Goal: Task Accomplishment & Management: Manage account settings

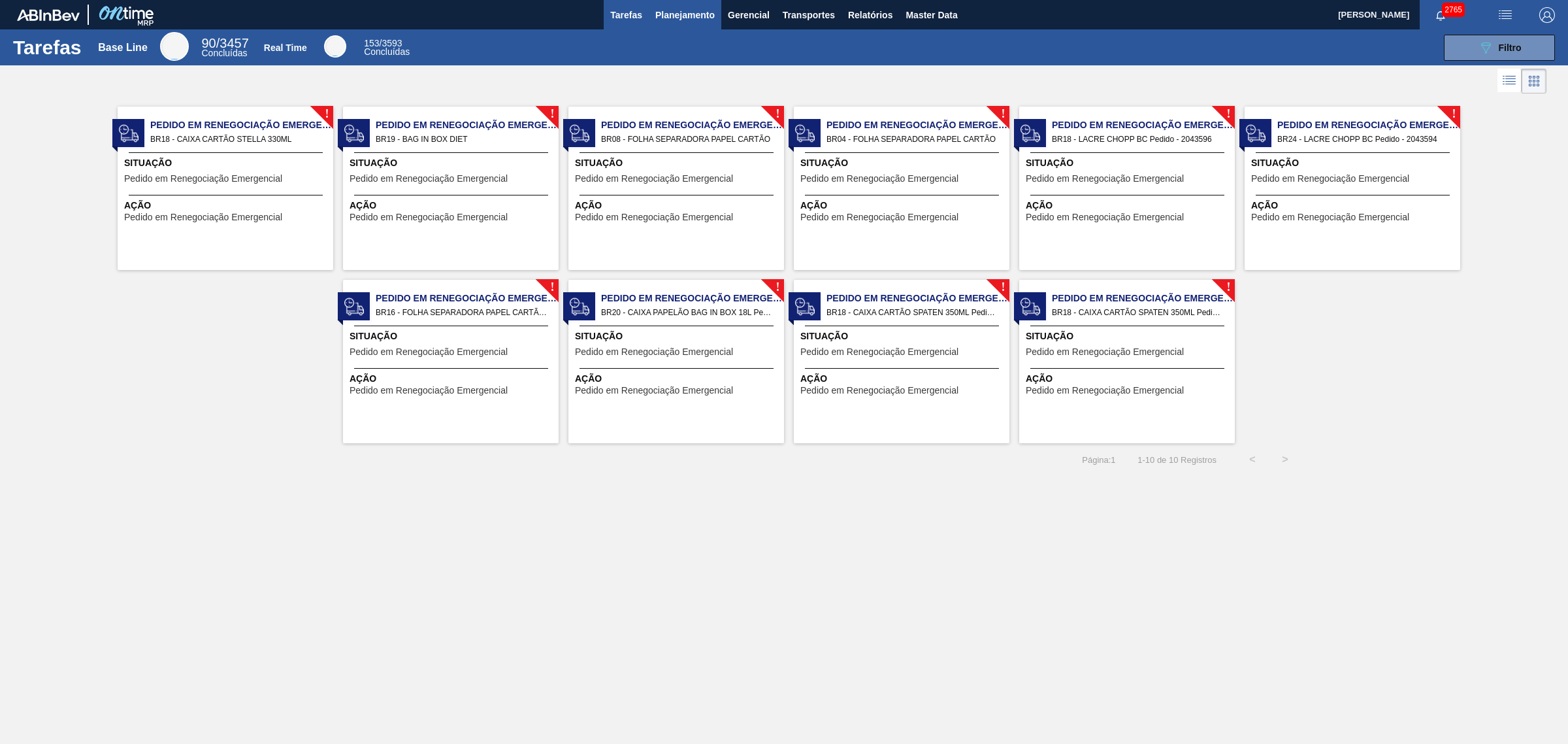
click at [689, 20] on span "Planejamento" at bounding box center [685, 15] width 60 height 16
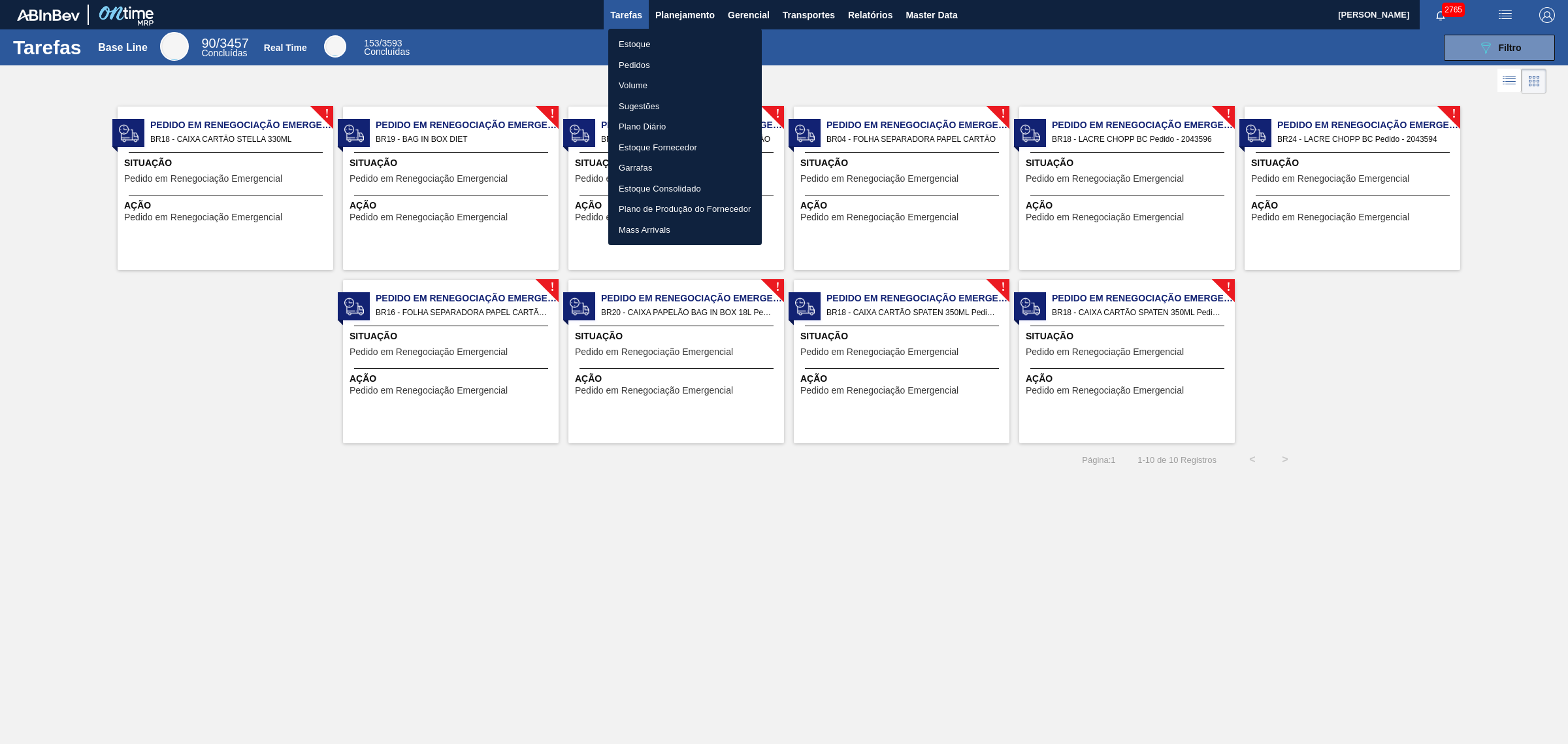
click at [678, 40] on li "Estoque" at bounding box center [685, 45] width 154 height 21
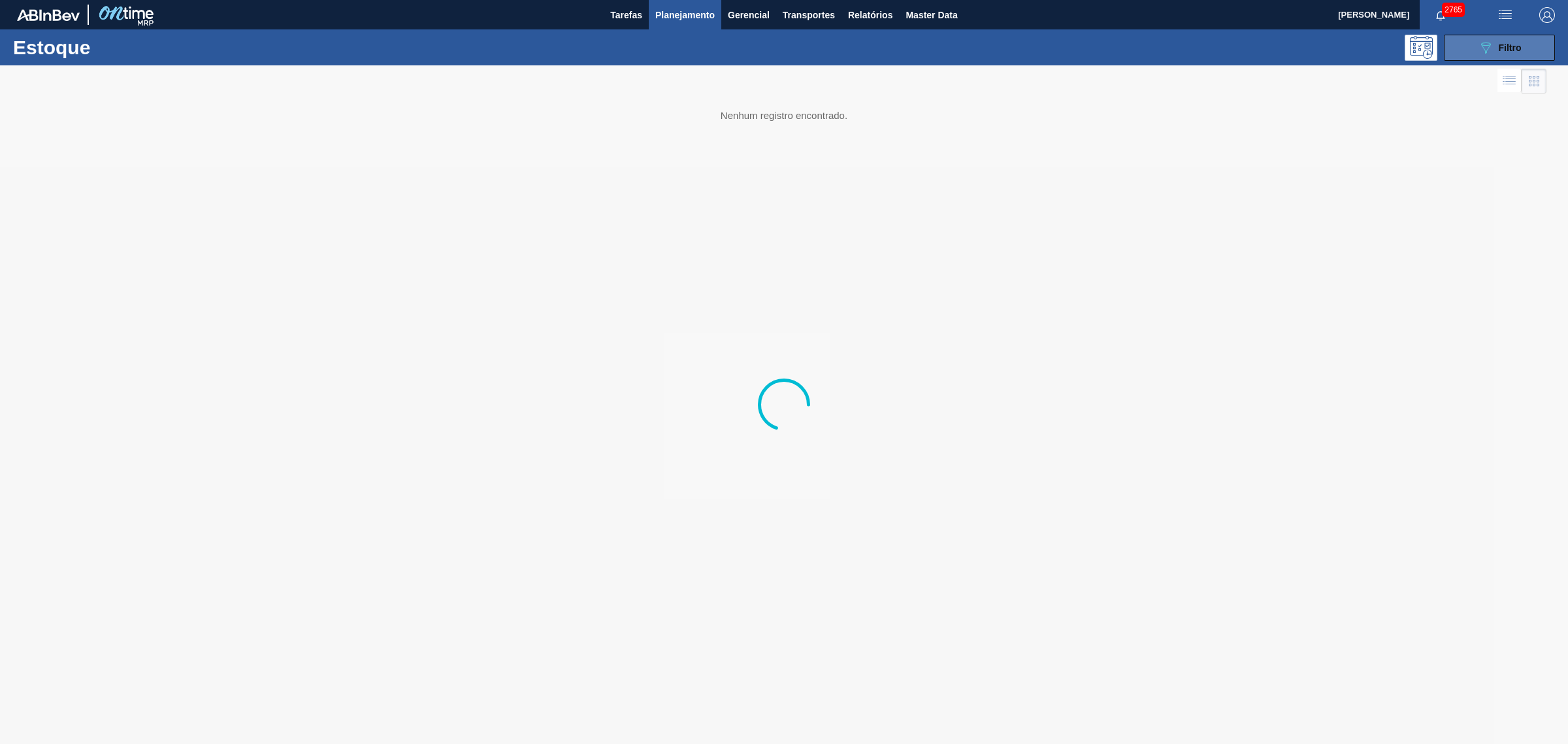
click at [1503, 43] on span "Filtro" at bounding box center [1510, 47] width 23 height 11
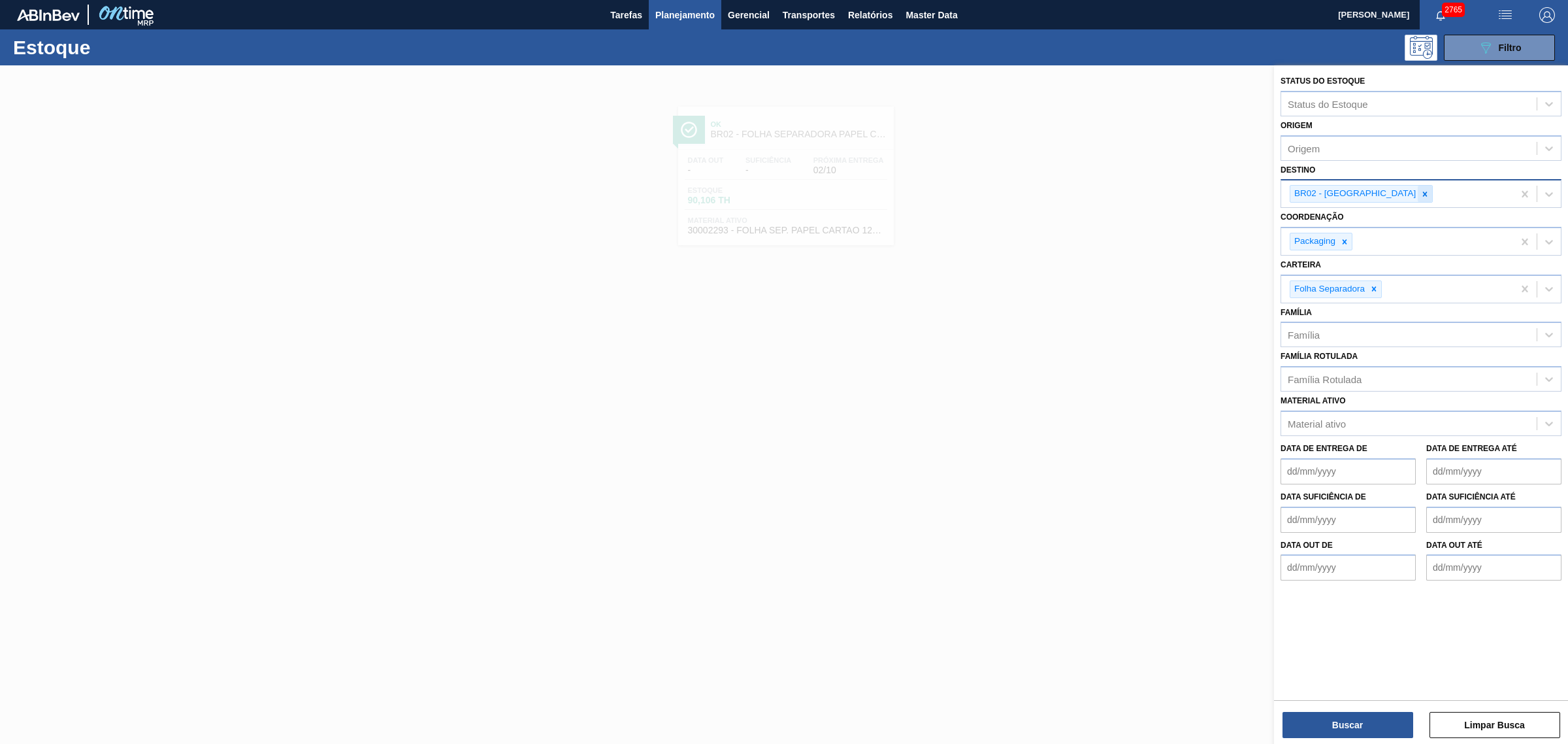
click at [1418, 195] on div at bounding box center [1425, 194] width 15 height 16
click at [1421, 197] on icon at bounding box center [1425, 194] width 9 height 9
type input "cuia"
click at [1369, 729] on button "Buscar" at bounding box center [1348, 724] width 131 height 26
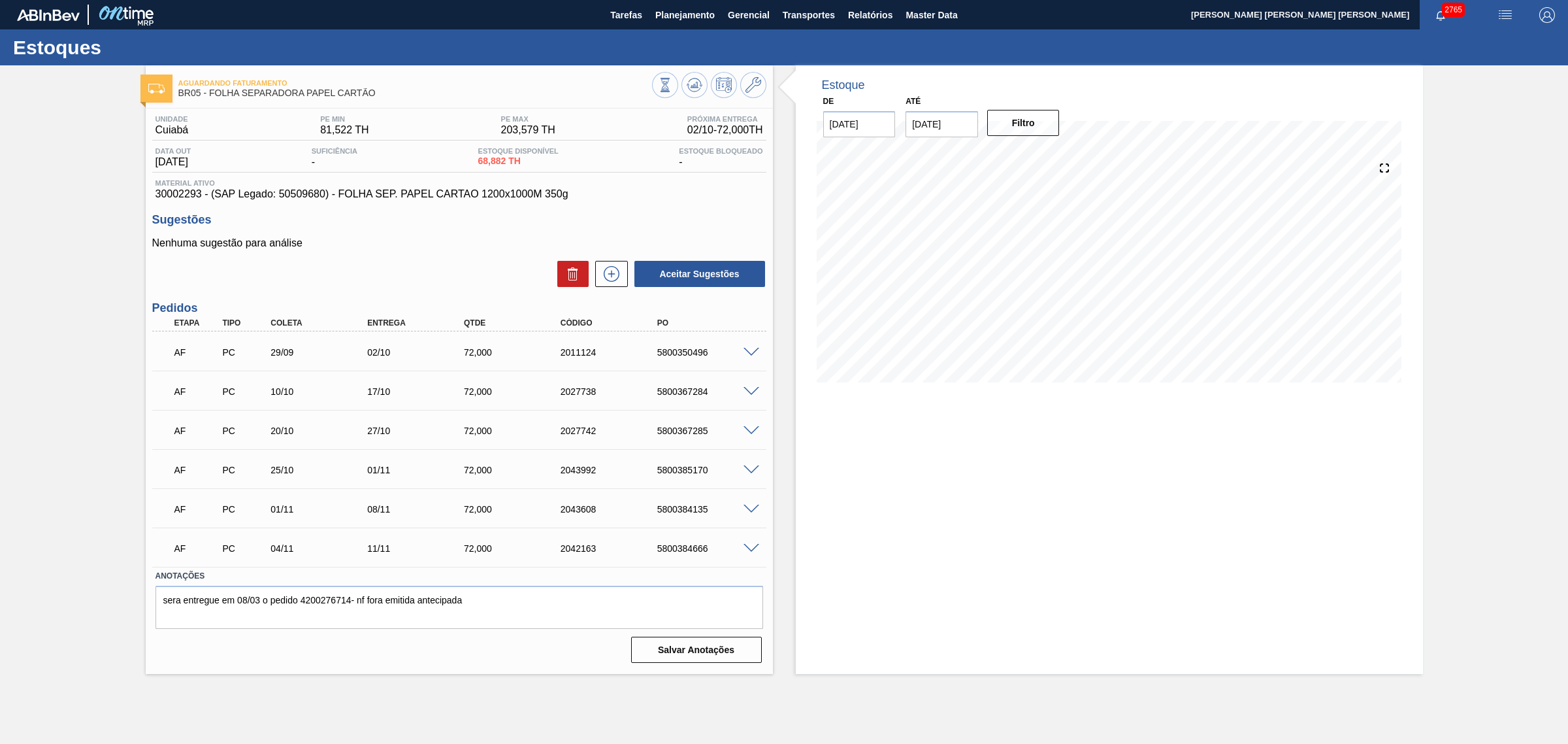
click at [750, 352] on span at bounding box center [751, 352] width 16 height 10
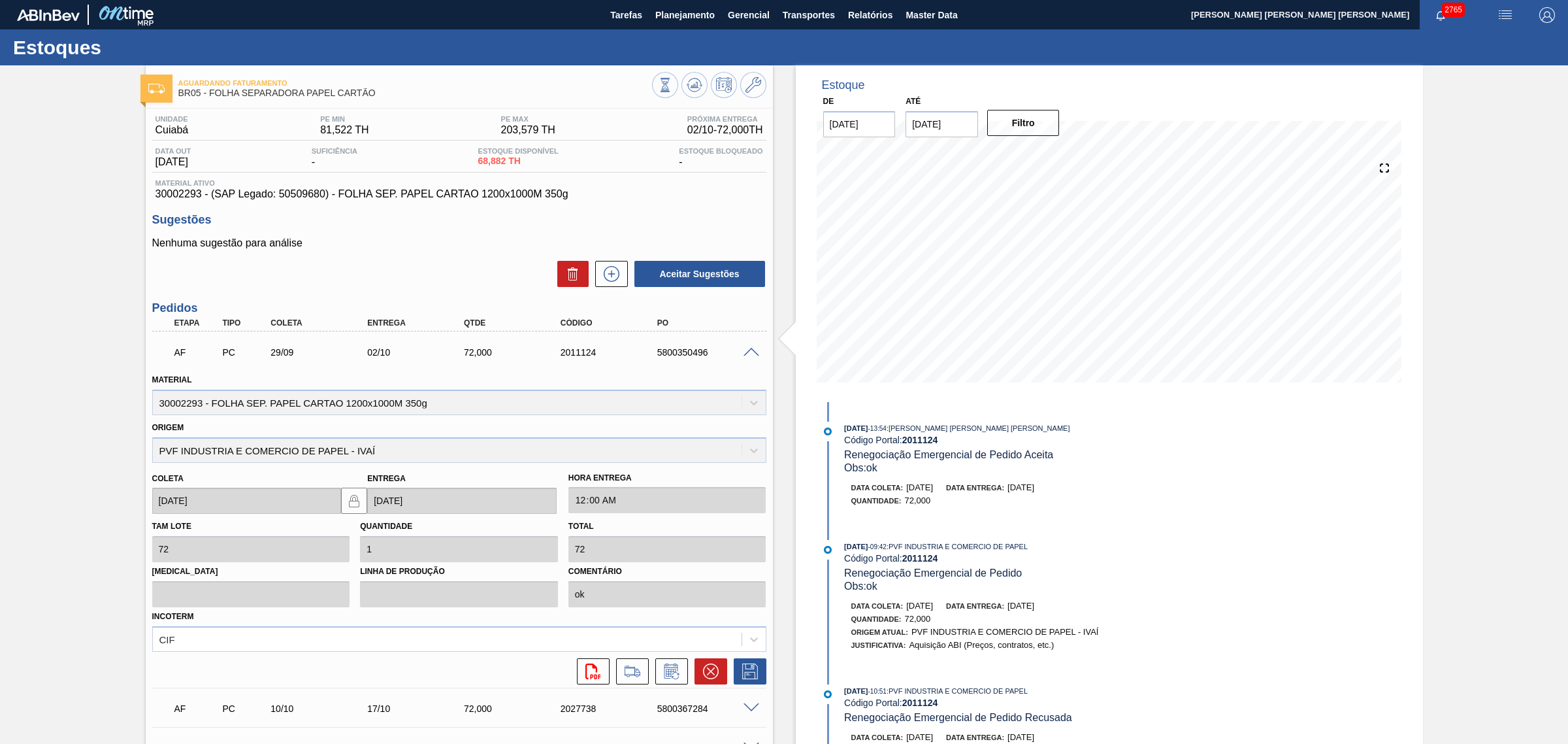
click at [750, 347] on div at bounding box center [754, 352] width 26 height 10
click at [744, 354] on span at bounding box center [751, 352] width 16 height 10
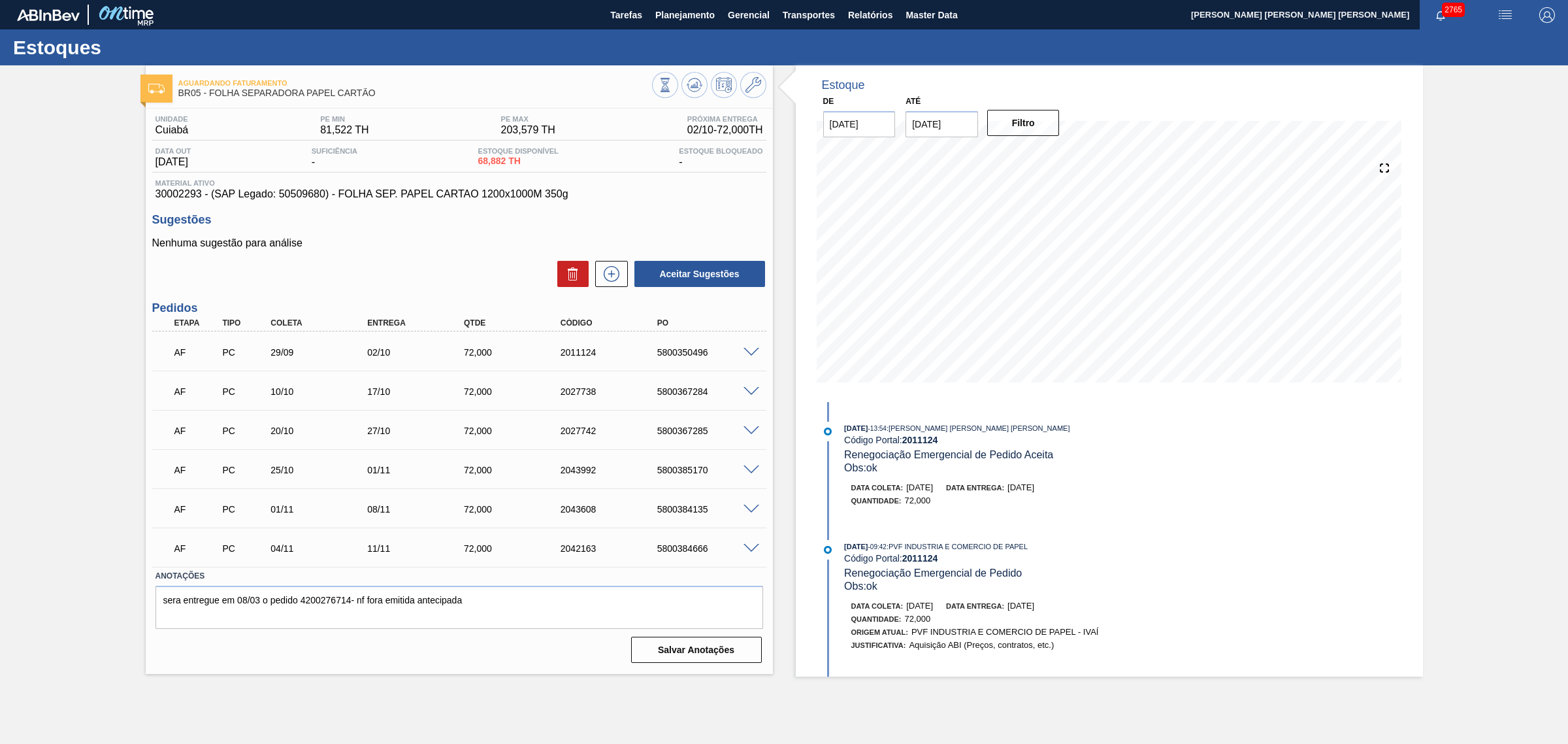
drag, startPoint x: 757, startPoint y: 383, endPoint x: 750, endPoint y: 391, distance: 10.6
click at [750, 391] on div "AF PC 10/10 17/10 72,000 2027738 5800367284" at bounding box center [459, 390] width 614 height 33
click at [750, 391] on span at bounding box center [751, 392] width 16 height 10
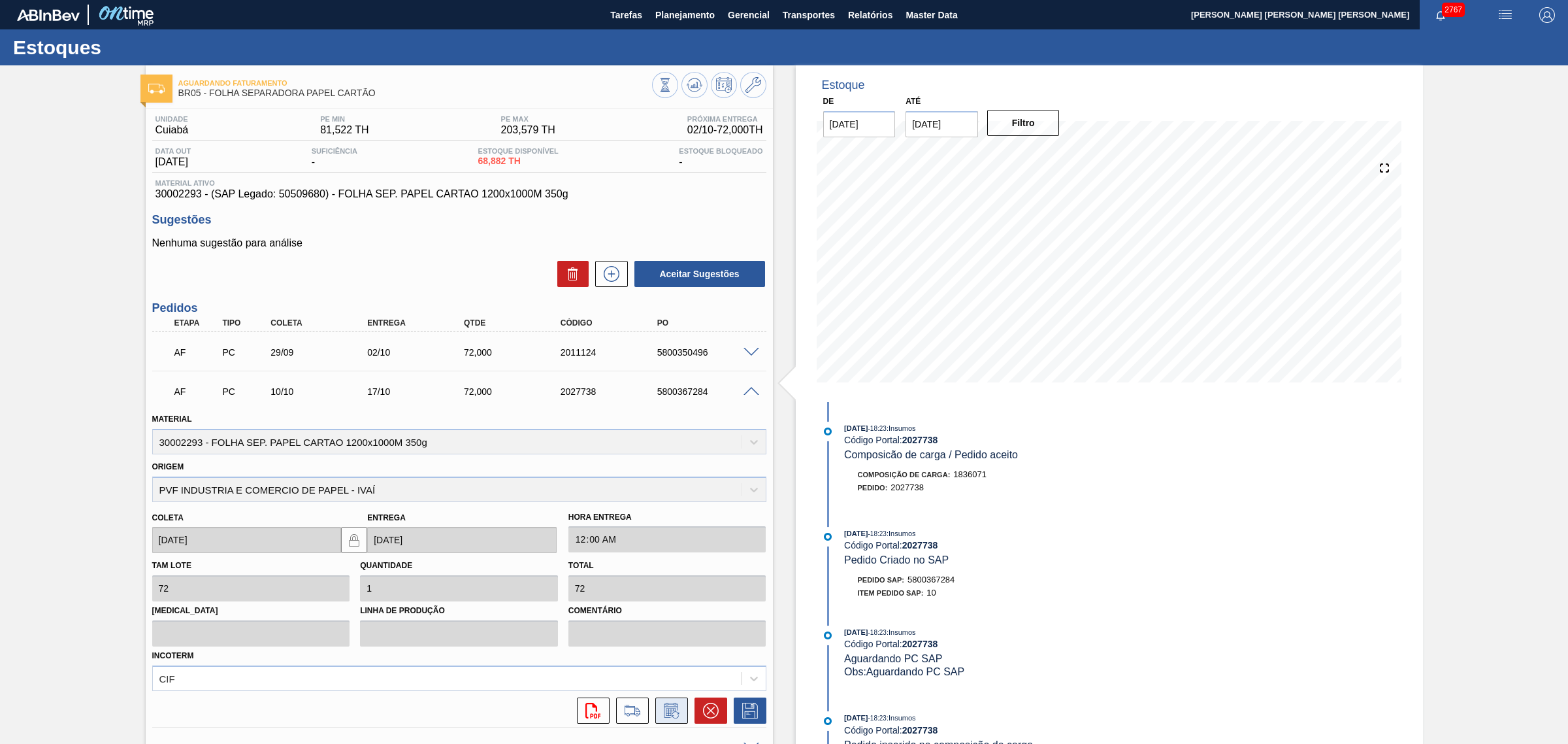
click at [675, 708] on icon at bounding box center [672, 710] width 21 height 16
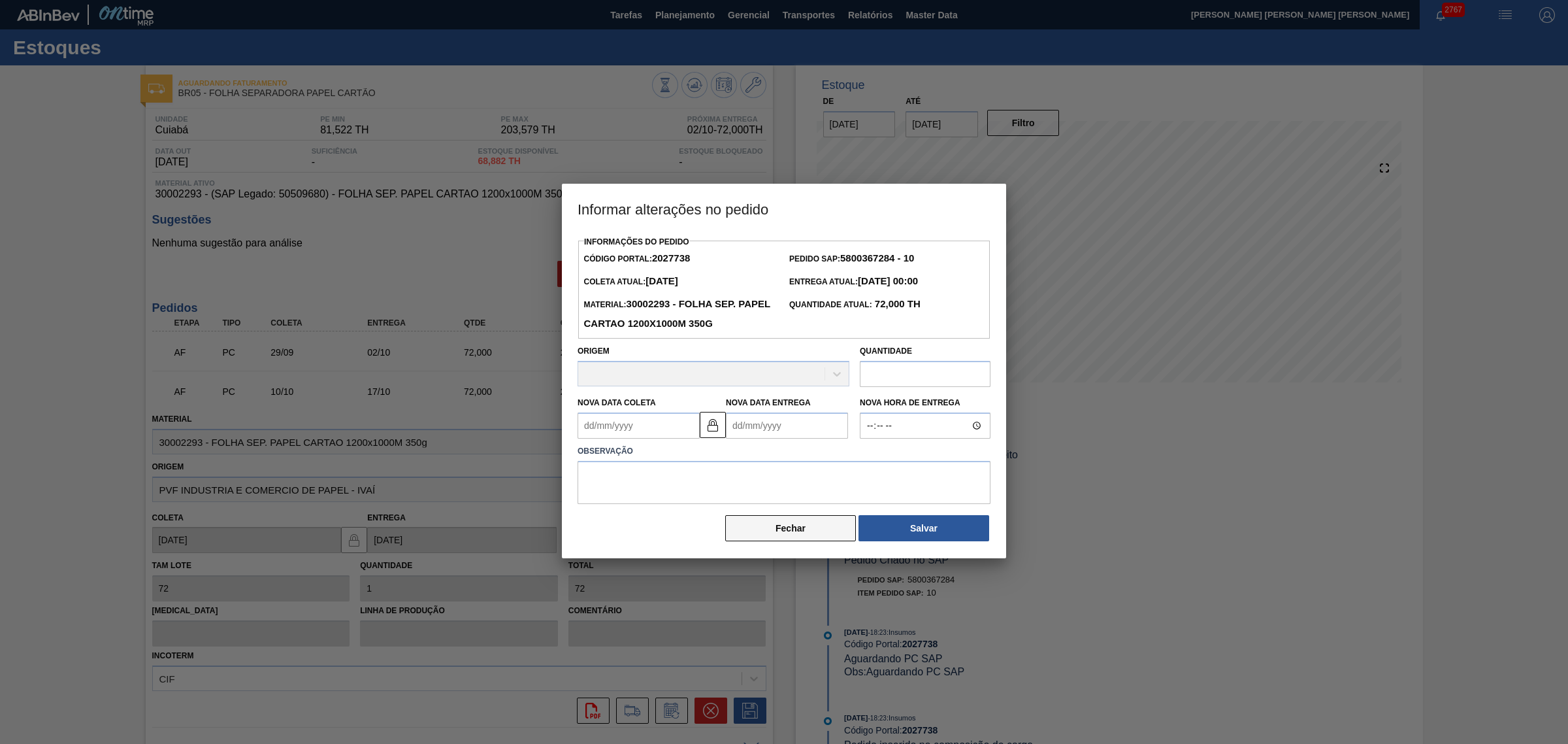
click at [802, 532] on button "Fechar" at bounding box center [791, 528] width 131 height 26
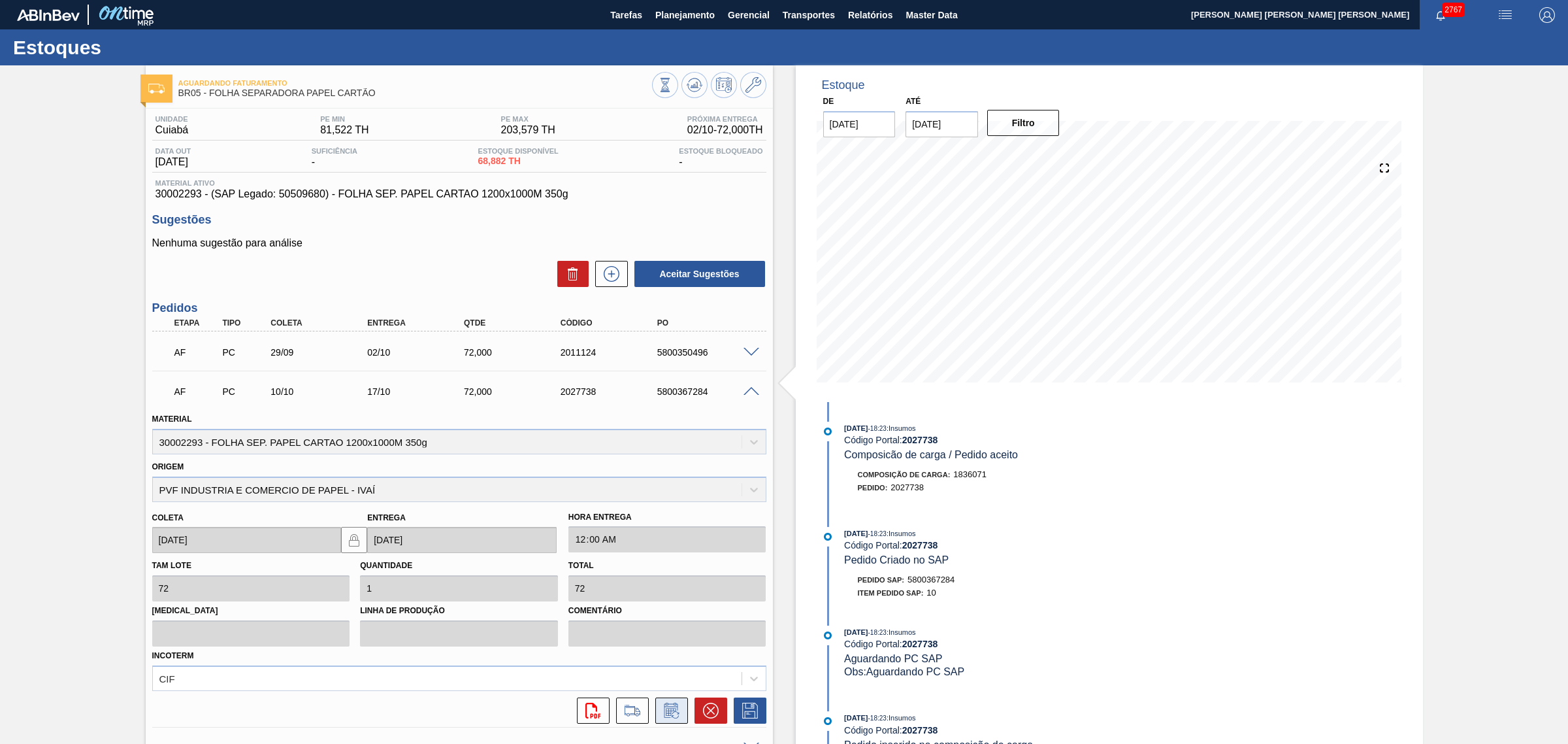
click at [666, 710] on icon at bounding box center [672, 710] width 21 height 16
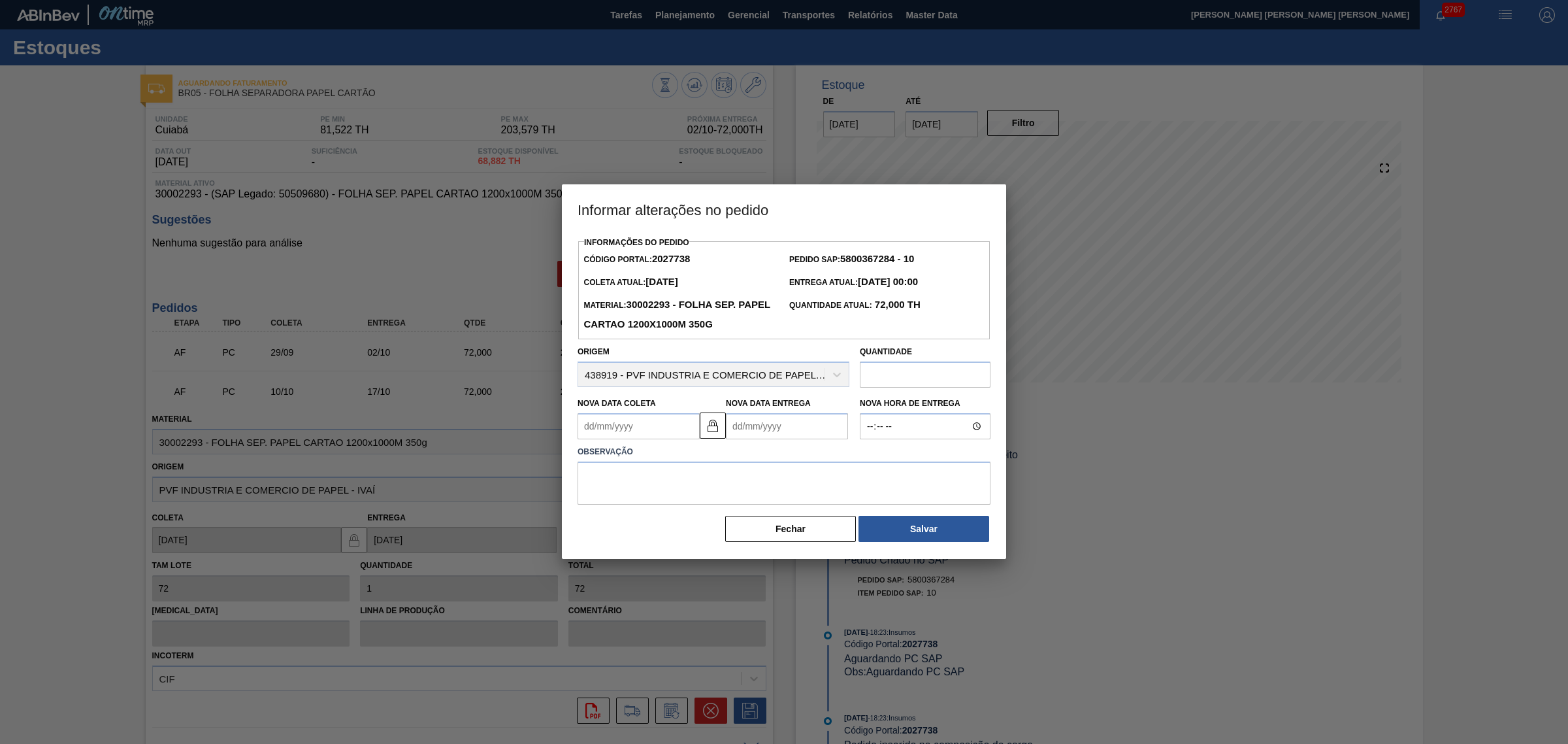
click at [765, 433] on Entrega2027738 "Nova Data Entrega" at bounding box center [786, 426] width 122 height 26
click at [1059, 327] on div at bounding box center [784, 372] width 1568 height 744
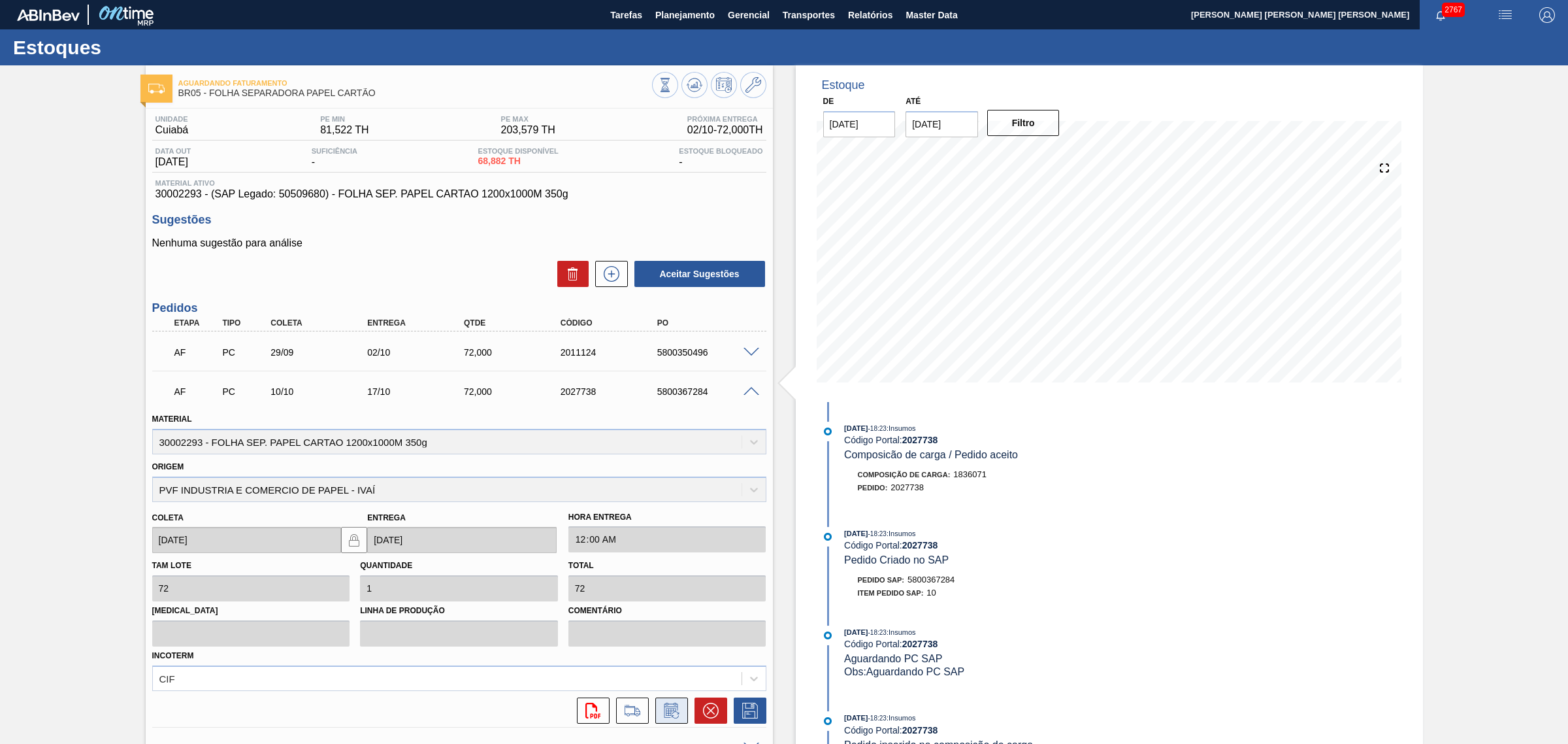
click at [661, 717] on icon at bounding box center [672, 710] width 21 height 16
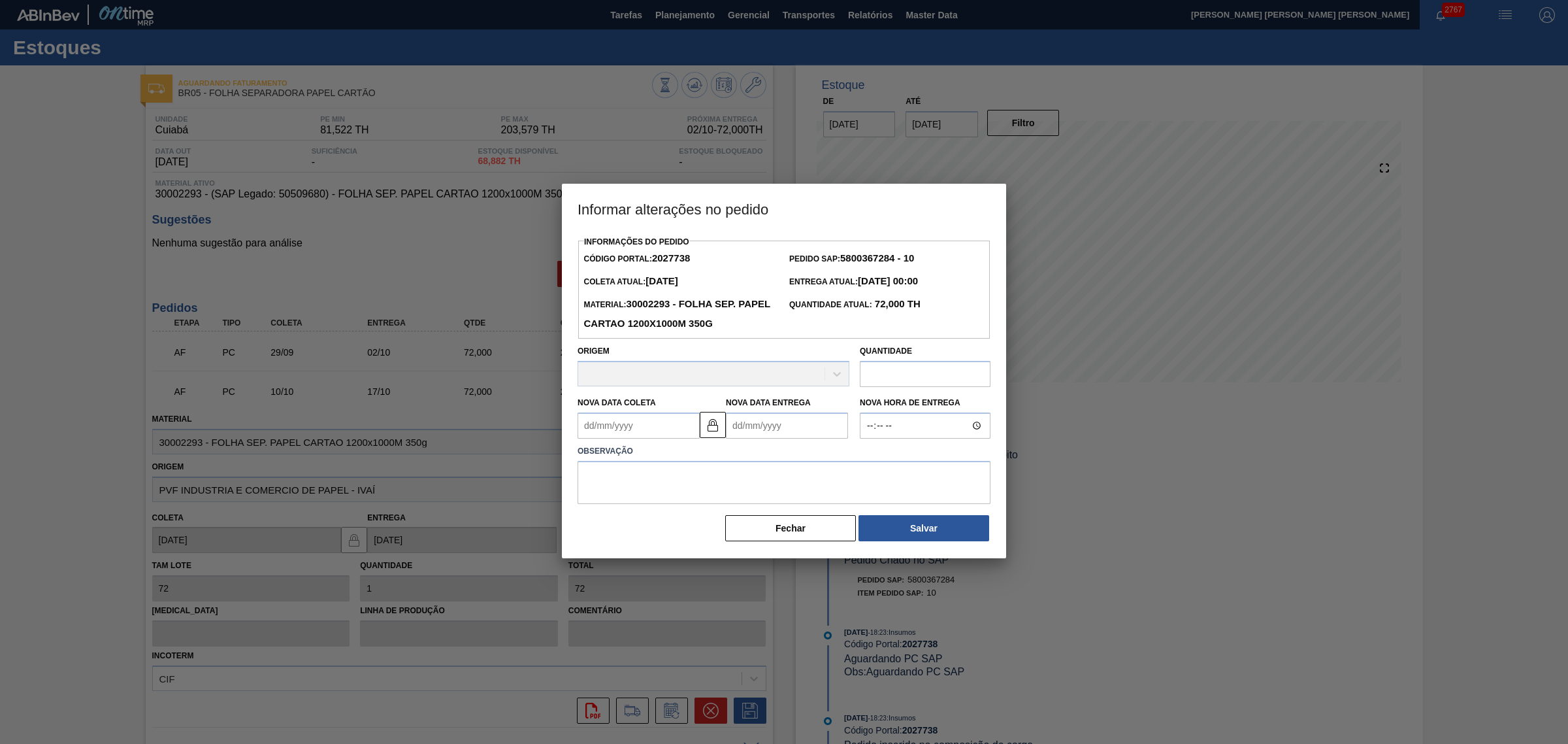
drag, startPoint x: 773, startPoint y: 419, endPoint x: 774, endPoint y: 424, distance: 5.1
click at [774, 419] on Entrega2027738 "Nova Data Entrega" at bounding box center [786, 425] width 122 height 26
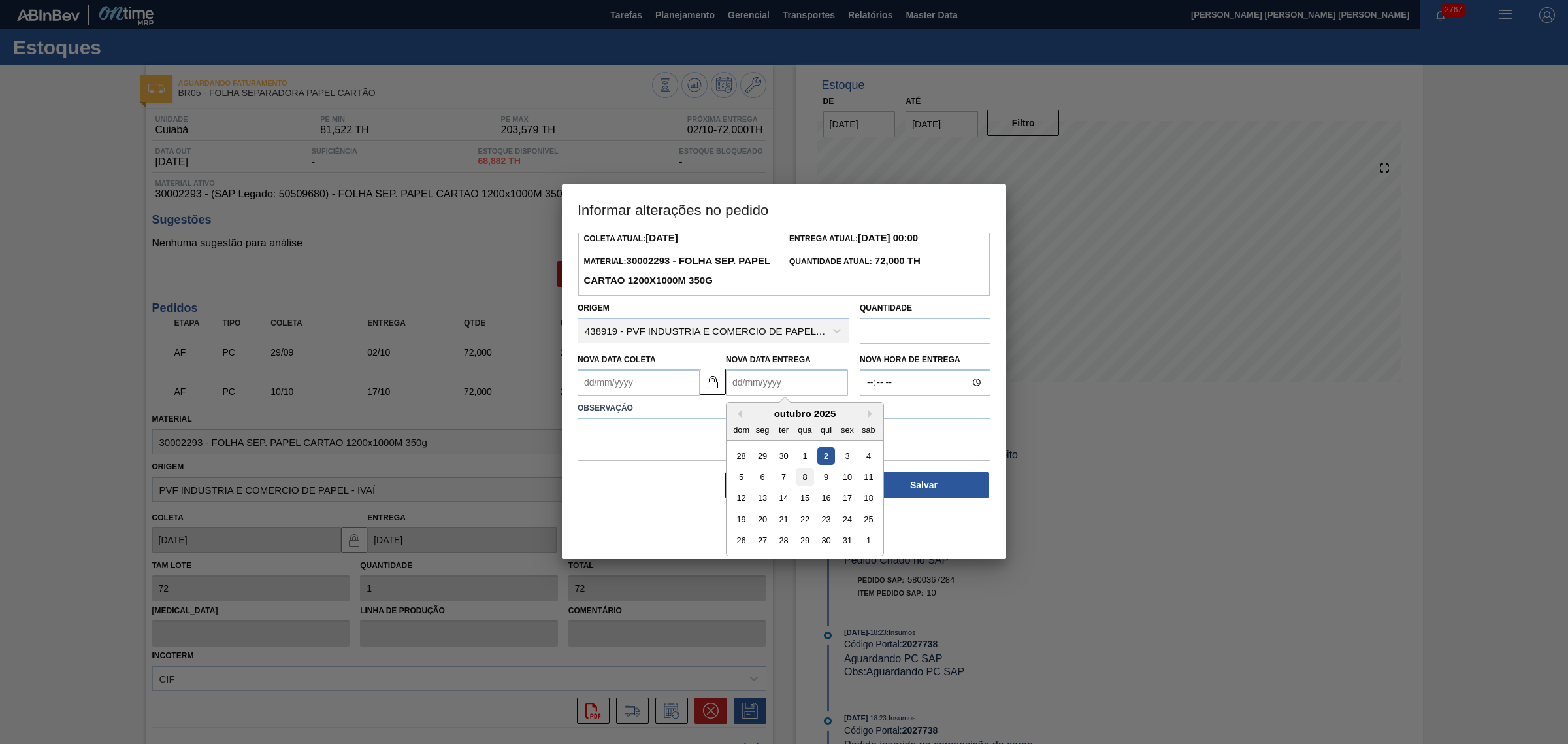
click at [812, 478] on div "8" at bounding box center [804, 477] width 18 height 18
type Coleta2027738 "[DATE]"
type Entrega2027738 "[DATE]"
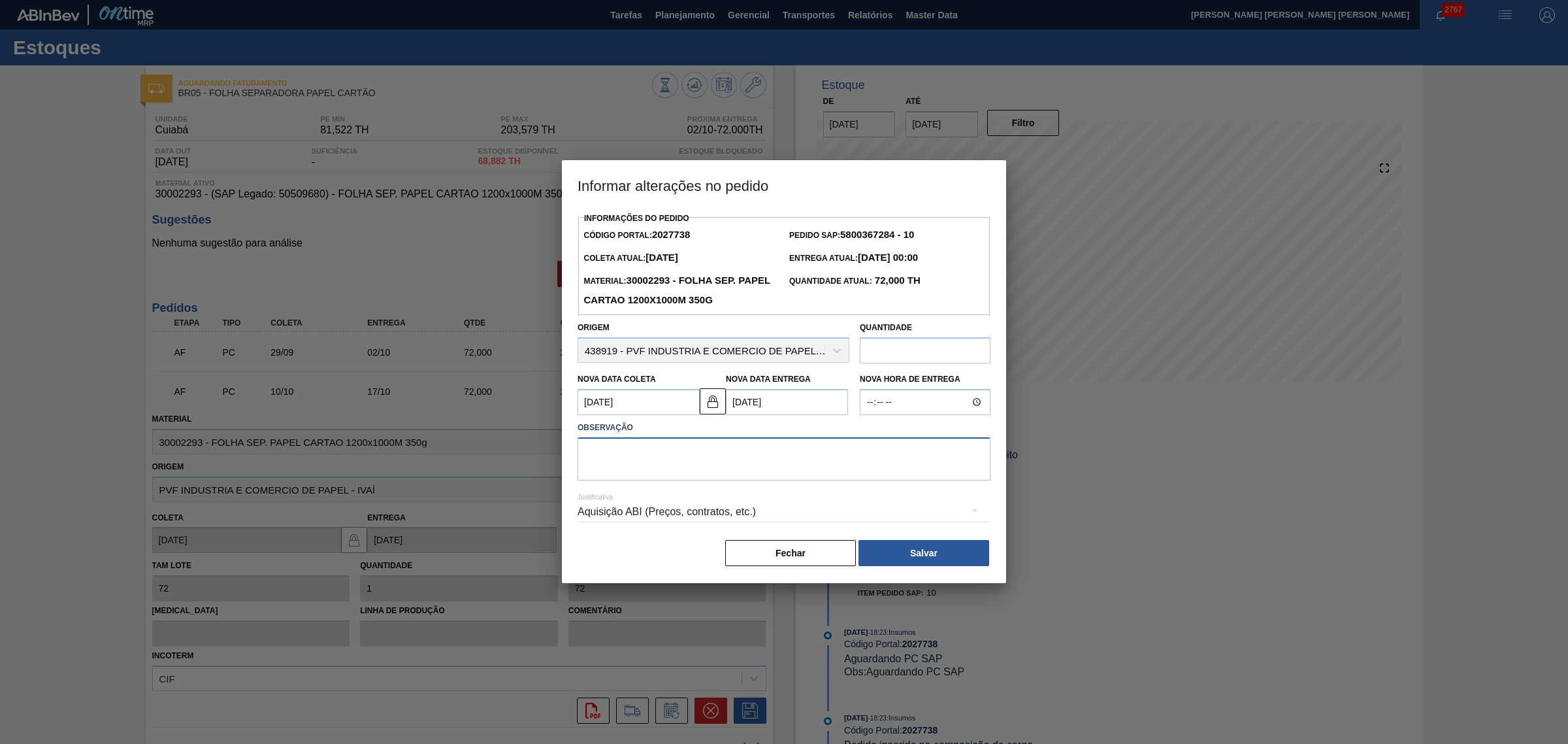
click at [802, 474] on textarea at bounding box center [784, 459] width 413 height 43
type textarea "AJUSTE DATA"
click at [876, 550] on button "Salvar" at bounding box center [924, 553] width 131 height 26
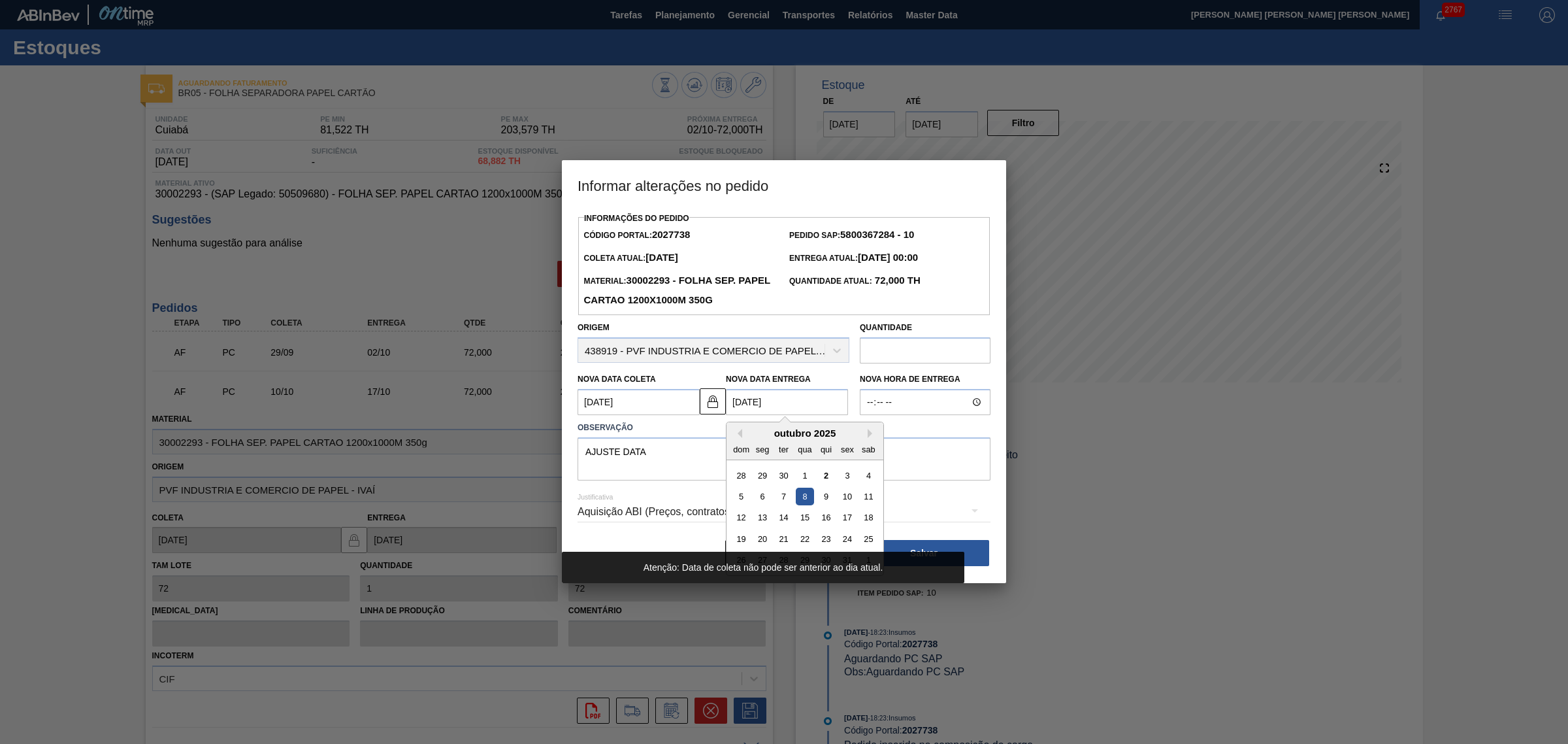
click at [786, 401] on Entrega2027738 "[DATE]" at bounding box center [786, 402] width 122 height 26
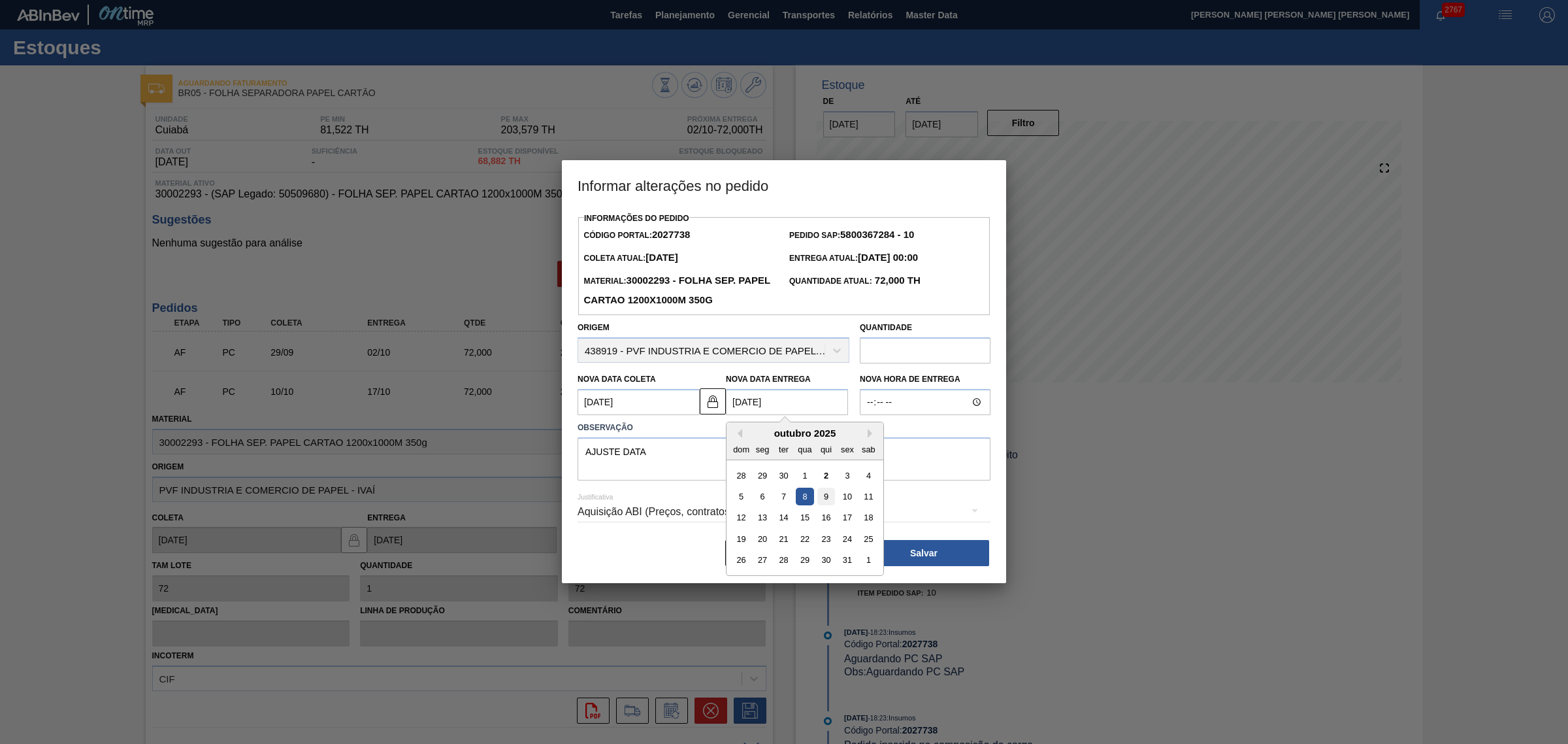
click at [830, 497] on div "9" at bounding box center [827, 496] width 18 height 18
type Coleta2027738 "[DATE]"
type Entrega2027738 "[DATE]"
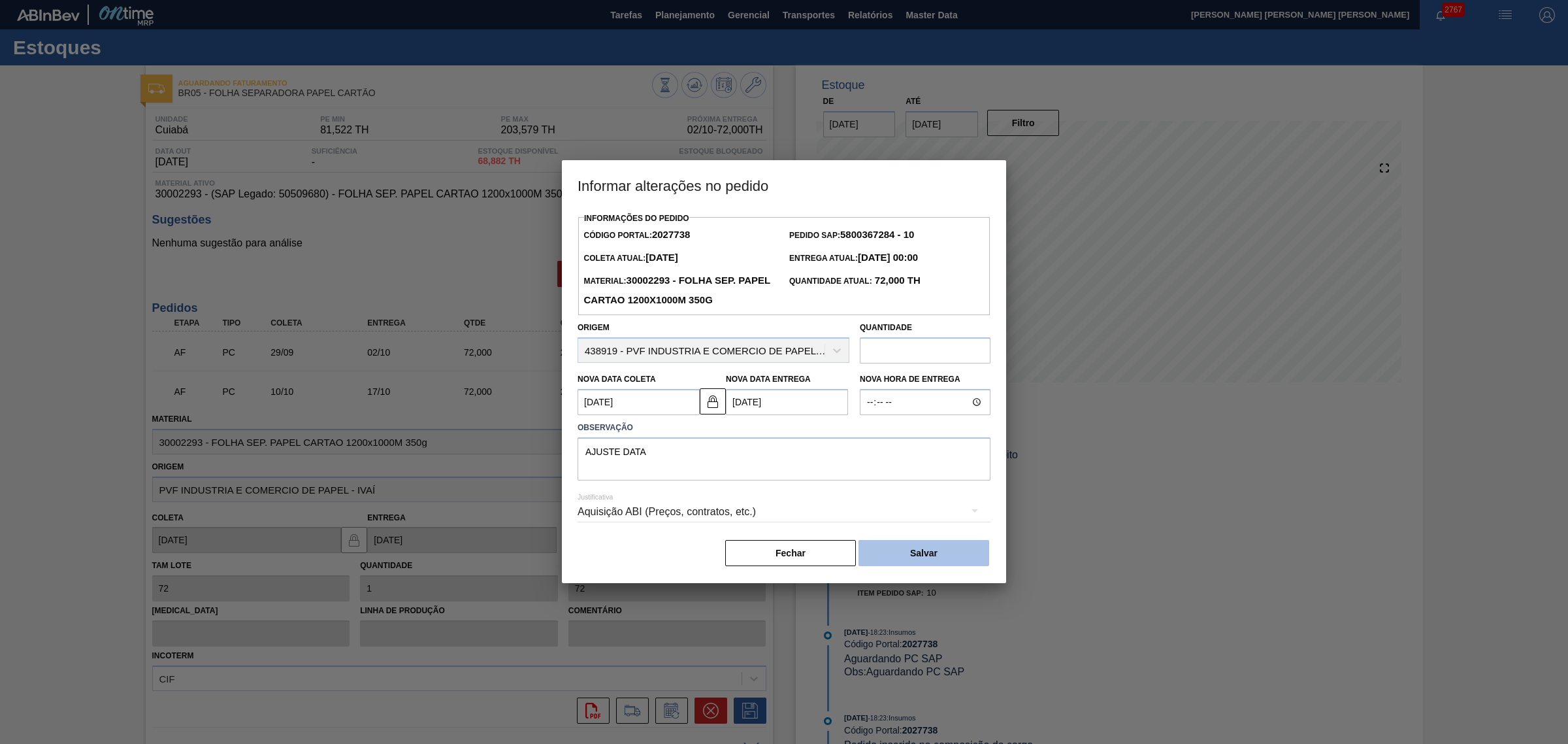
click at [920, 561] on button "Salvar" at bounding box center [924, 553] width 131 height 26
click at [877, 517] on div "Aquisição ABI (Preços, contratos, etc.)" at bounding box center [784, 511] width 413 height 37
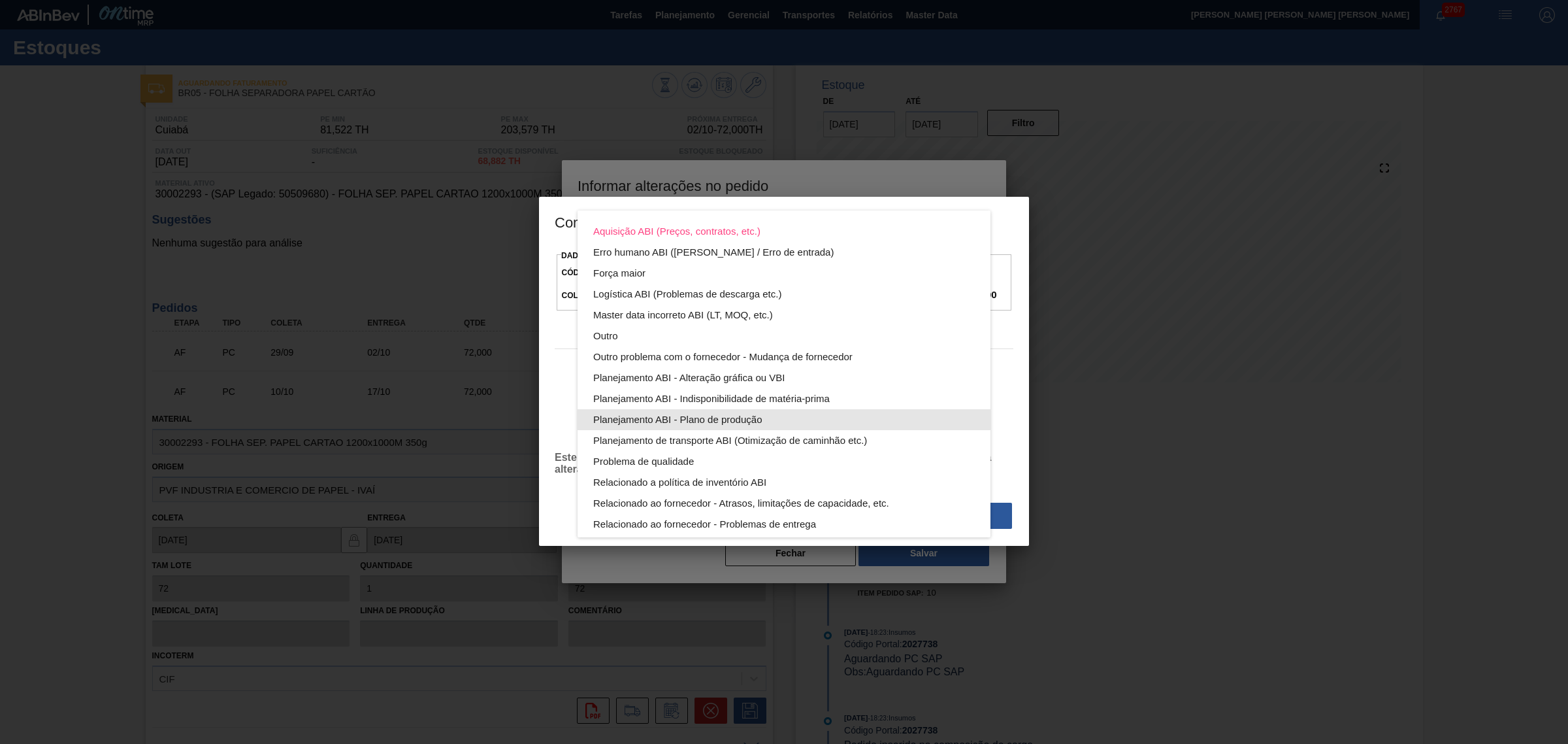
click at [766, 424] on div "Planejamento ABI - Plano de produção" at bounding box center [784, 419] width 382 height 21
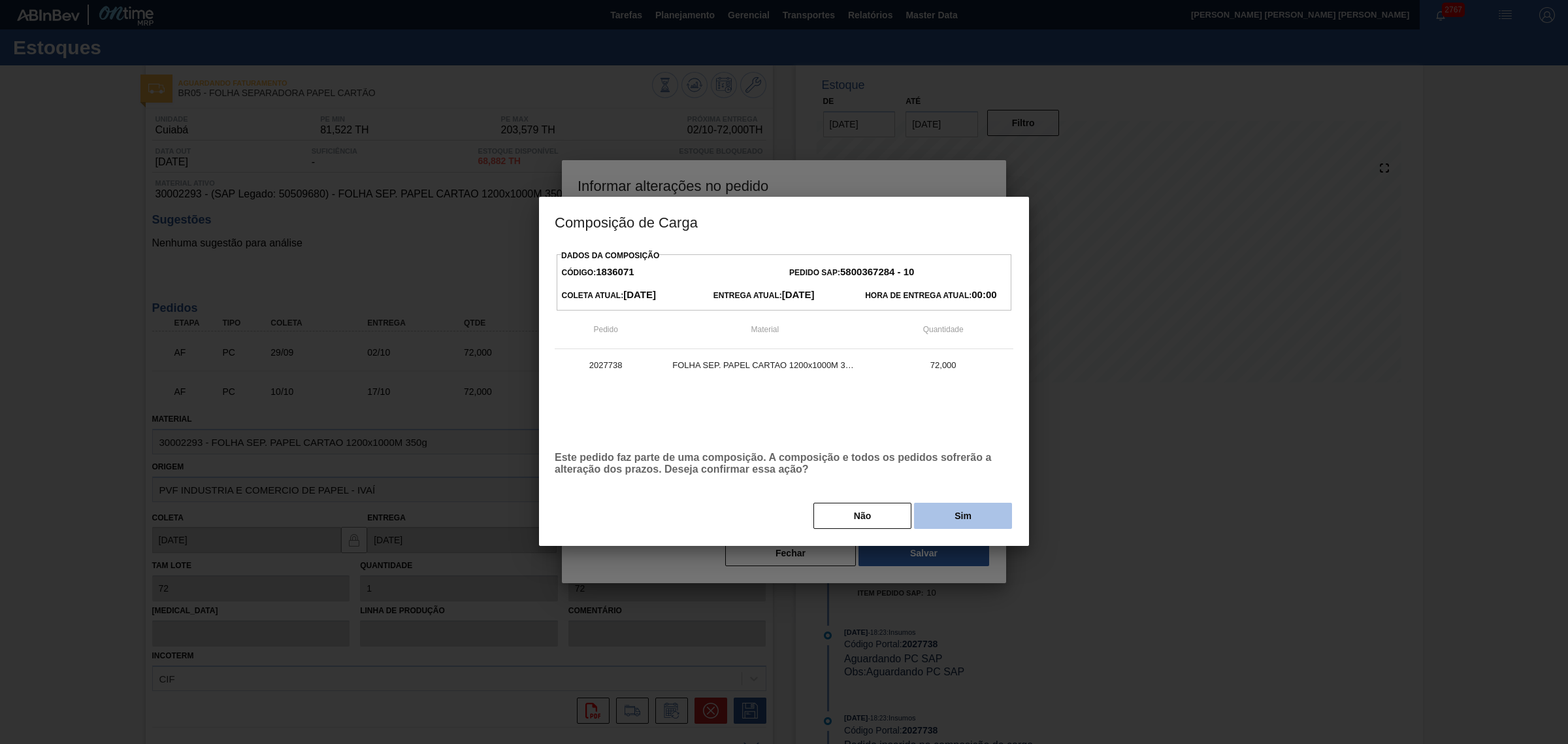
click at [956, 513] on button "Sim" at bounding box center [963, 516] width 98 height 26
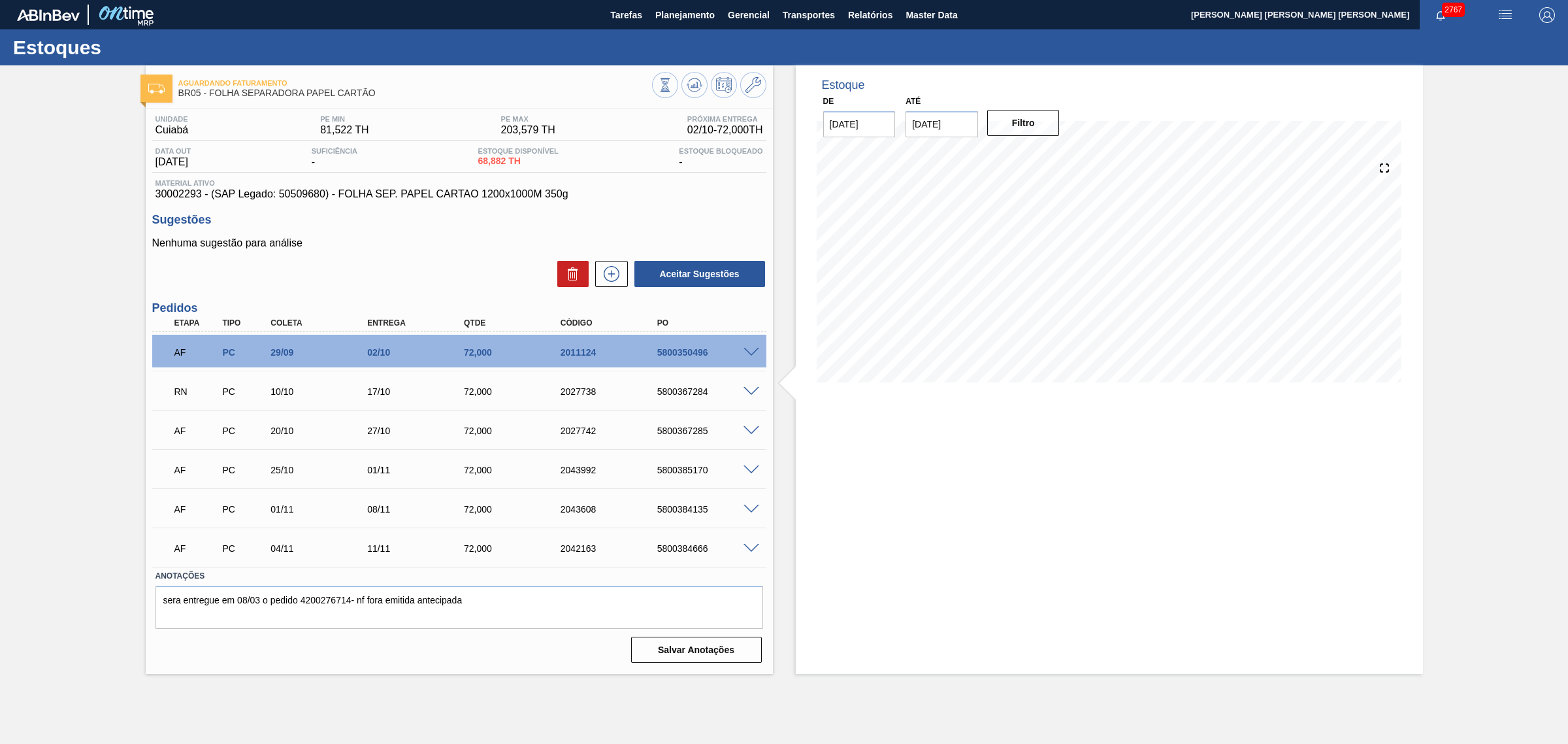
click at [932, 508] on div "Estoque De 02/10/2025 Até 03/01/2026 Filtro 03/10 Projeção de Estoque 130.361 N…" at bounding box center [1109, 370] width 627 height 608
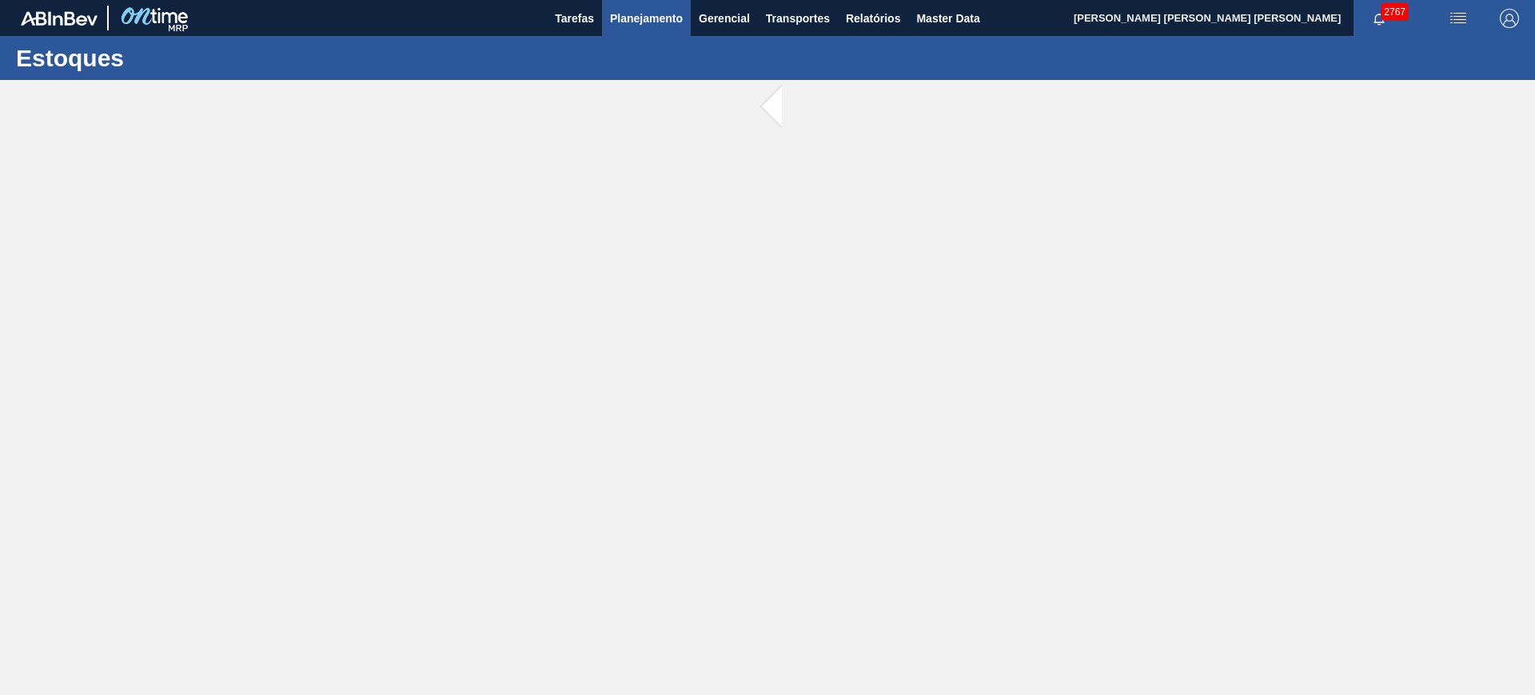
click at [655, 22] on span "Planejamento" at bounding box center [646, 18] width 73 height 19
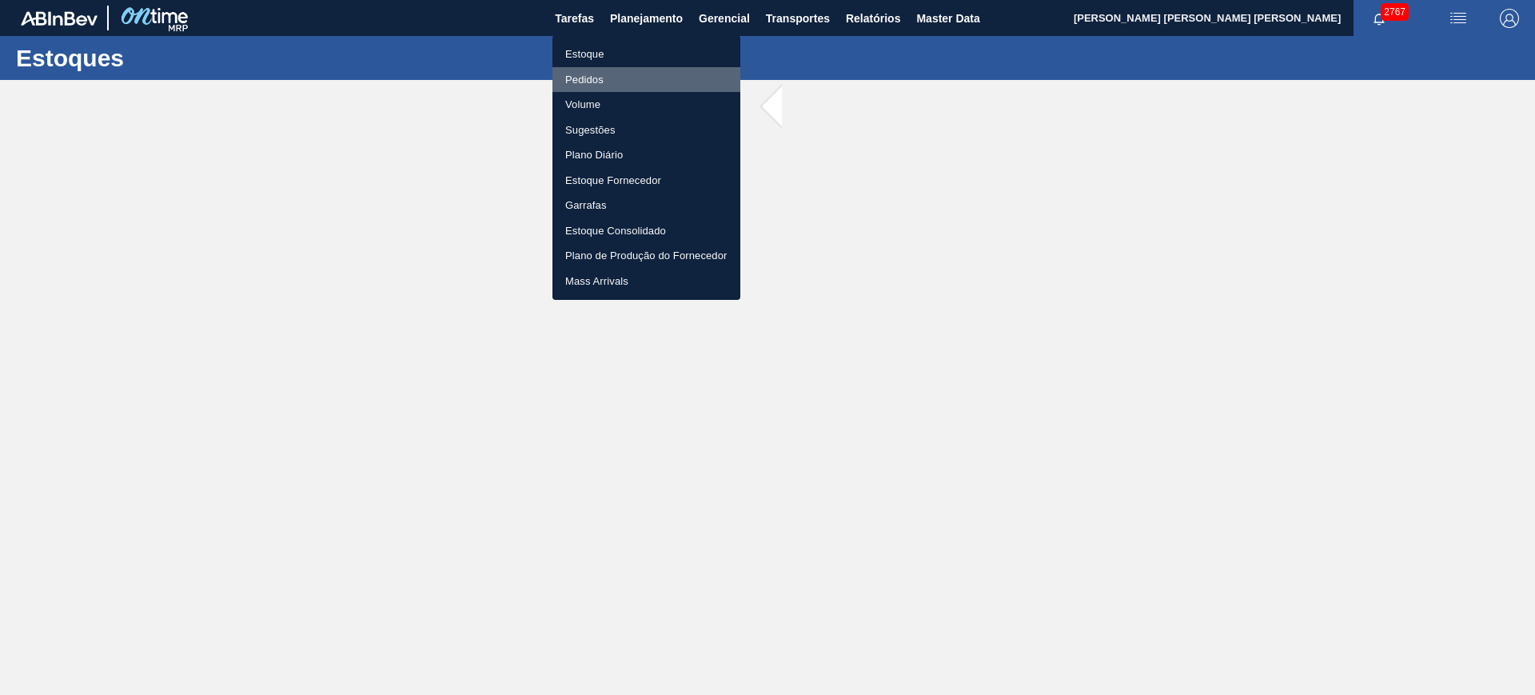
click at [603, 81] on li "Pedidos" at bounding box center [646, 80] width 188 height 26
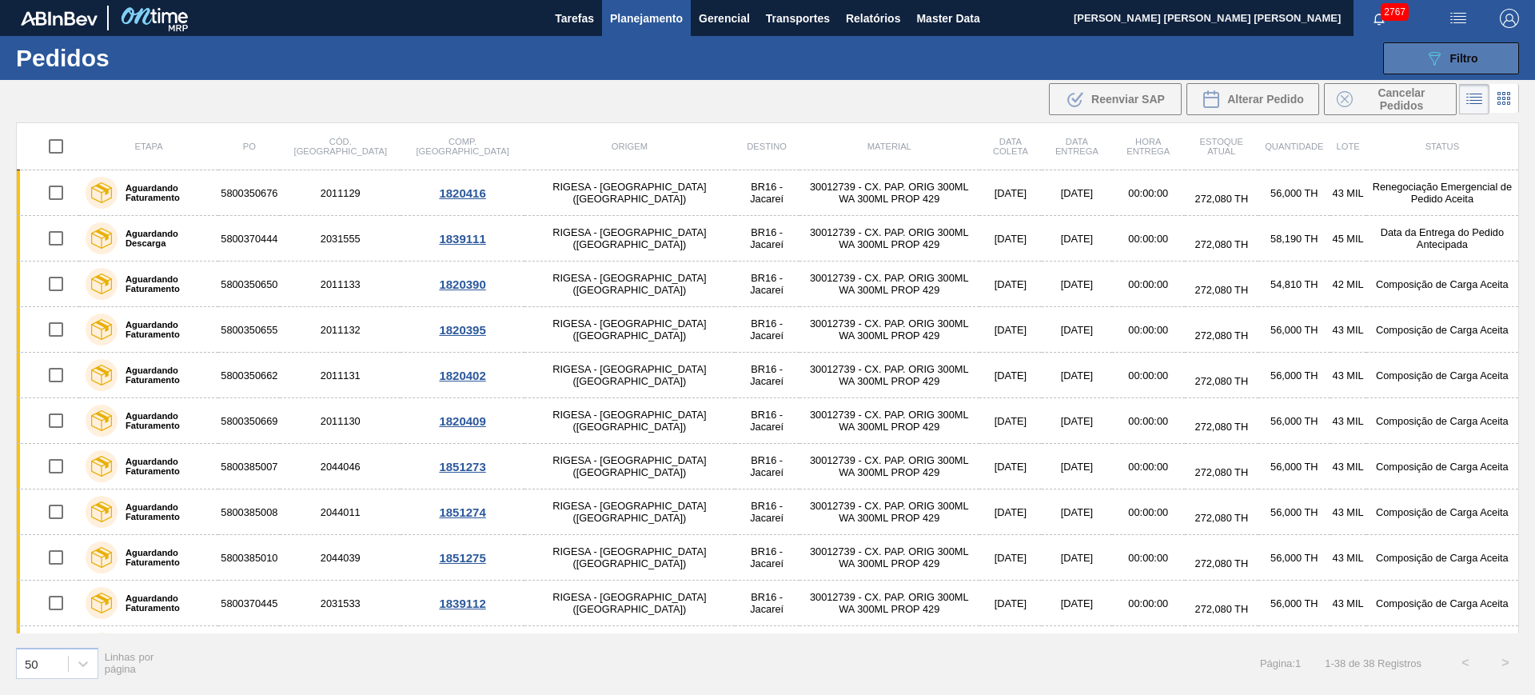
click at [1424, 59] on icon "089F7B8B-B2A5-4AFE-B5C0-19BA573D28AC" at bounding box center [1433, 58] width 19 height 19
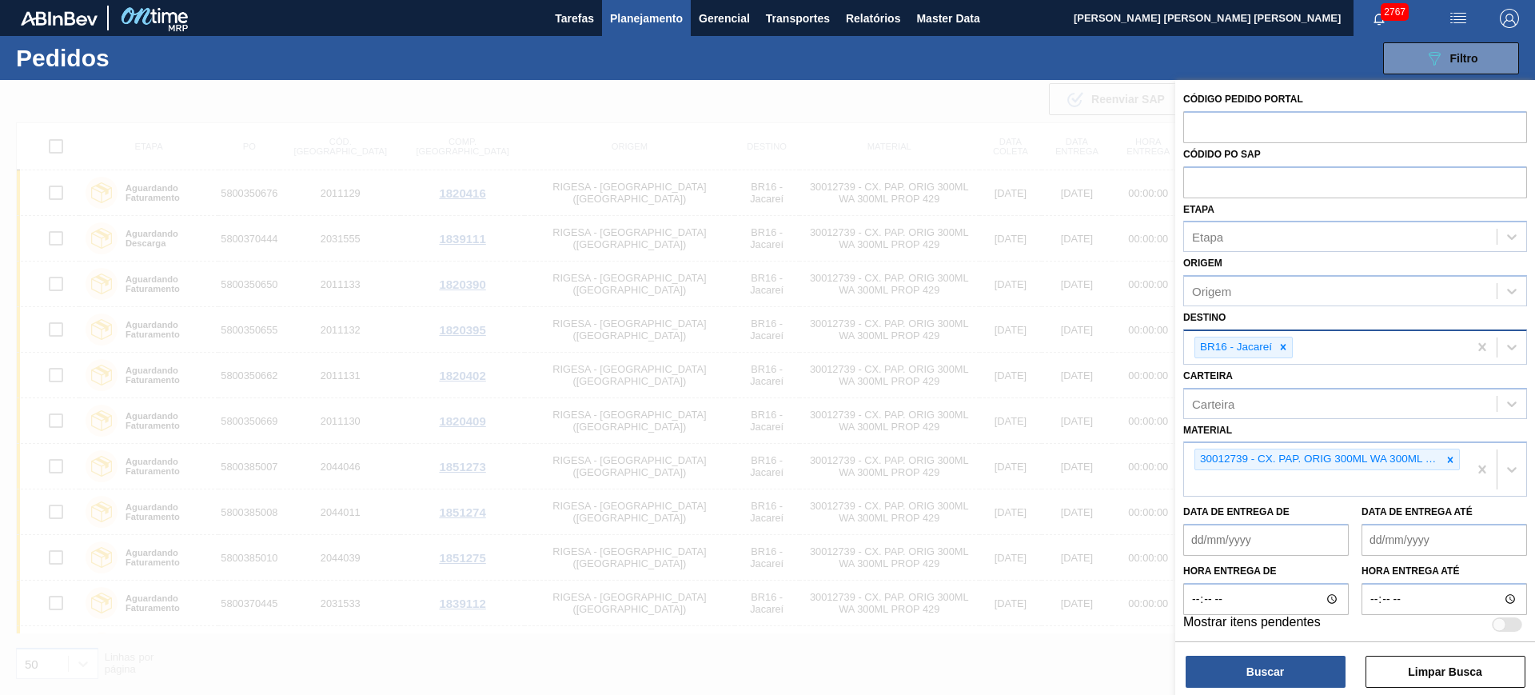
click at [1288, 348] on icon at bounding box center [1282, 346] width 11 height 11
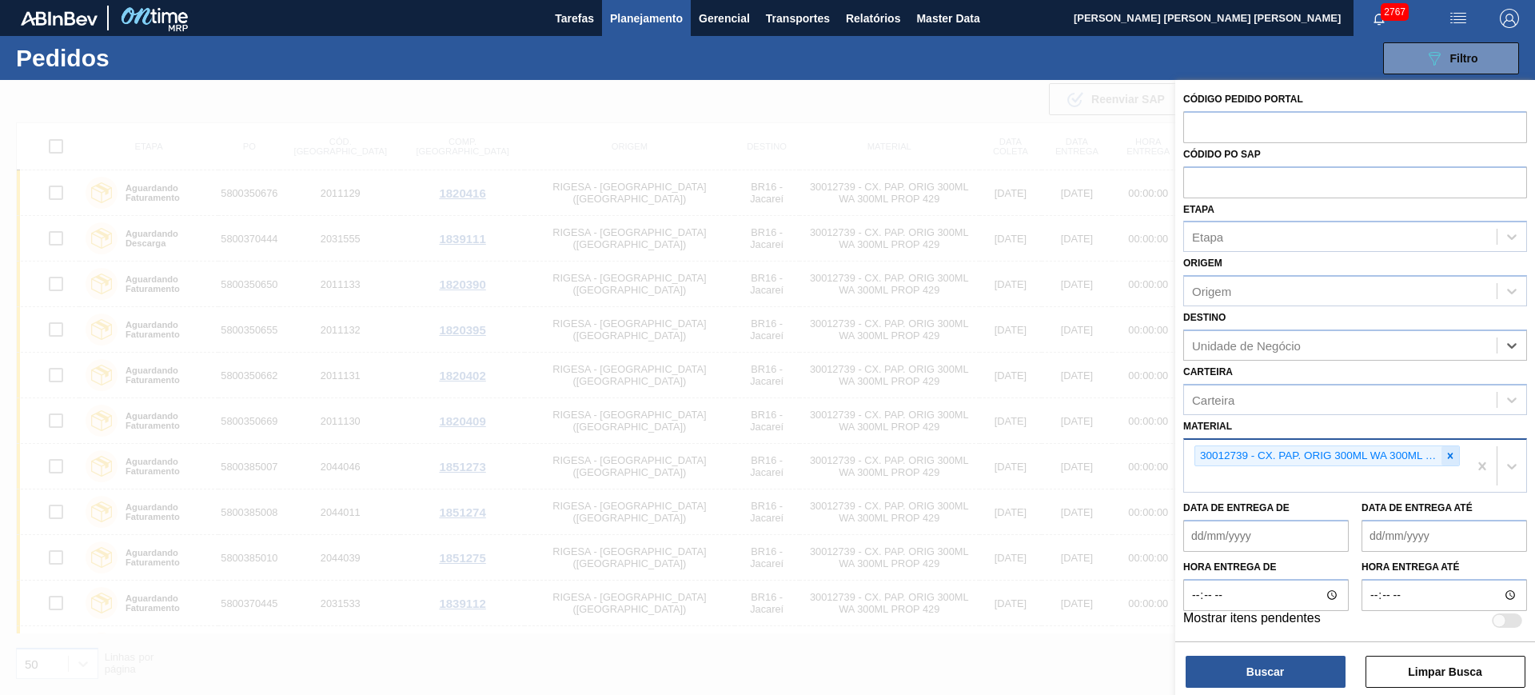
click at [1456, 455] on div at bounding box center [1450, 456] width 18 height 20
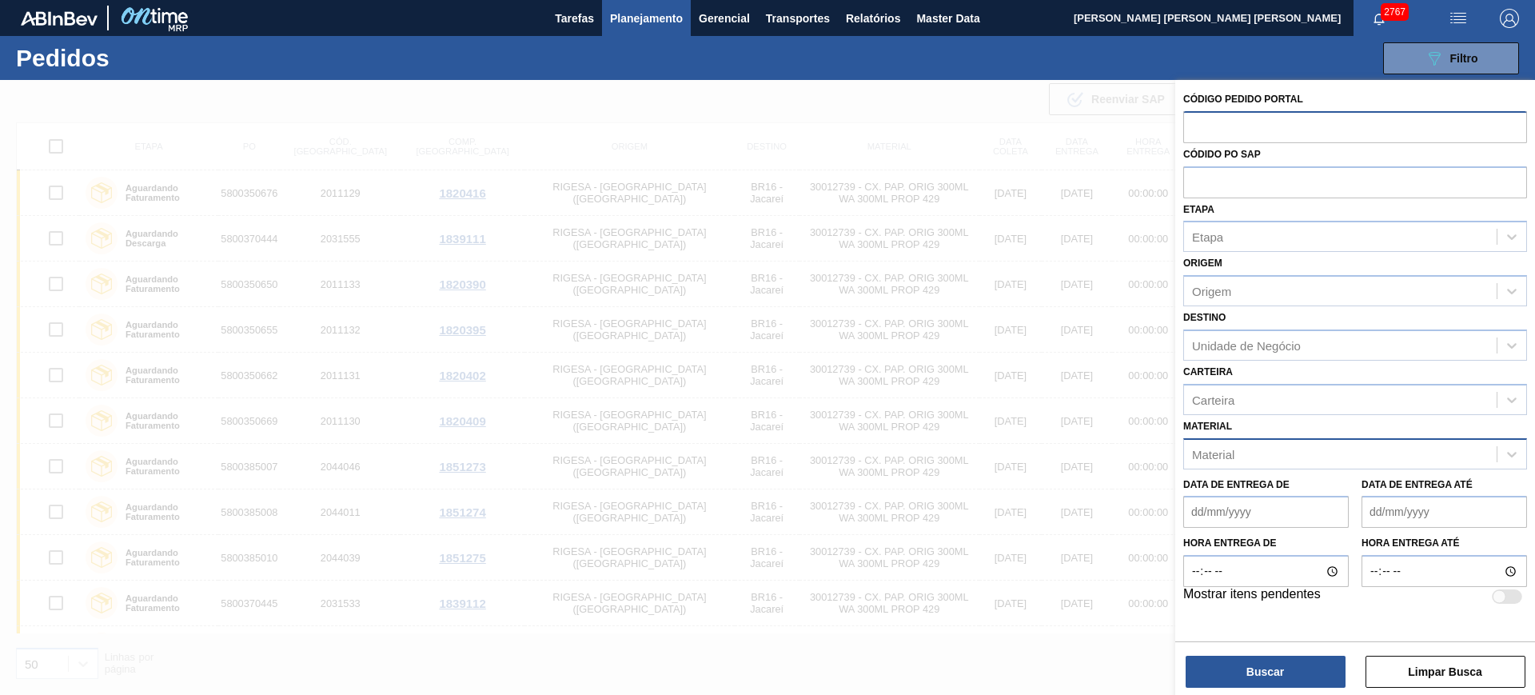
click at [1235, 125] on input "text" at bounding box center [1355, 126] width 344 height 30
paste input "1994367"
type input "1994367"
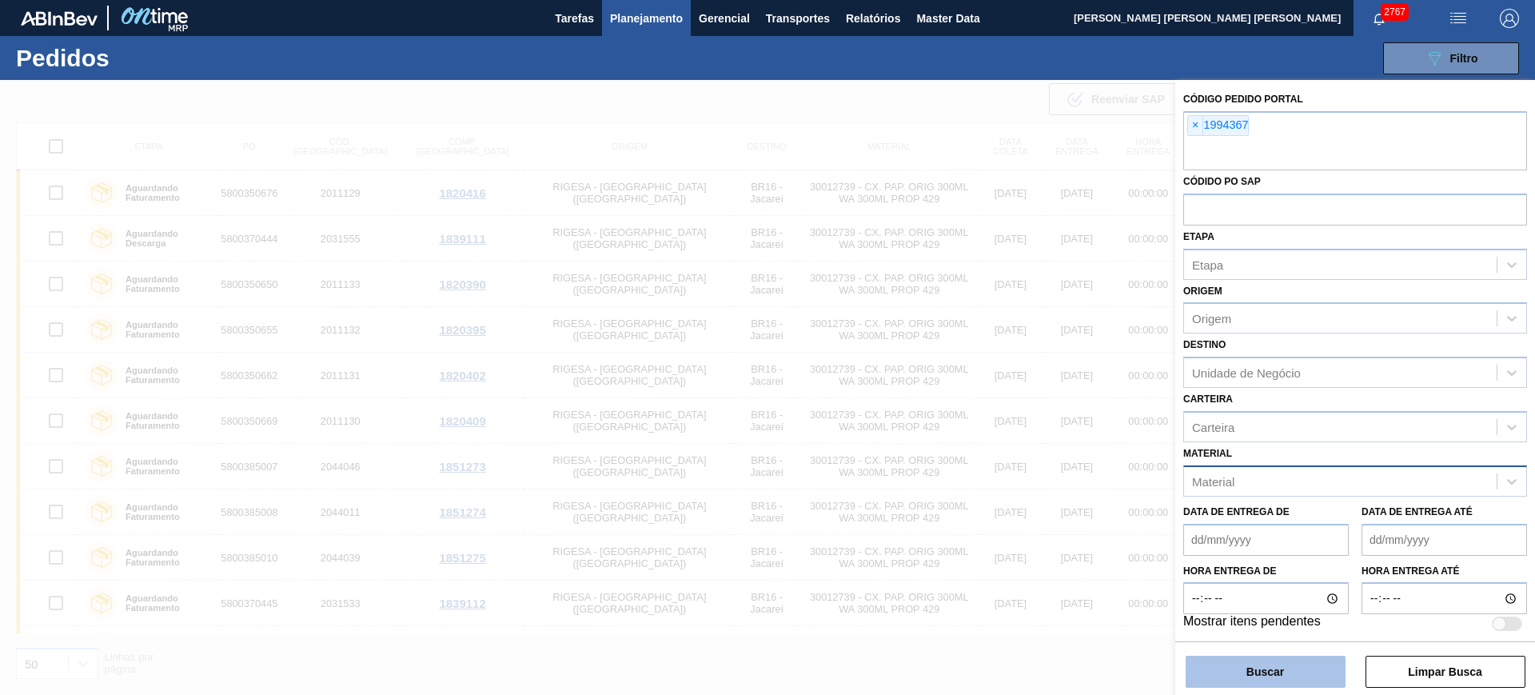
click at [1268, 667] on button "Buscar" at bounding box center [1265, 671] width 160 height 32
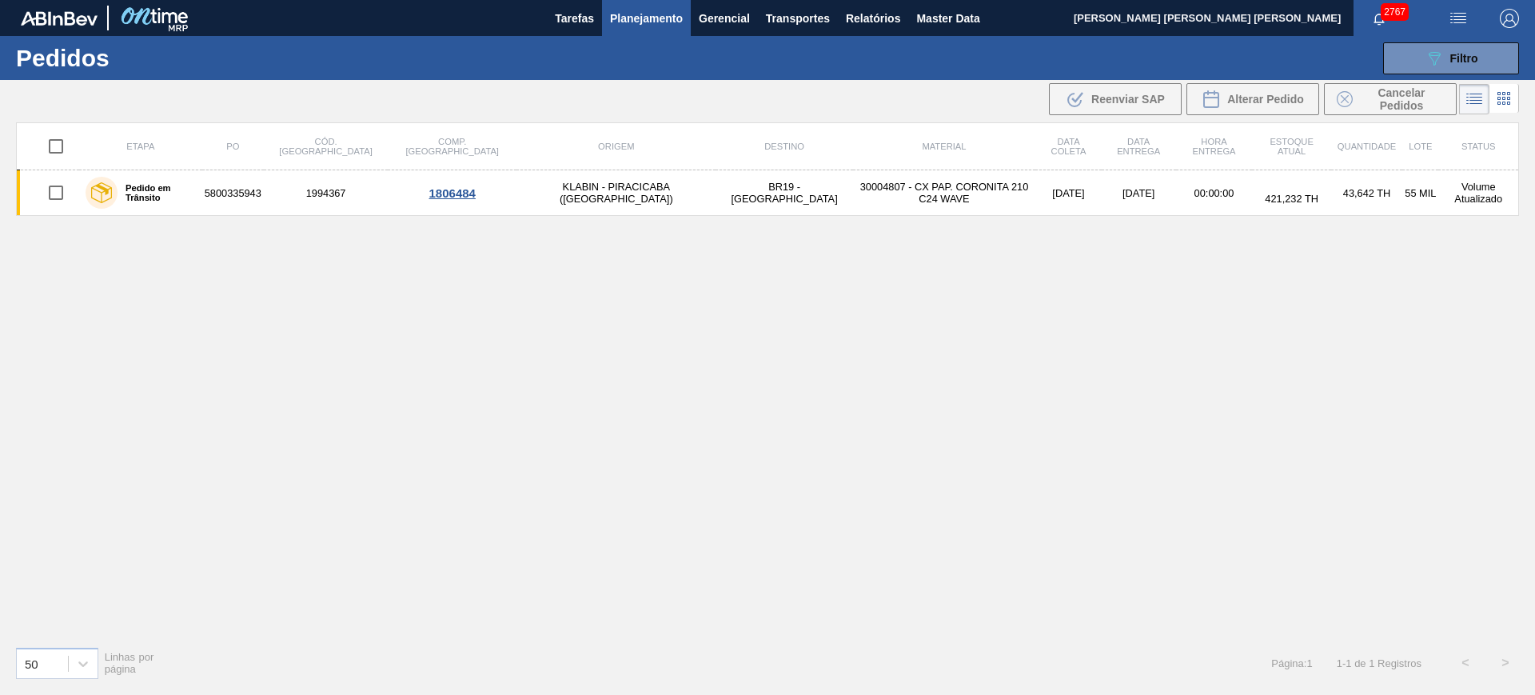
click at [59, 156] on input "checkbox" at bounding box center [56, 146] width 34 height 34
checkbox input "true"
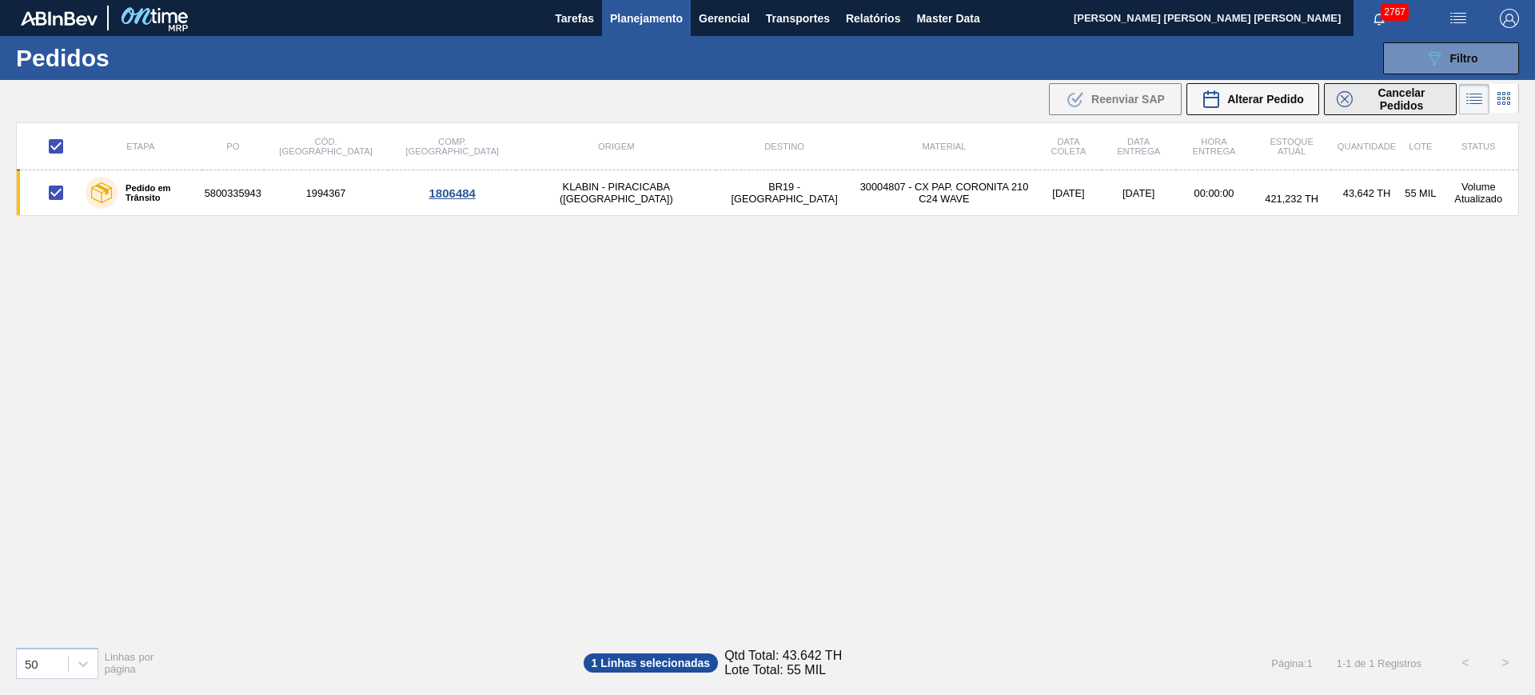
click at [1363, 97] on span "Cancelar Pedidos" at bounding box center [1401, 99] width 85 height 26
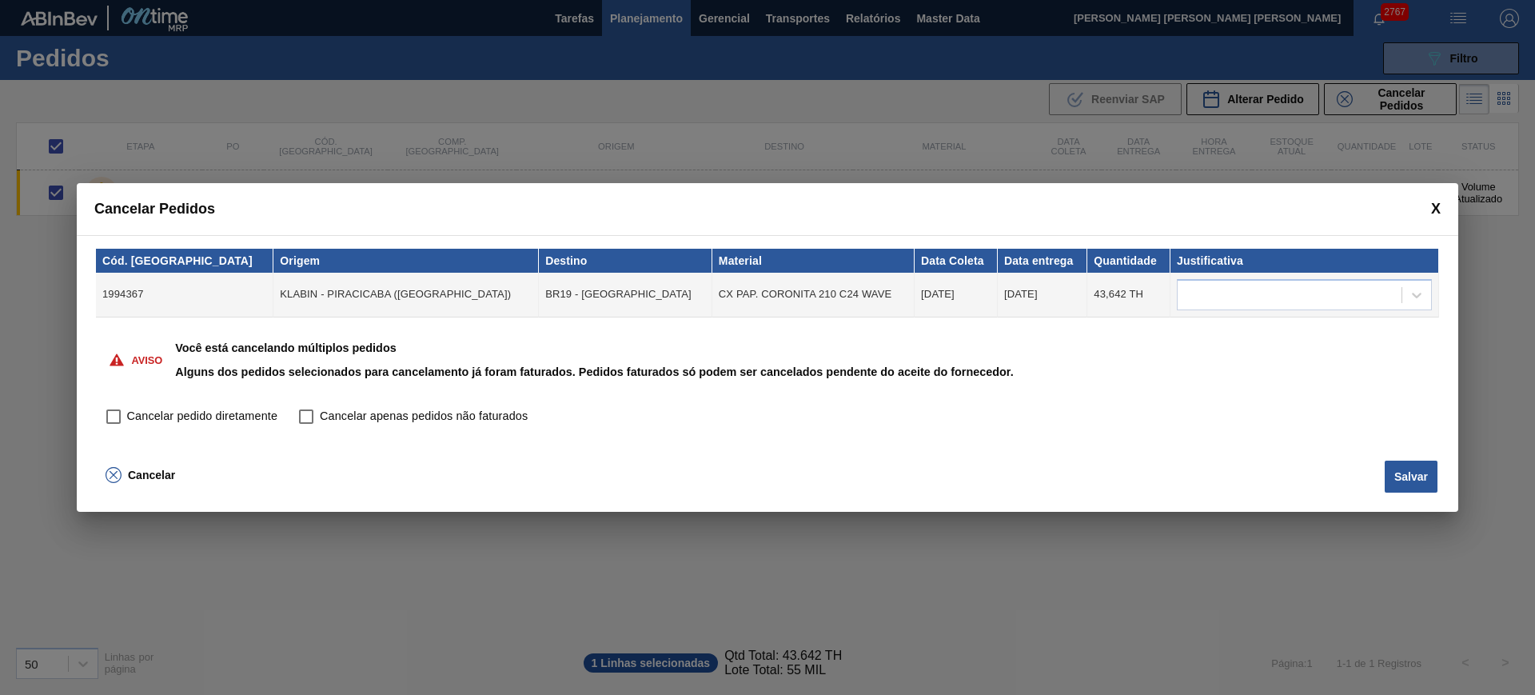
click at [171, 412] on span "Cancelar pedido diretamente" at bounding box center [202, 417] width 150 height 18
click at [127, 412] on input "Cancelar pedido diretamente" at bounding box center [113, 416] width 27 height 27
checkbox input "true"
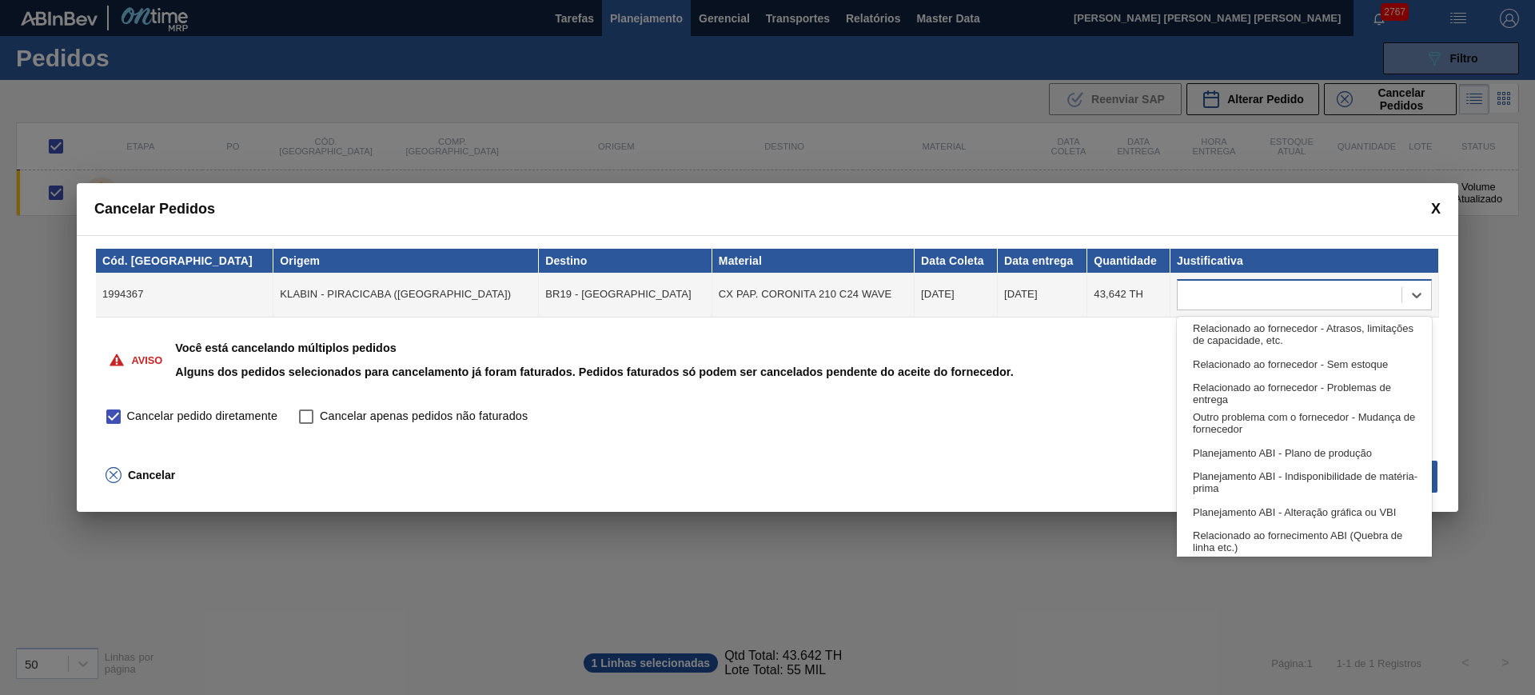
click at [1236, 309] on div at bounding box center [1303, 294] width 255 height 31
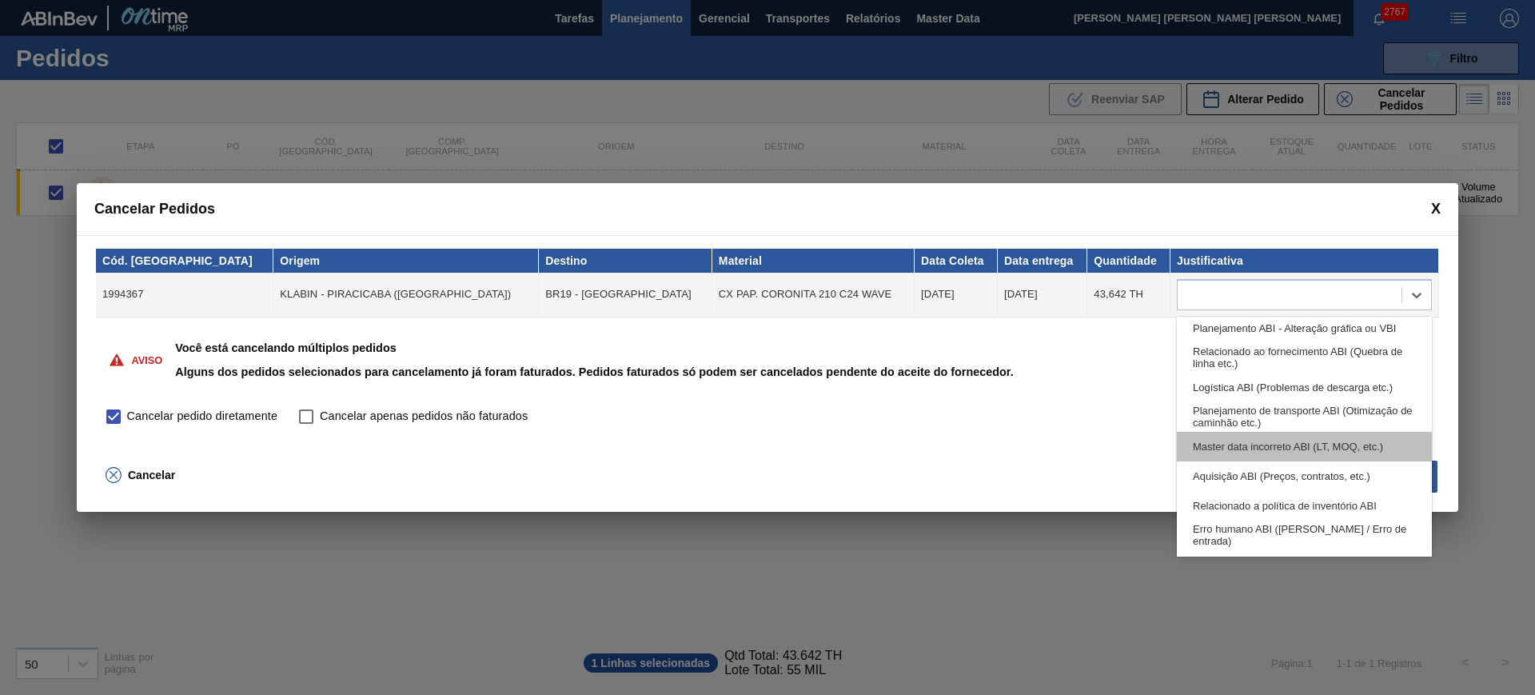
scroll to position [299, 0]
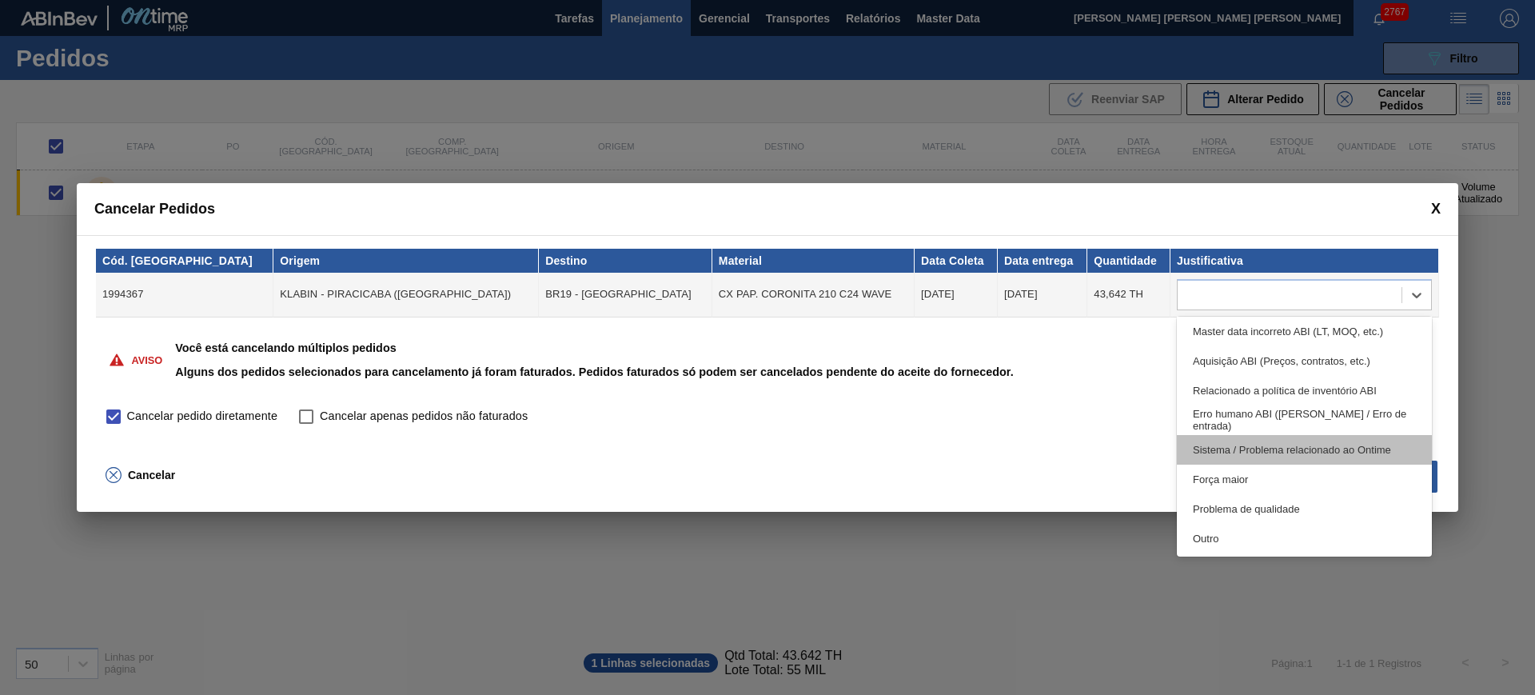
click at [1316, 443] on div "Sistema / Problema relacionado ao Ontime" at bounding box center [1303, 450] width 255 height 30
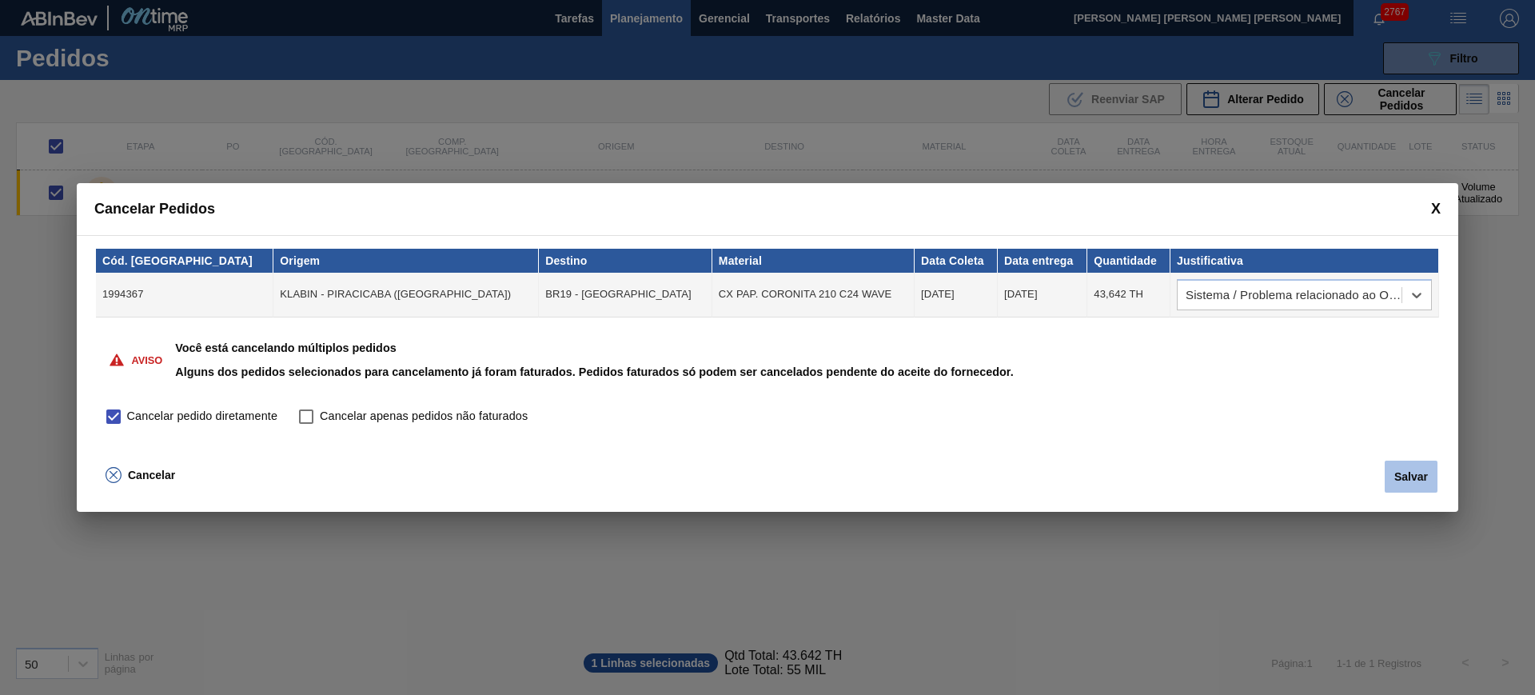
click at [1427, 468] on button "Salvar" at bounding box center [1410, 476] width 53 height 32
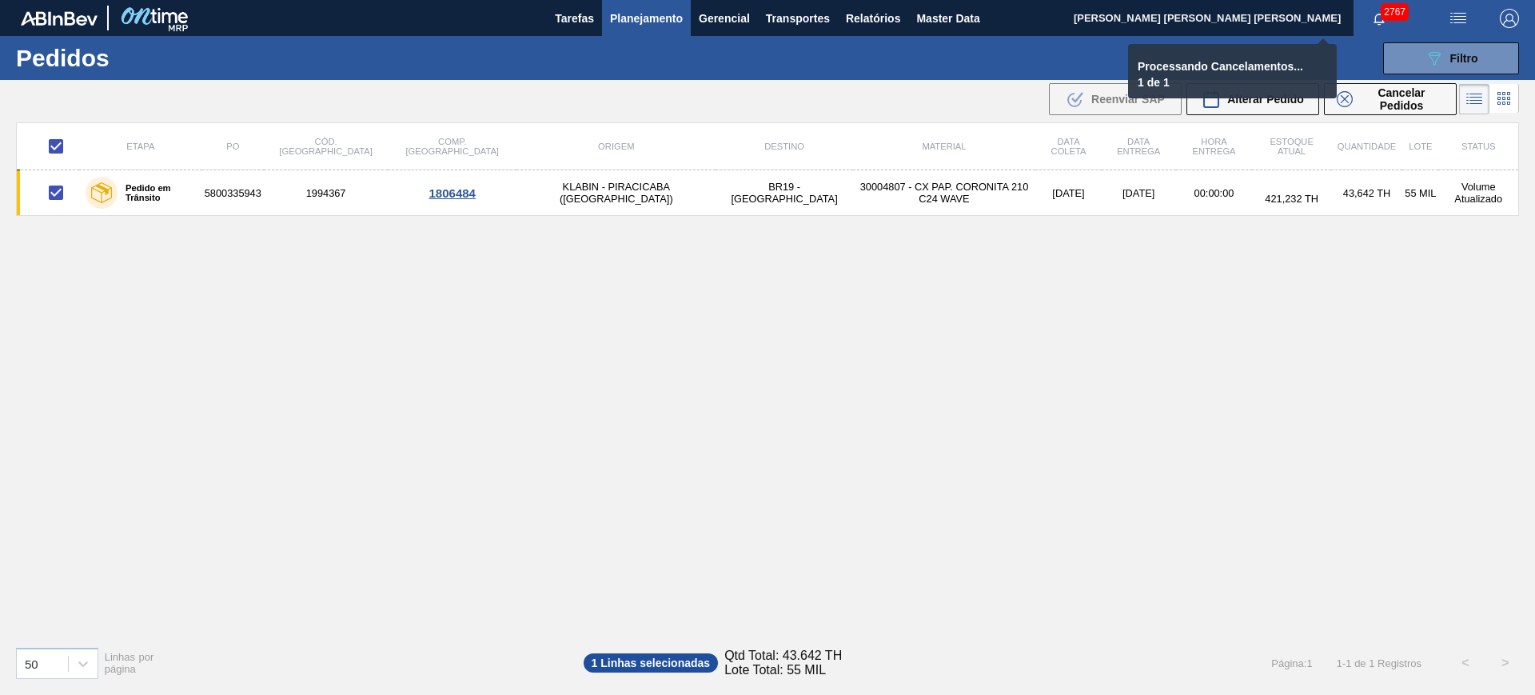
checkbox input "false"
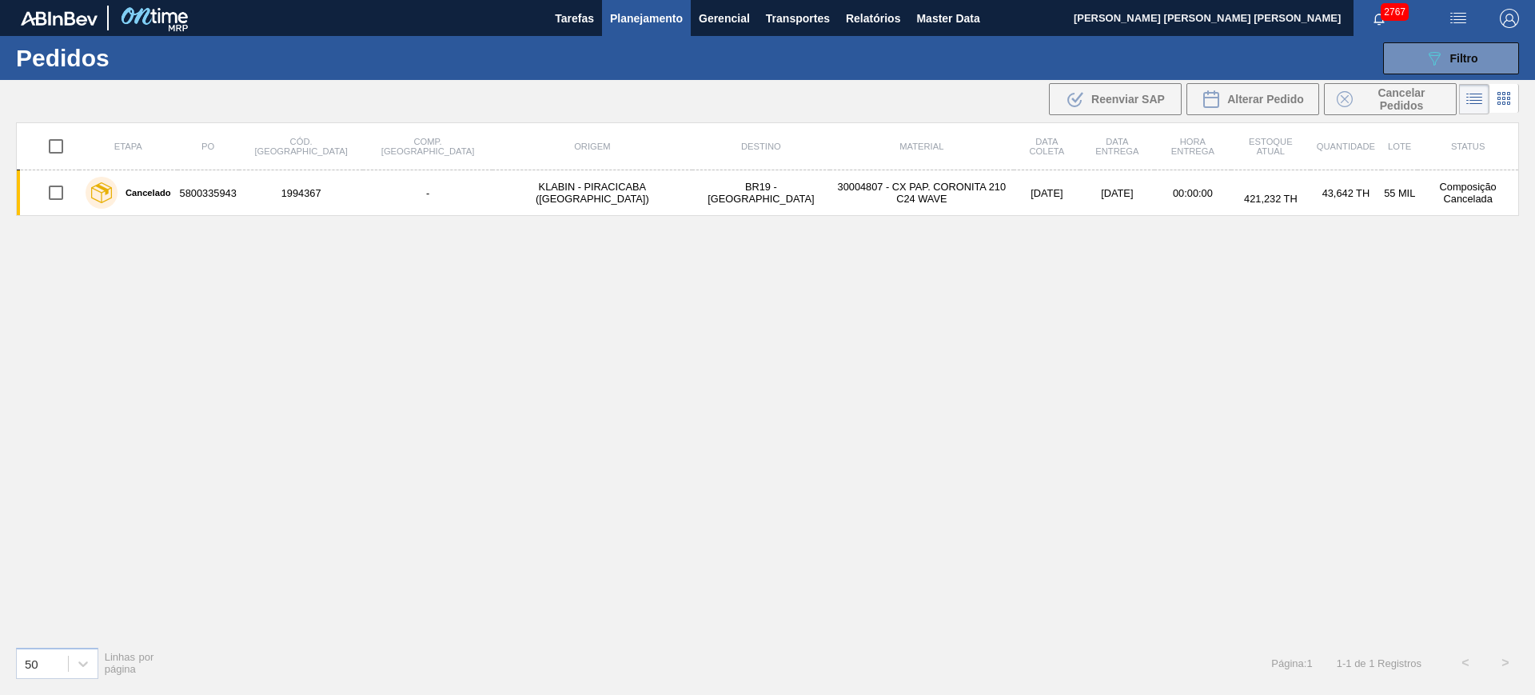
drag, startPoint x: 1415, startPoint y: 53, endPoint x: 1397, endPoint y: 103, distance: 53.6
click at [1415, 53] on button "089F7B8B-B2A5-4AFE-B5C0-19BA573D28AC Filtro" at bounding box center [1451, 58] width 136 height 32
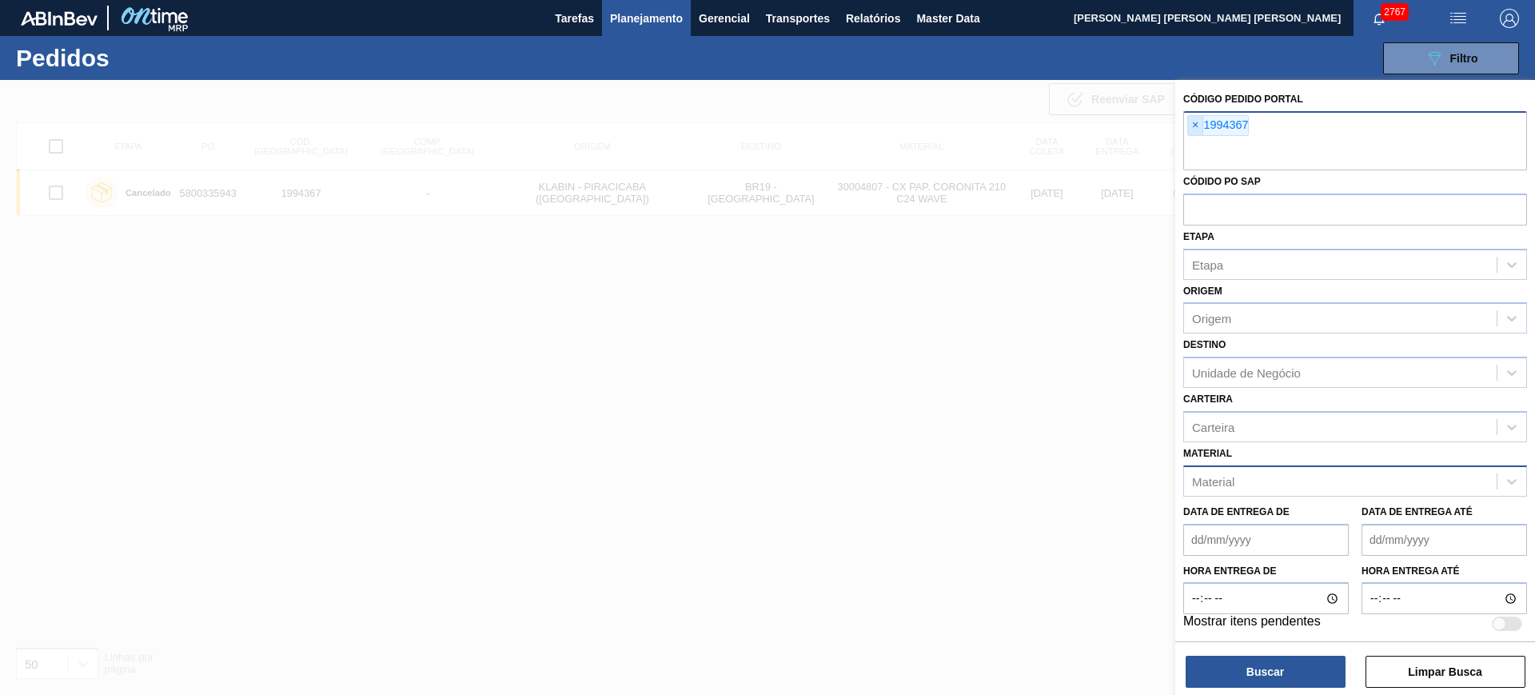
click at [1202, 133] on span "×" at bounding box center [1195, 125] width 15 height 19
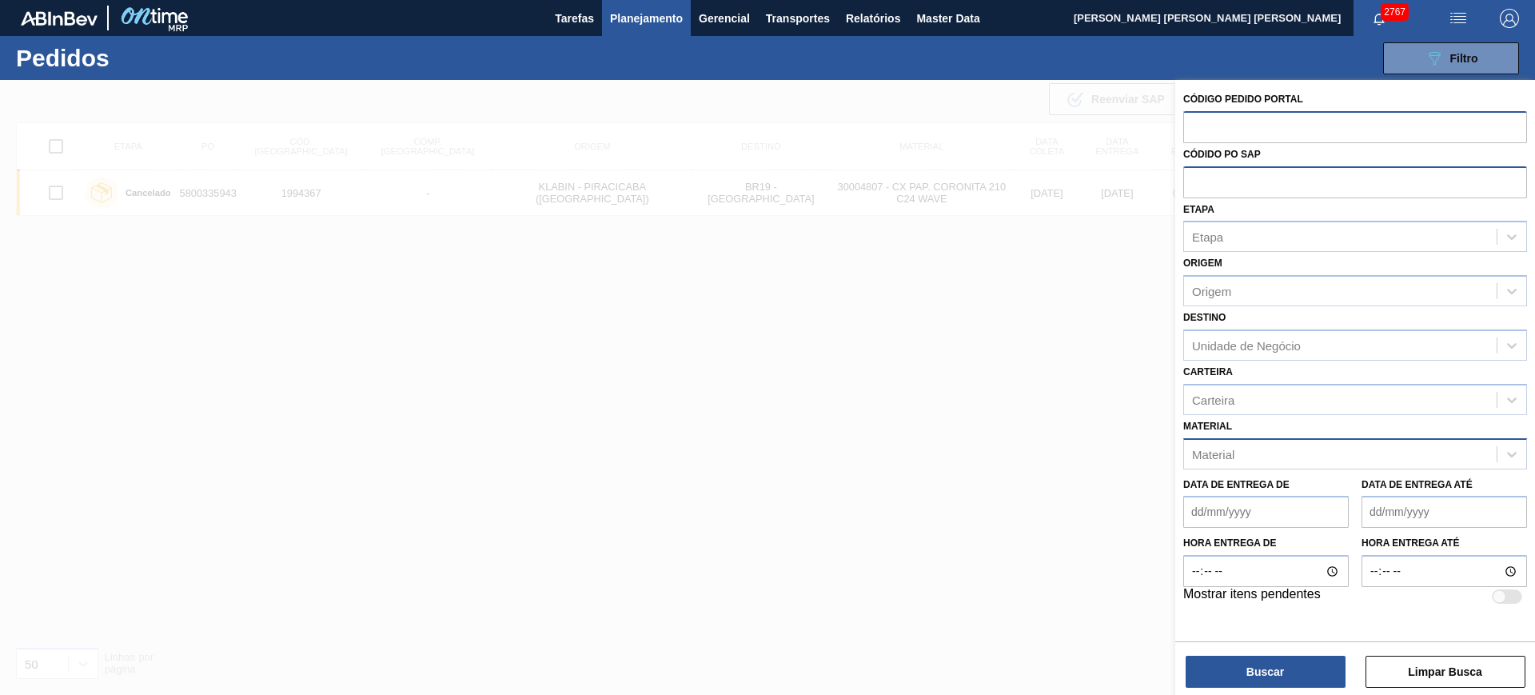
click at [1212, 190] on input "text" at bounding box center [1355, 181] width 344 height 30
type input "5800361952"
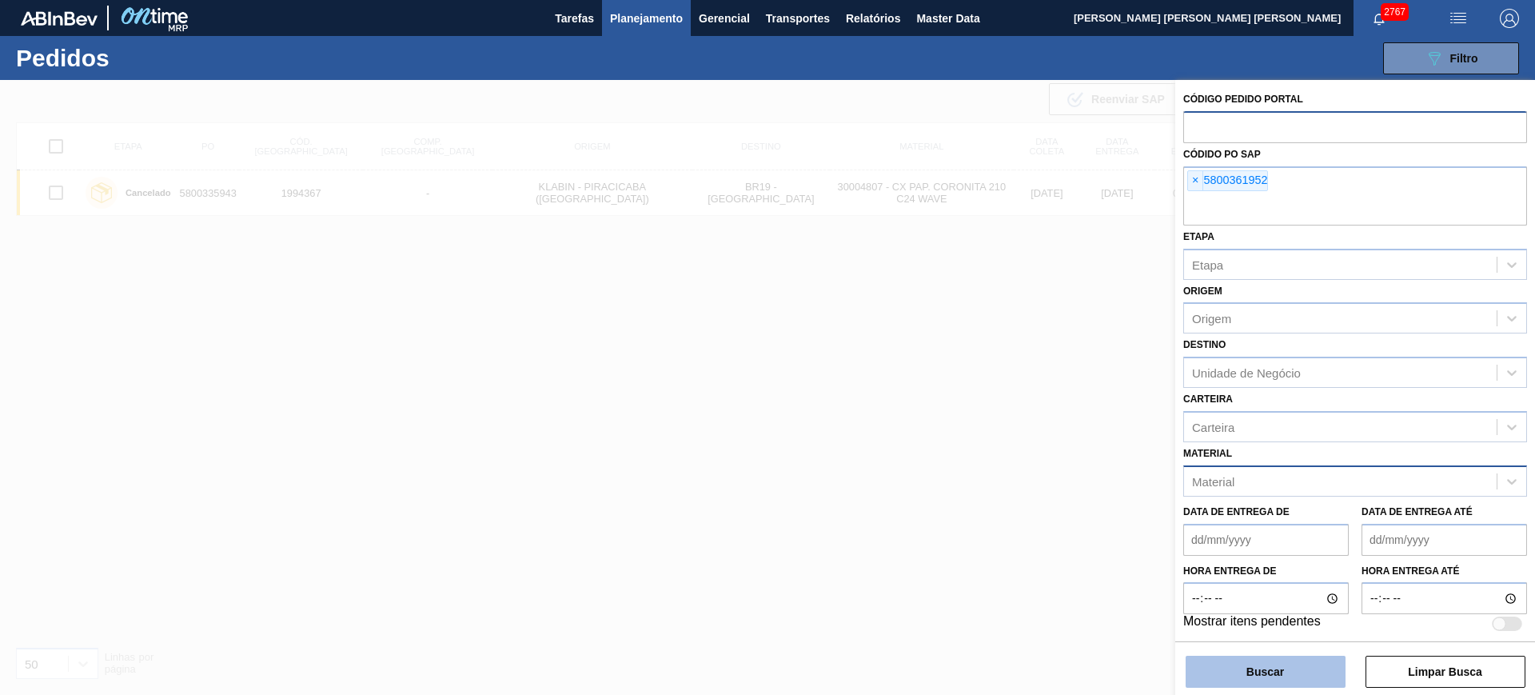
click at [1267, 659] on button "Buscar" at bounding box center [1265, 671] width 160 height 32
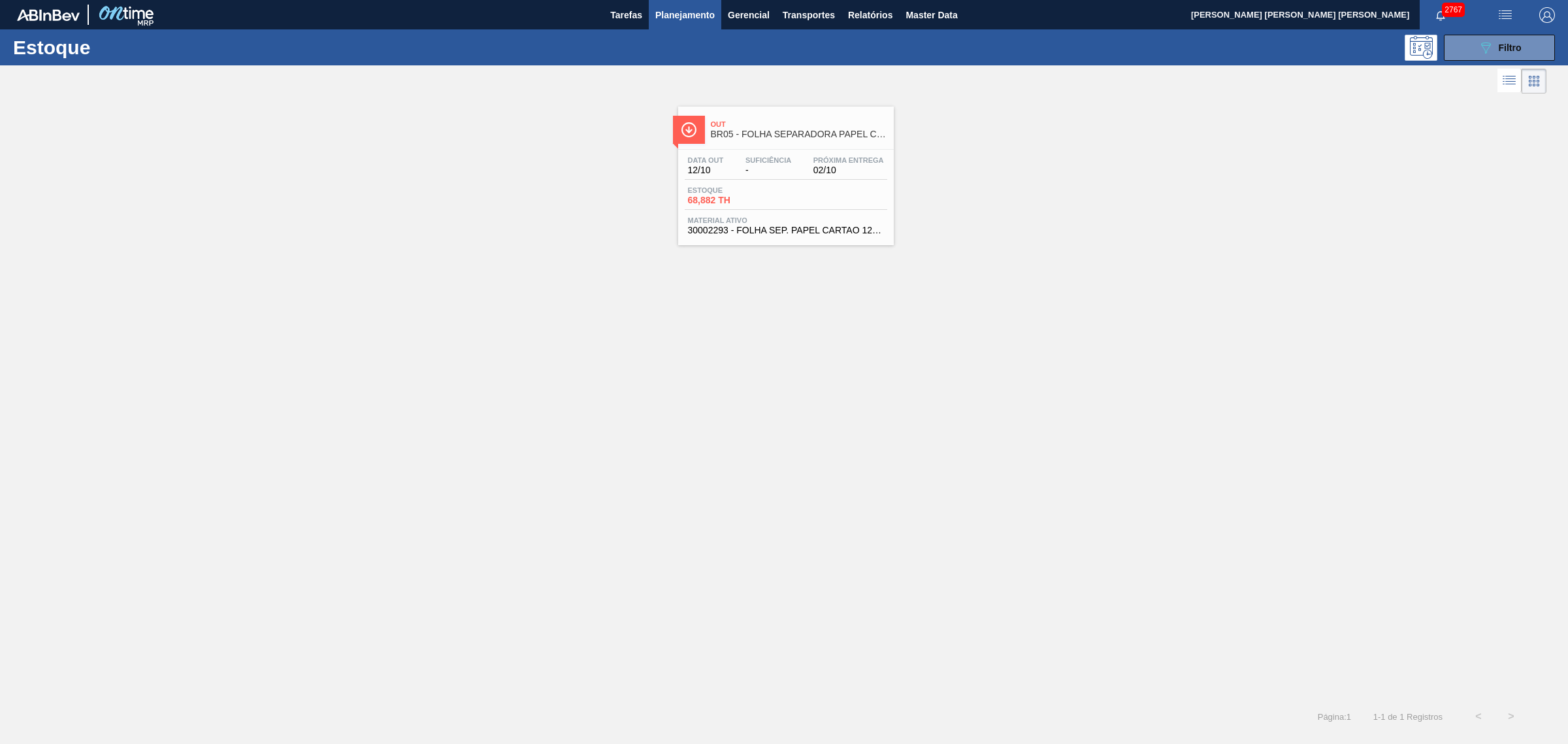
drag, startPoint x: 1485, startPoint y: 47, endPoint x: 1483, endPoint y: 72, distance: 25.1
click at [1486, 47] on icon "089F7B8B-B2A5-4AFE-B5C0-19BA573D28AC" at bounding box center [1485, 47] width 16 height 16
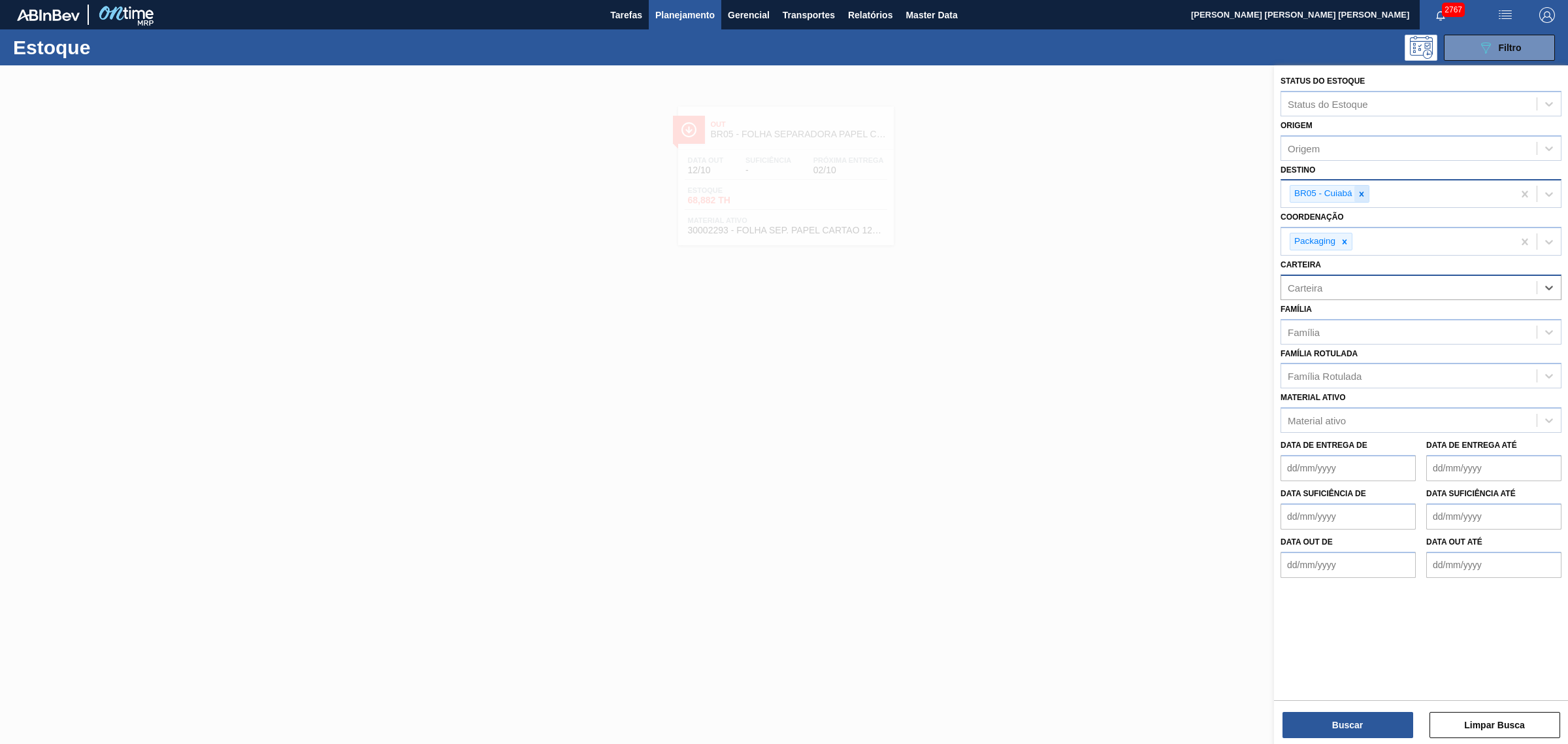
click at [1366, 197] on div at bounding box center [1362, 194] width 15 height 16
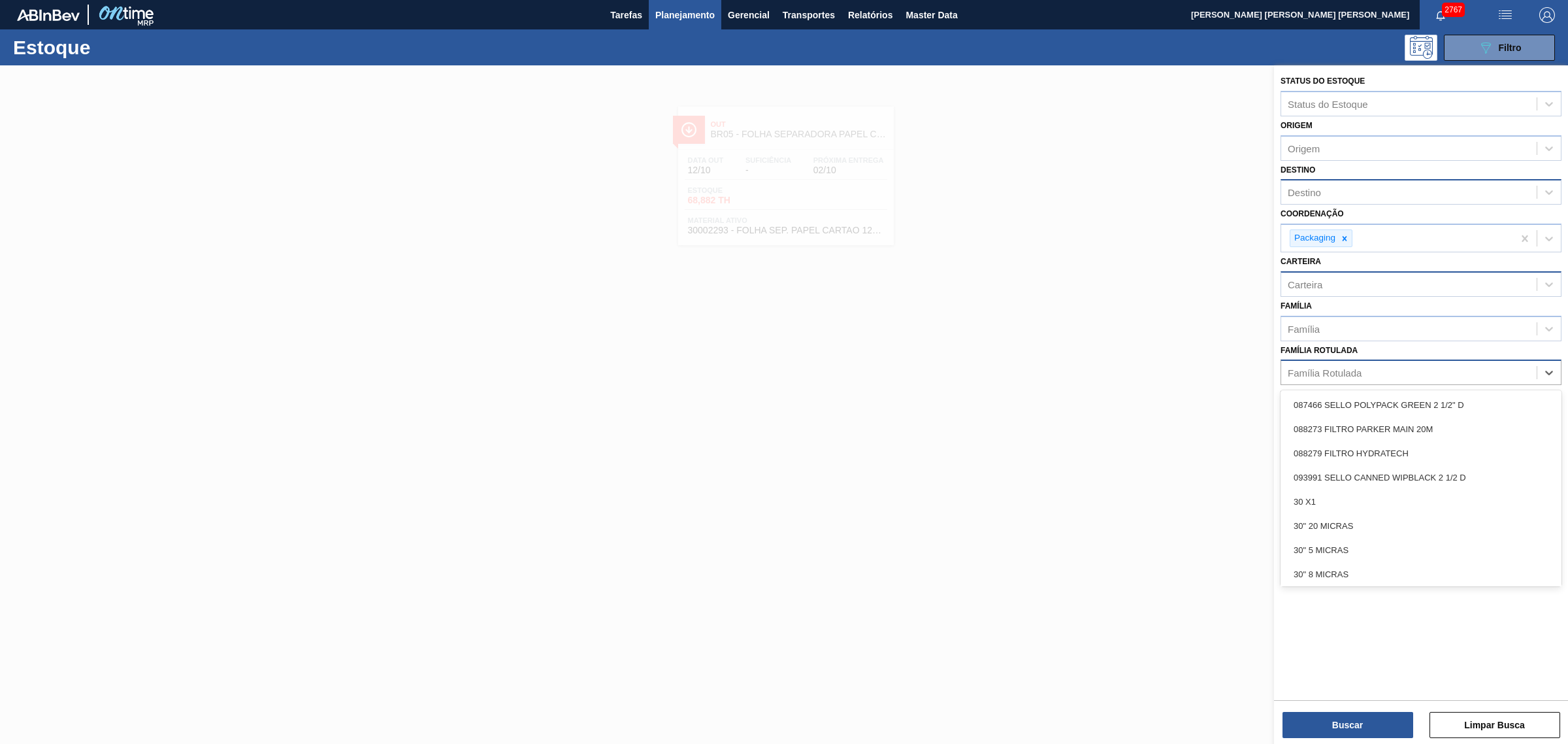
click at [1362, 368] on div "Família Rotulada" at bounding box center [1409, 372] width 255 height 19
type Rotulada "caixa papelão corona"
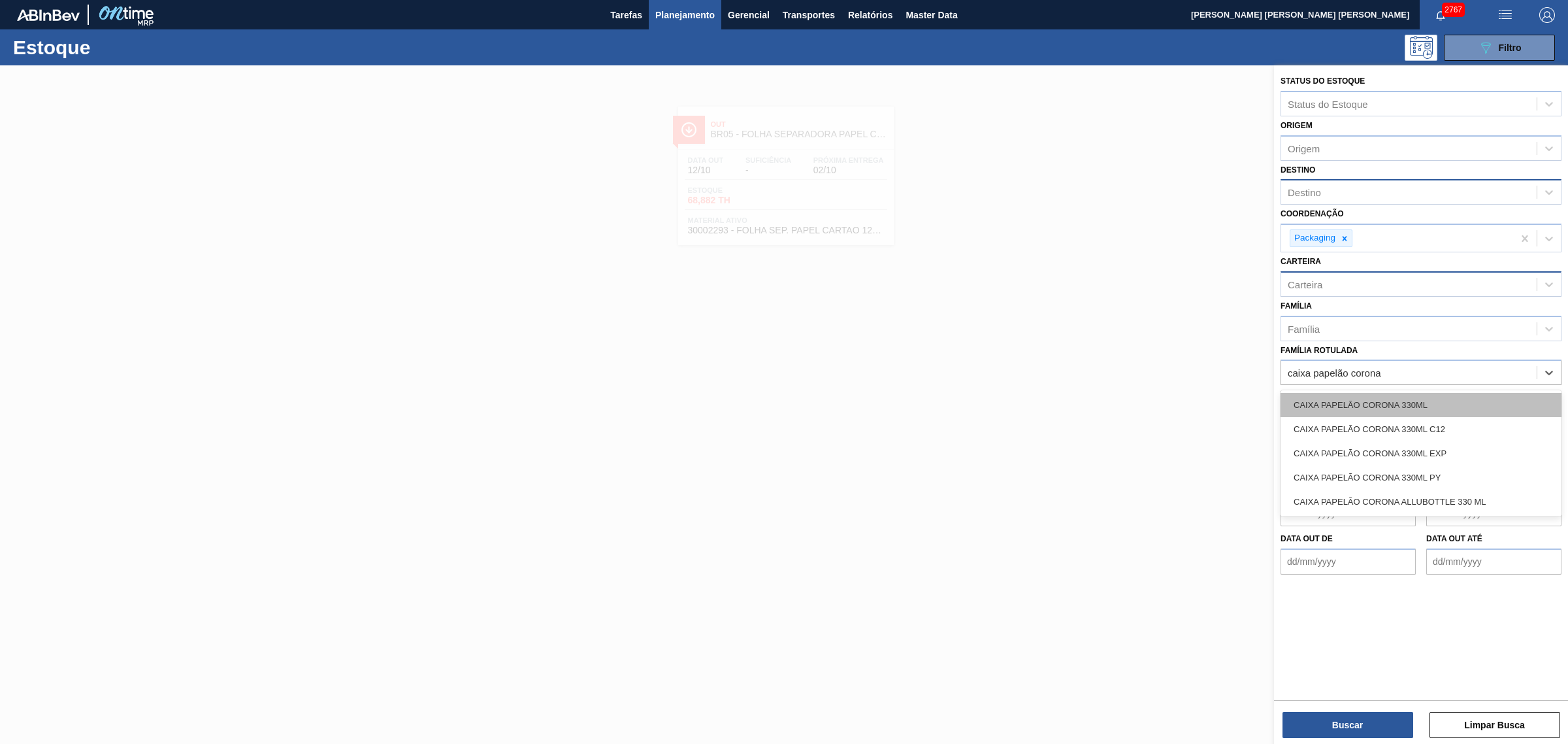
click at [1404, 402] on div "CAIXA PAPELÃO CORONA 330ML" at bounding box center [1421, 405] width 281 height 25
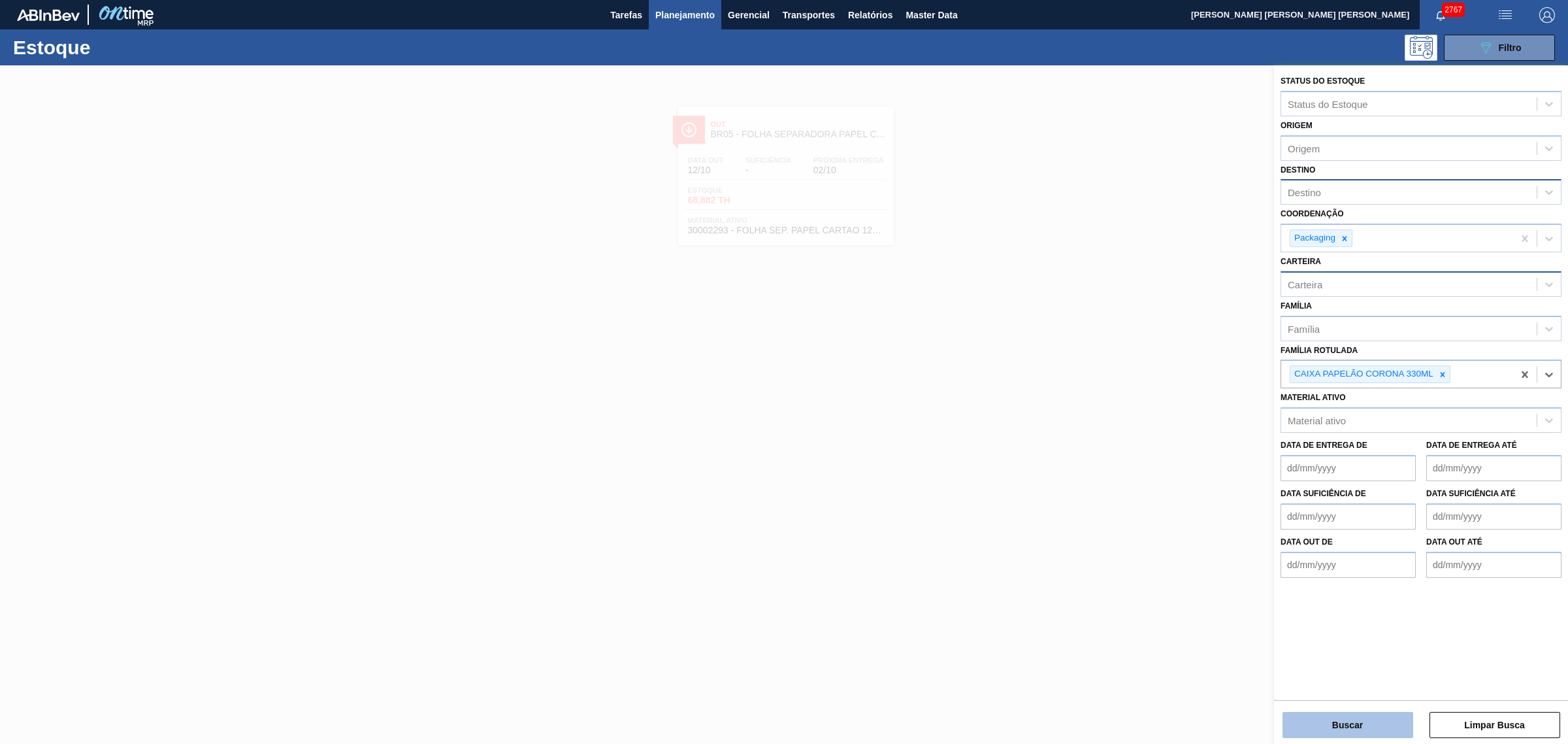
click at [1367, 719] on button "Buscar" at bounding box center [1348, 724] width 131 height 26
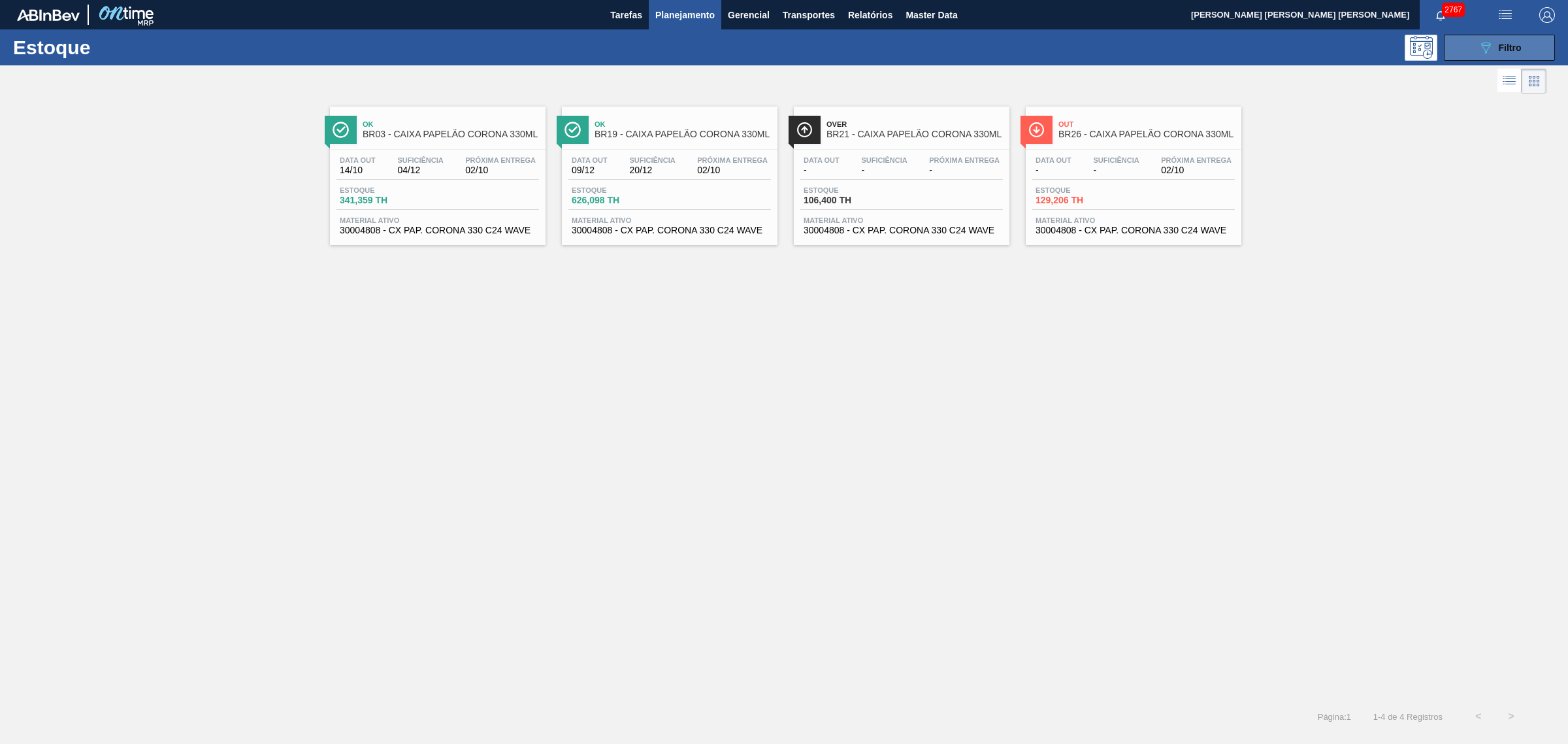
click at [1509, 53] on div "089F7B8B-B2A5-4AFE-B5C0-19BA573D28AC Filtro" at bounding box center [1500, 47] width 44 height 16
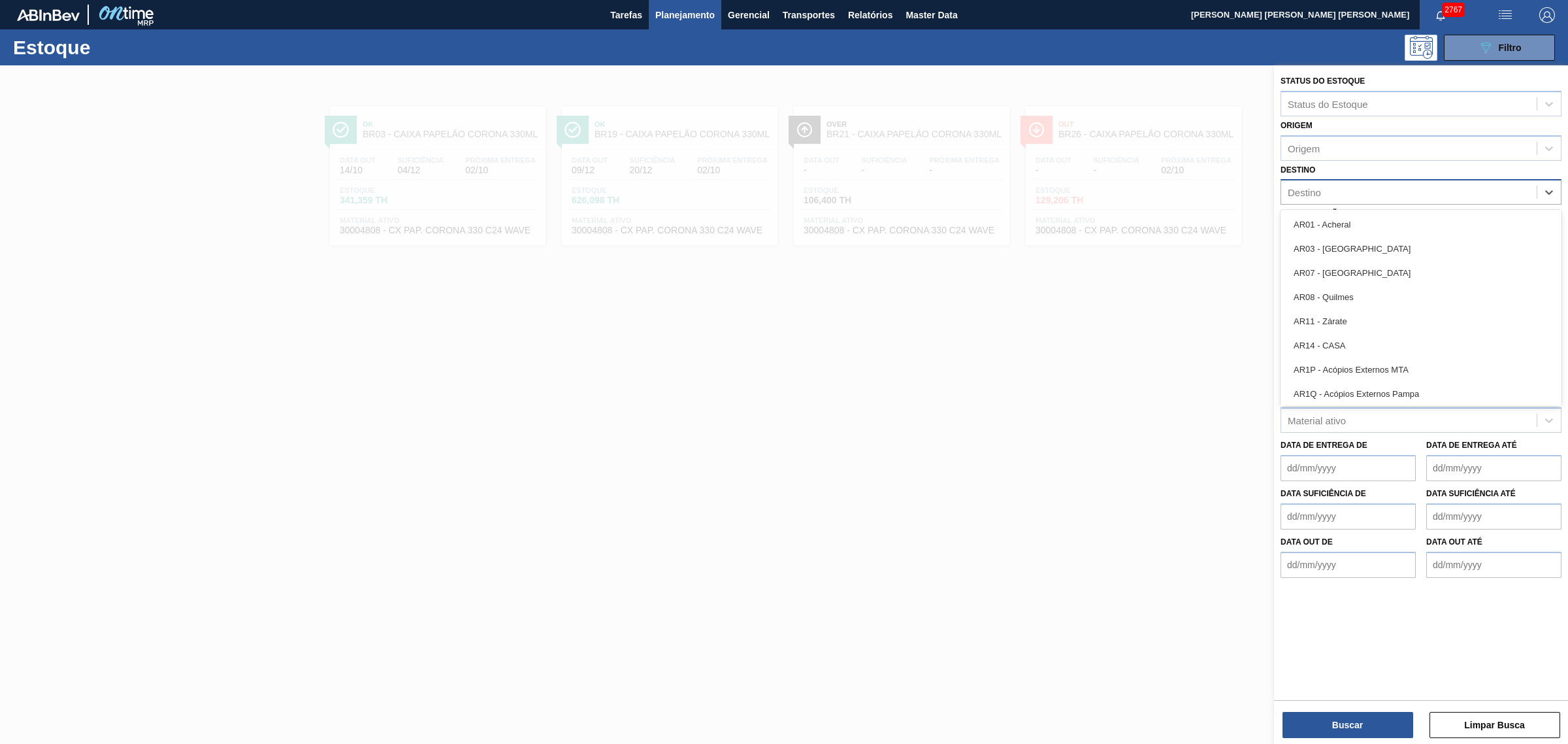
click at [1331, 194] on div "Destino" at bounding box center [1409, 192] width 255 height 19
type input "2"
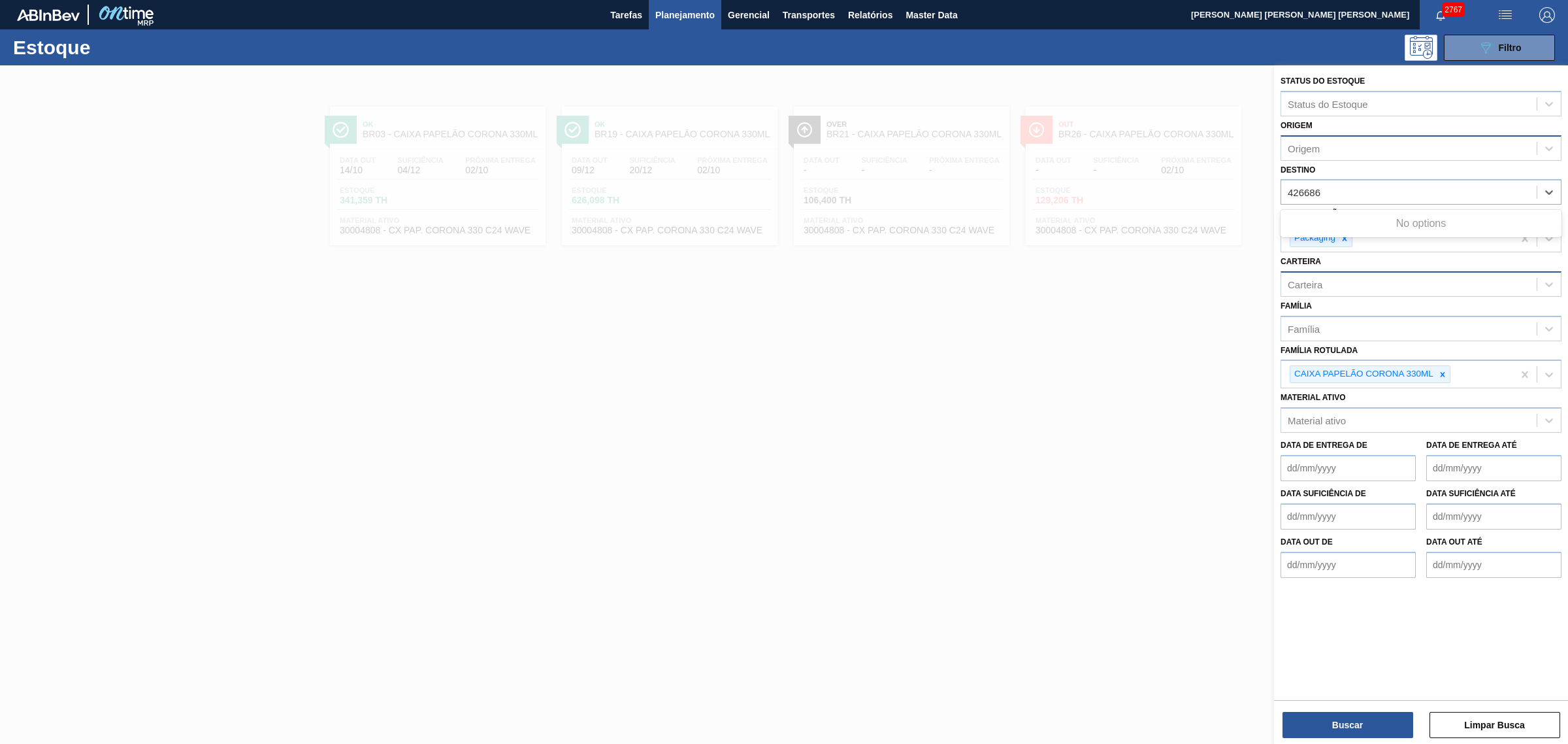
type input "426686"
click at [1335, 151] on div "Origem" at bounding box center [1409, 147] width 255 height 19
type input "426686"
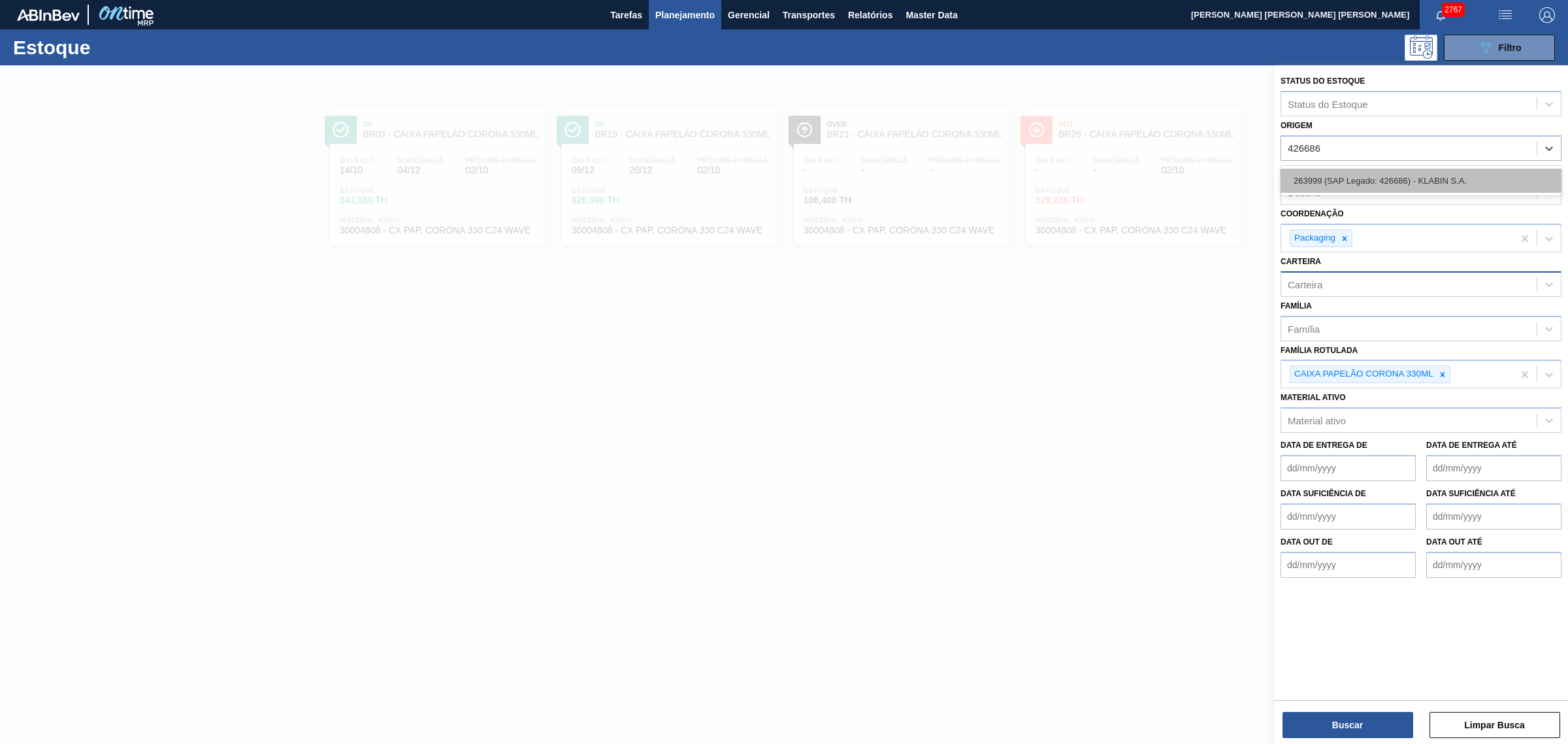
click at [1359, 174] on div "263999 (SAP Legado: 426686) - KLABIN S.A." at bounding box center [1421, 181] width 281 height 25
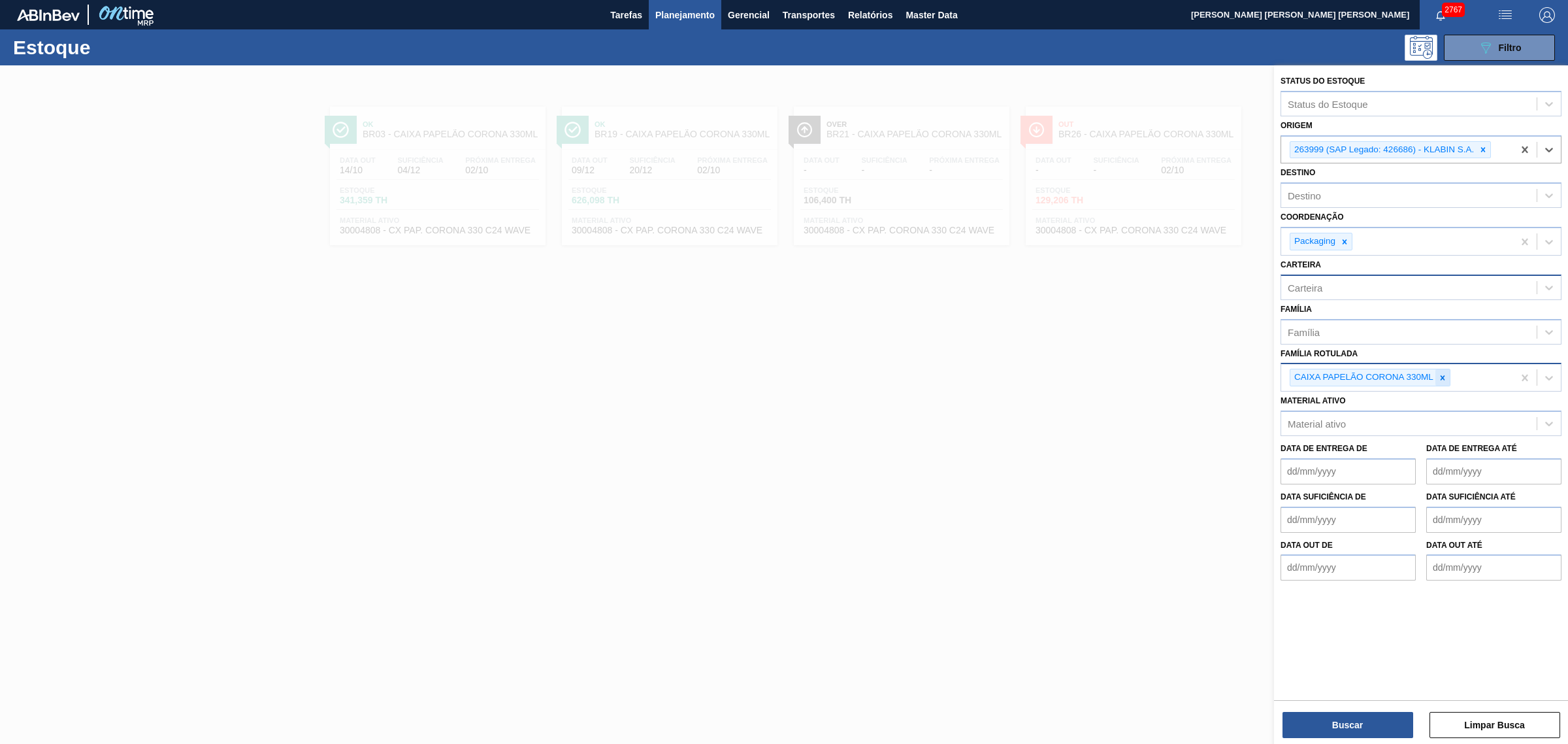
click at [1440, 370] on div at bounding box center [1443, 378] width 15 height 16
click at [1369, 715] on button "Buscar" at bounding box center [1348, 724] width 131 height 26
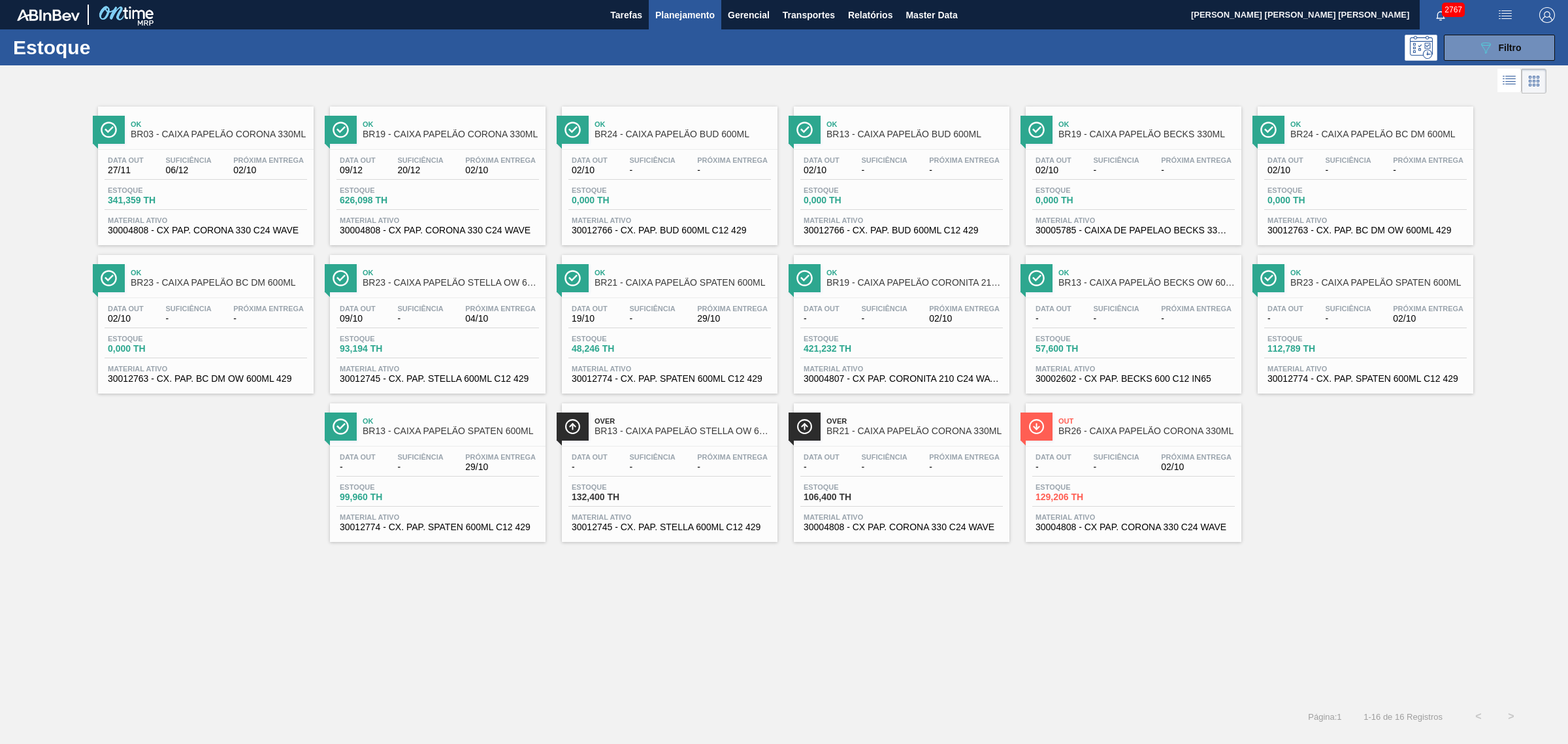
drag, startPoint x: 1475, startPoint y: 49, endPoint x: 1469, endPoint y: 61, distance: 13.4
click at [1475, 49] on button "089F7B8B-B2A5-4AFE-B5C0-19BA573D28AC Filtro" at bounding box center [1499, 47] width 111 height 26
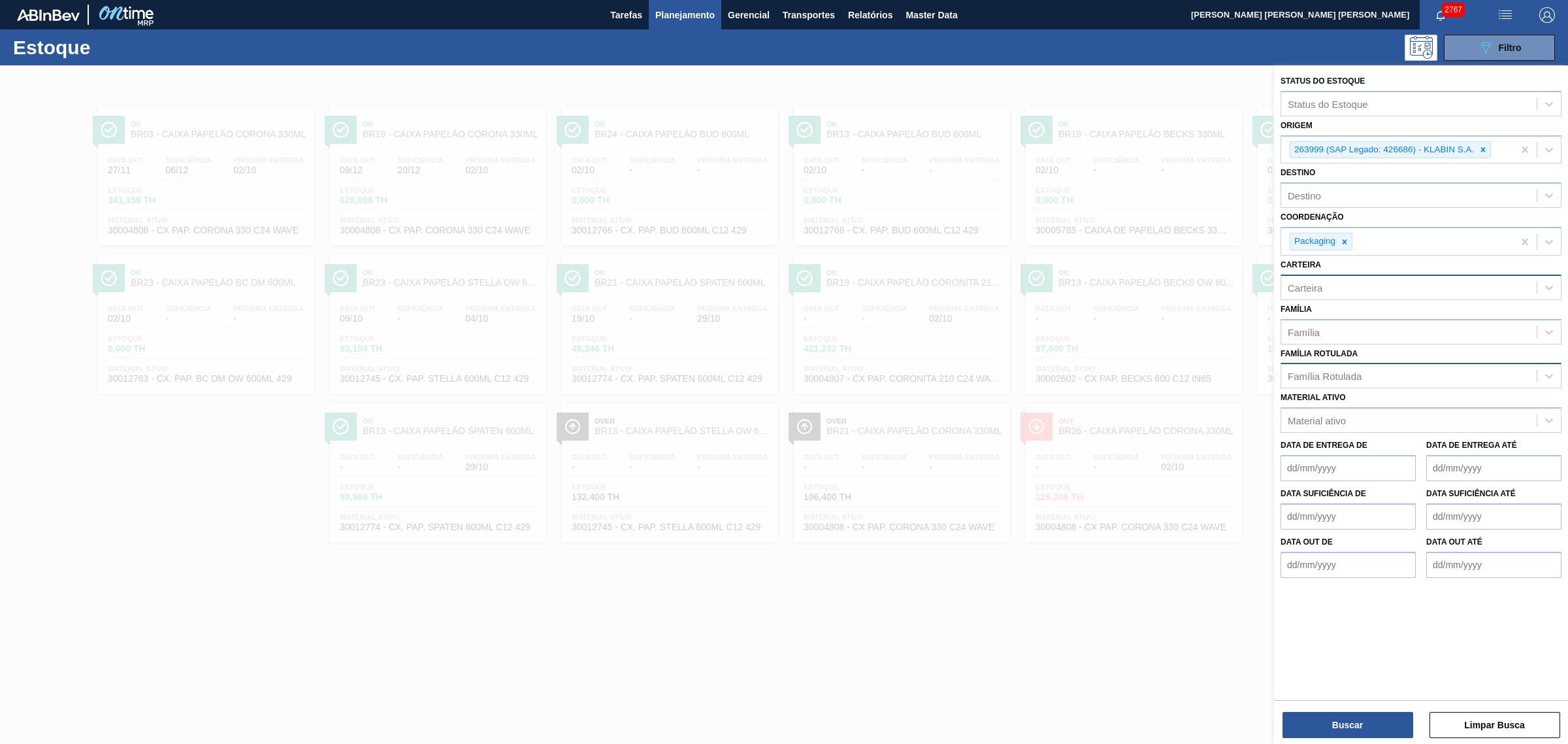
click at [1167, 85] on div at bounding box center [784, 437] width 1568 height 744
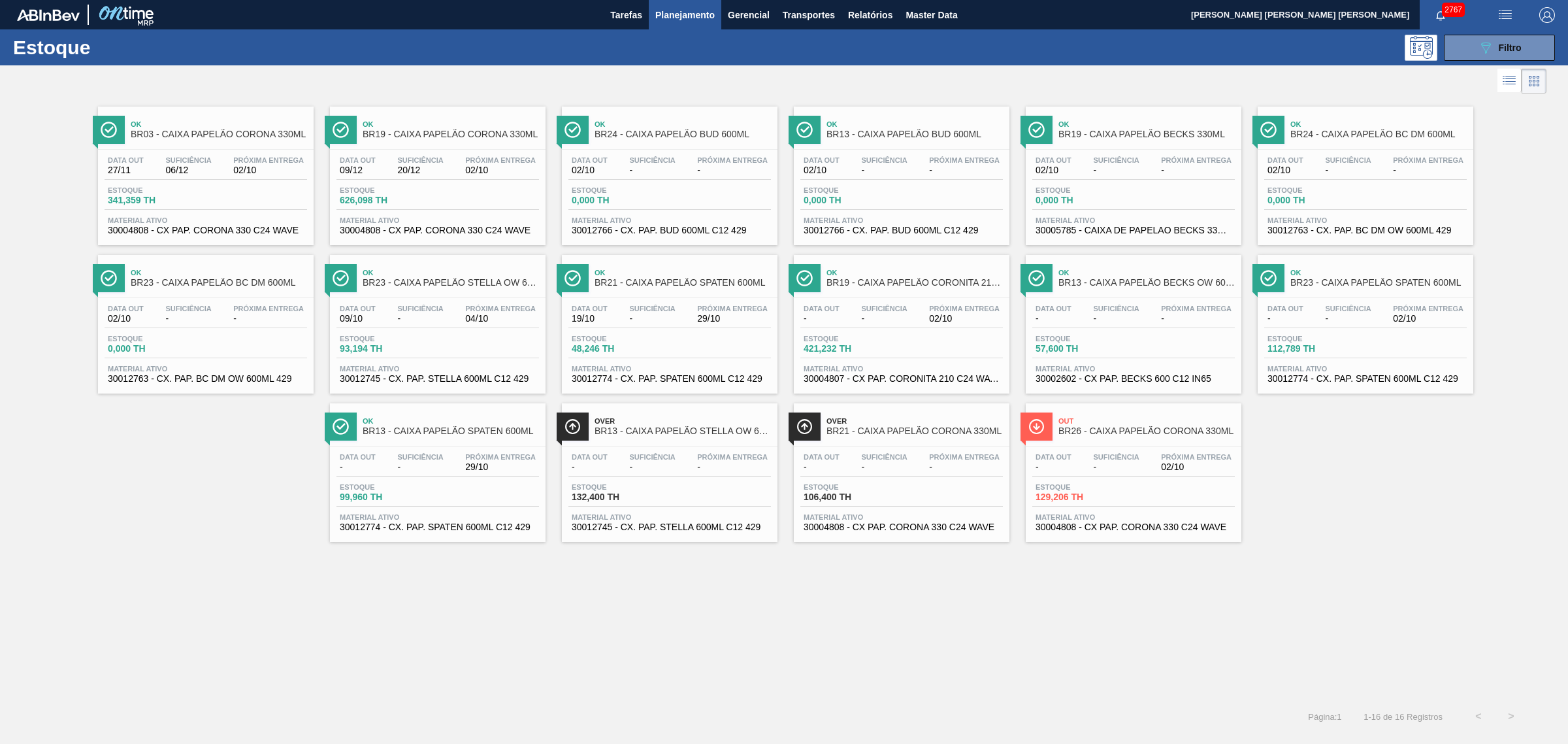
drag, startPoint x: 1101, startPoint y: 175, endPoint x: 1144, endPoint y: 86, distance: 98.8
click at [1144, 86] on div at bounding box center [773, 81] width 1547 height 31
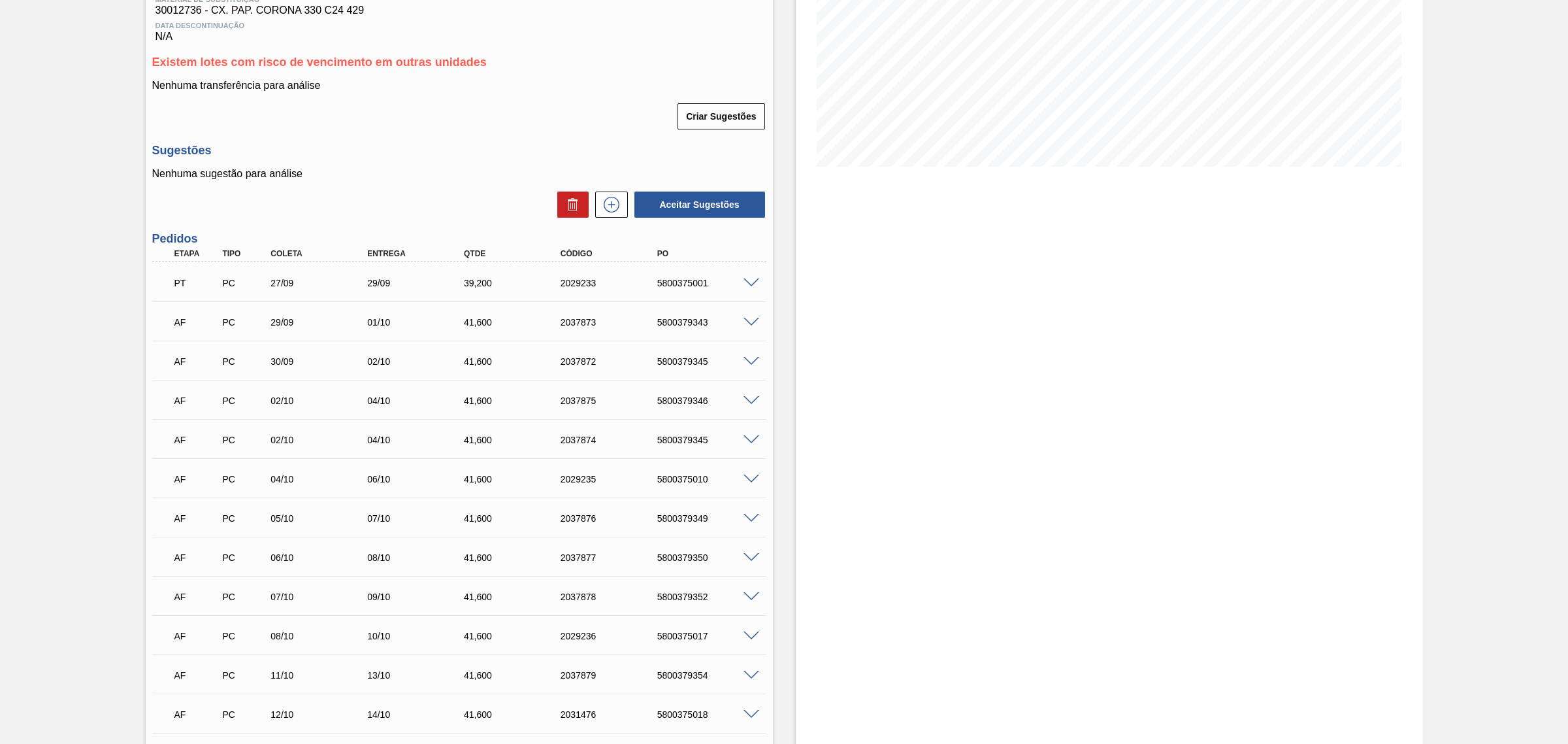
scroll to position [245, 0]
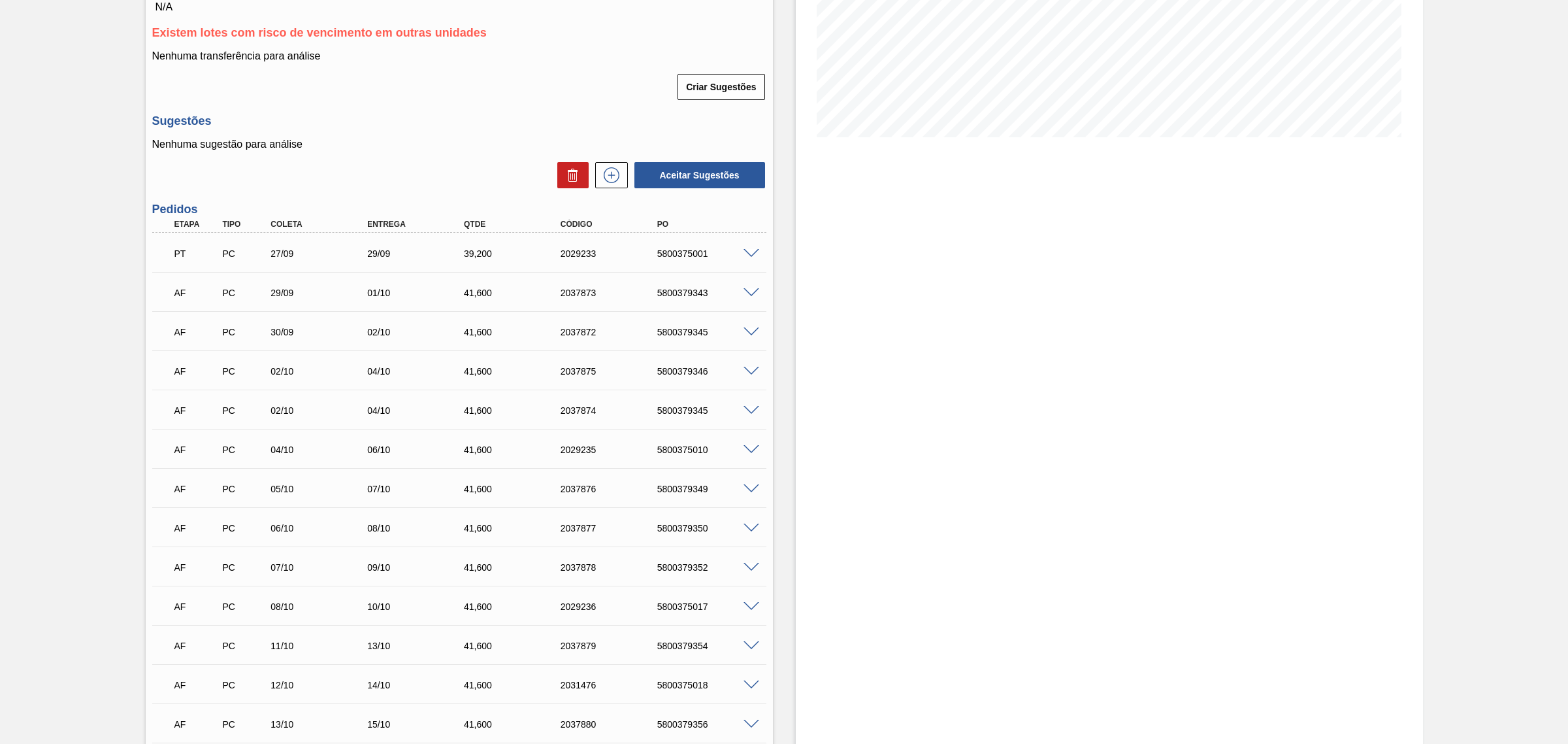
click at [755, 412] on span at bounding box center [751, 410] width 16 height 10
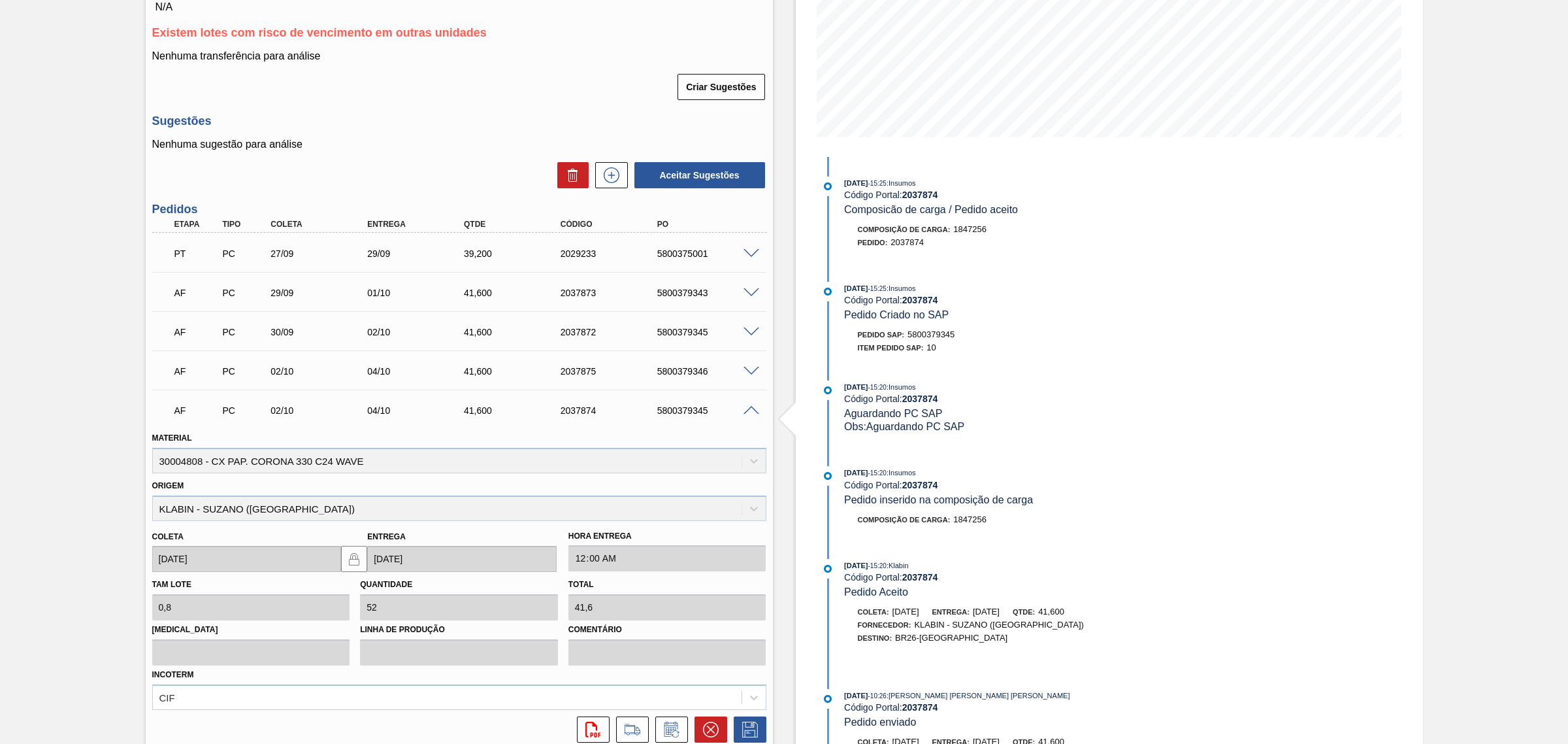
click at [753, 294] on span at bounding box center [751, 293] width 16 height 10
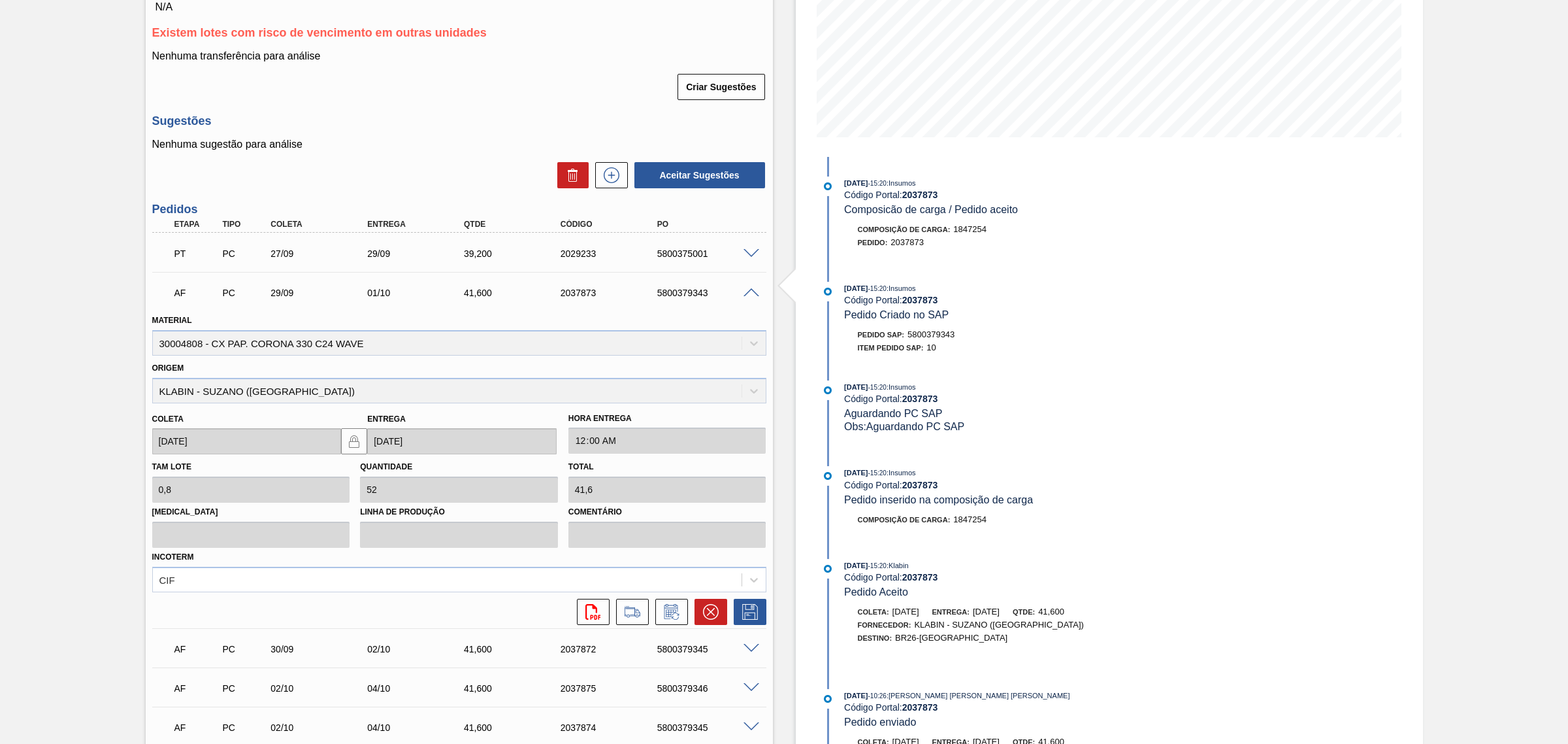
click at [750, 294] on span at bounding box center [751, 293] width 16 height 10
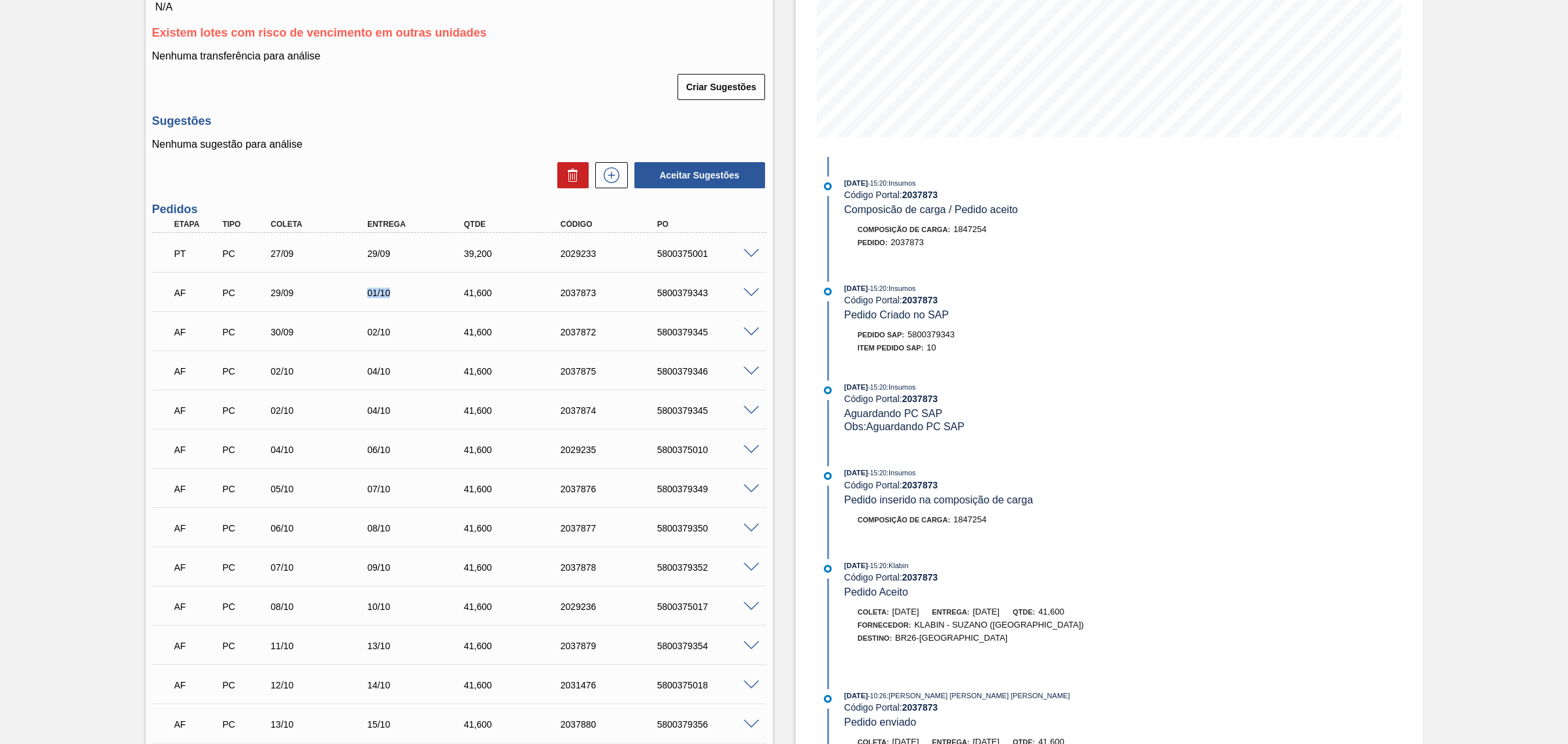
drag, startPoint x: 341, startPoint y: 299, endPoint x: 409, endPoint y: 304, distance: 68.2
click at [419, 298] on div "AF PC 29/09 01/10 41,[PHONE_NUMBER] 5800379343" at bounding box center [455, 291] width 580 height 26
drag, startPoint x: 363, startPoint y: 327, endPoint x: 439, endPoint y: 331, distance: 76.1
click at [439, 331] on div "AF PC 30/09 02/10 41,[PHONE_NUMBER] 5800379345" at bounding box center [455, 330] width 580 height 26
drag, startPoint x: 361, startPoint y: 377, endPoint x: 413, endPoint y: 371, distance: 52.3
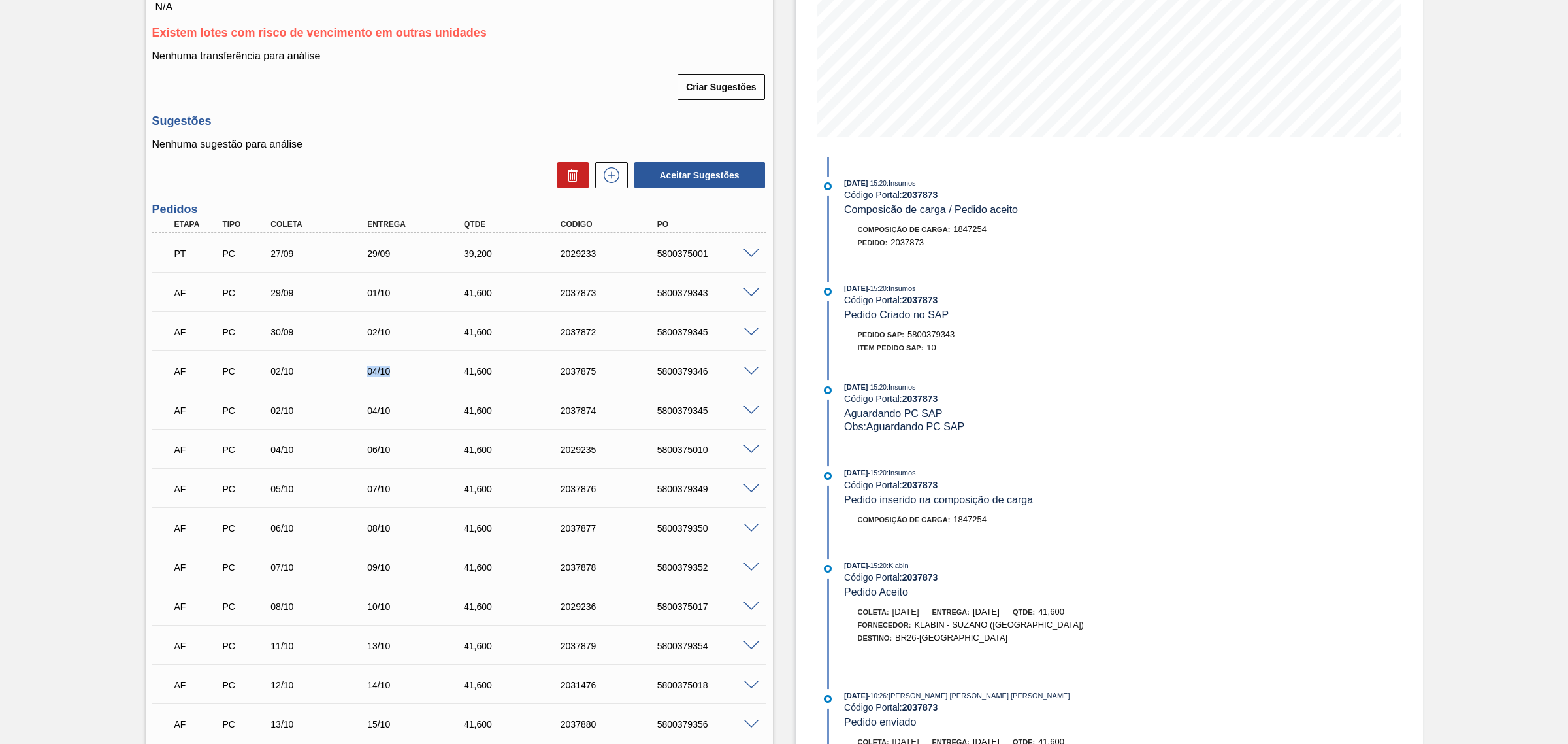
click at [413, 371] on div "04/10" at bounding box center [407, 371] width 96 height 11
drag, startPoint x: 353, startPoint y: 412, endPoint x: 449, endPoint y: 410, distance: 96.0
click at [449, 410] on div "AF PC 02/10 04/10 41,[PHONE_NUMBER] 5800379345" at bounding box center [455, 409] width 580 height 26
drag, startPoint x: 340, startPoint y: 447, endPoint x: 525, endPoint y: 450, distance: 185.0
click at [525, 450] on div "AF PC 04/10 06/10 41,[PHONE_NUMBER] 5800375010" at bounding box center [455, 448] width 580 height 26
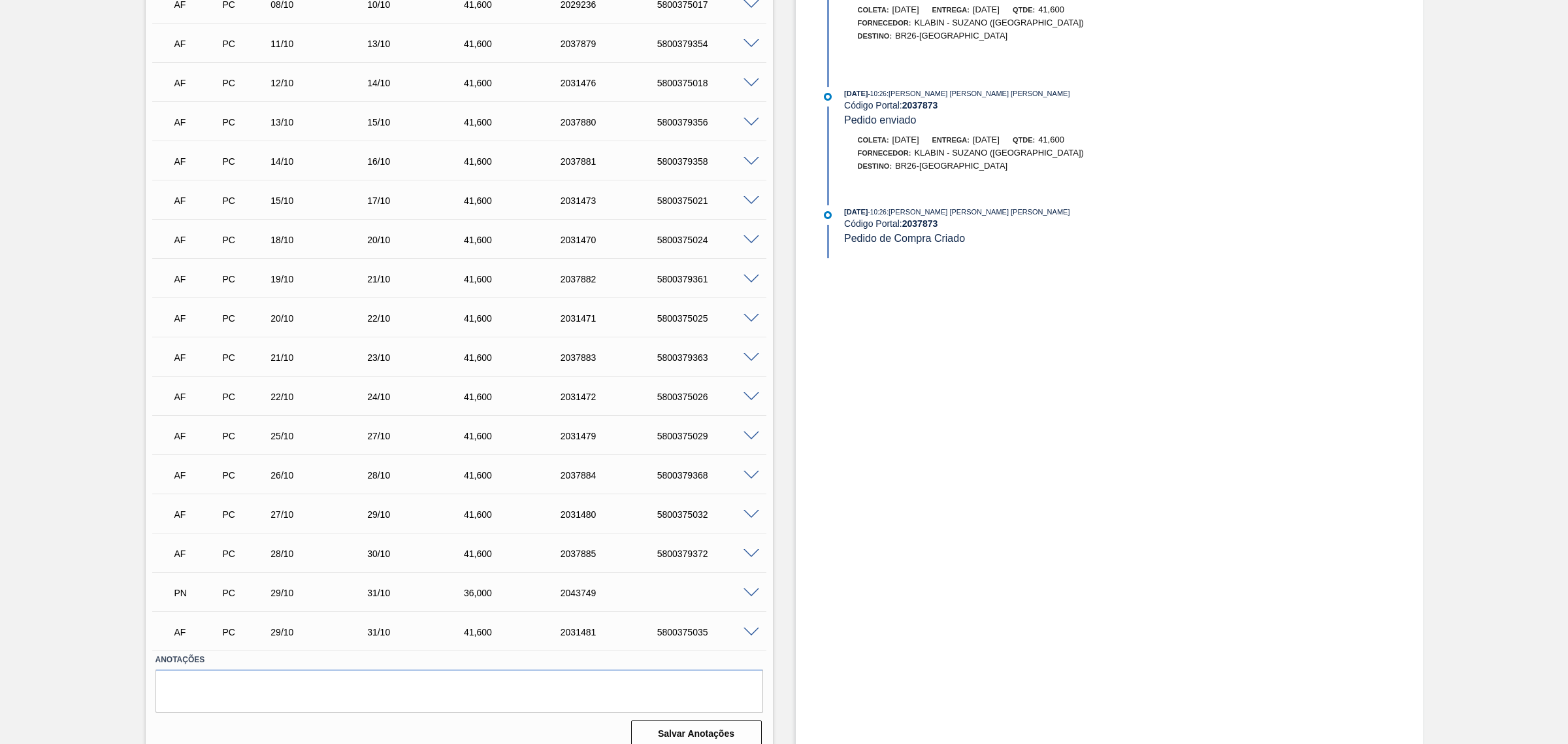
scroll to position [863, 0]
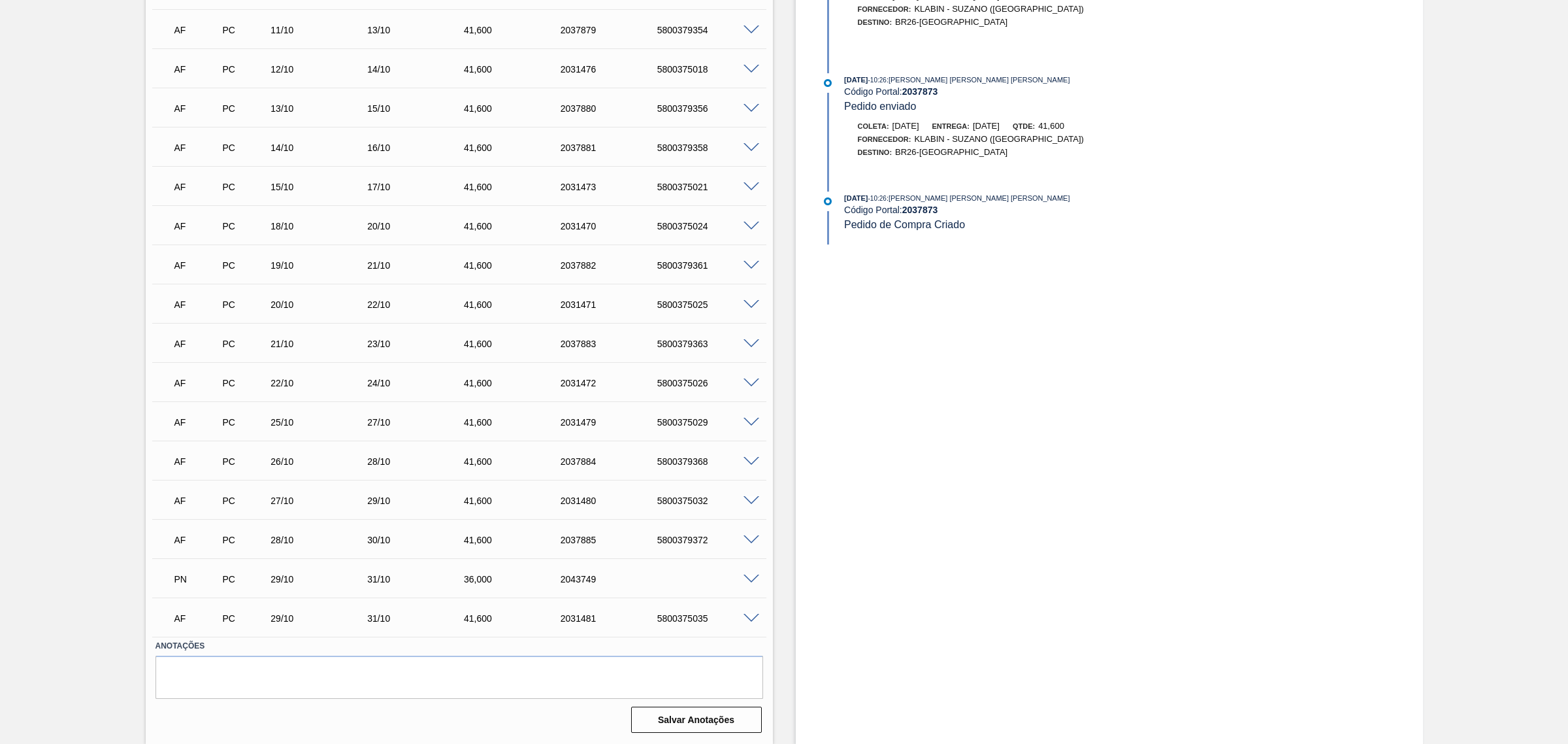
click at [751, 580] on span at bounding box center [751, 580] width 16 height 10
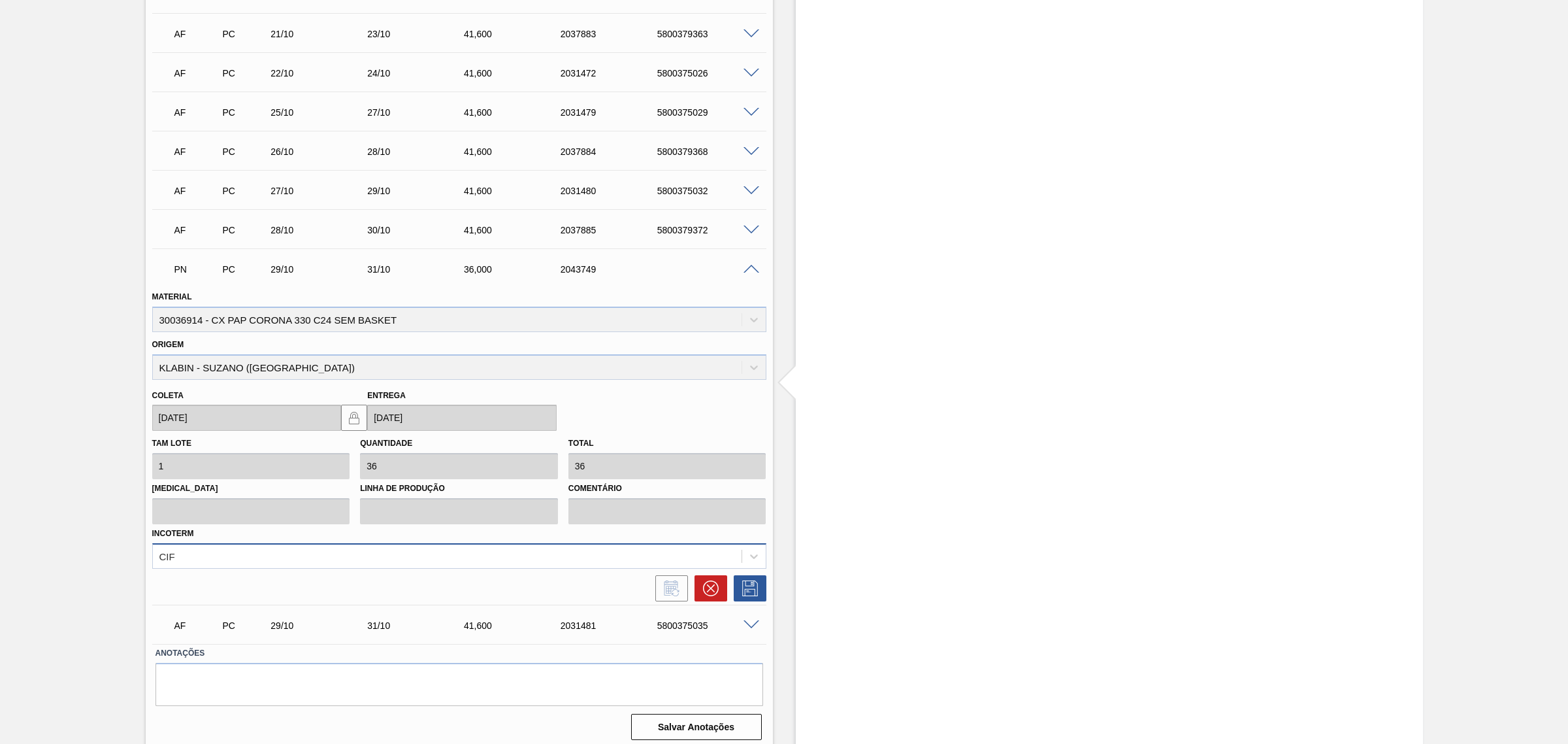
scroll to position [1180, 0]
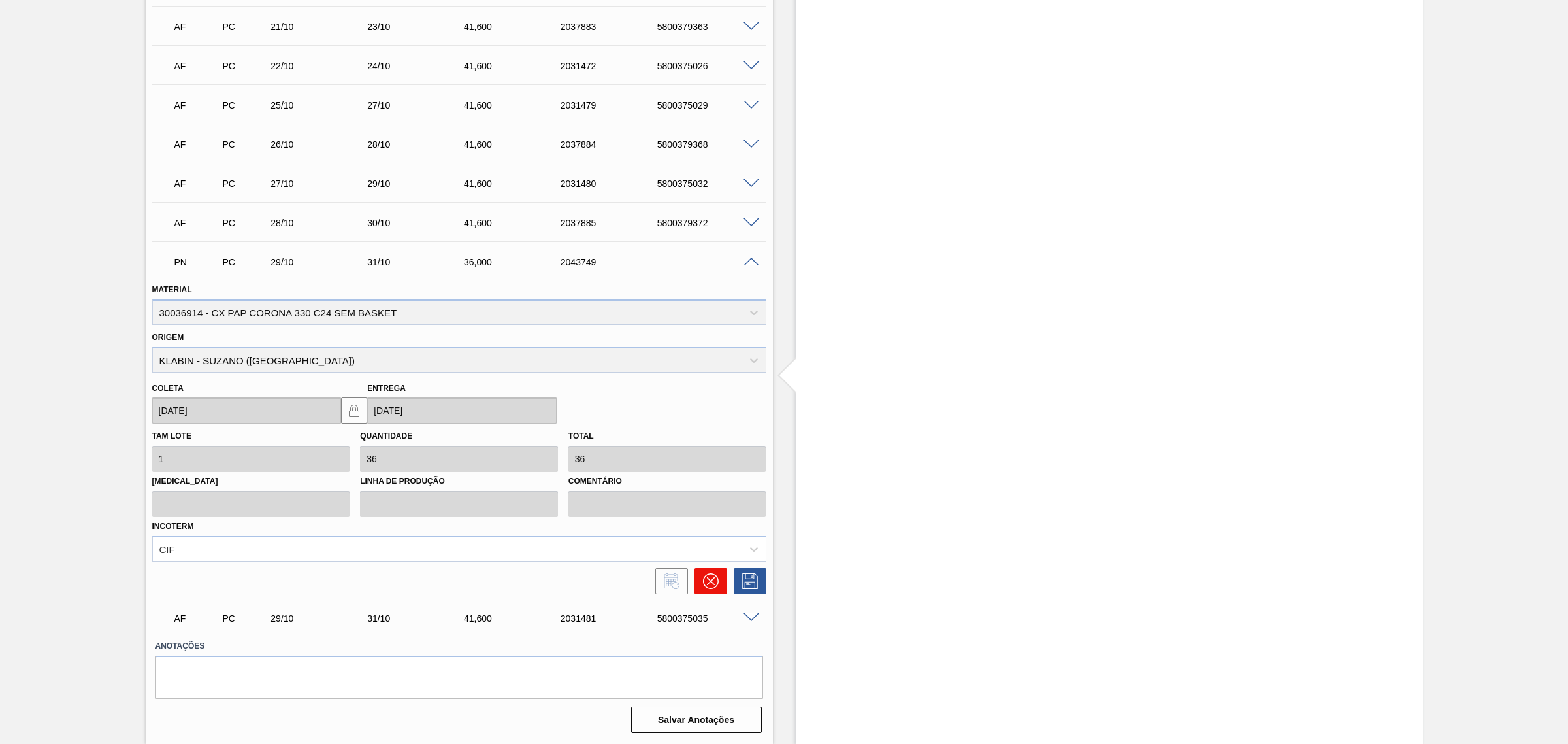
click at [712, 585] on icon at bounding box center [710, 580] width 16 height 16
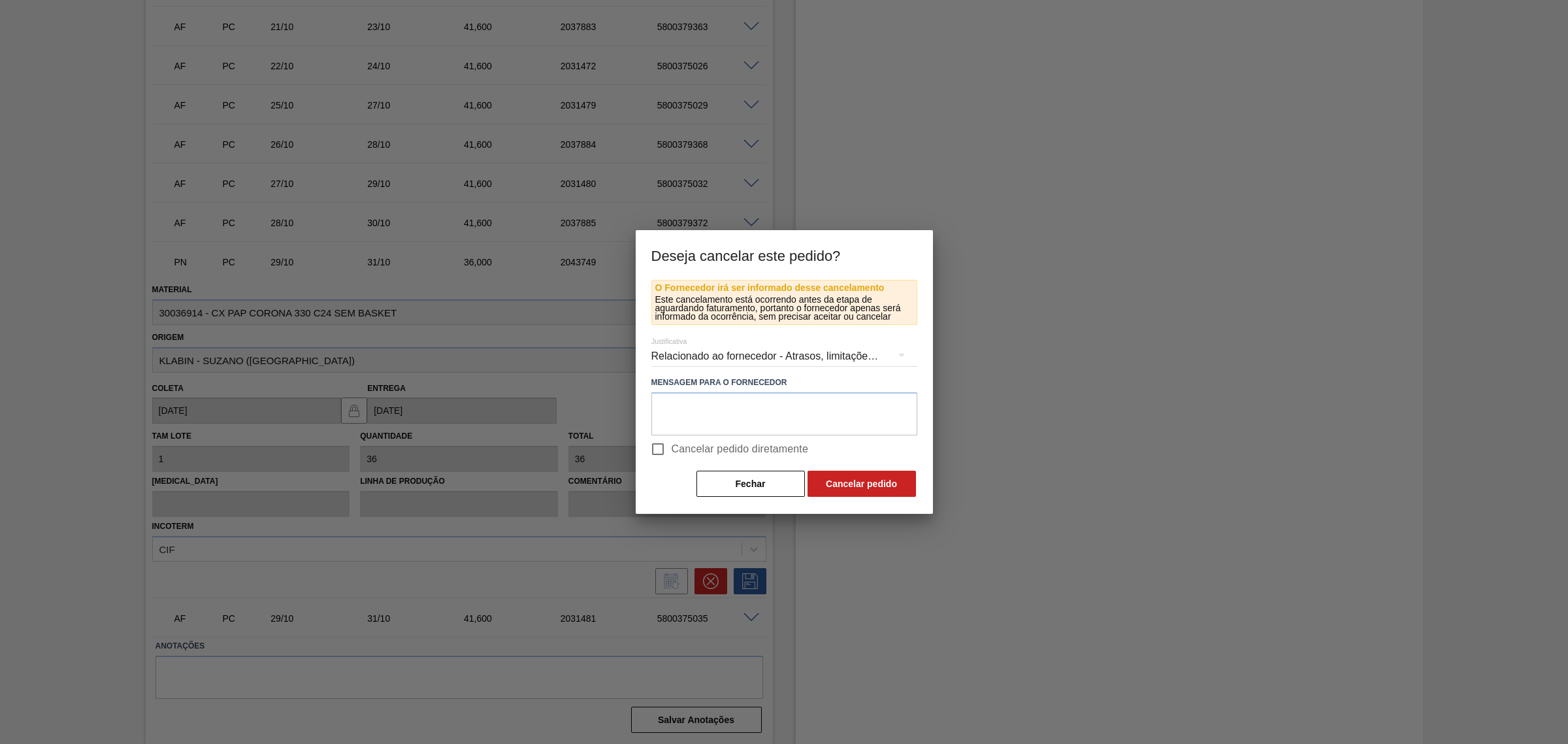
click at [699, 446] on span "Cancelar pedido diretamente" at bounding box center [741, 448] width 137 height 16
click at [672, 446] on input "Cancelar pedido diretamente" at bounding box center [658, 449] width 28 height 28
checkbox input "true"
click at [844, 472] on button "Cancelar pedido" at bounding box center [862, 483] width 109 height 26
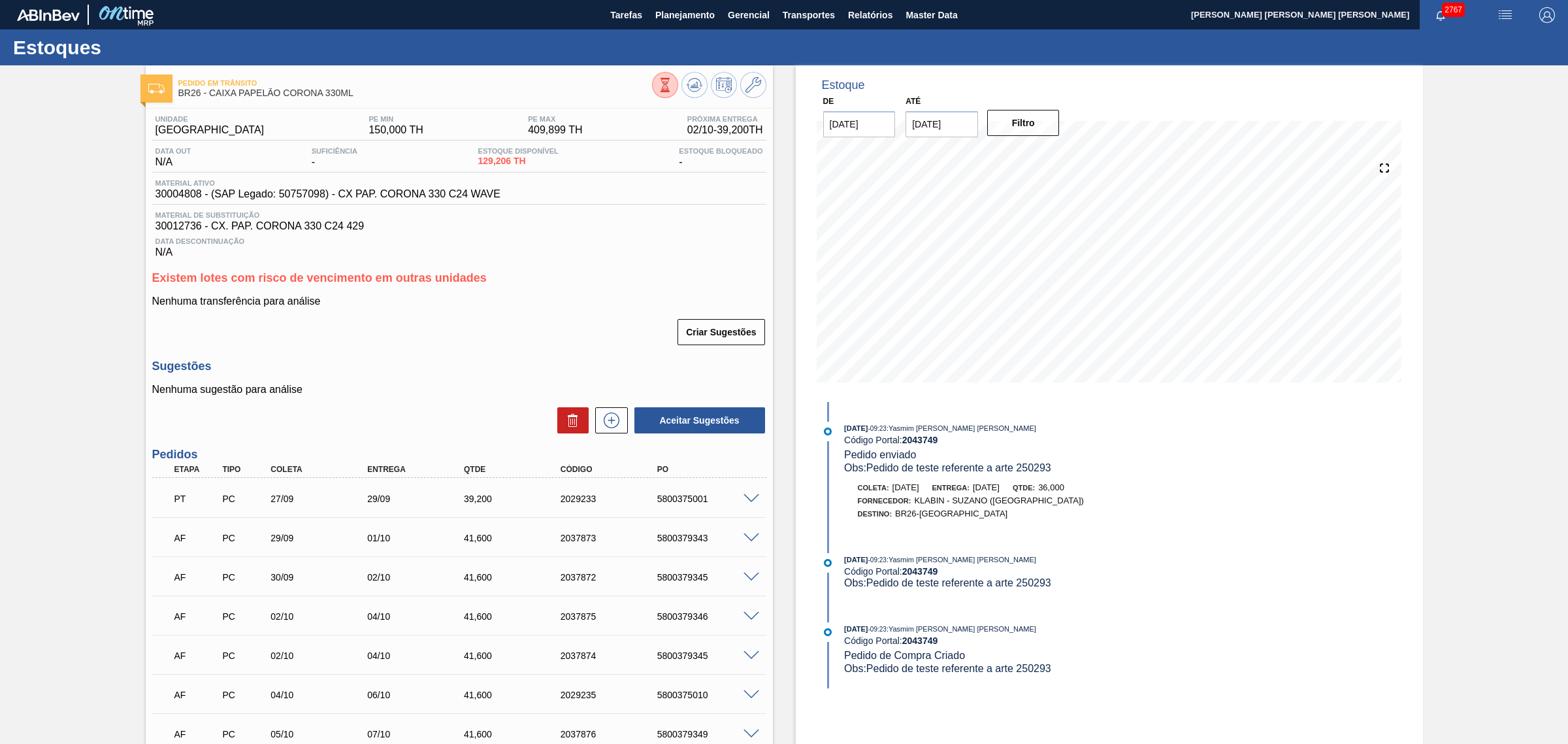
scroll to position [164, 0]
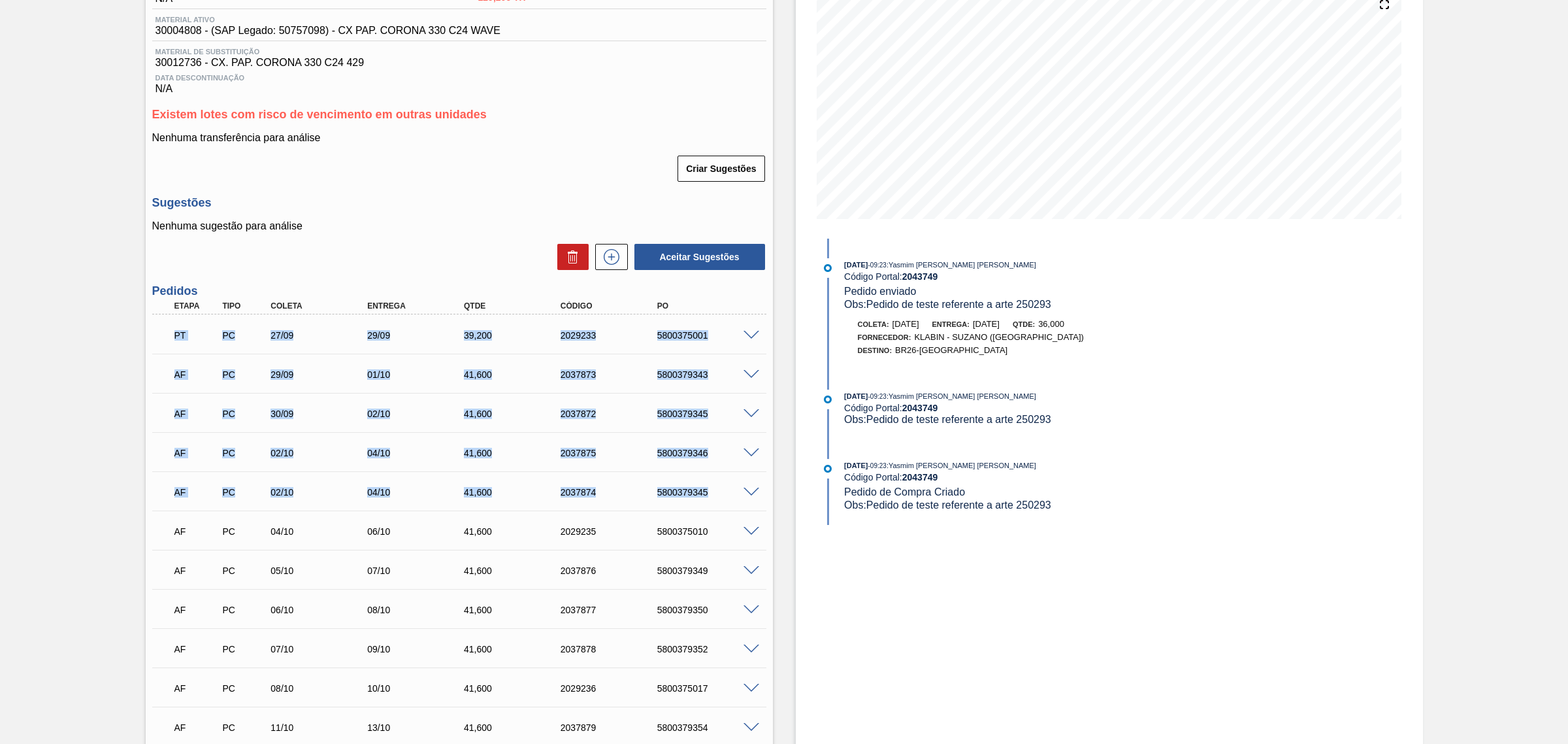
drag, startPoint x: 161, startPoint y: 340, endPoint x: 710, endPoint y: 500, distance: 571.8
click at [430, 392] on div "AF PC 29/09 01/10 41,600 2037873 5800379343 Material 30004808 - CX PAP. CORONA …" at bounding box center [459, 373] width 614 height 39
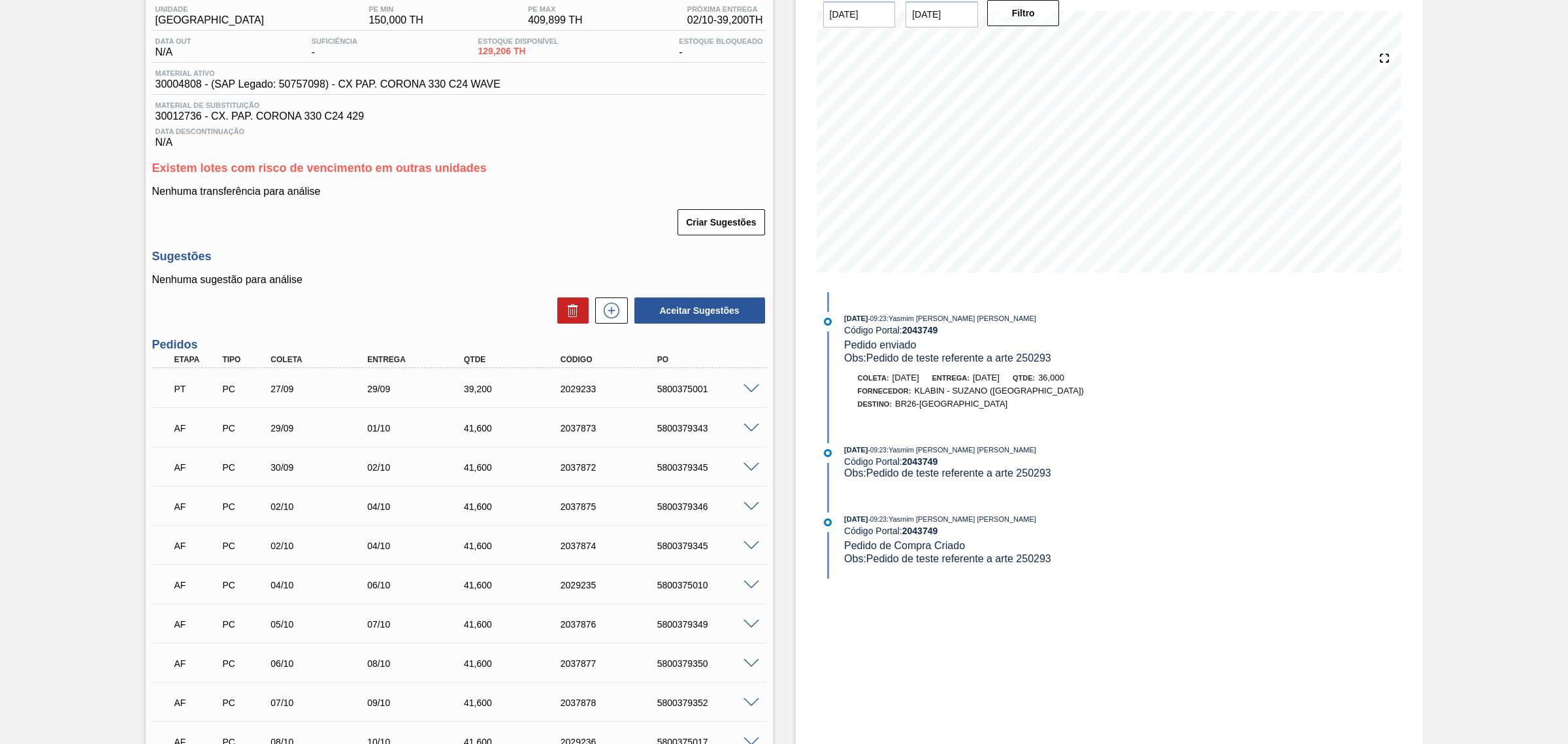
scroll to position [0, 0]
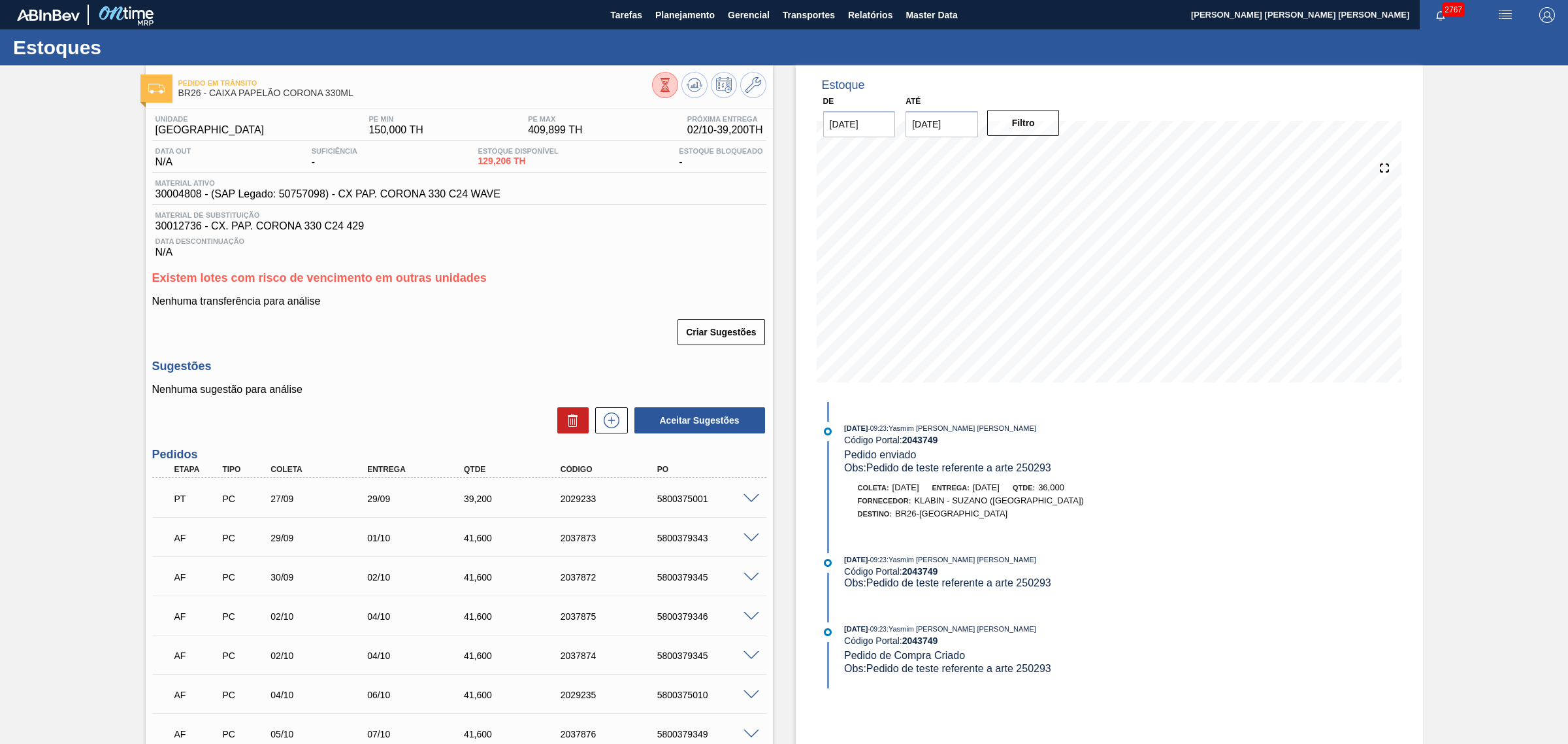
click at [634, 536] on div "2037873" at bounding box center [612, 537] width 110 height 11
click at [508, 302] on p "Nenhuma transferência para análise" at bounding box center [459, 301] width 614 height 11
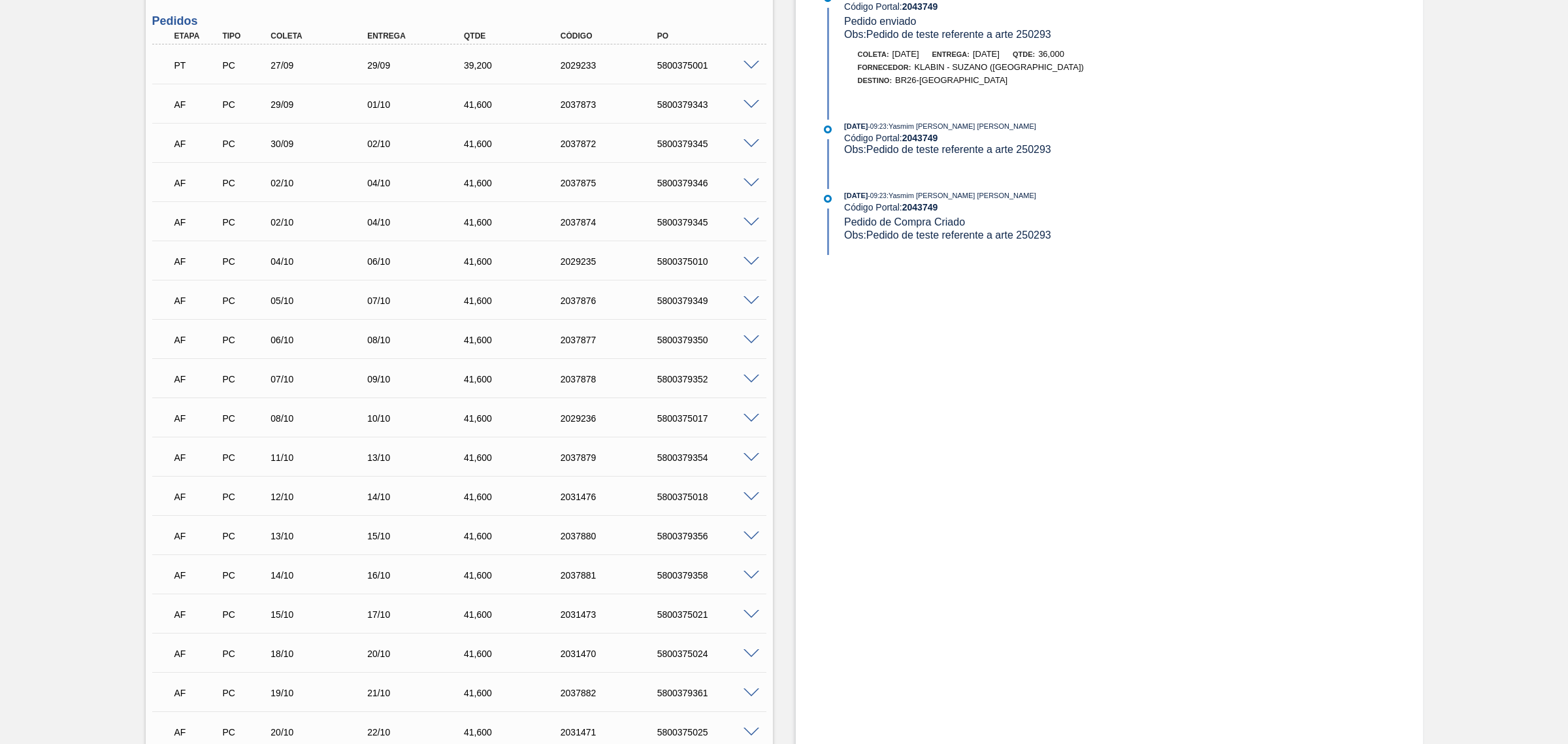
scroll to position [341, 0]
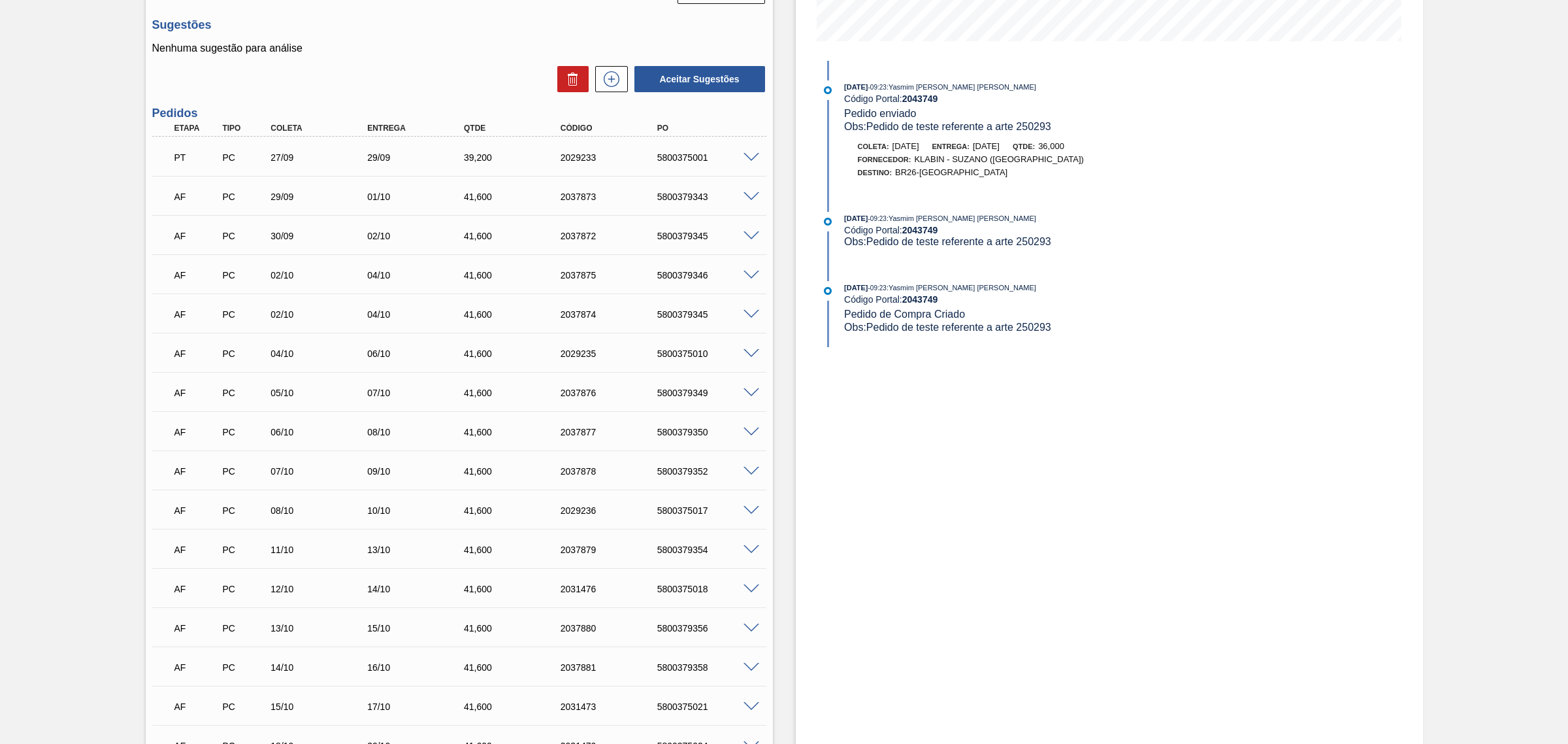
click at [750, 317] on span at bounding box center [751, 315] width 16 height 10
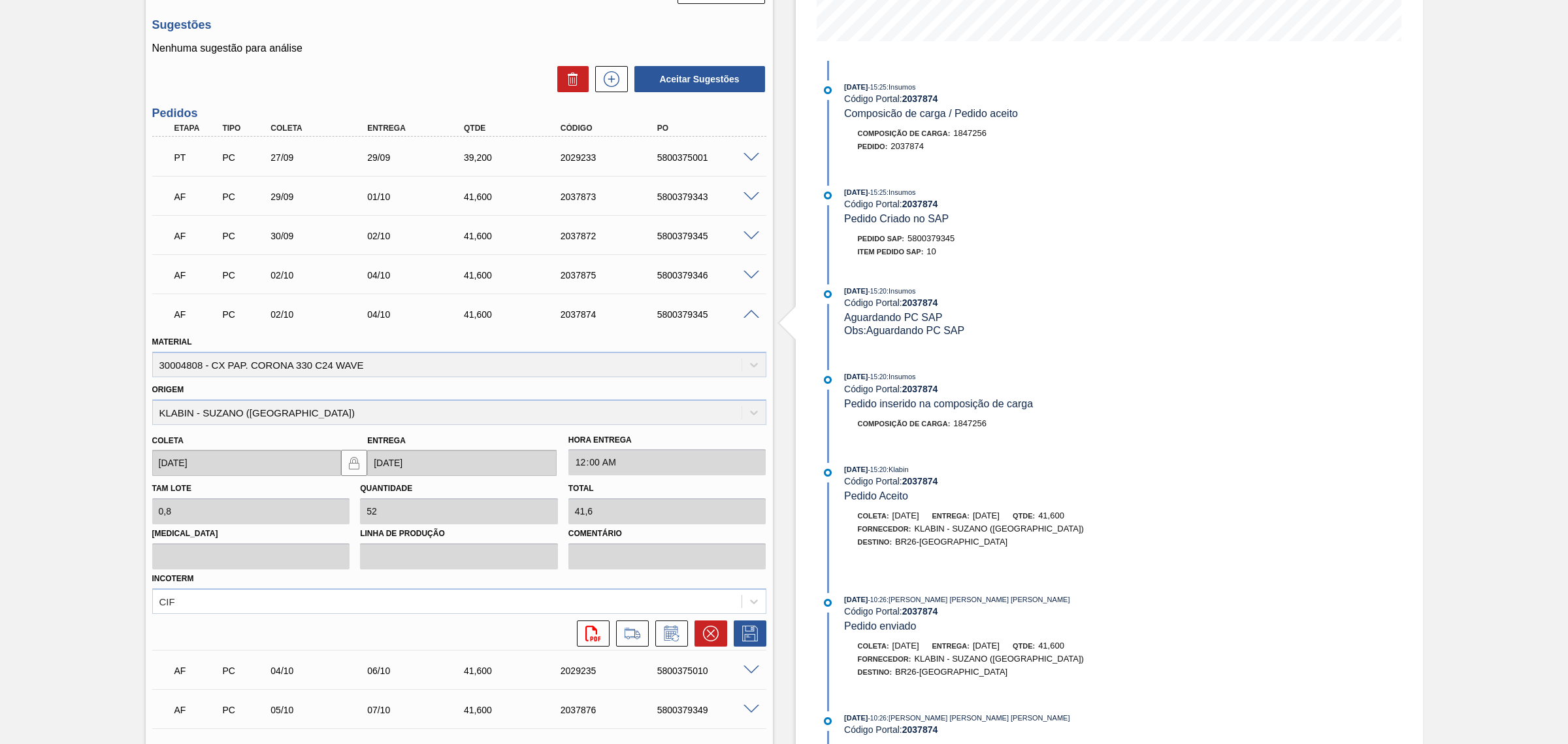
click at [750, 316] on span at bounding box center [751, 315] width 16 height 10
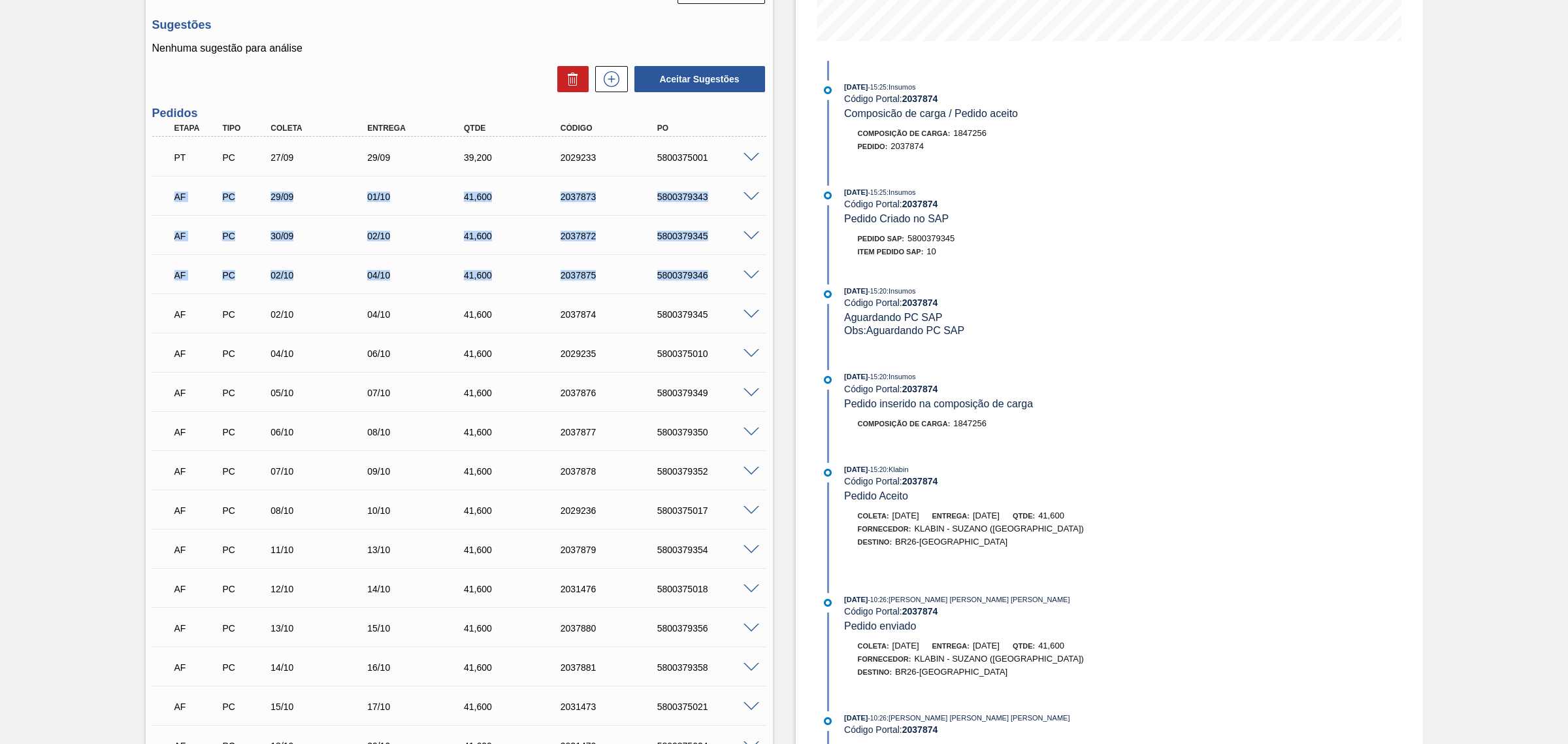
drag, startPoint x: 174, startPoint y: 317, endPoint x: 710, endPoint y: 148, distance: 562.0
click at [710, 148] on div "PT PC 27/09 29/09 39,200 2029233 5800375001 Material 30004808 - CX PAP. CORONA …" at bounding box center [459, 626] width 614 height 980
click at [717, 356] on div "5800375010" at bounding box center [709, 353] width 110 height 11
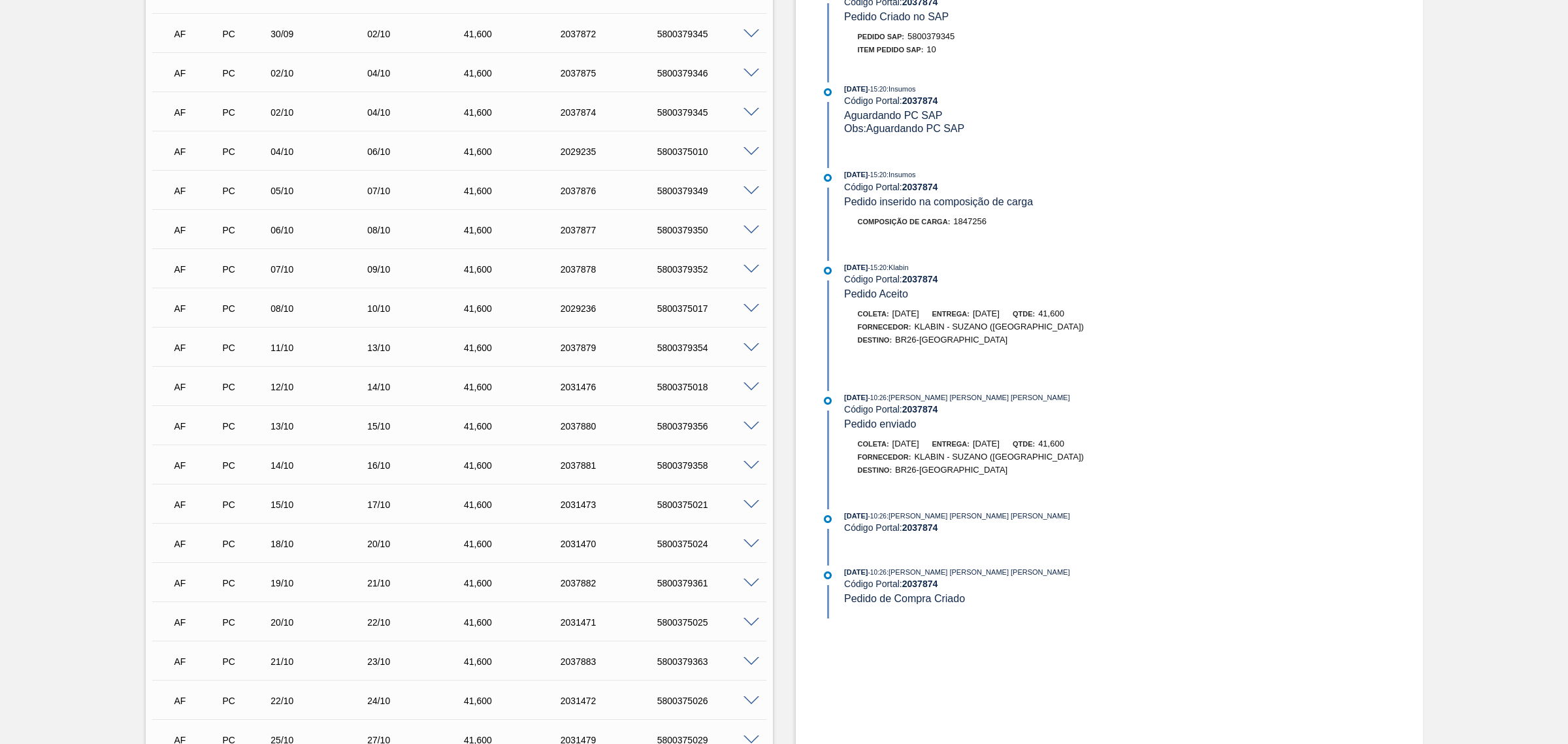
scroll to position [586, 0]
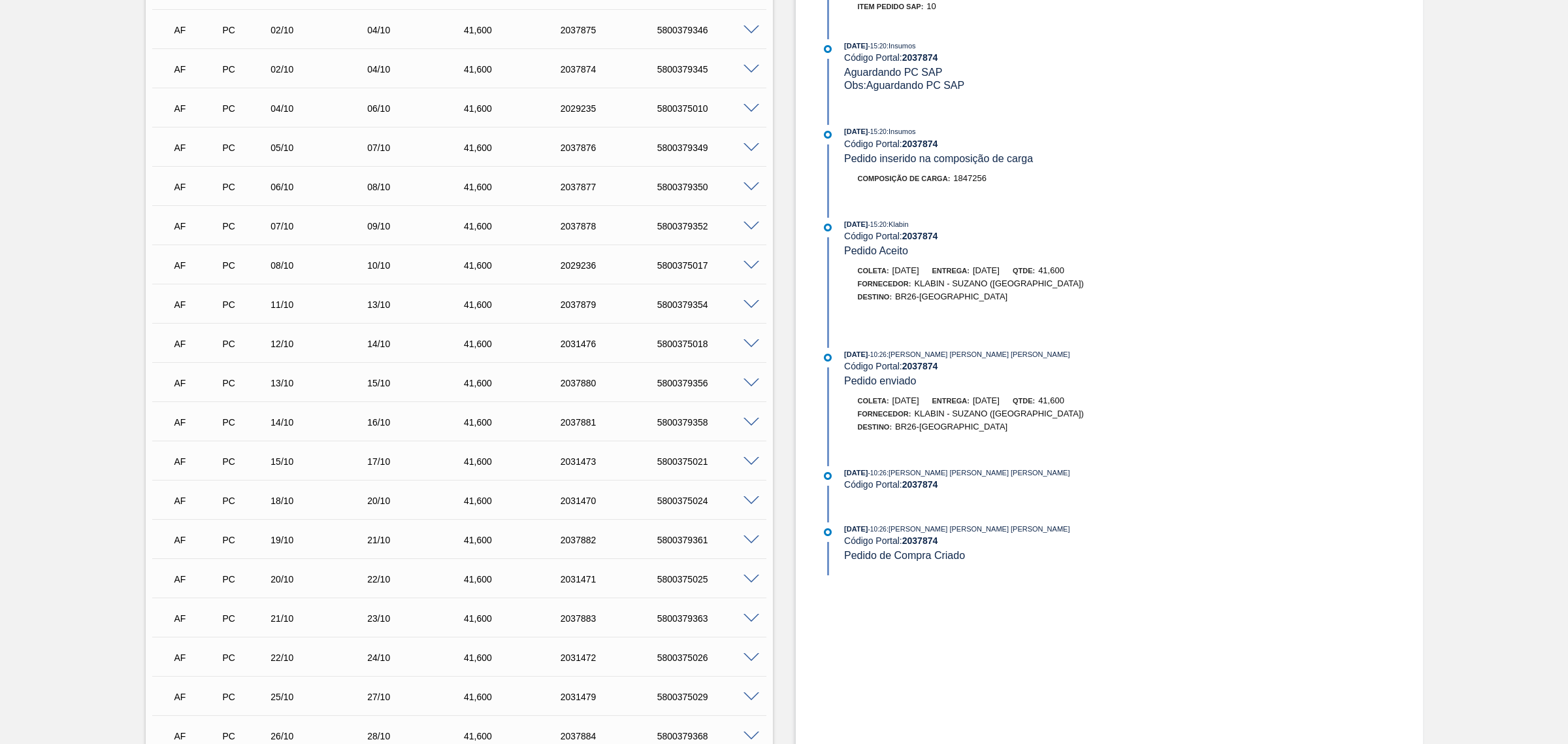
click at [744, 458] on div at bounding box center [754, 460] width 26 height 10
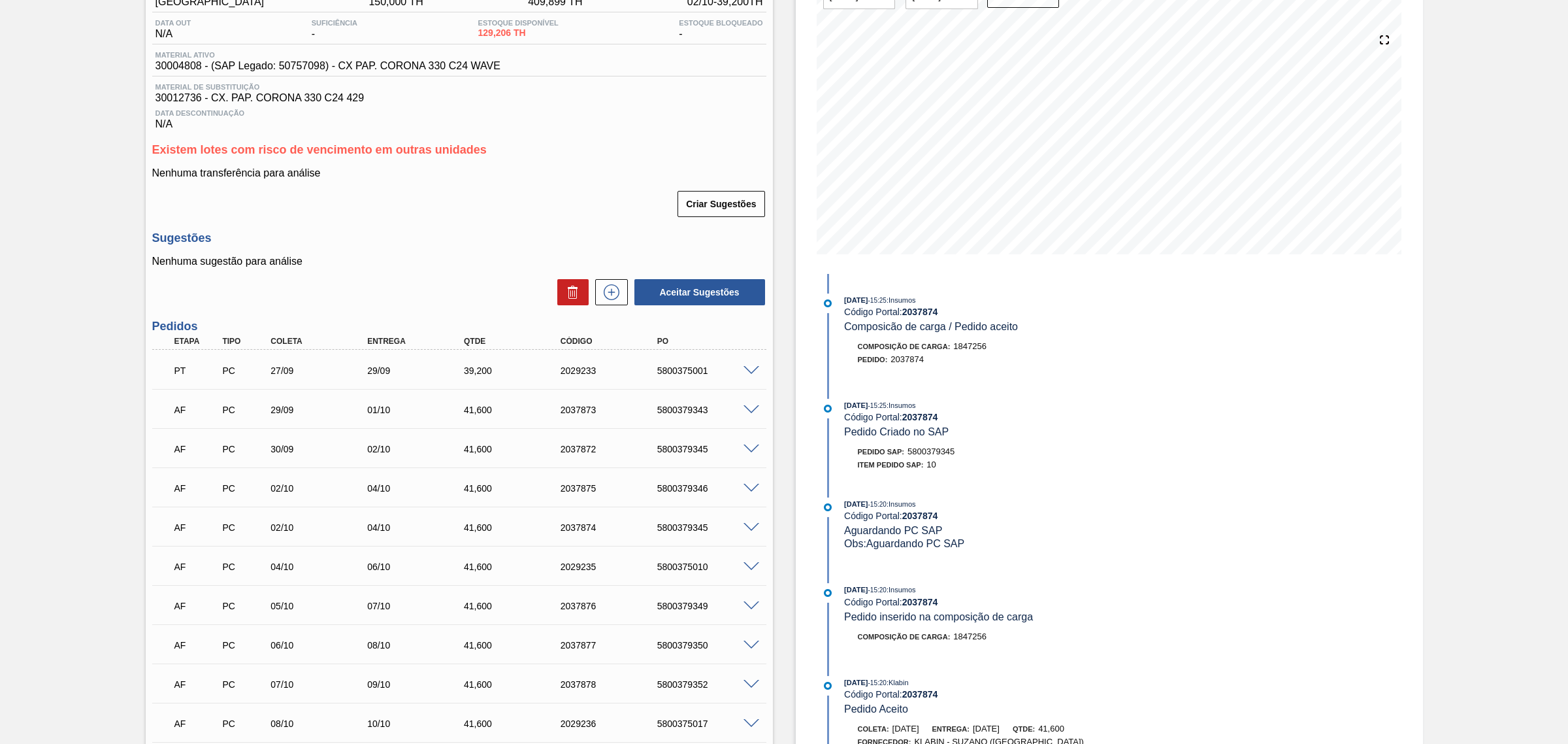
scroll to position [0, 0]
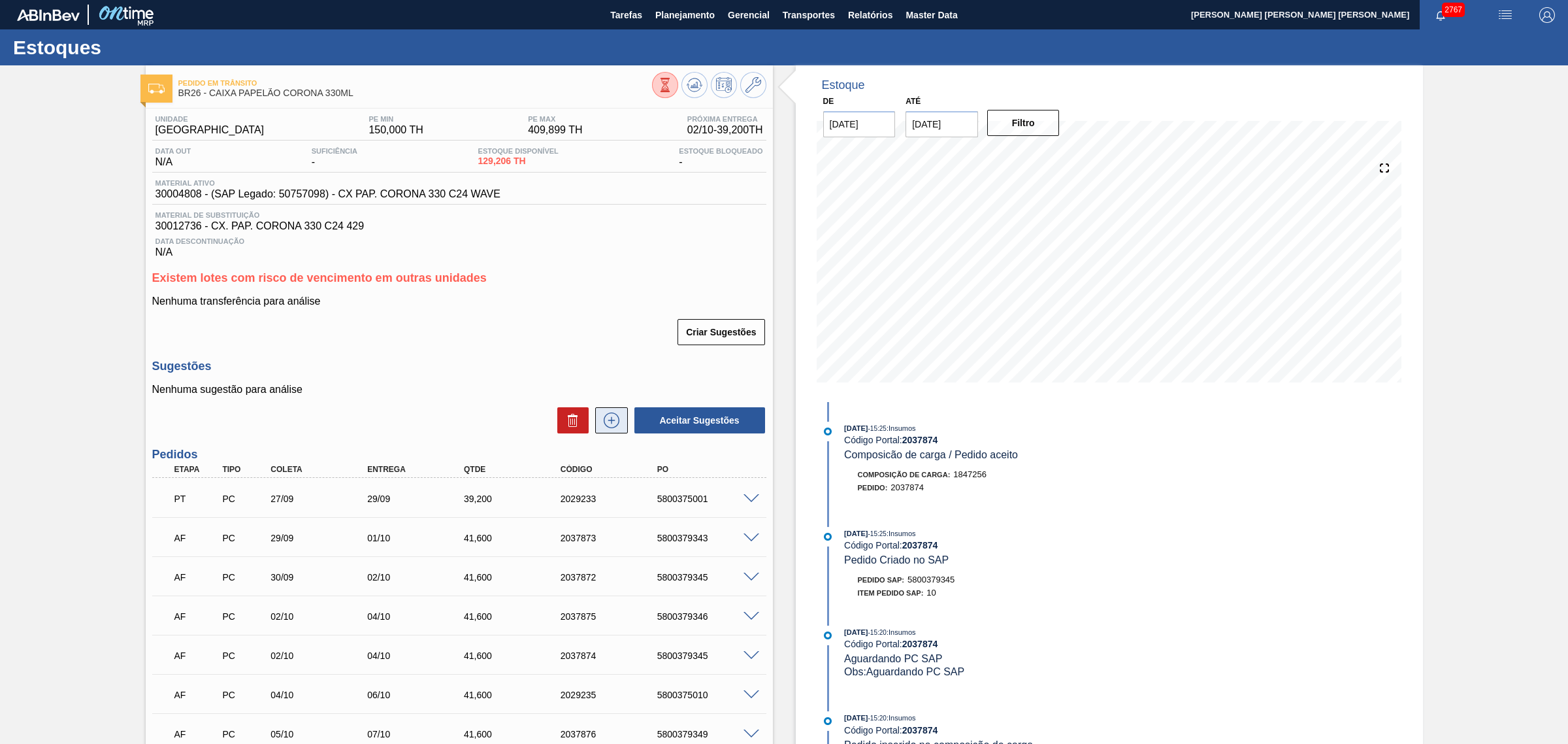
click at [611, 419] on icon at bounding box center [612, 419] width 21 height 16
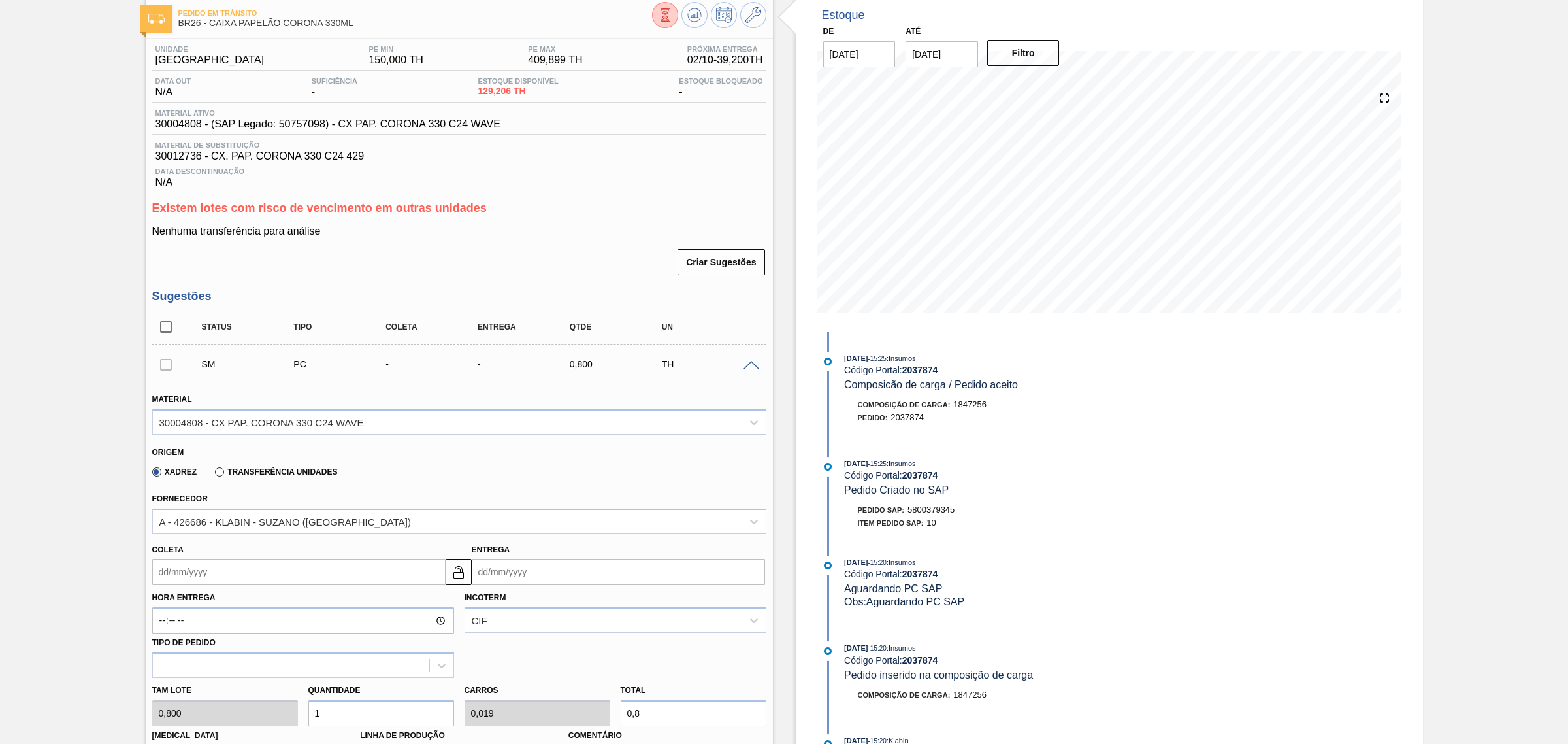
scroll to position [164, 0]
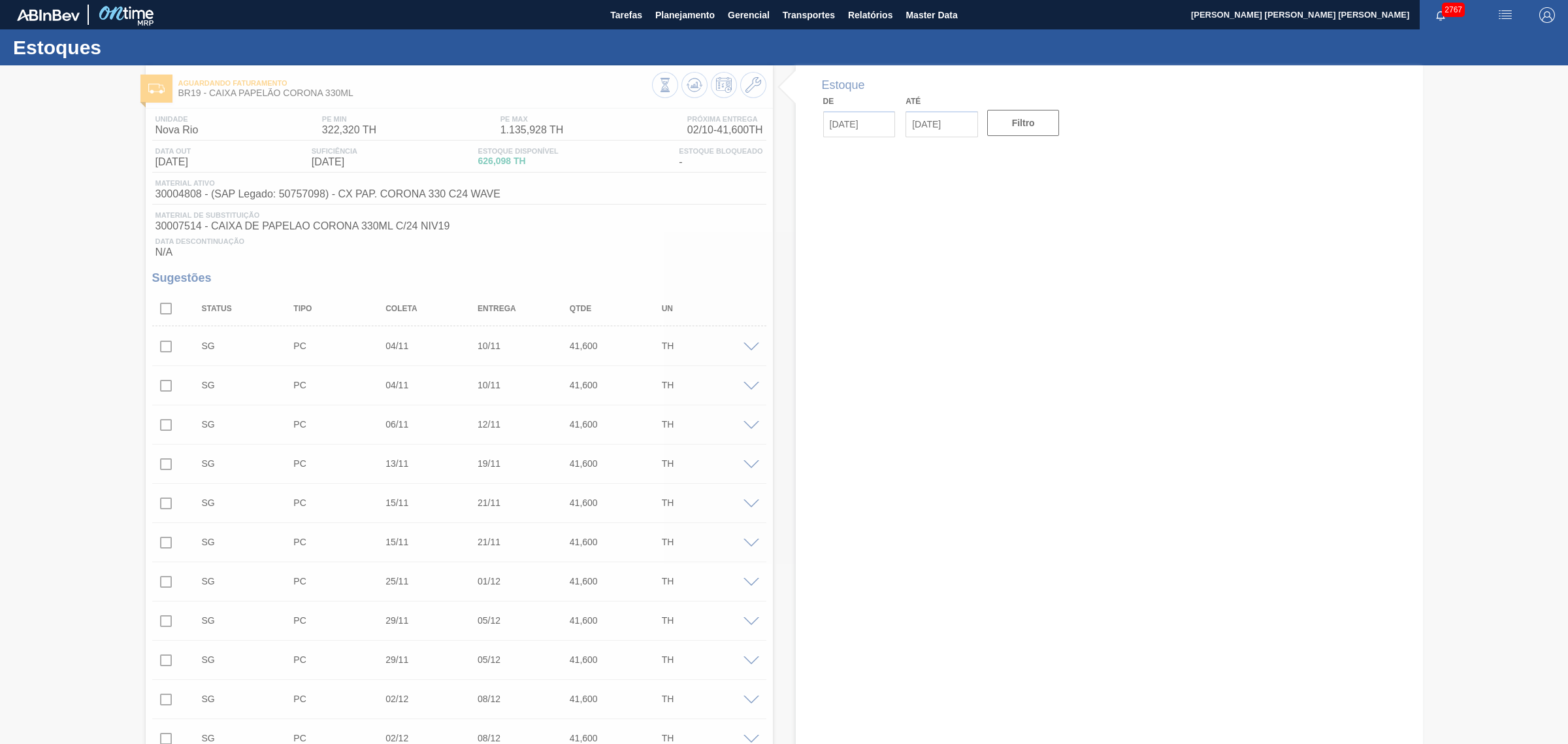
type input "[DATE]"
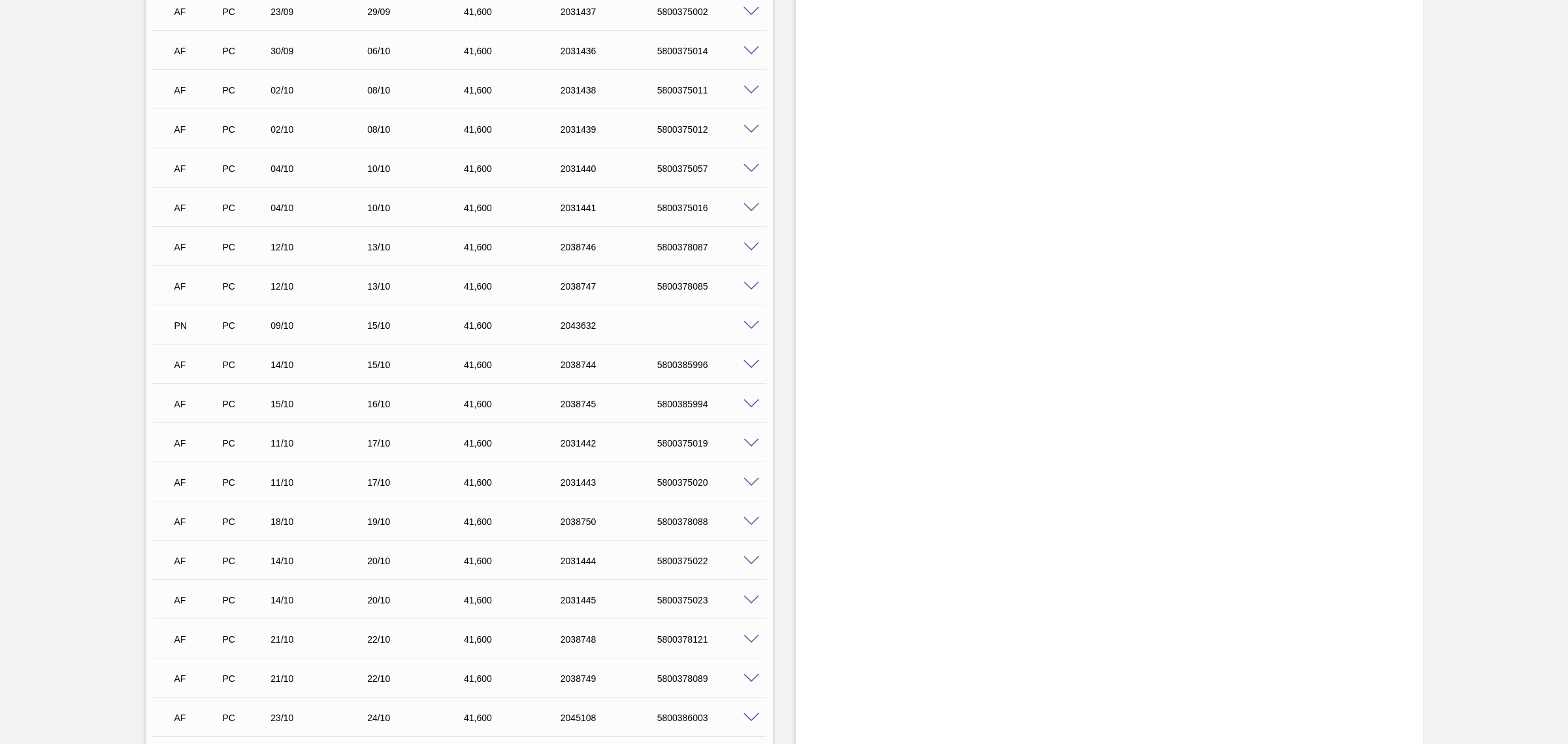
scroll to position [1551, 0]
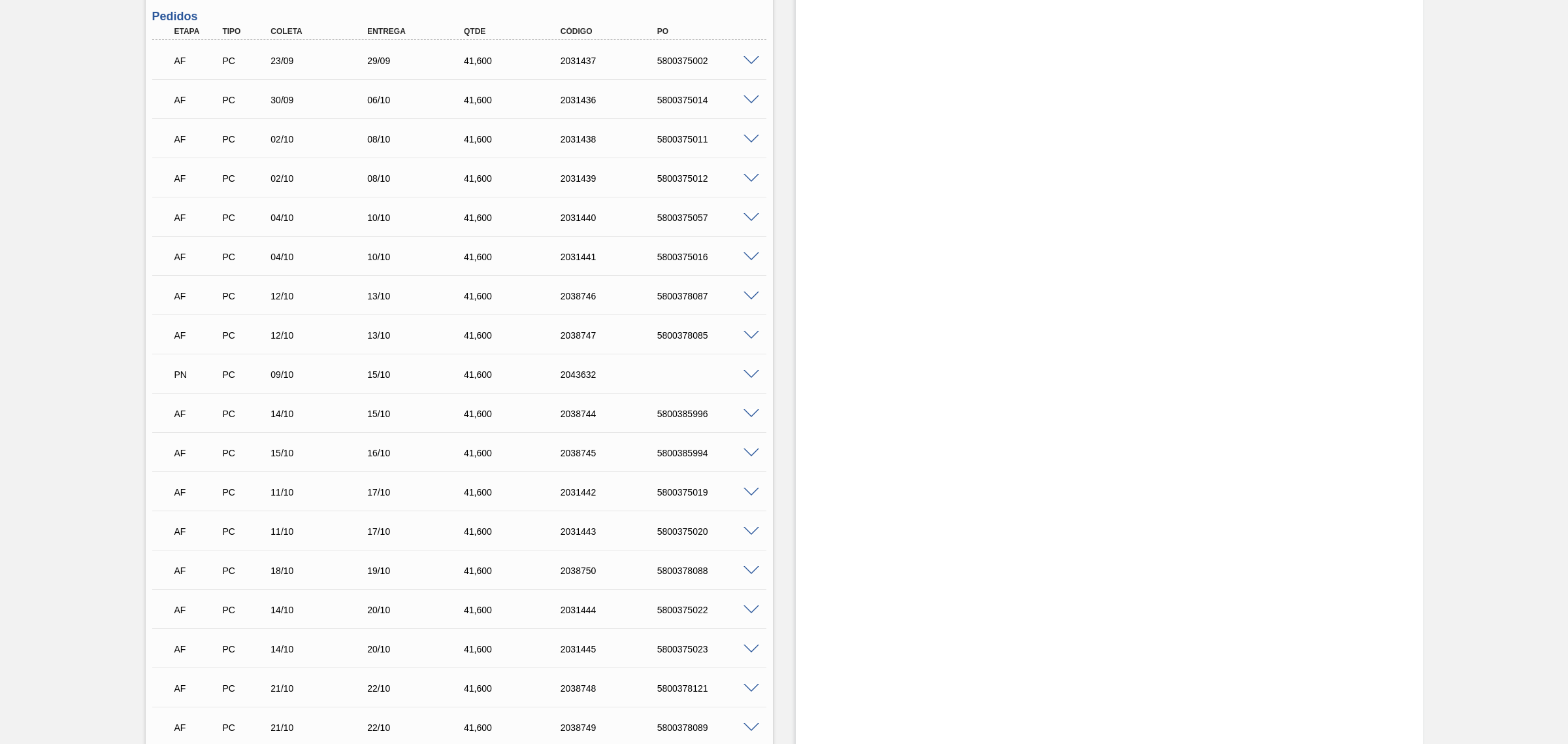
click at [750, 373] on span at bounding box center [751, 374] width 16 height 10
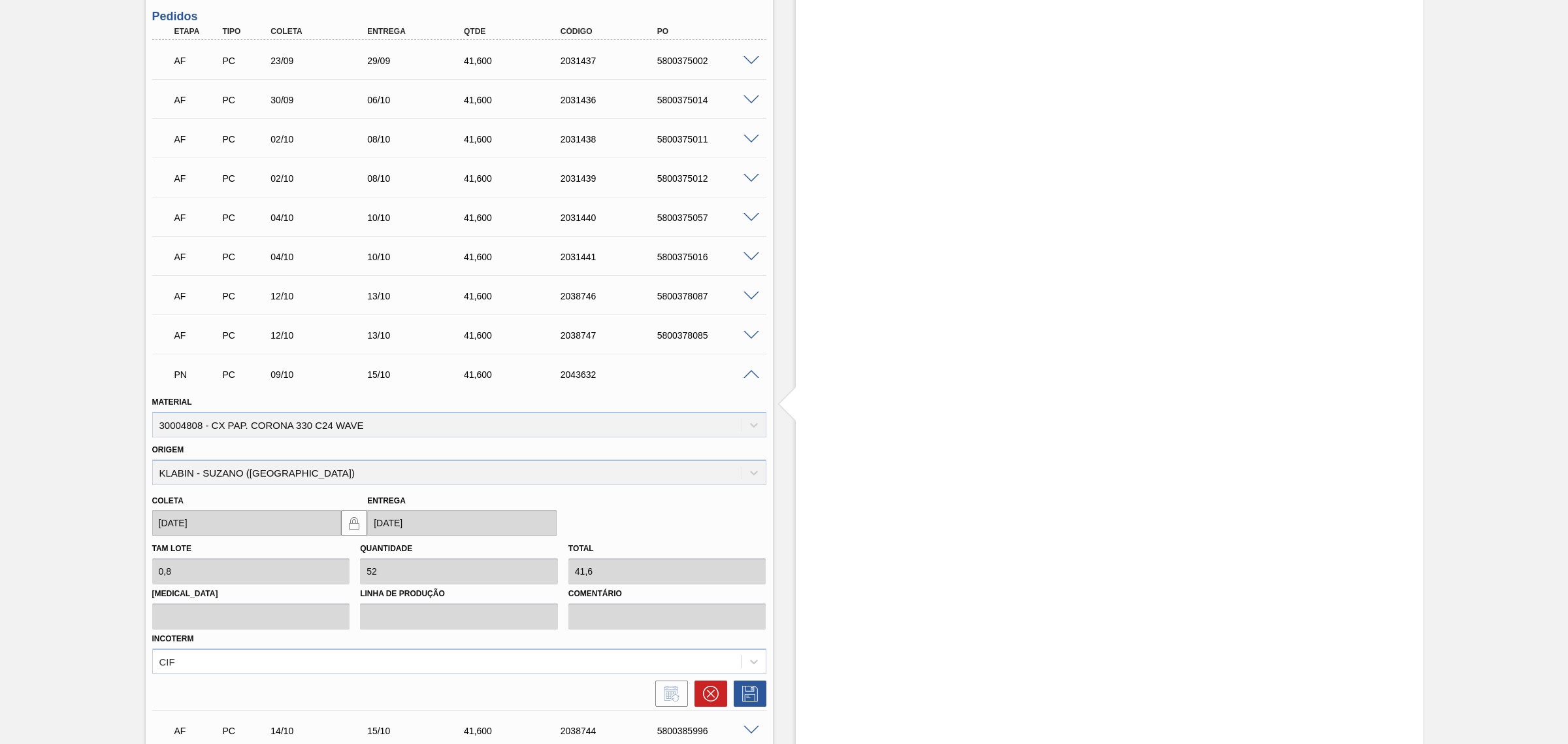
click at [750, 373] on span at bounding box center [751, 374] width 16 height 10
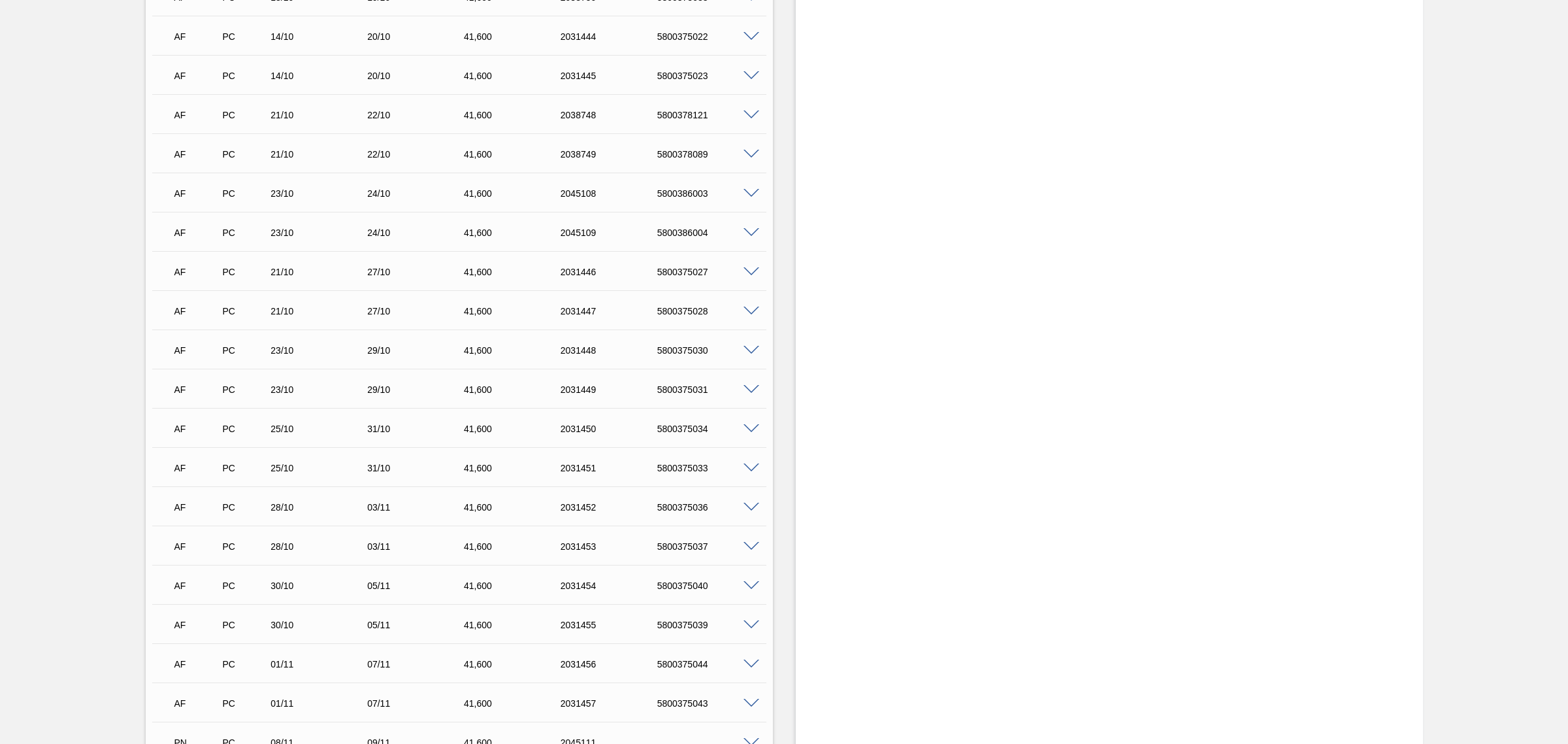
scroll to position [2368, 0]
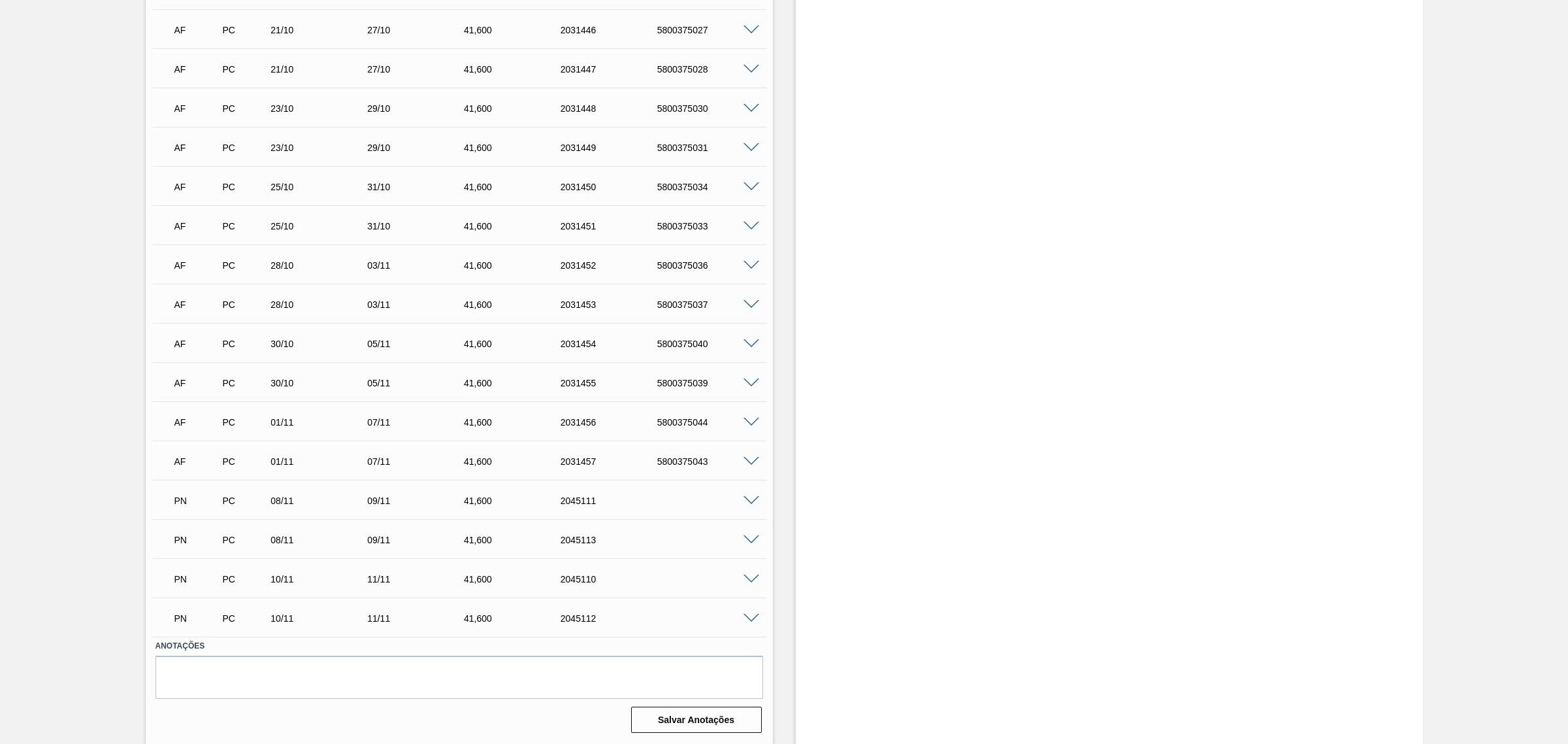
click at [753, 500] on span at bounding box center [751, 501] width 16 height 10
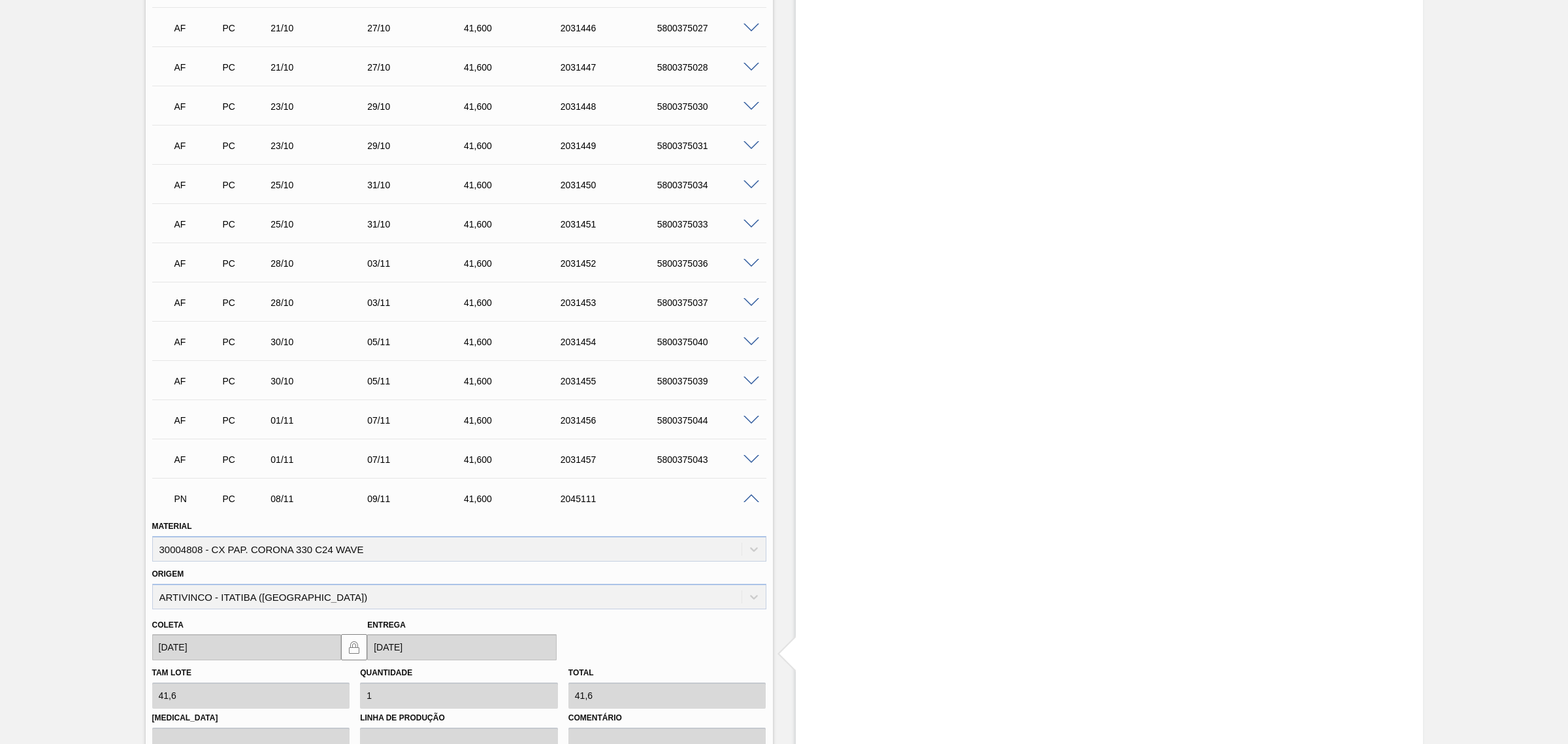
click at [751, 500] on span at bounding box center [751, 499] width 16 height 10
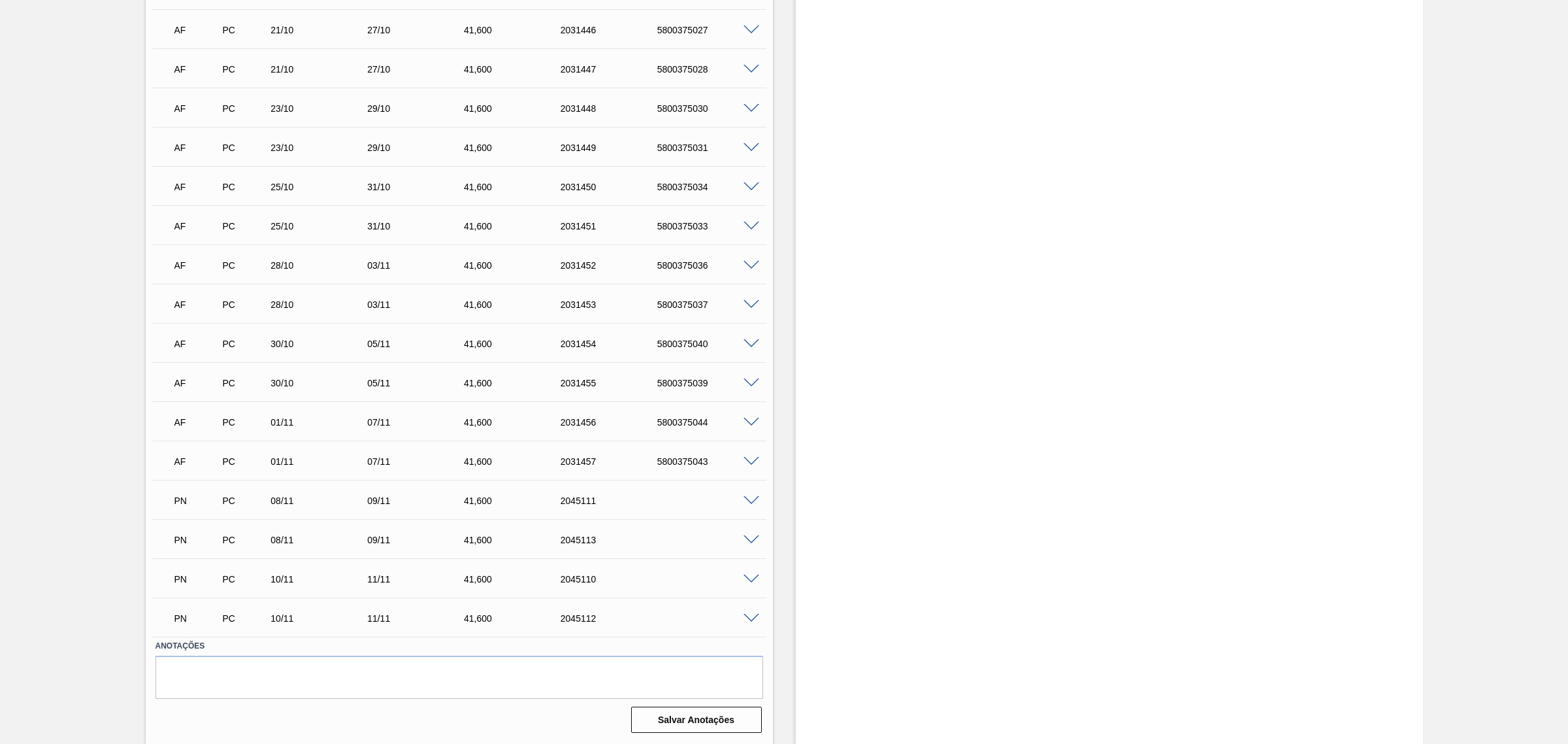
click at [754, 459] on span at bounding box center [751, 462] width 16 height 10
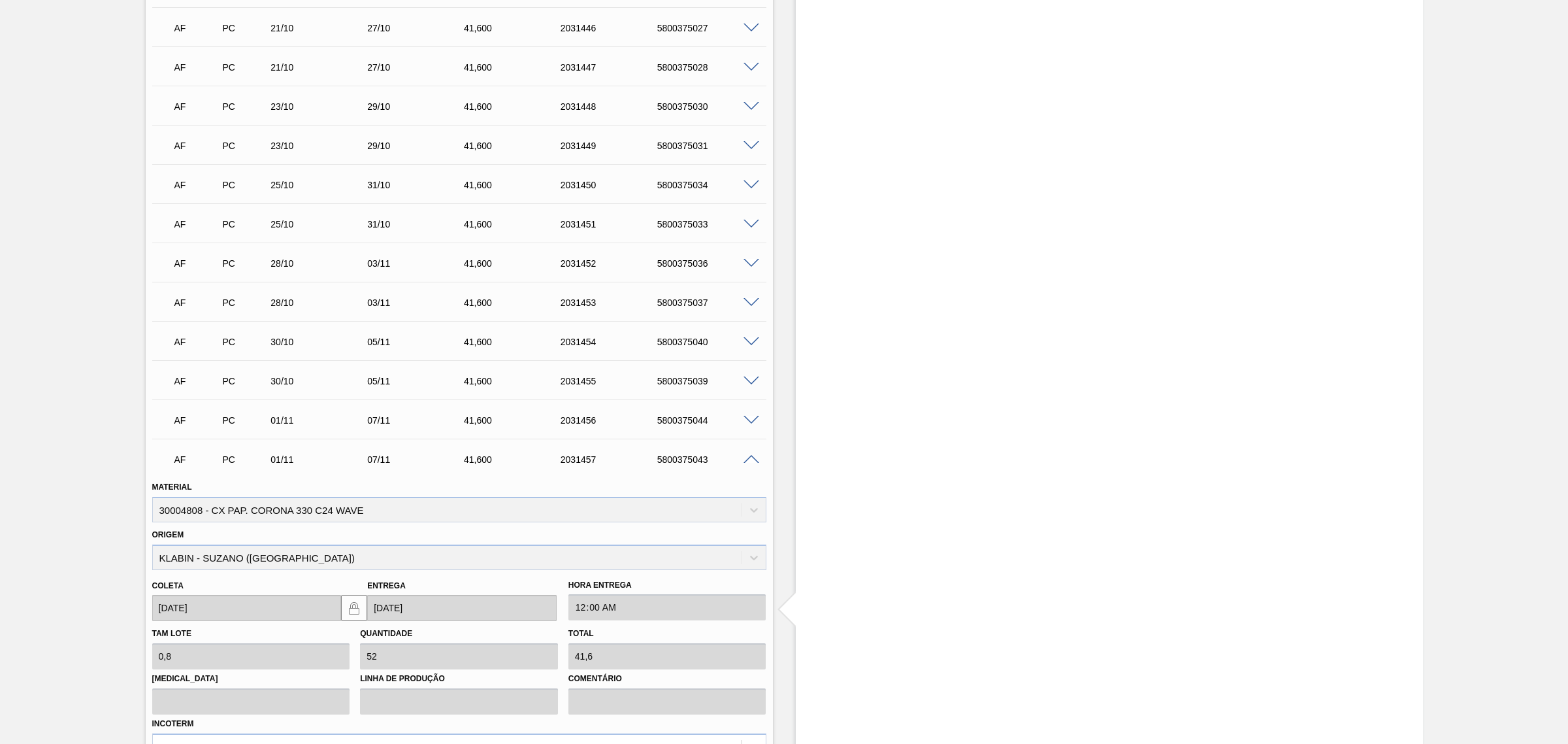
click at [750, 460] on span at bounding box center [751, 459] width 16 height 10
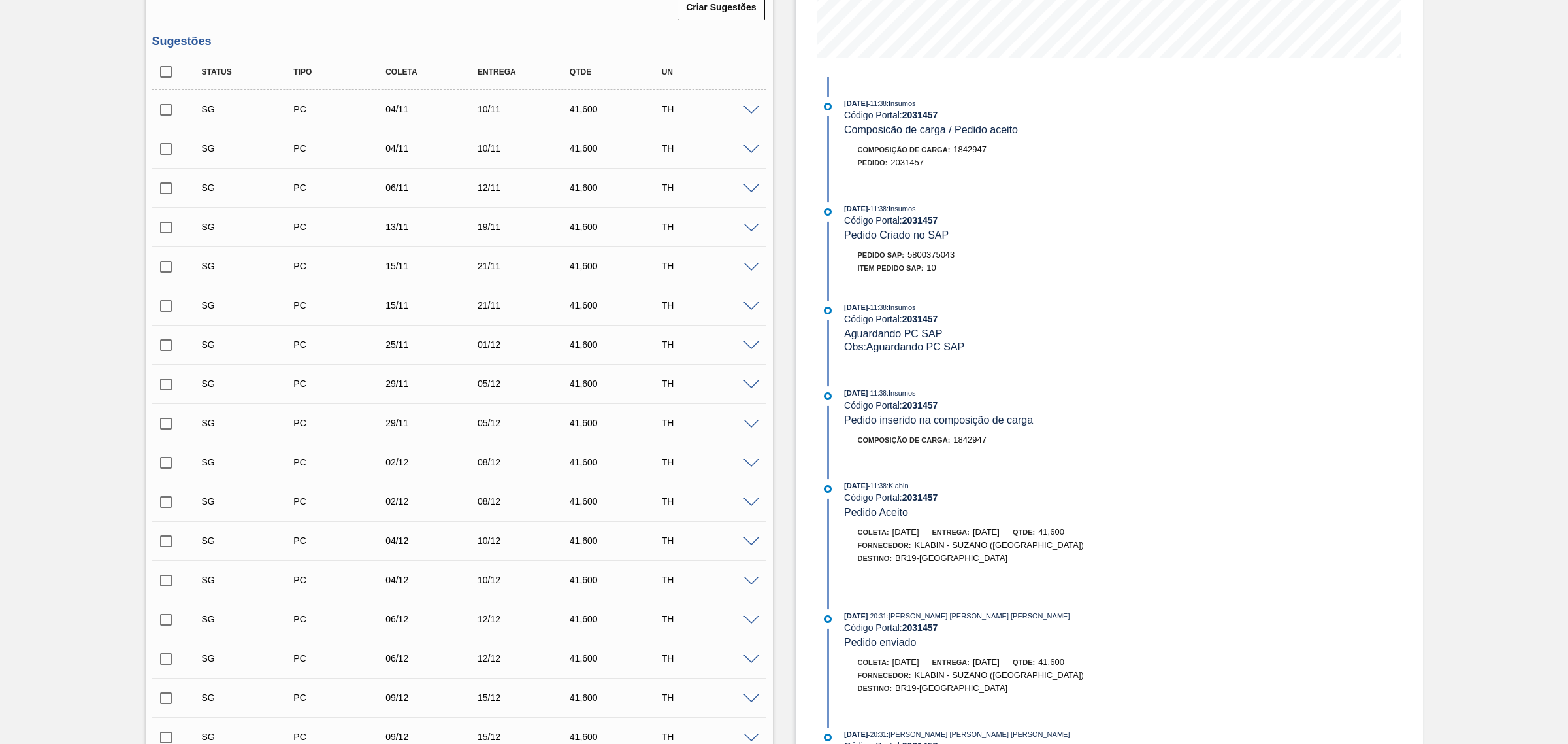
scroll to position [325, 0]
click at [751, 267] on span at bounding box center [751, 267] width 16 height 10
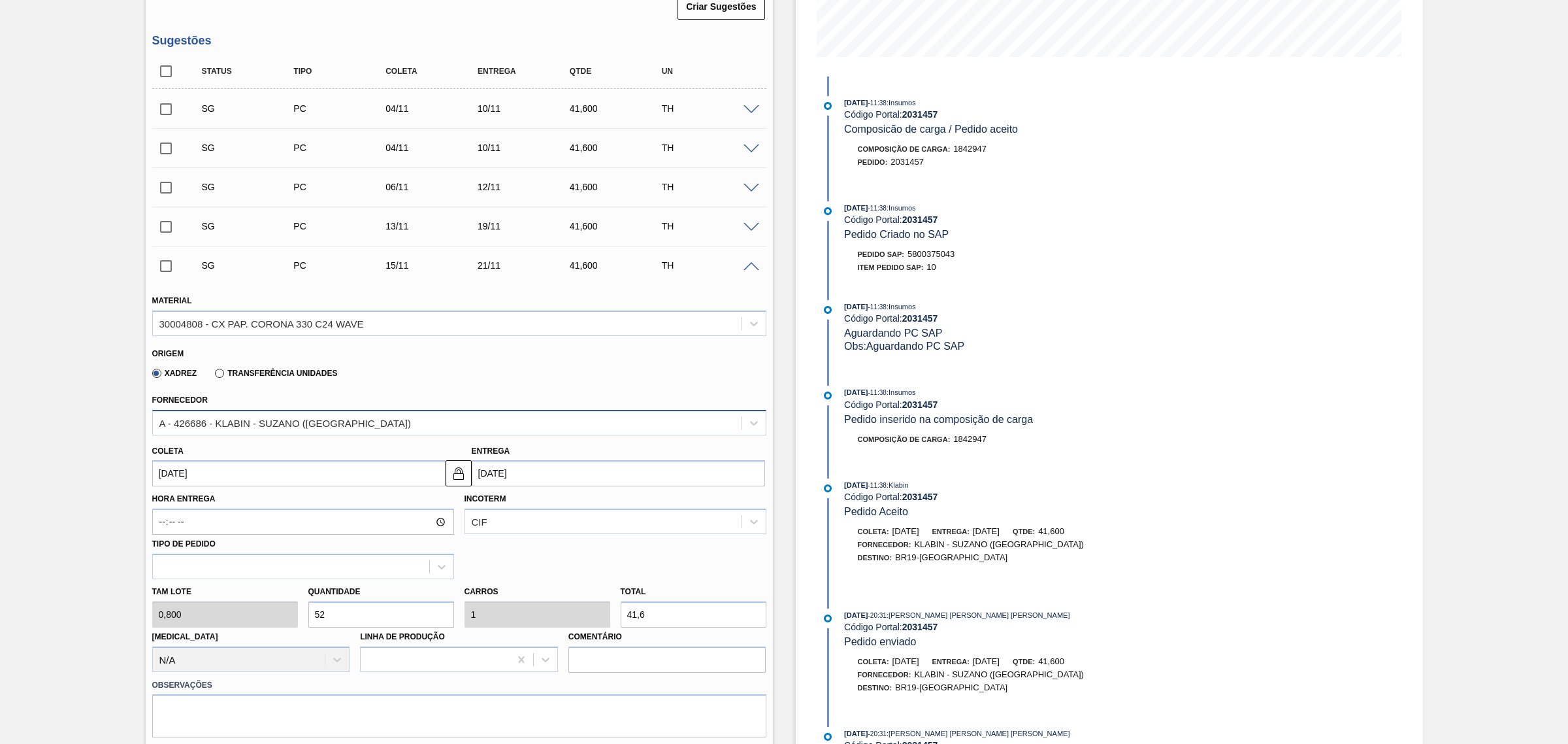
click at [244, 423] on div "A - 426686 - KLABIN - SUZANO (SP)" at bounding box center [285, 423] width 252 height 11
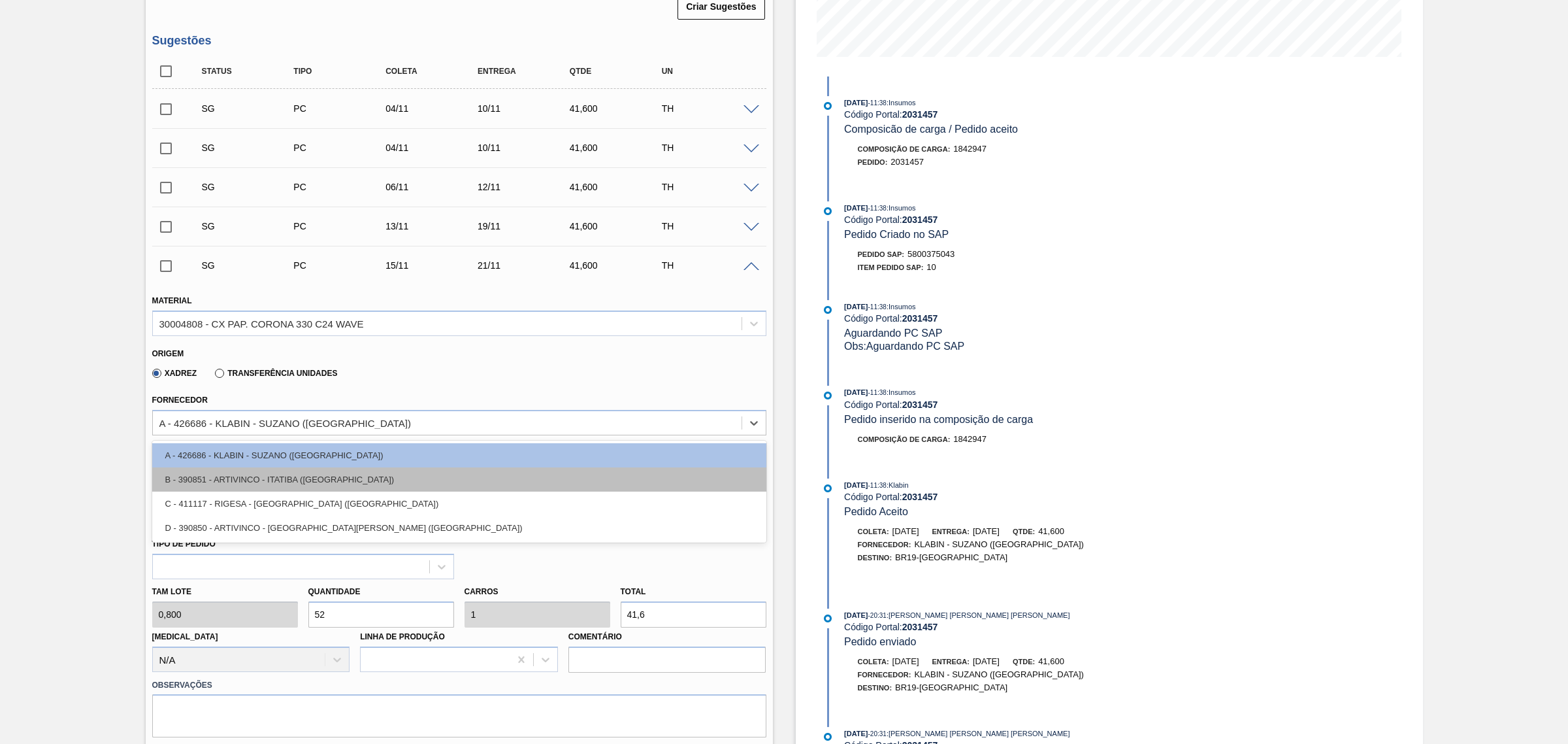
click at [263, 482] on div "B - 390851 - ARTIVINCO - ITATIBA (SP)" at bounding box center [459, 479] width 614 height 25
type input "16/11/2025"
type input "41,600"
type input "1"
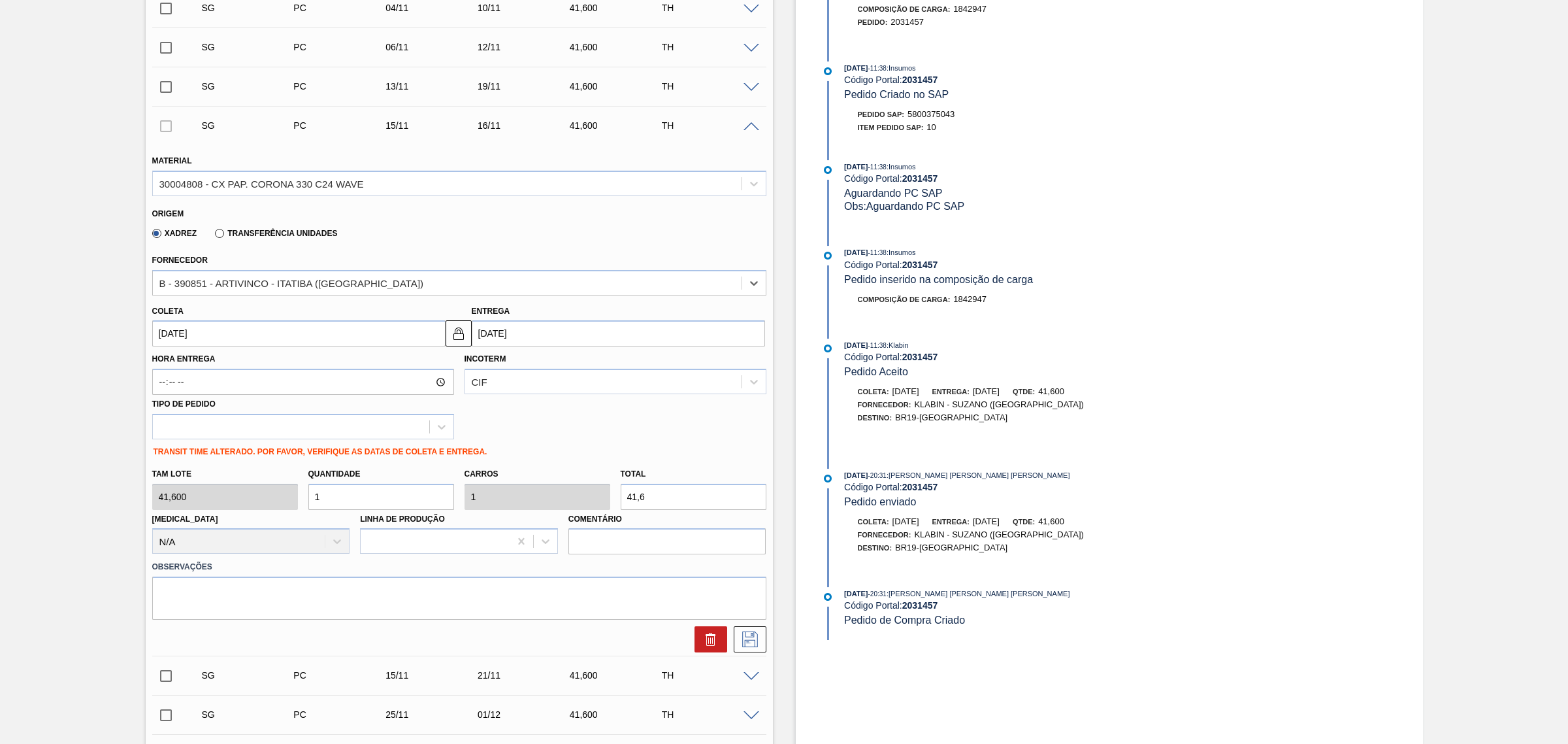
scroll to position [490, 0]
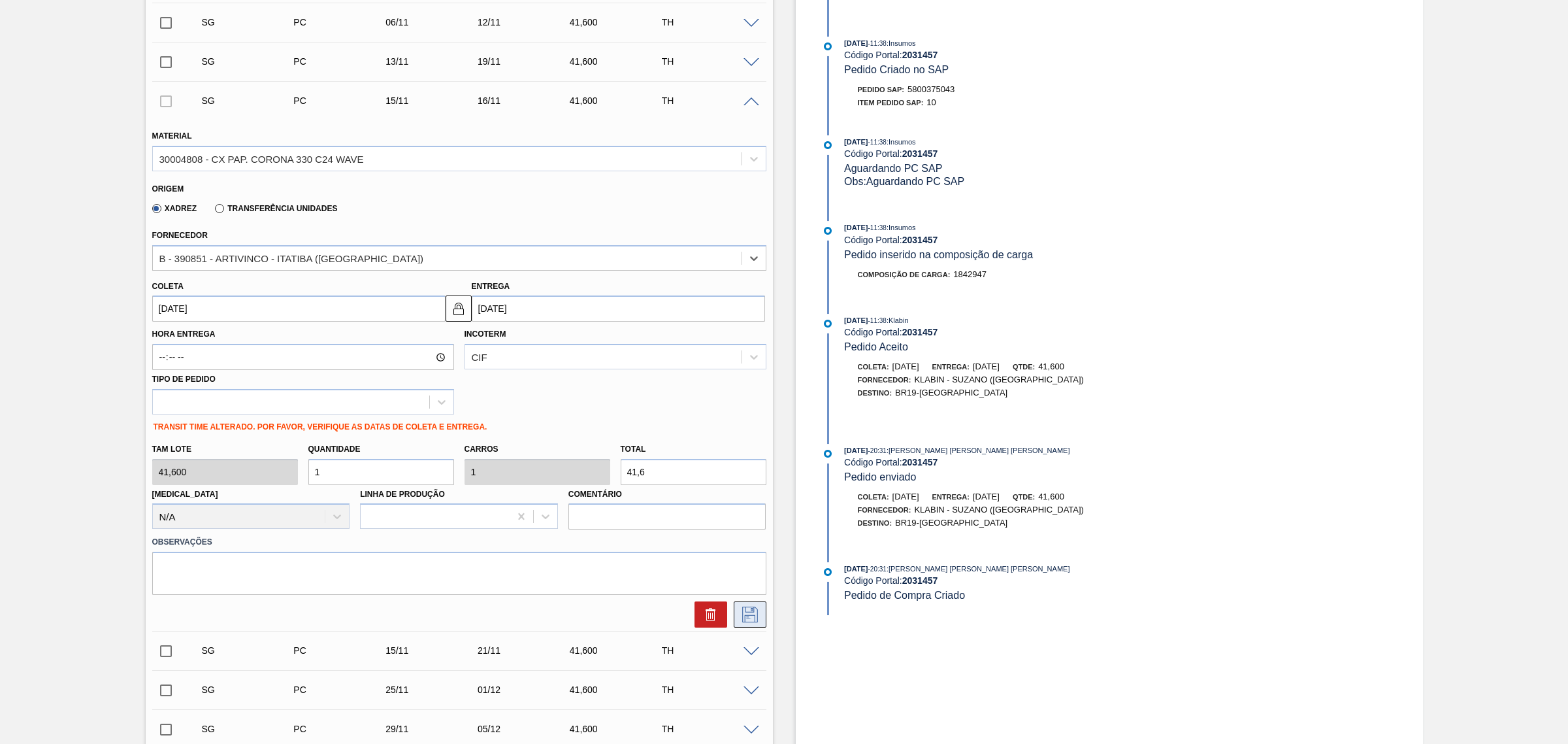
click at [763, 609] on button at bounding box center [750, 614] width 33 height 26
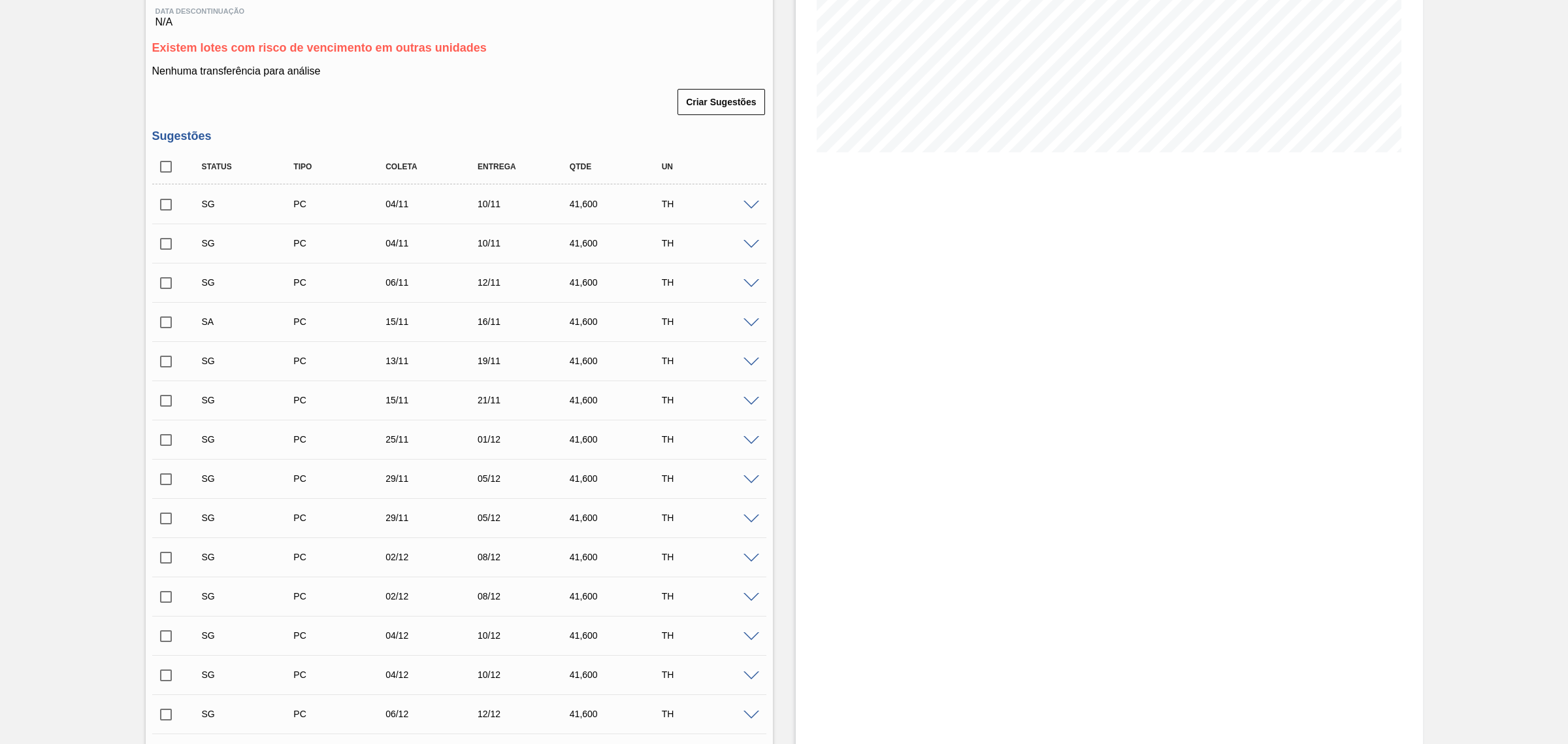
scroll to position [0, 0]
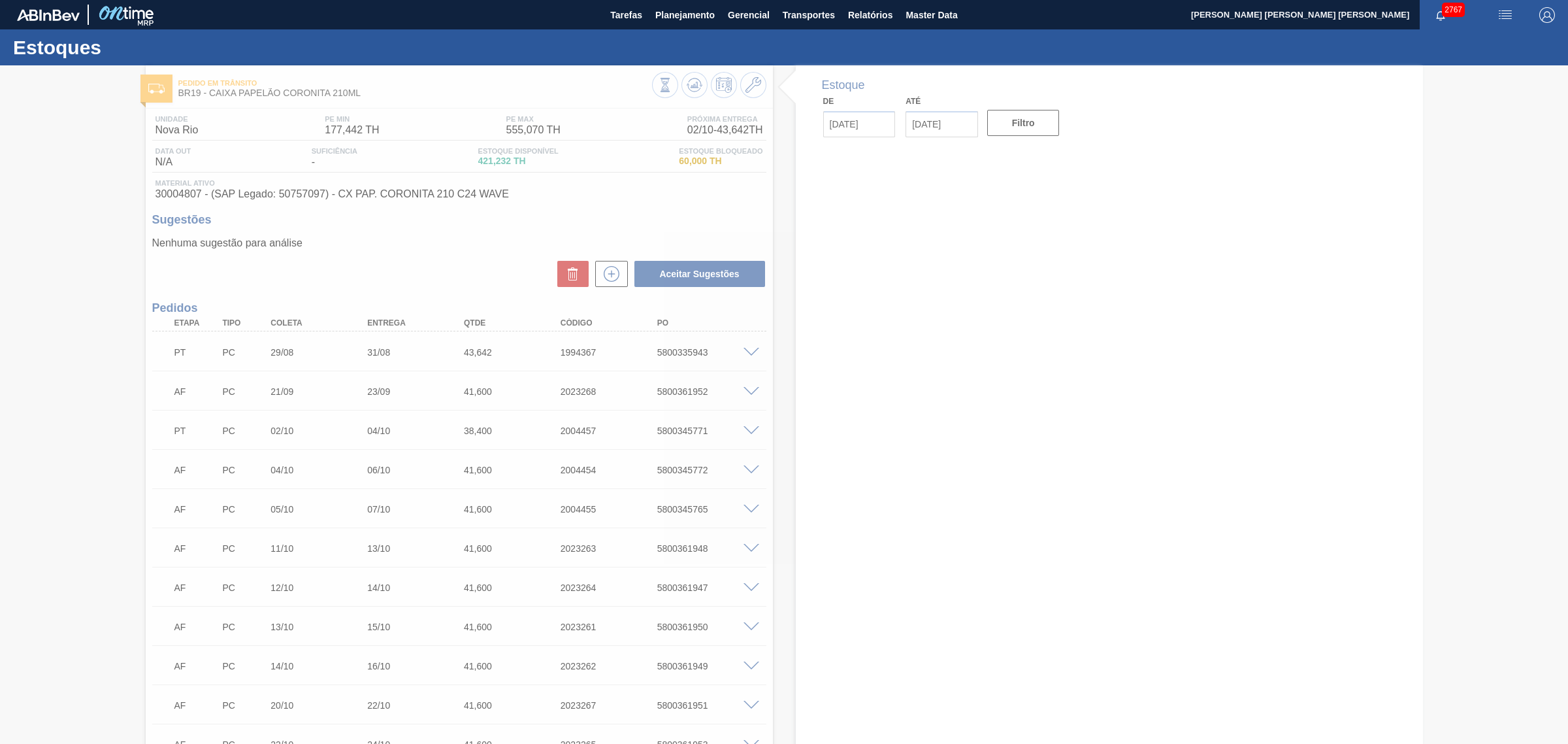
type input "[DATE]"
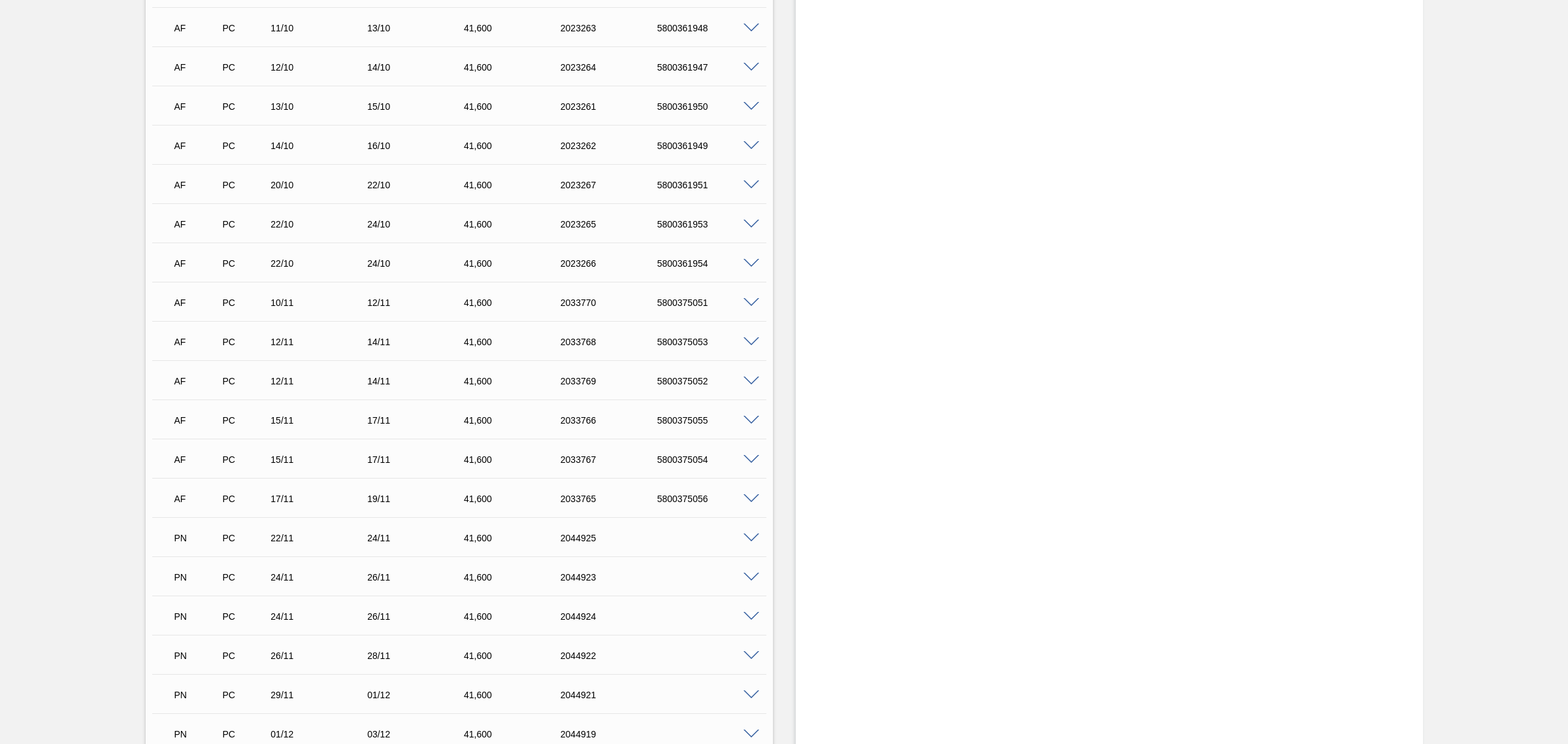
scroll to position [513, 0]
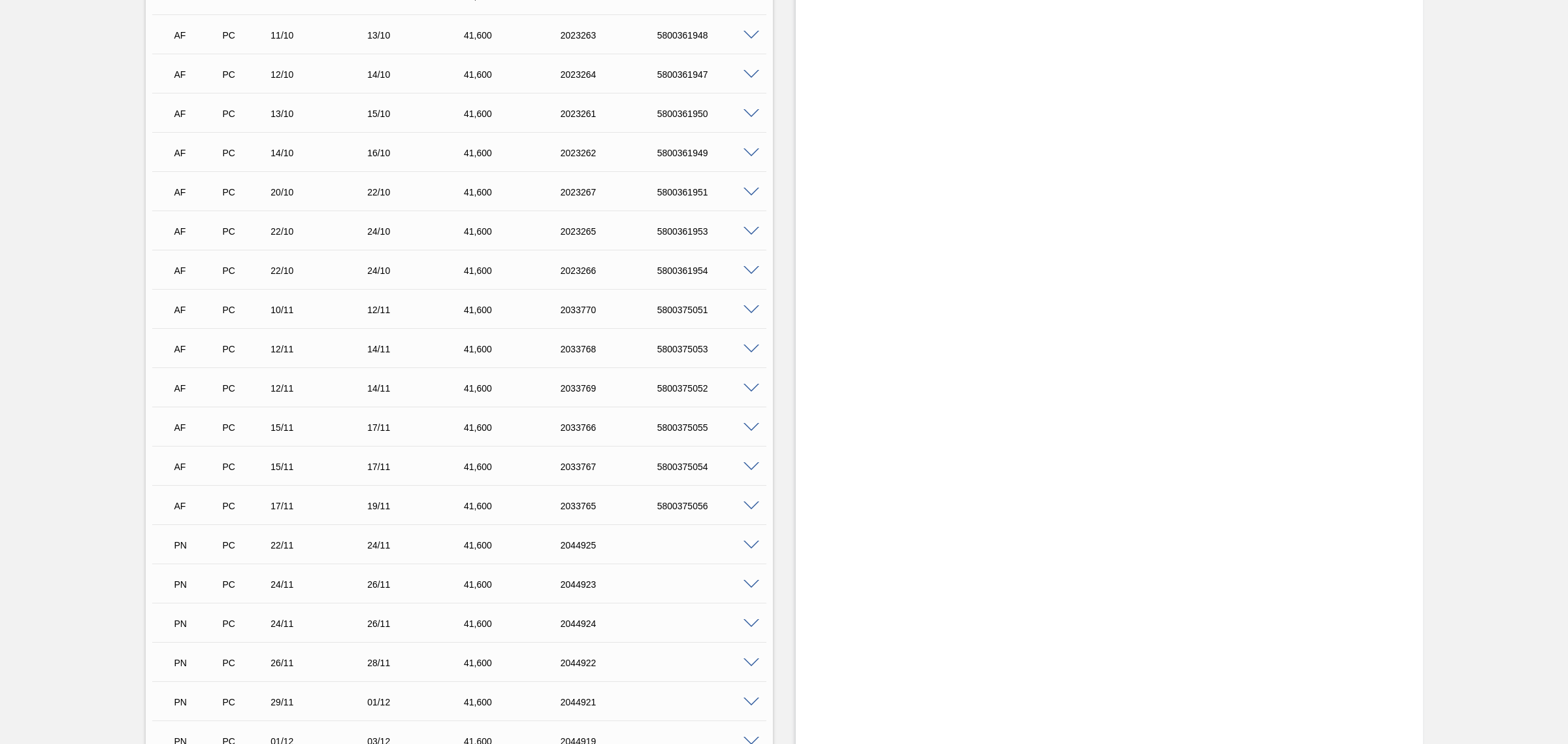
click at [749, 581] on span at bounding box center [751, 585] width 16 height 10
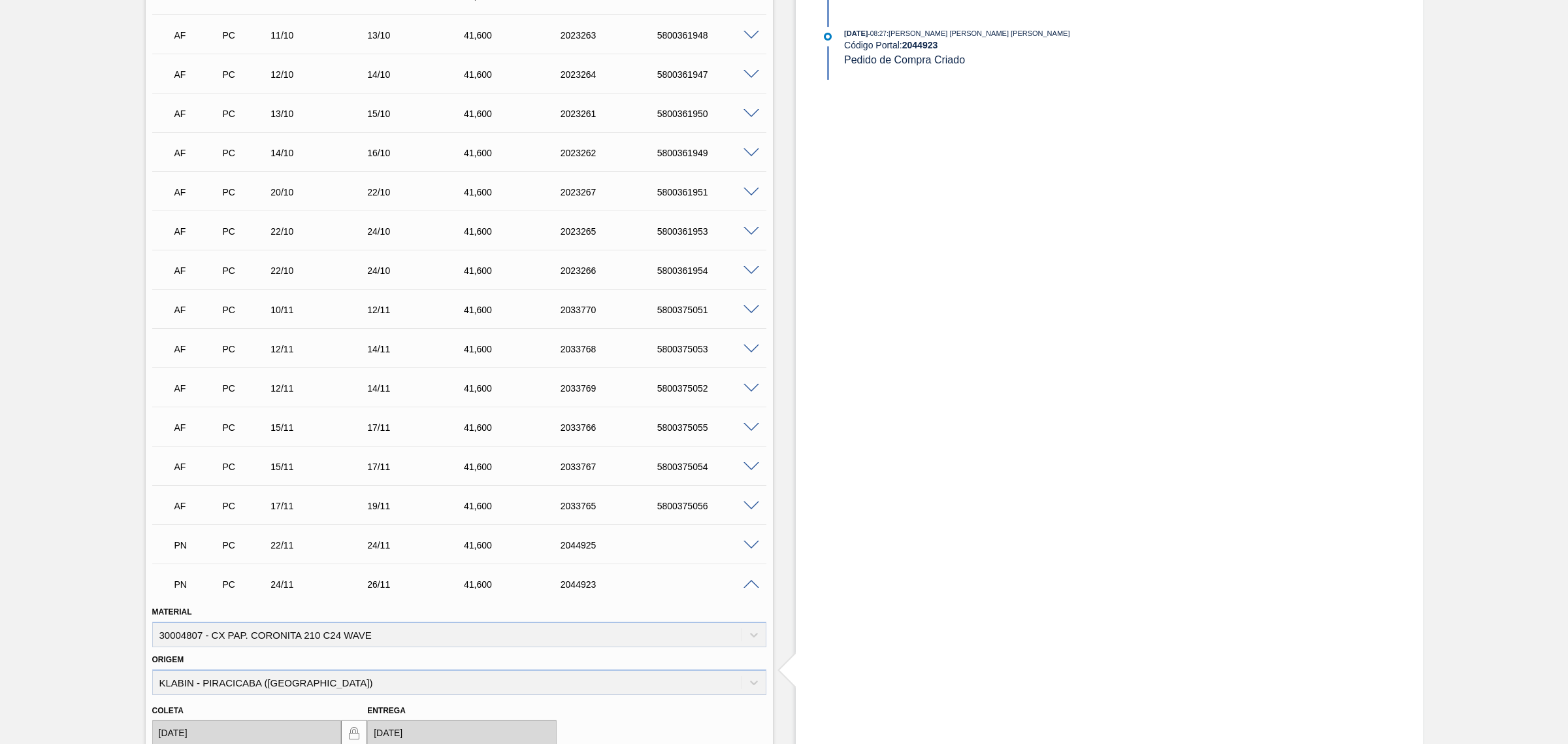
click at [749, 586] on span at bounding box center [751, 585] width 16 height 10
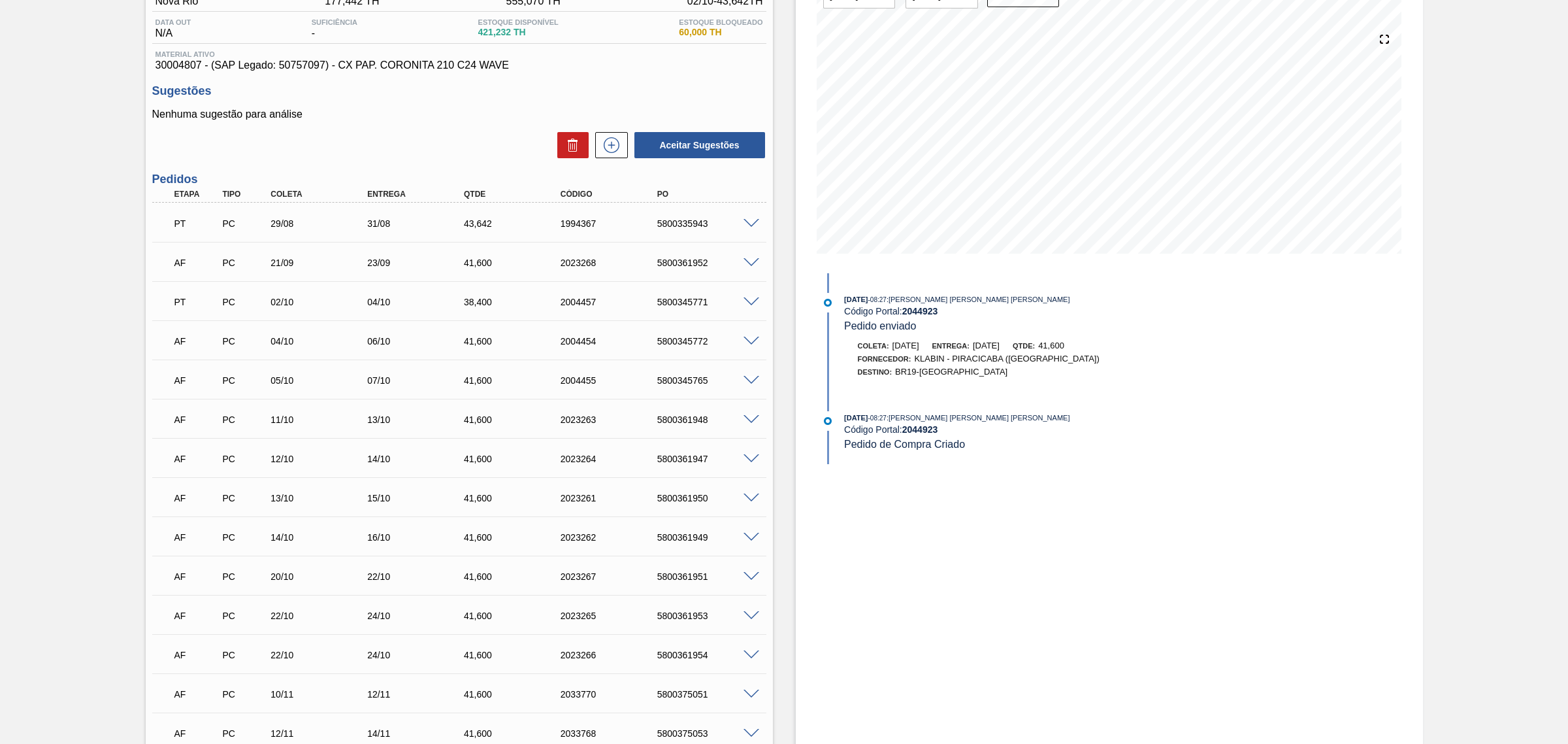
scroll to position [105, 0]
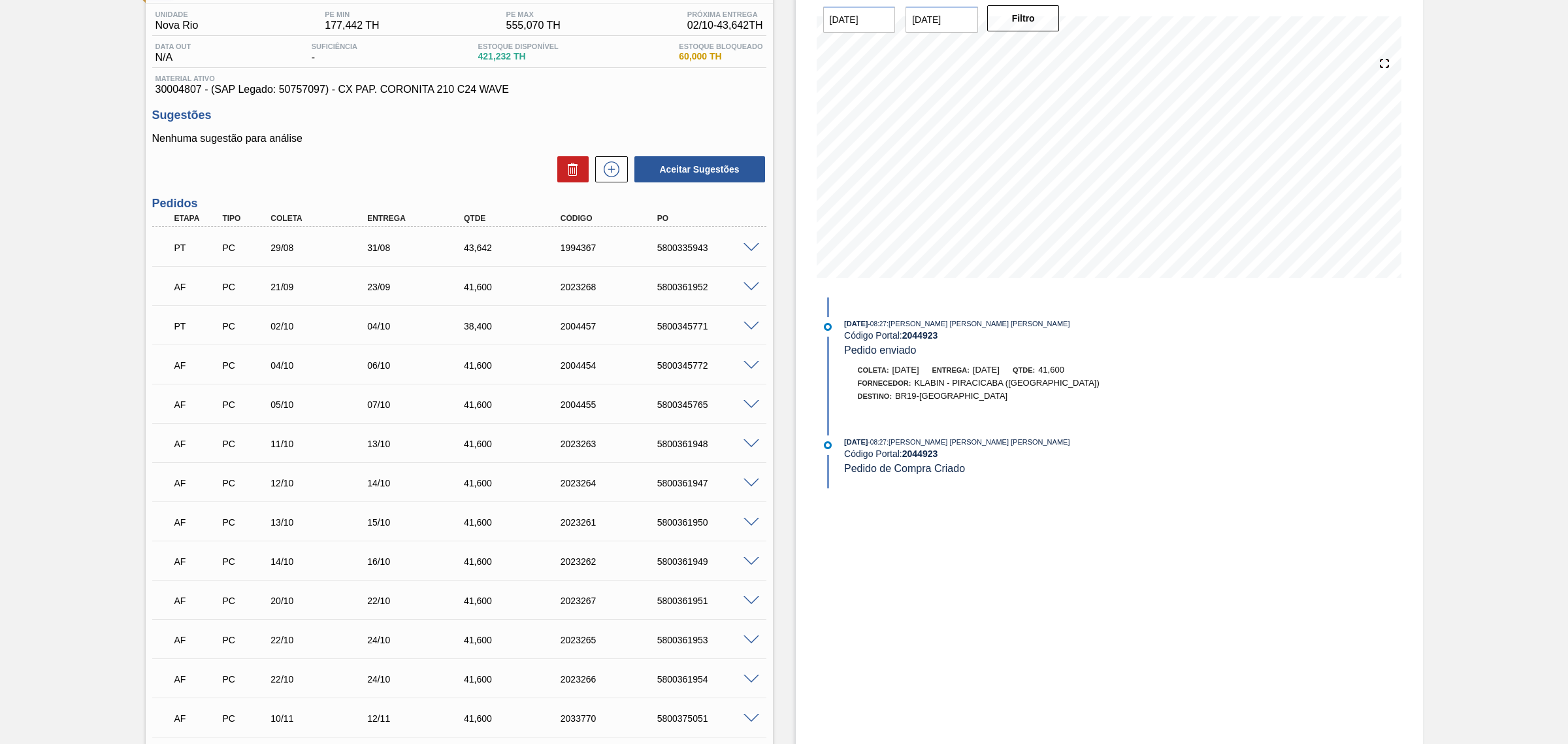
click at [756, 245] on span at bounding box center [751, 248] width 16 height 10
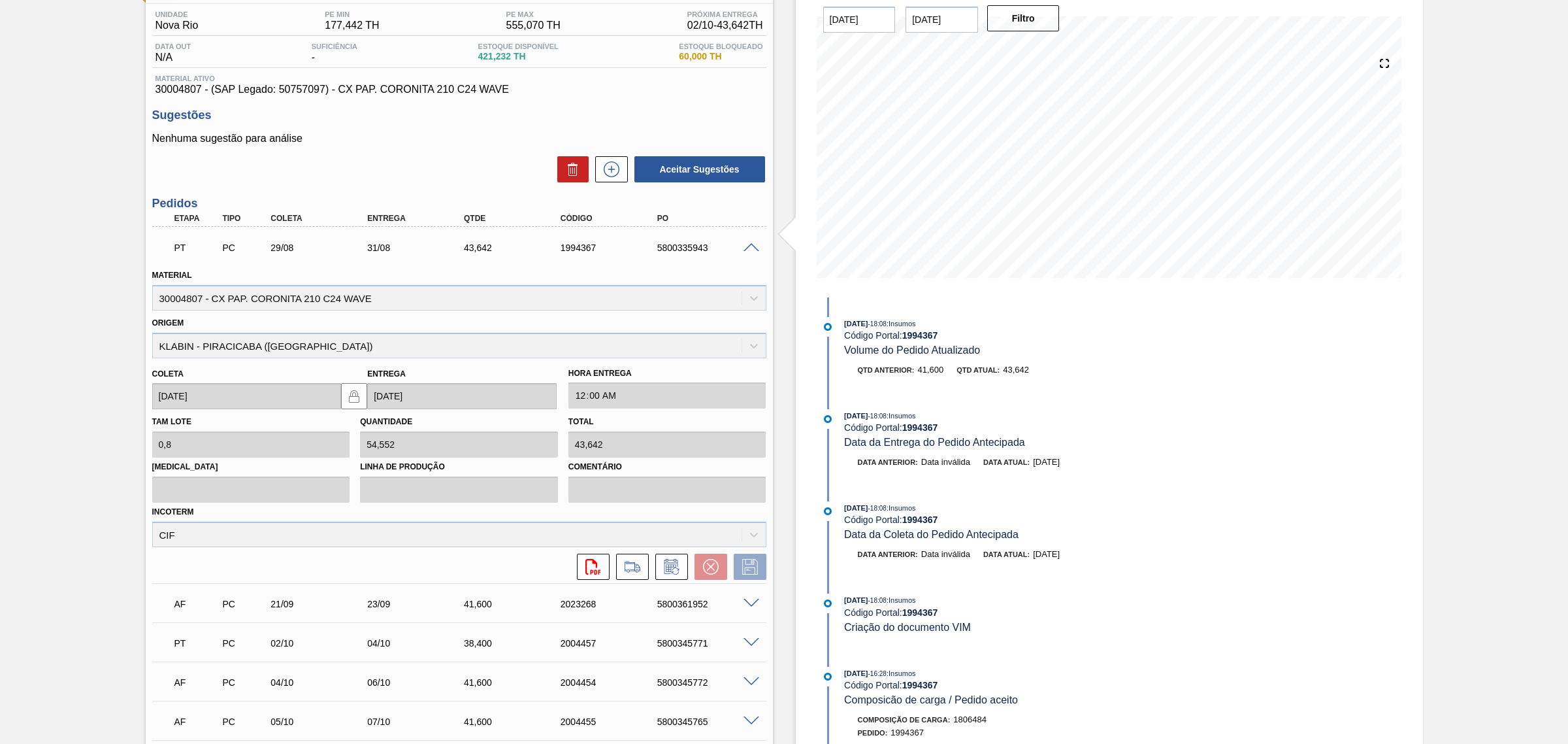
click at [750, 246] on span at bounding box center [751, 248] width 16 height 10
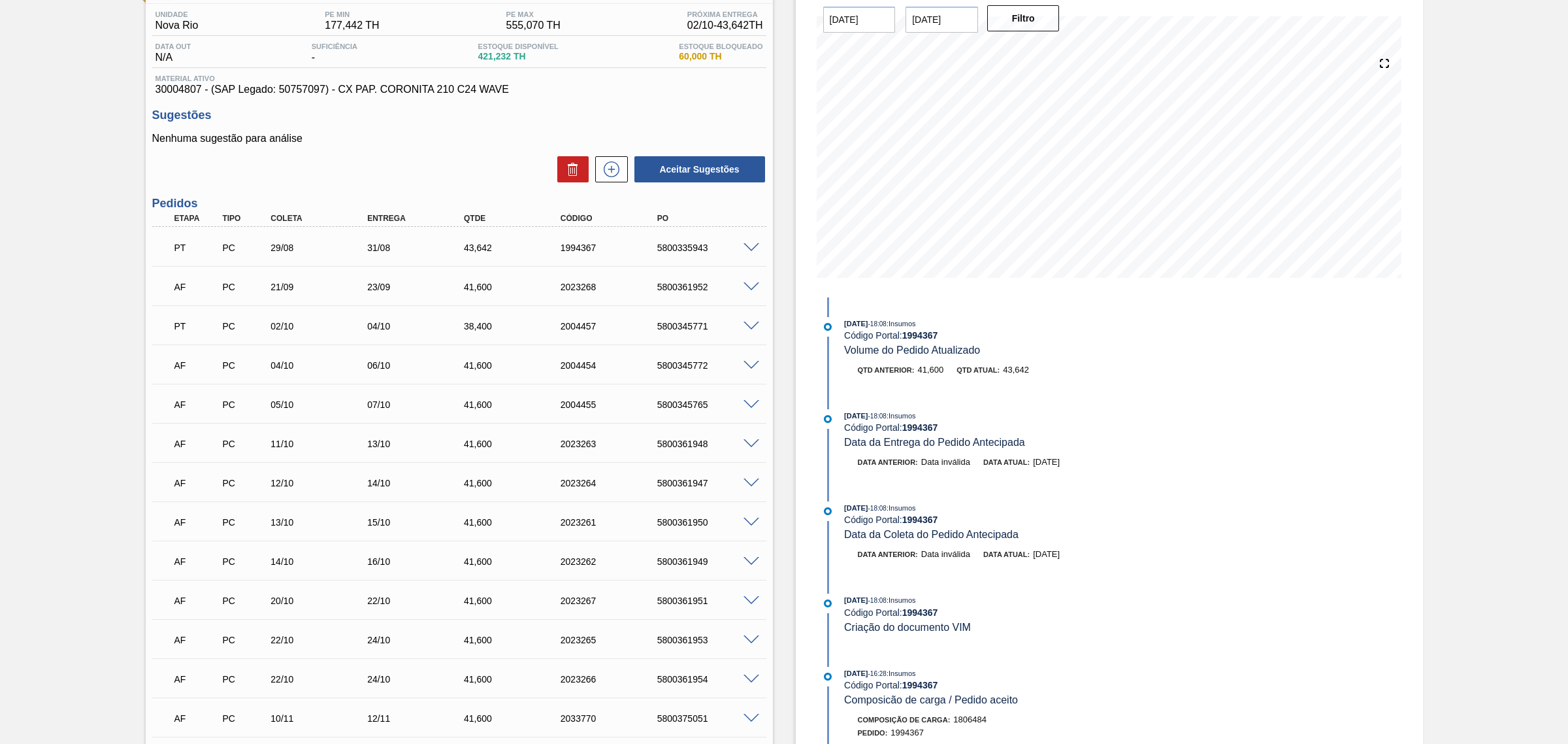
click at [566, 253] on div "1994367" at bounding box center [612, 248] width 110 height 11
copy div "1994367"
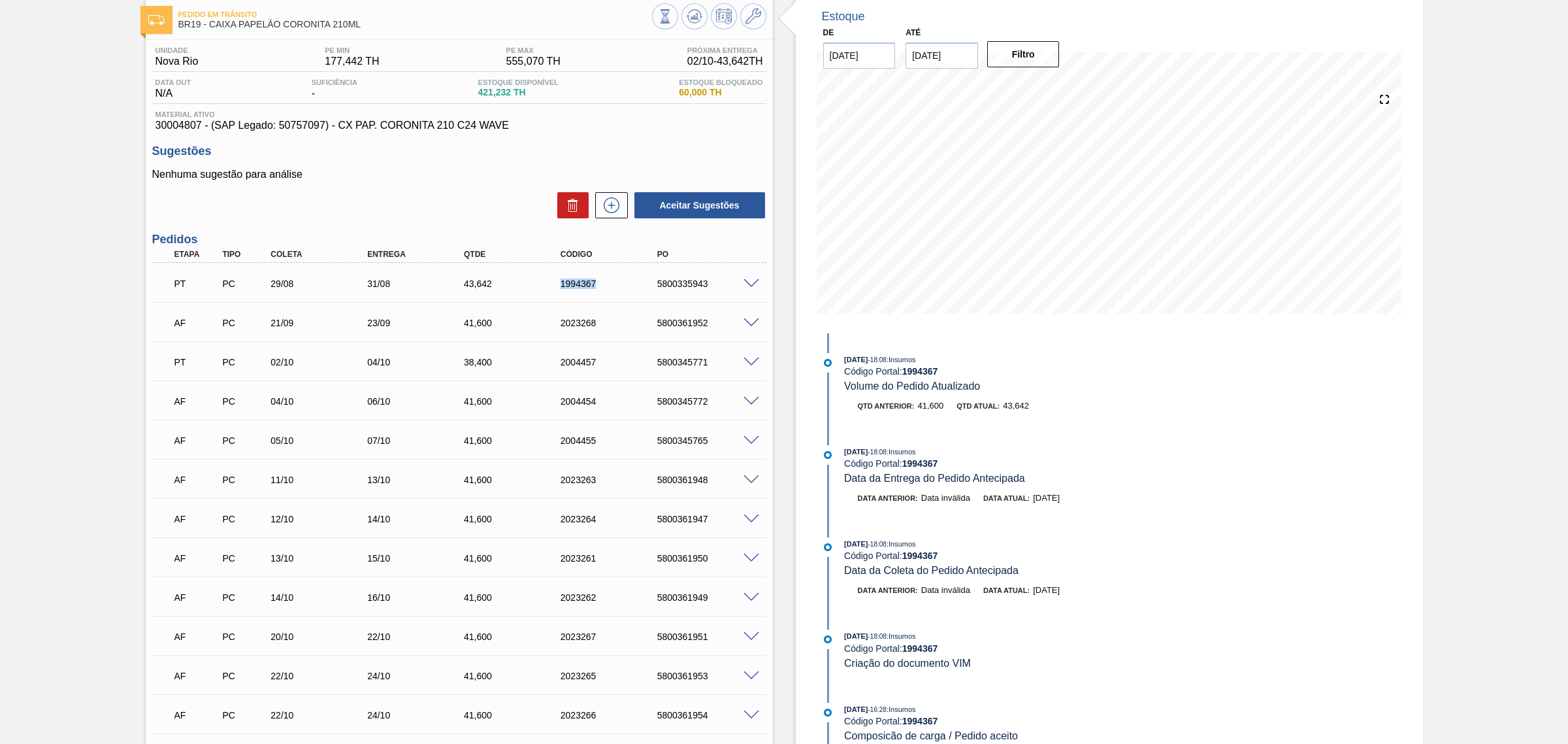
scroll to position [164, 0]
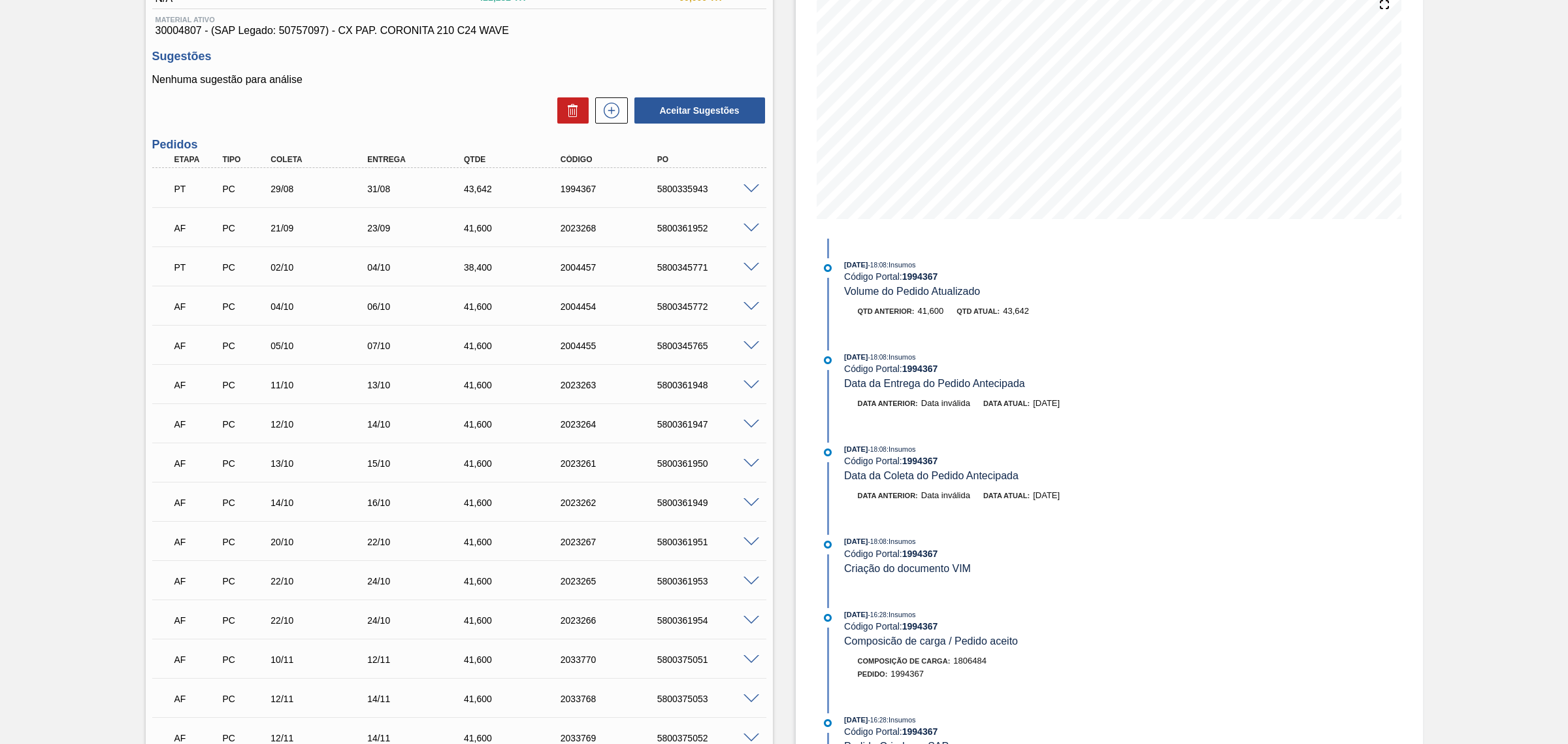
click at [746, 466] on span at bounding box center [751, 464] width 16 height 10
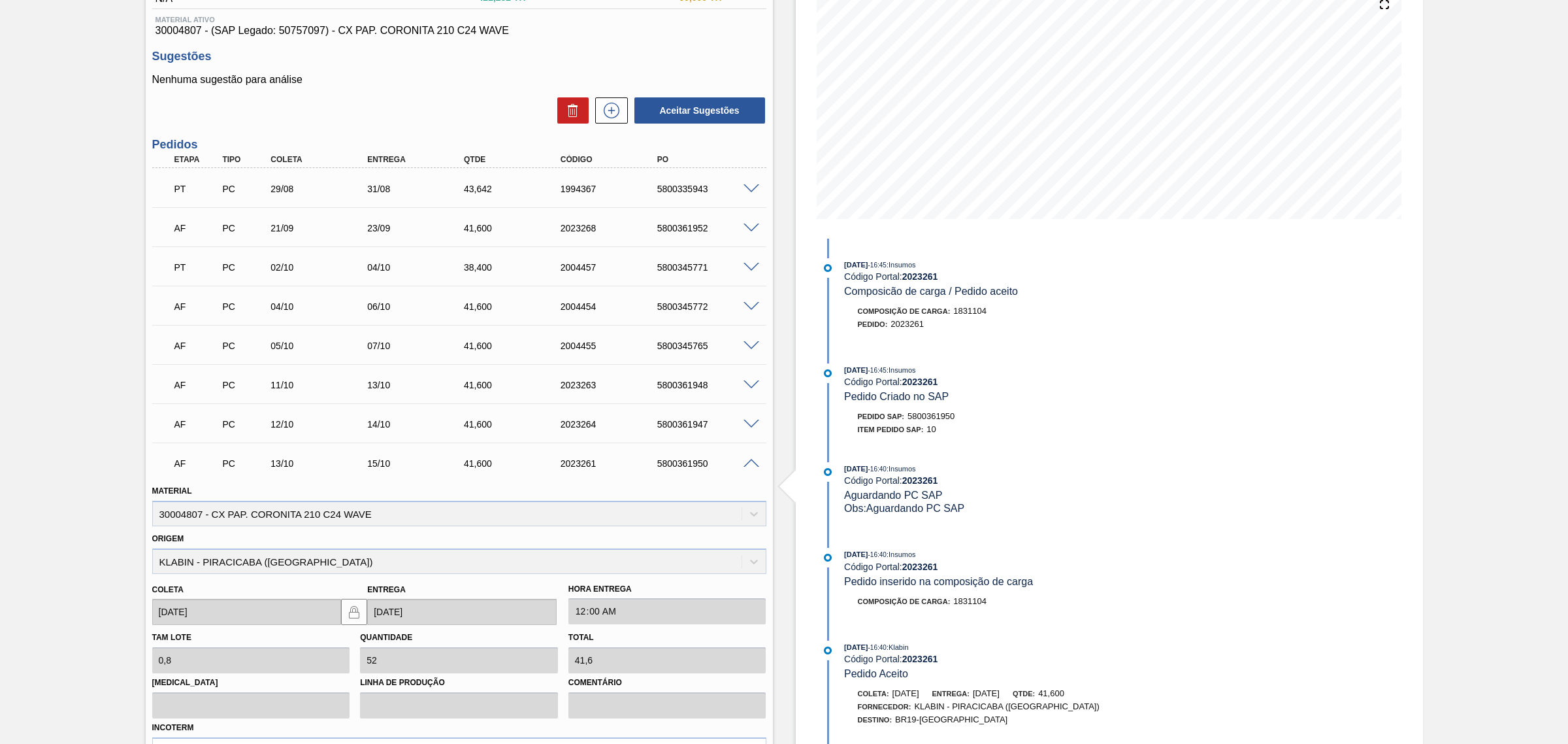
click at [750, 464] on span at bounding box center [751, 464] width 16 height 10
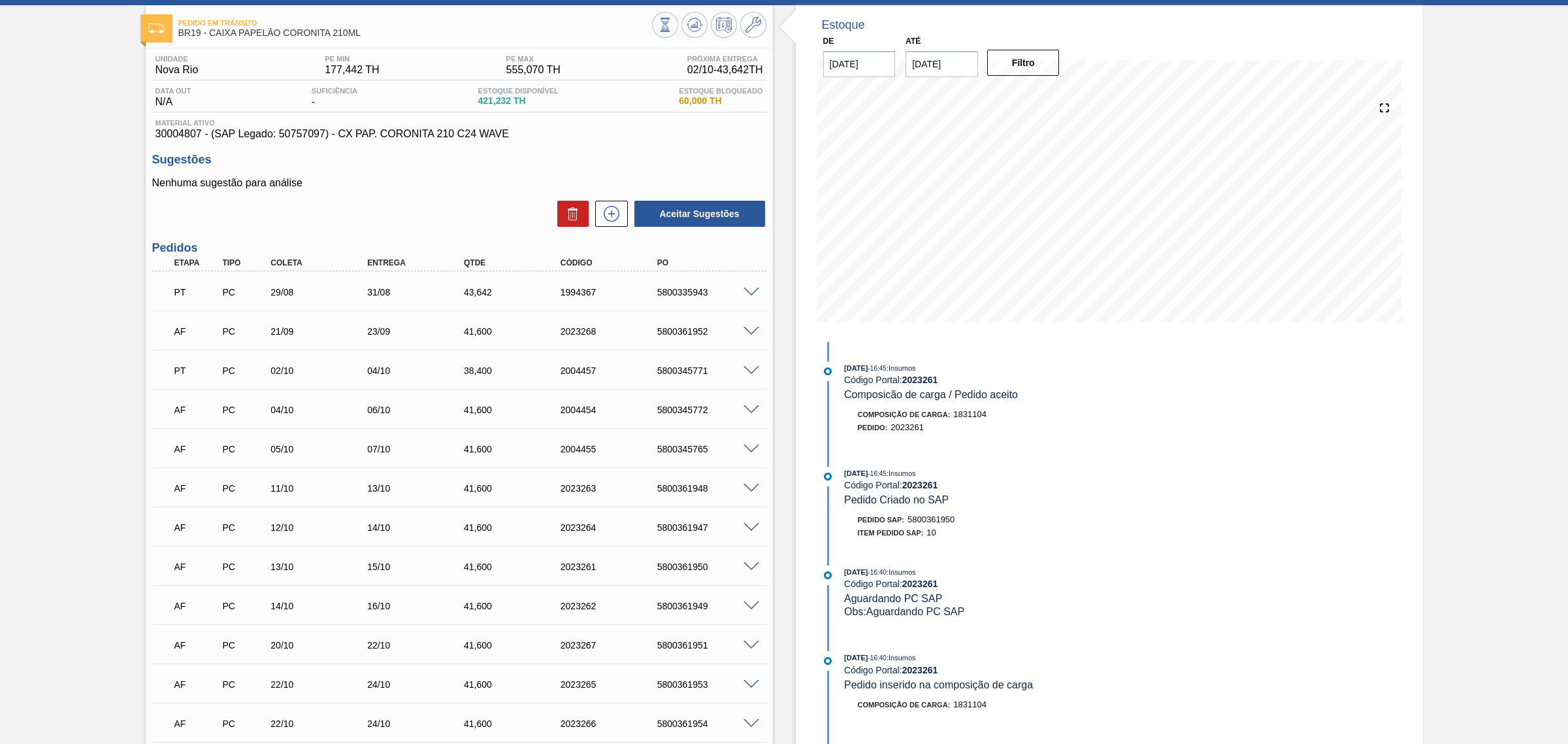
scroll to position [0, 0]
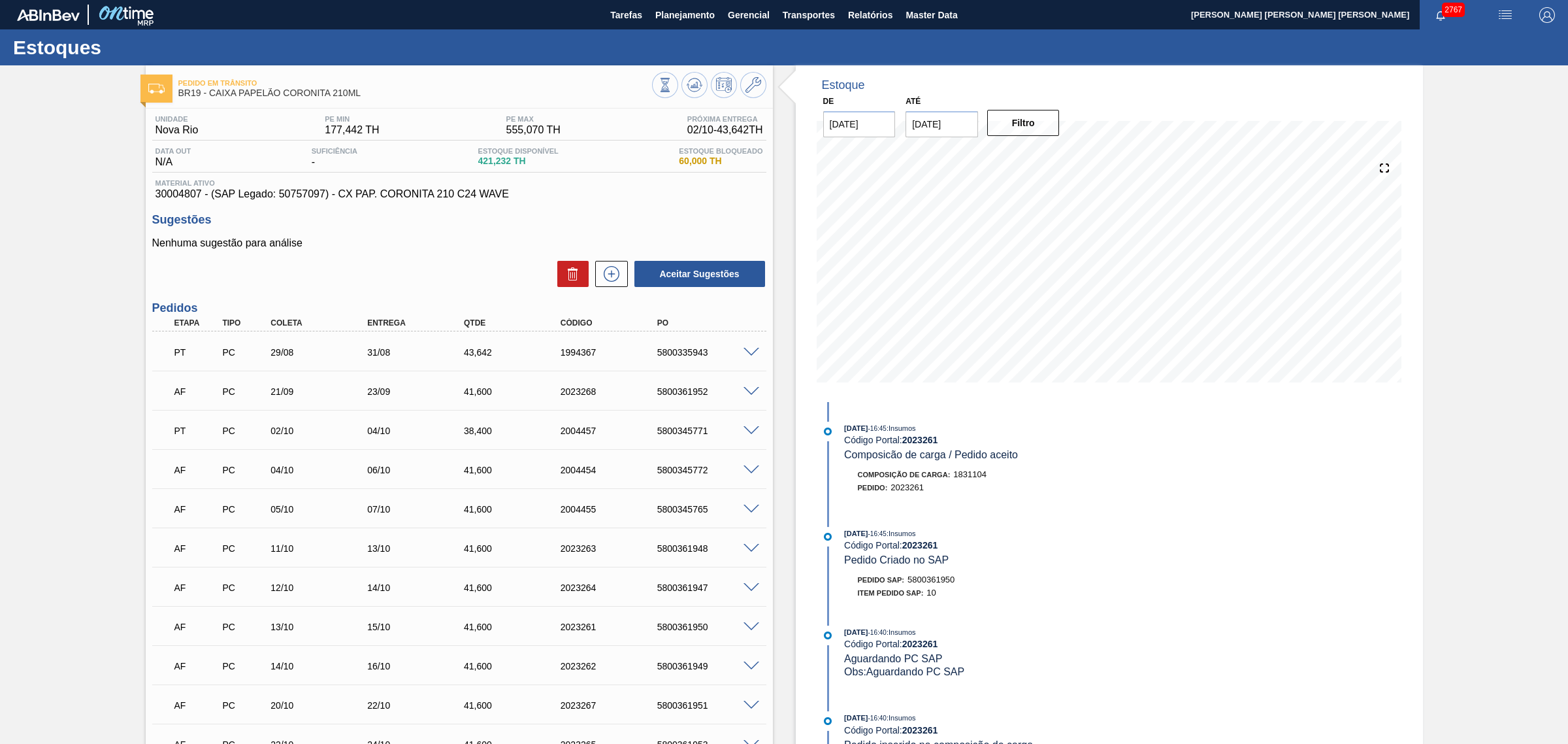
click at [746, 392] on span at bounding box center [751, 392] width 16 height 10
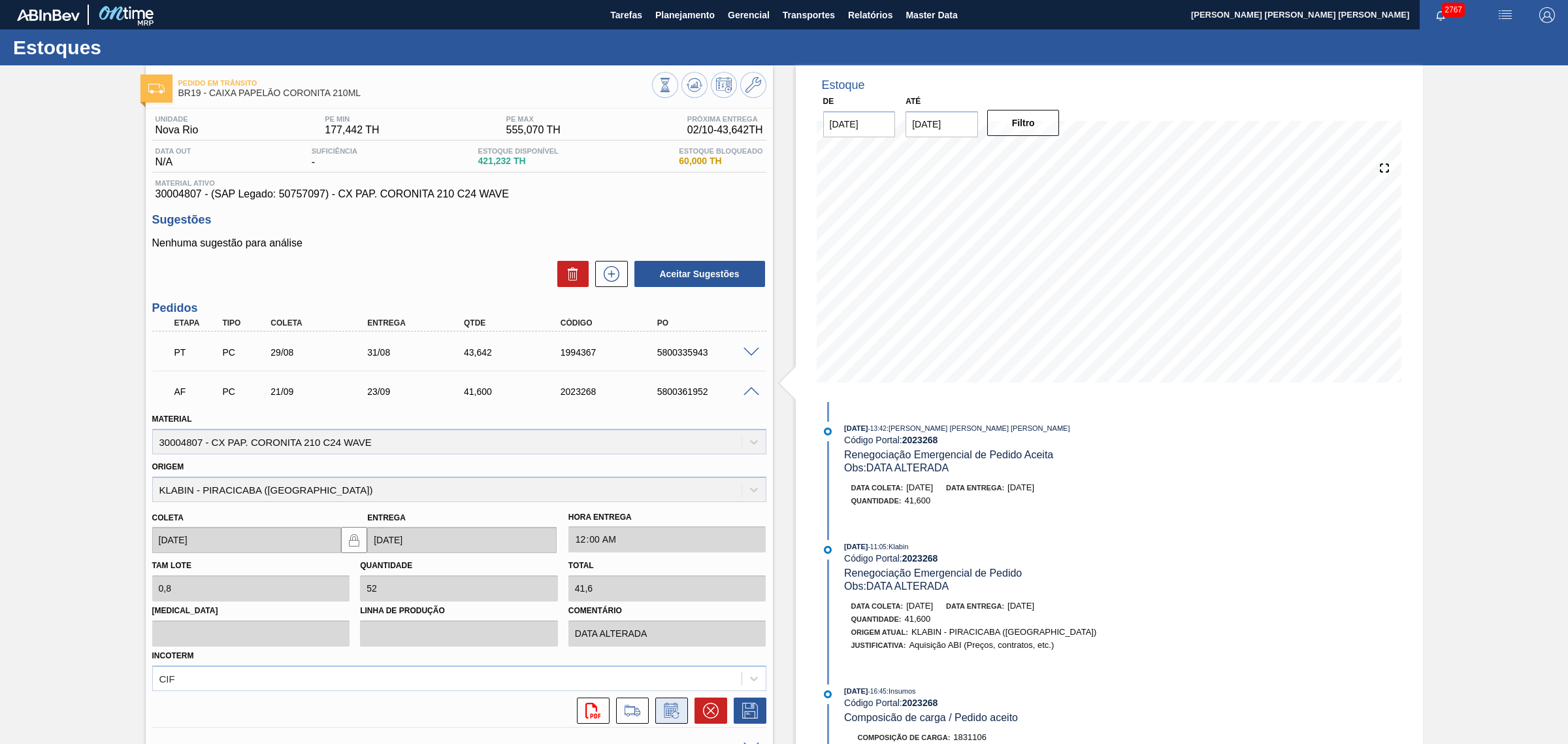
click at [676, 710] on icon at bounding box center [670, 710] width 14 height 15
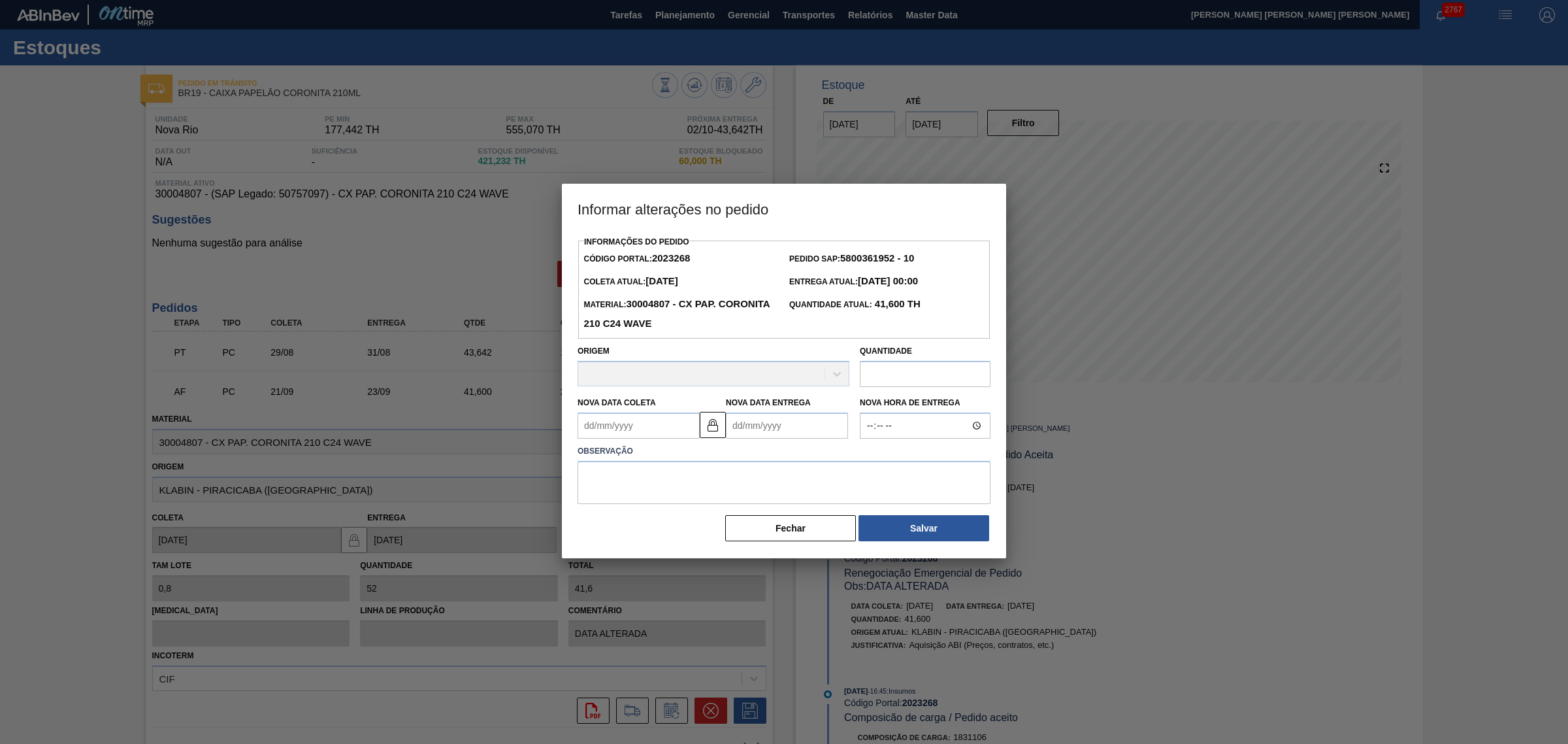
click at [760, 425] on Entrega2023268 "Nova Data Entrega" at bounding box center [786, 425] width 122 height 26
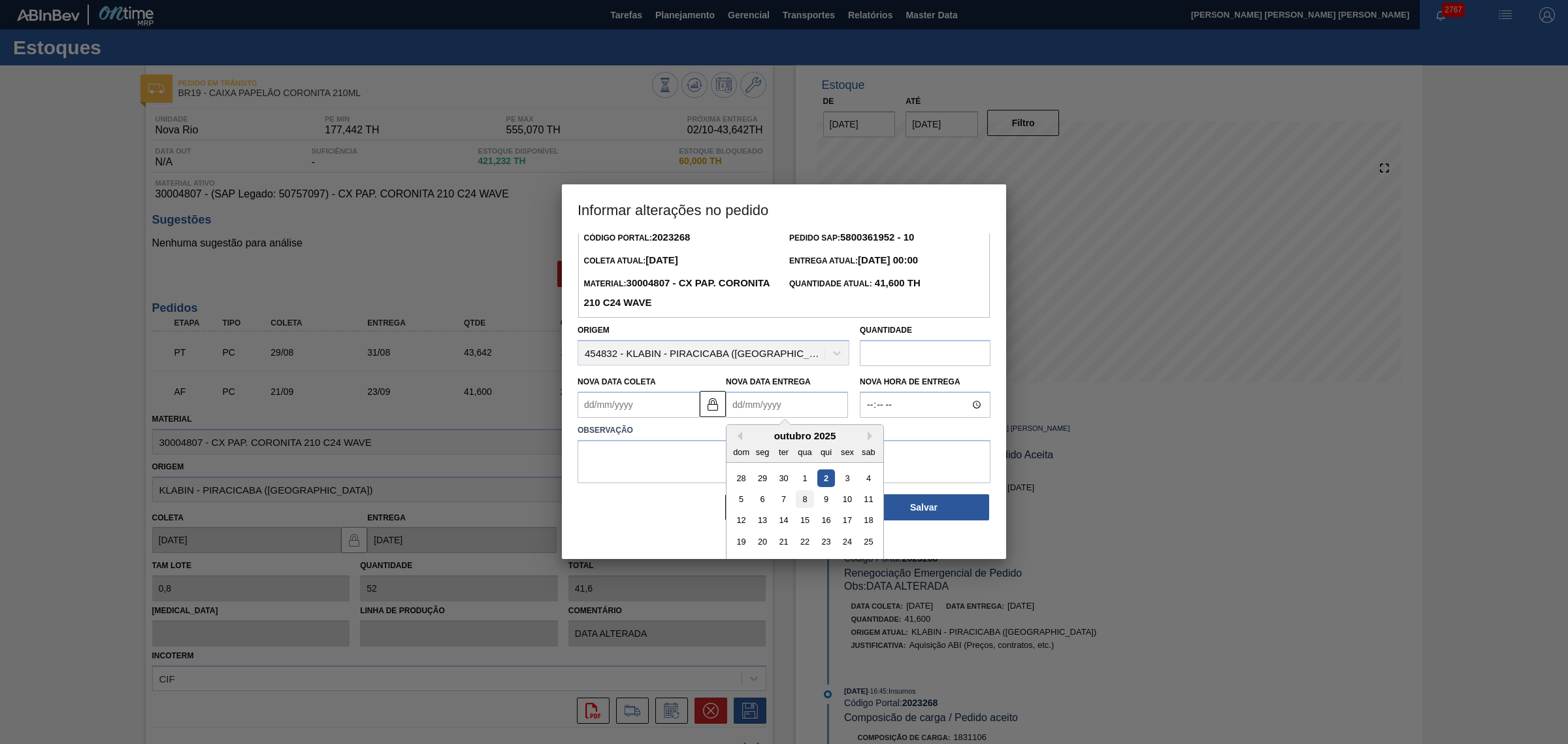
scroll to position [44, 0]
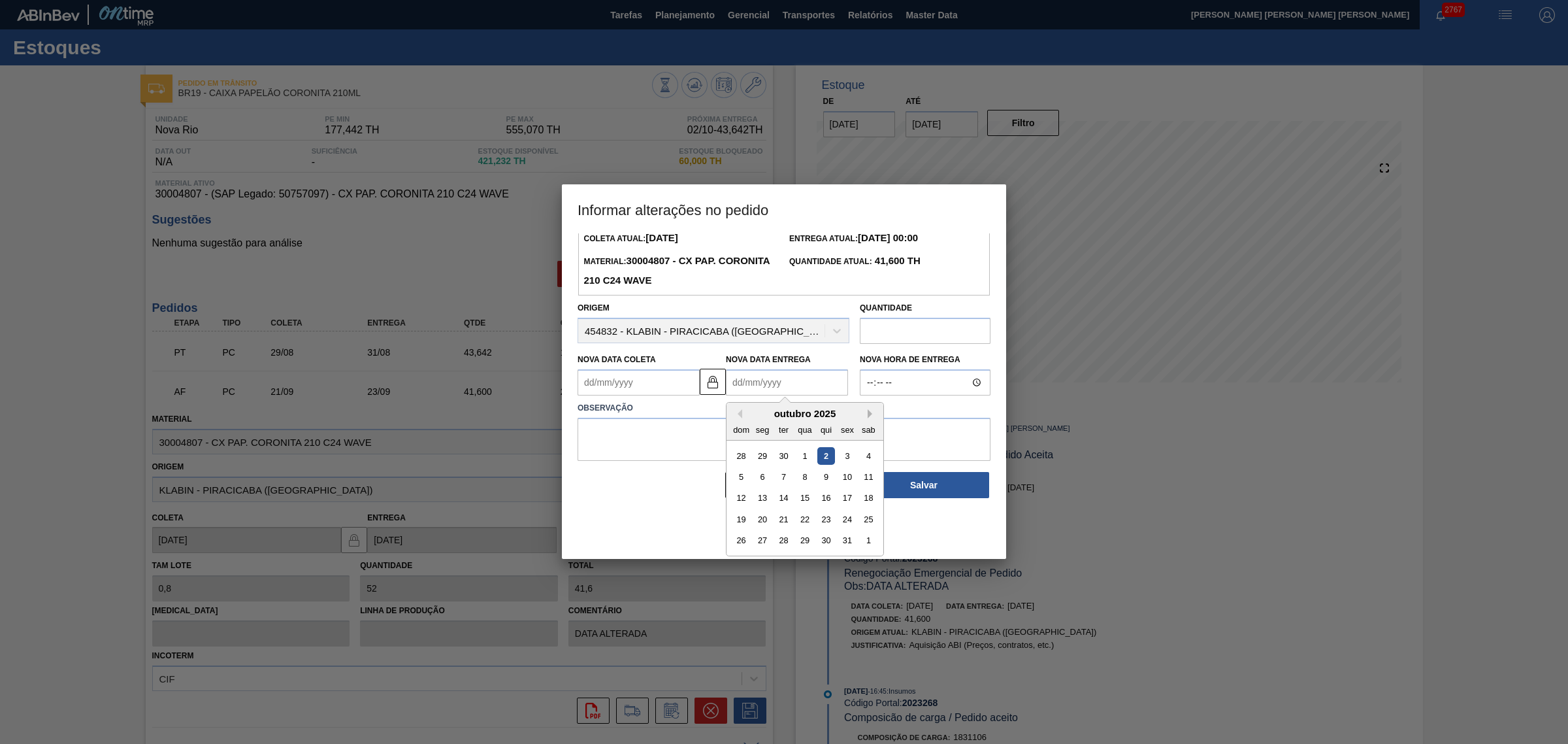
click at [871, 415] on button "Next Month" at bounding box center [871, 413] width 9 height 9
click at [736, 414] on button "Previous Month" at bounding box center [737, 413] width 9 height 9
click at [825, 522] on div "23" at bounding box center [827, 519] width 18 height 18
type Coleta2023268 "21/10/2025"
type Entrega2023268 "23/10/2025"
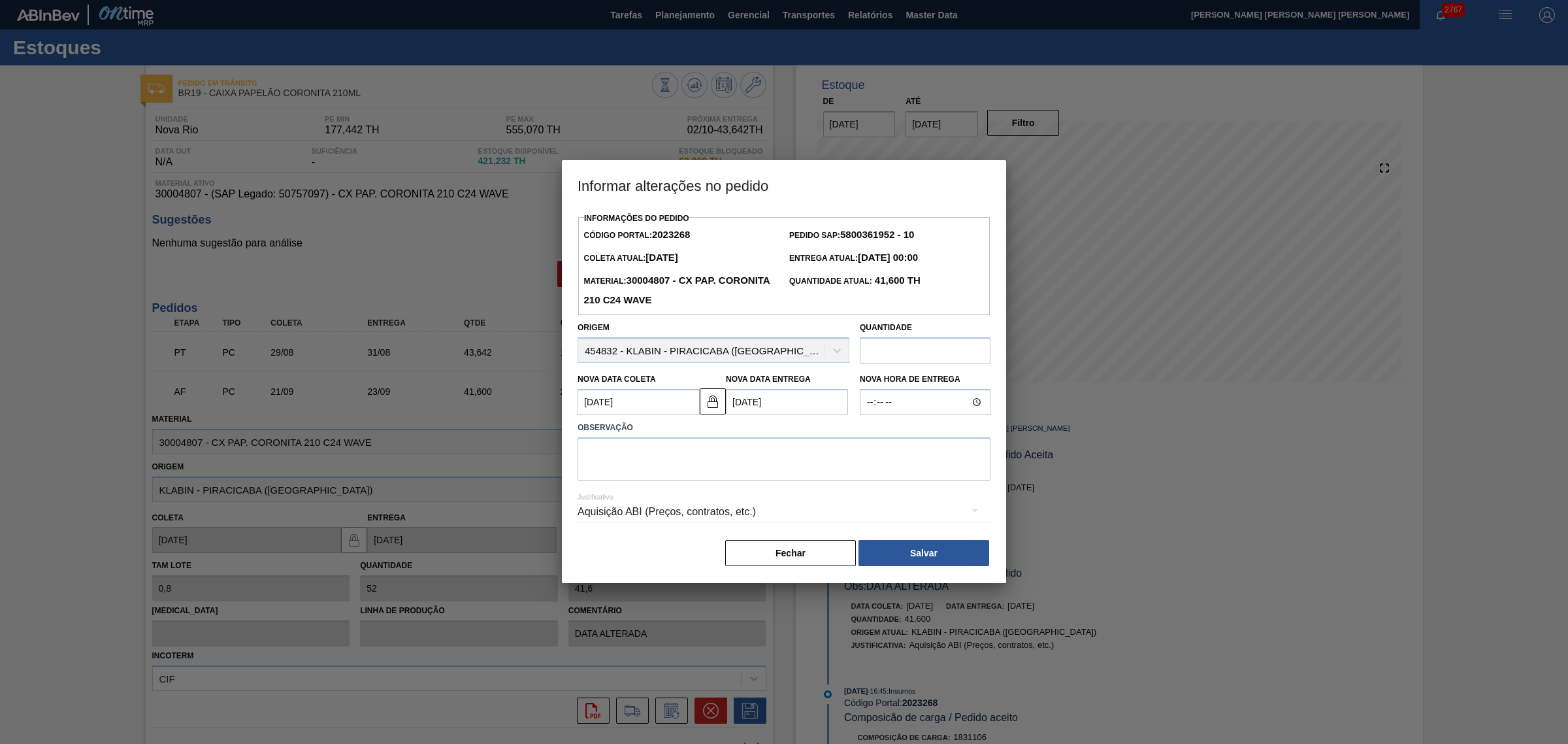
scroll to position [0, 0]
click at [719, 464] on textarea at bounding box center [784, 459] width 413 height 43
type textarea "AJUSTE DATA"
click at [693, 508] on div "Aquisição ABI (Preços, contratos, etc.)" at bounding box center [784, 511] width 413 height 37
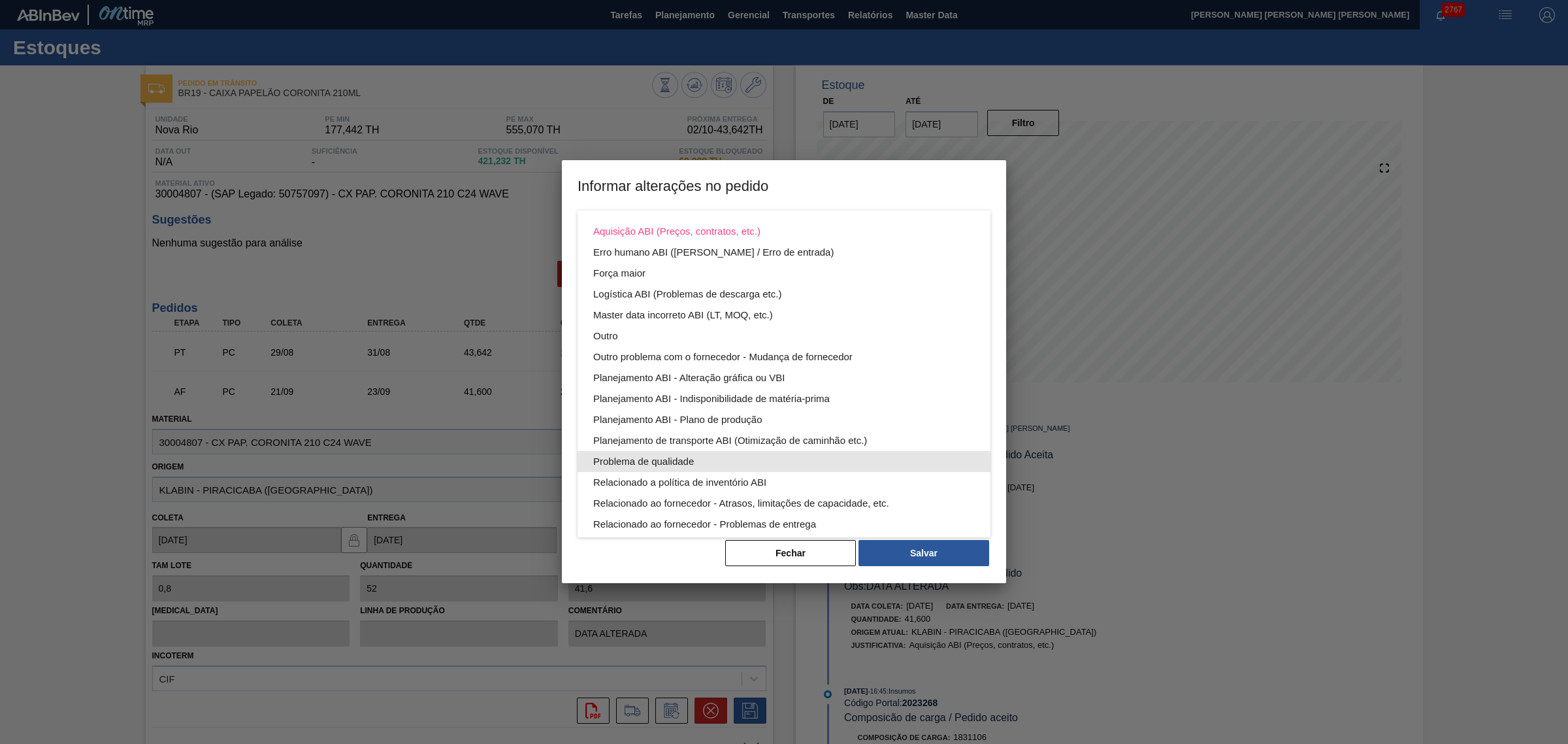
scroll to position [70, 0]
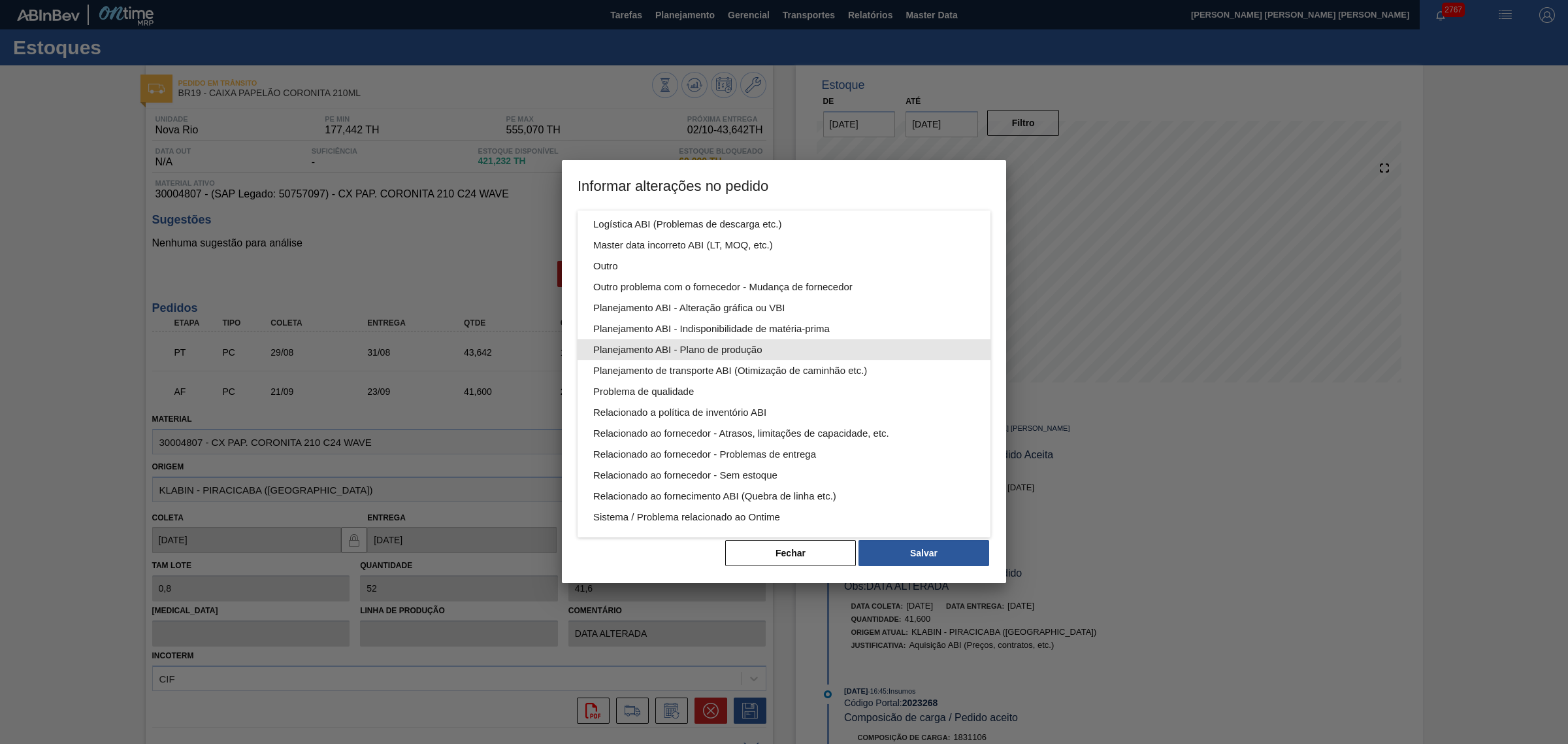
click at [752, 345] on div "Planejamento ABI - Plano de produção" at bounding box center [784, 350] width 382 height 21
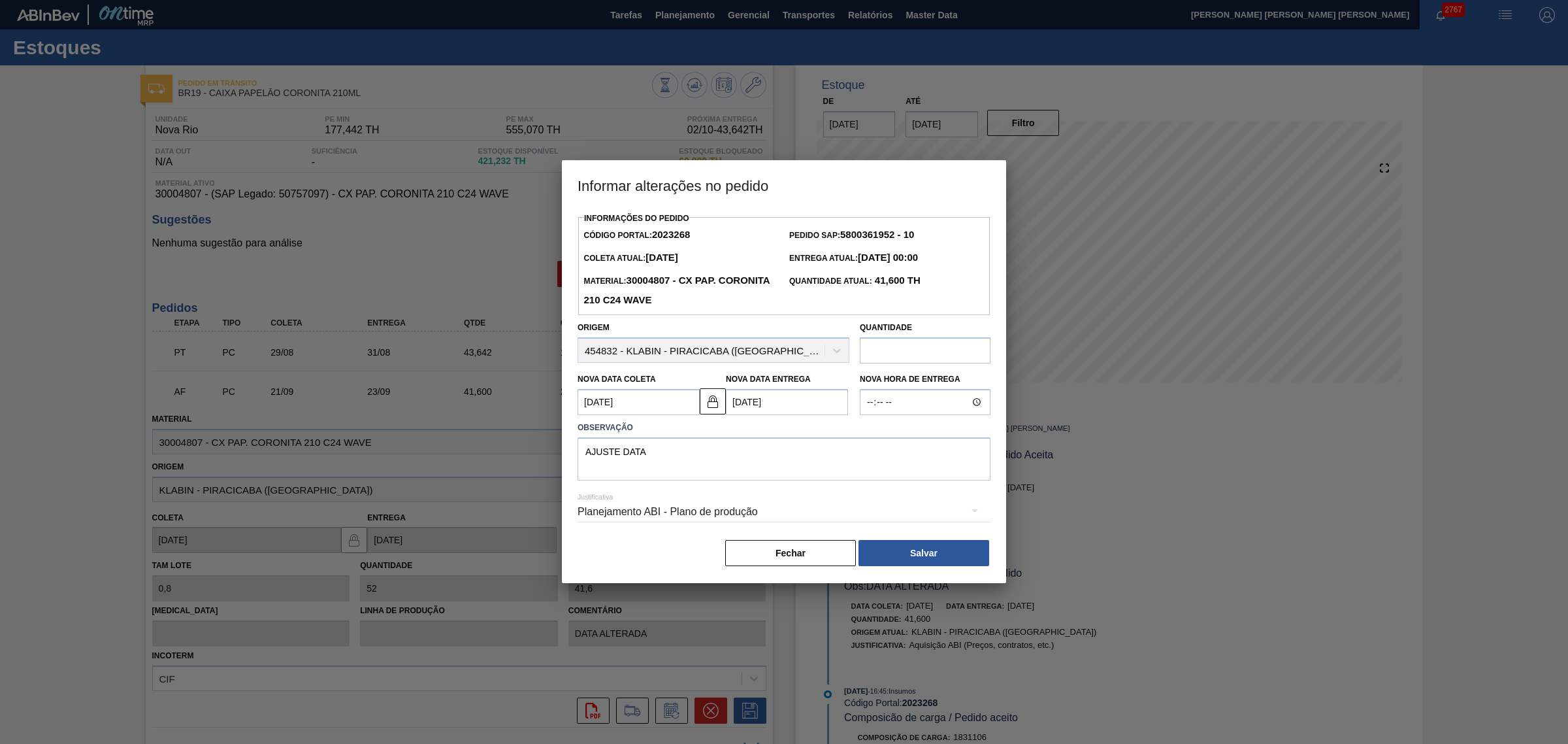
scroll to position [0, 0]
click at [928, 540] on button "Salvar" at bounding box center [924, 553] width 131 height 26
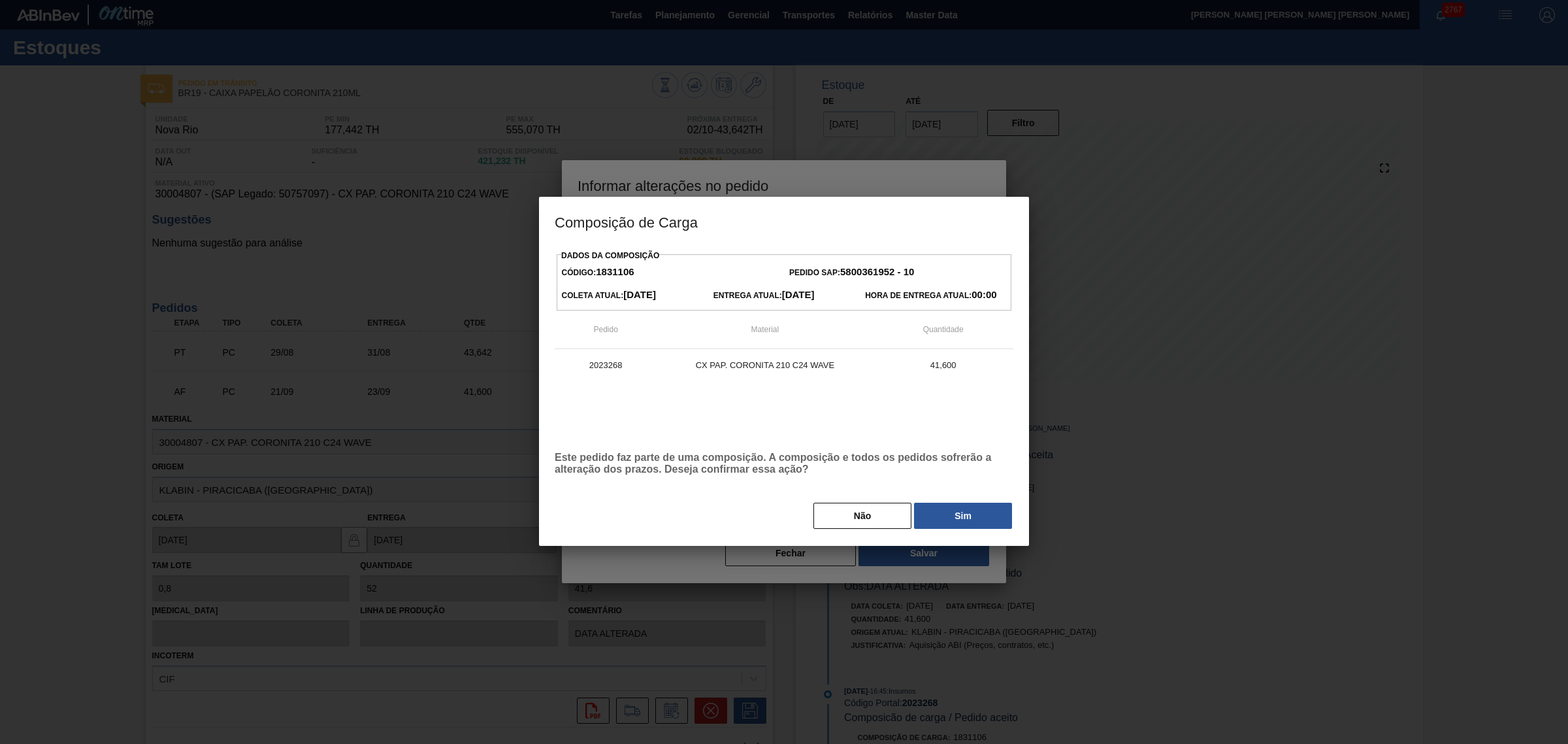
click at [942, 516] on button "Sim" at bounding box center [963, 516] width 98 height 26
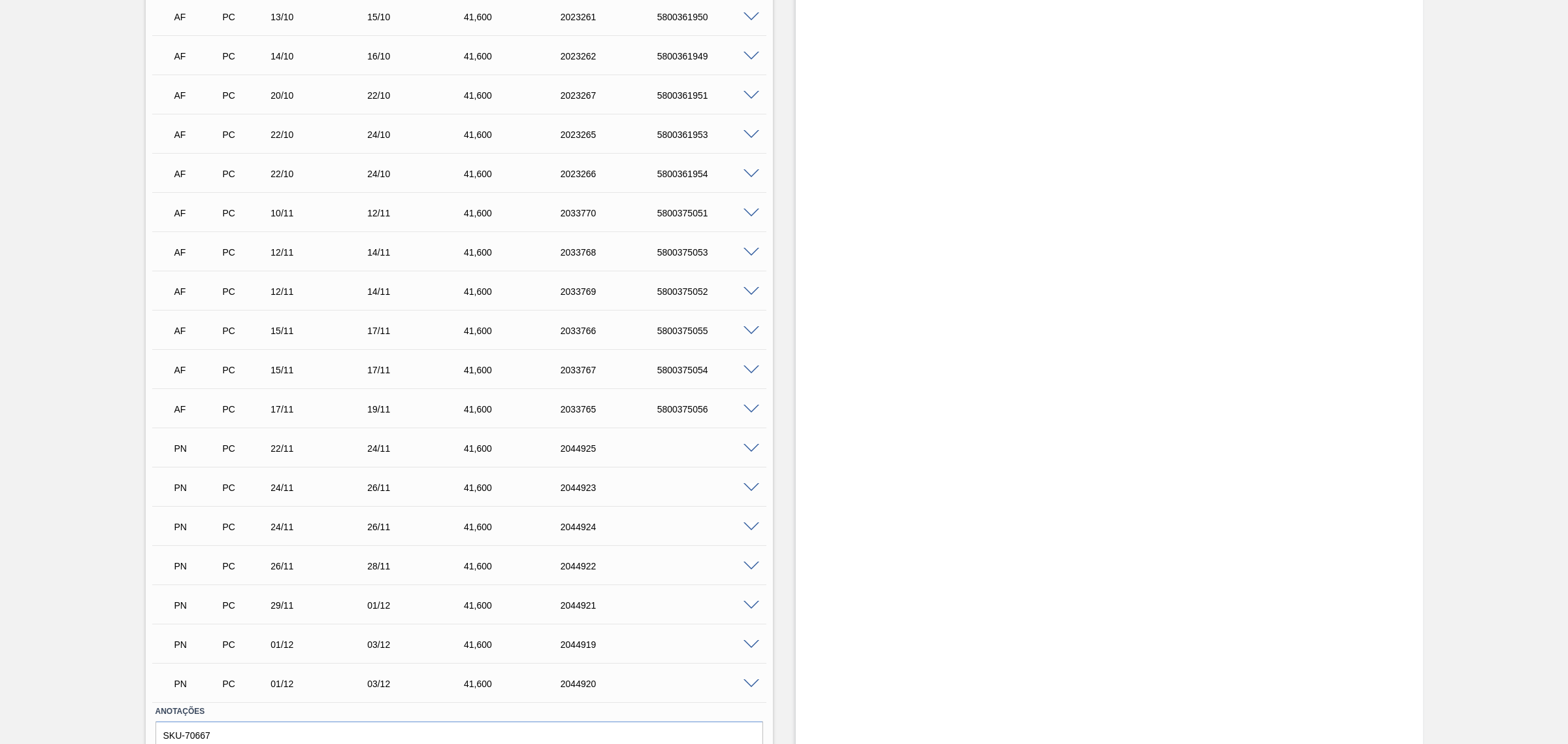
scroll to position [571, 0]
click at [745, 489] on span at bounding box center [751, 486] width 16 height 10
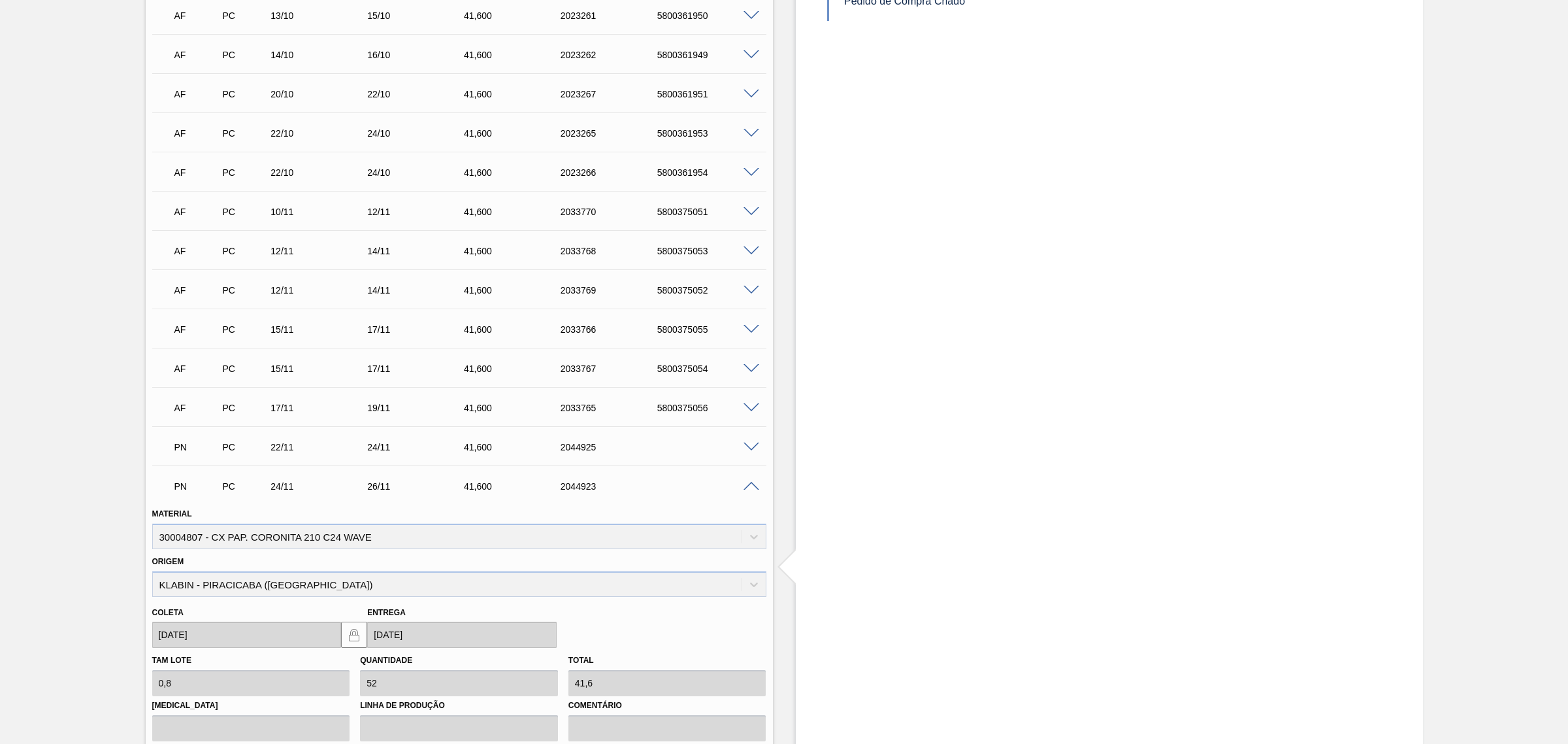
click at [752, 482] on div at bounding box center [754, 485] width 26 height 10
click at [751, 484] on span at bounding box center [751, 486] width 16 height 10
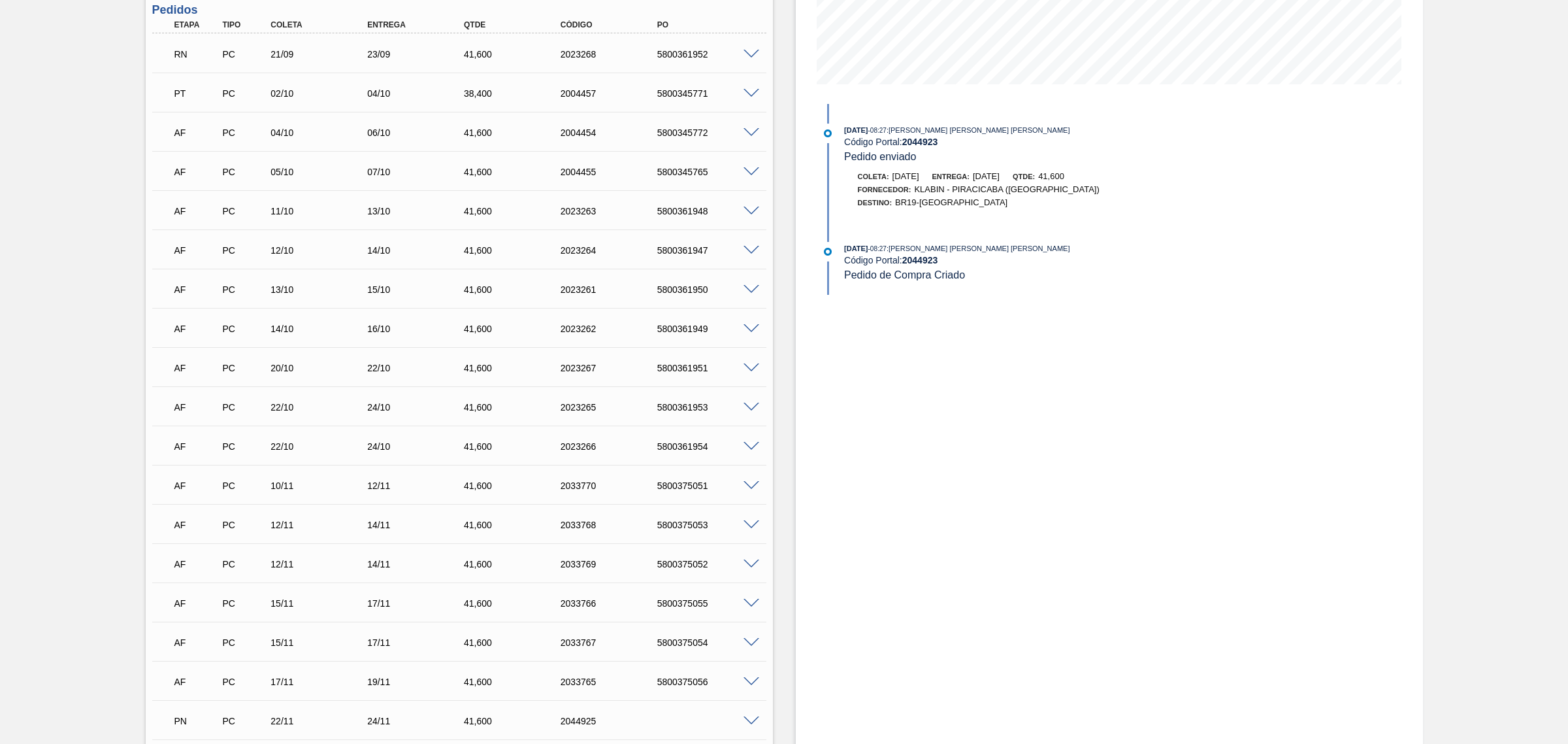
scroll to position [327, 0]
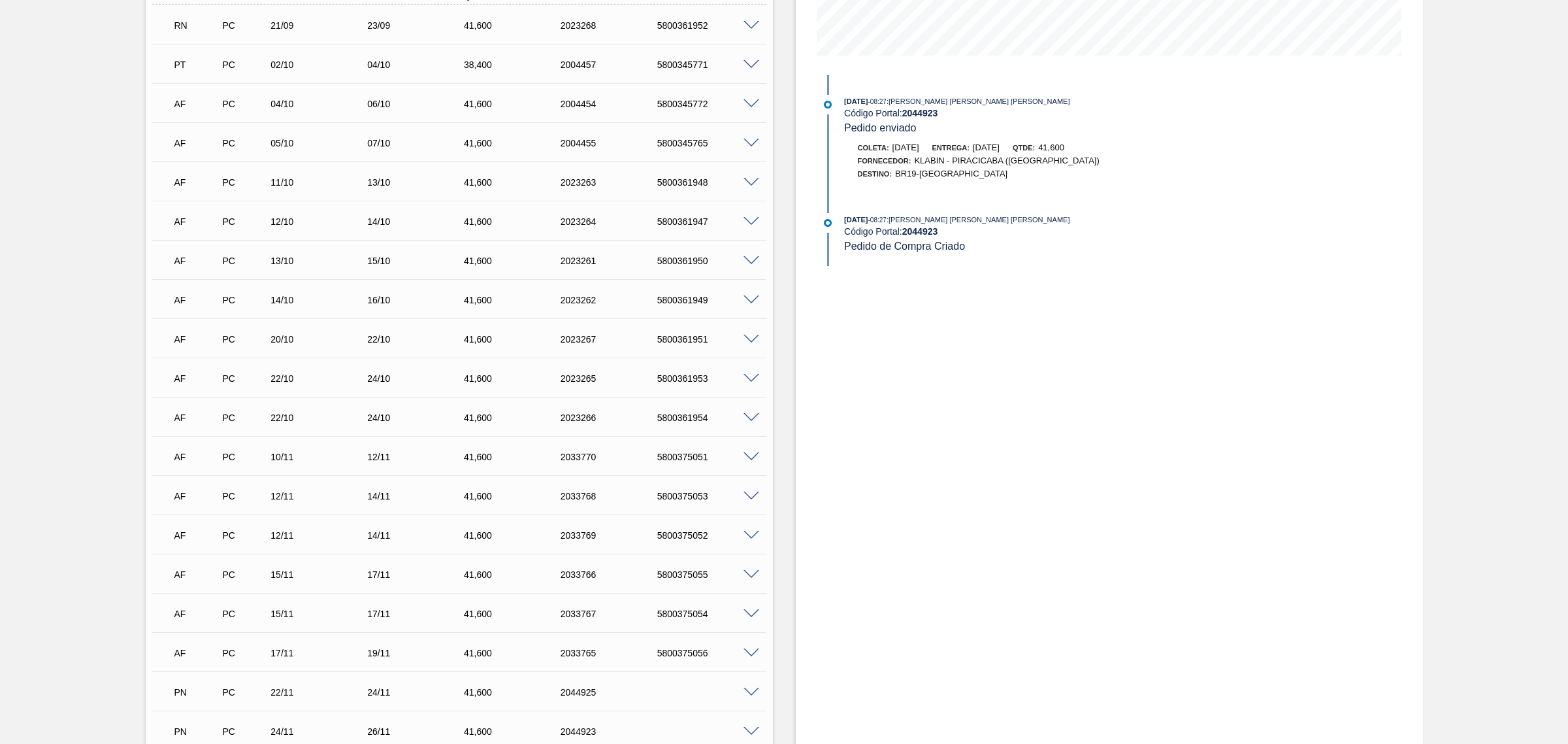
click at [745, 500] on span at bounding box center [751, 496] width 16 height 10
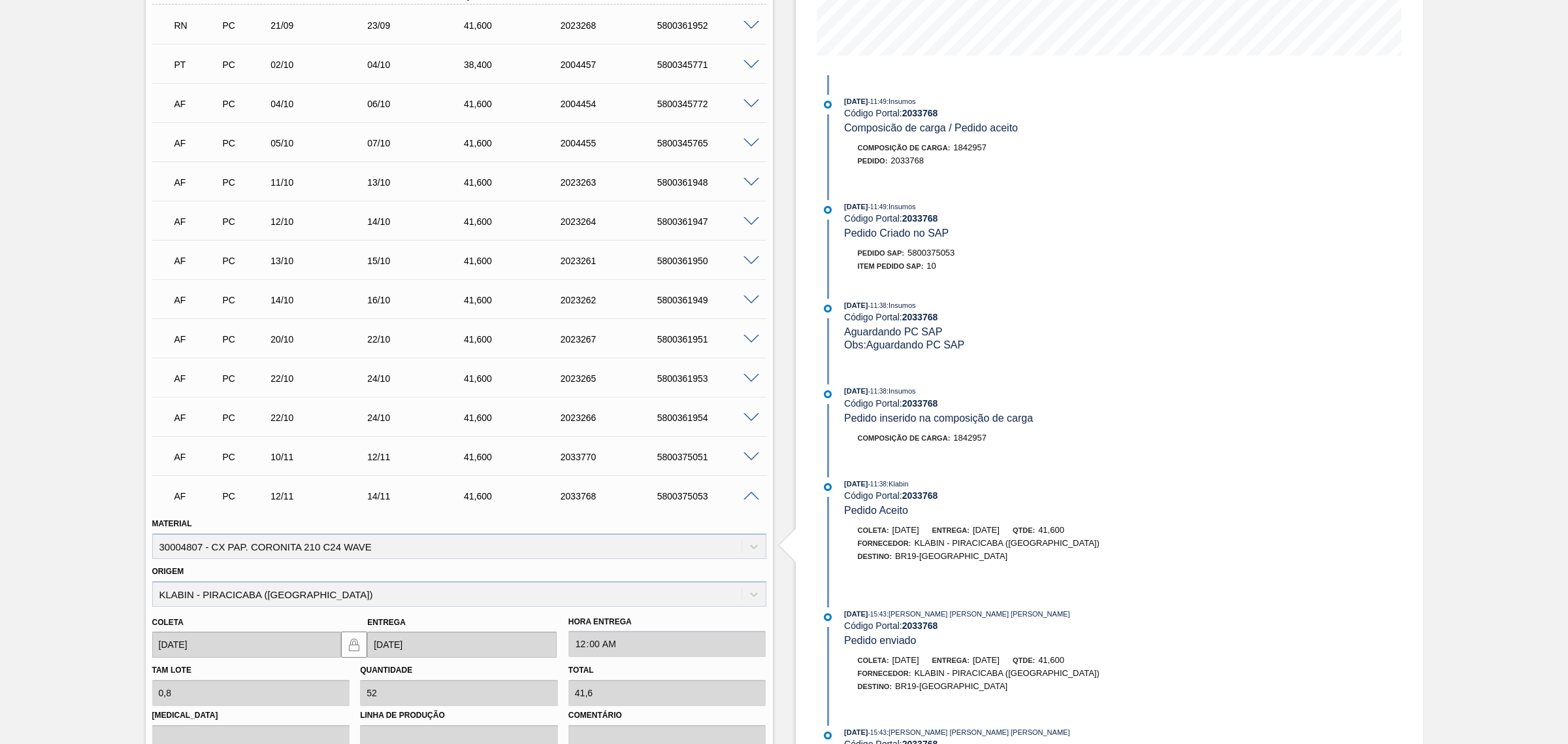
click at [755, 496] on span at bounding box center [751, 496] width 16 height 10
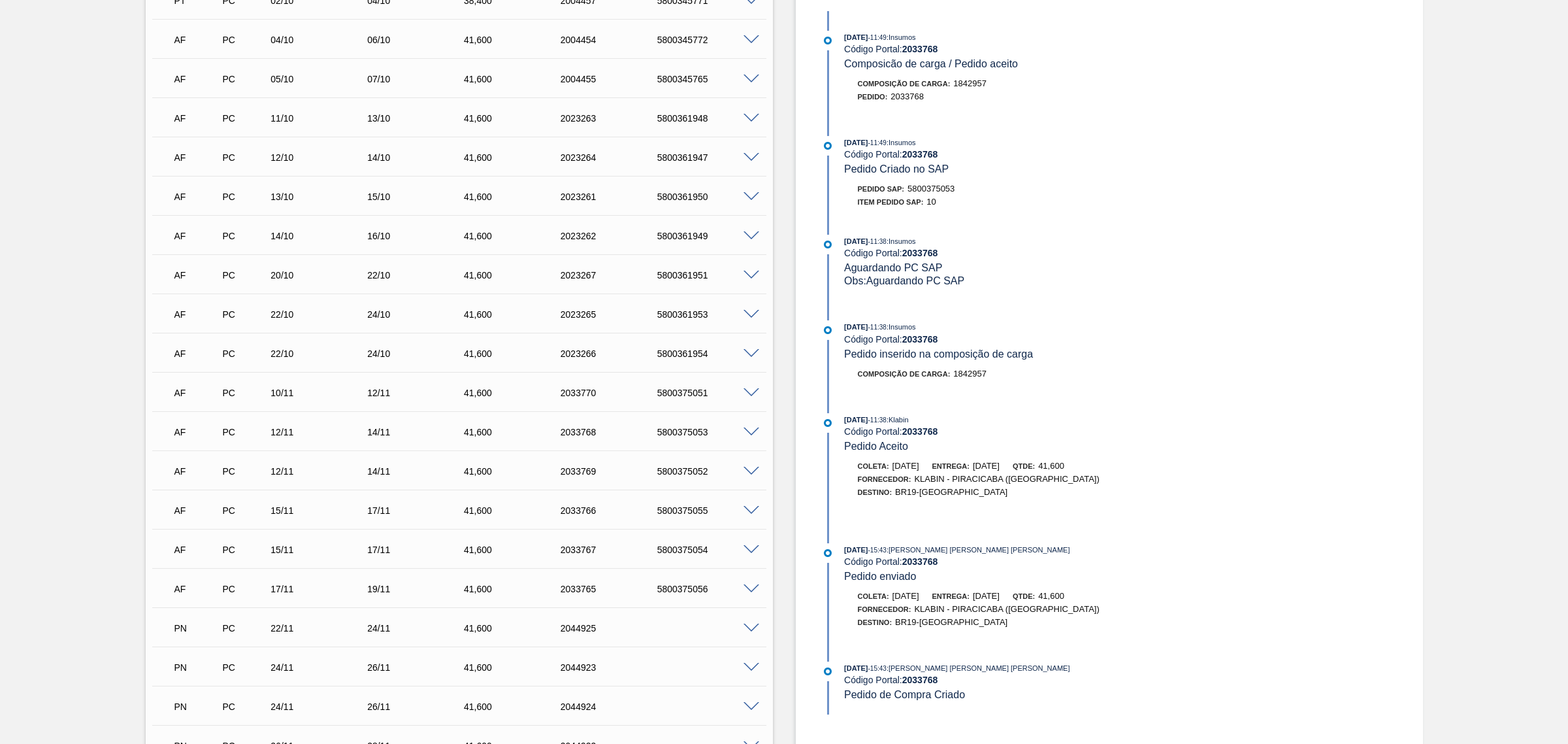
scroll to position [637, 0]
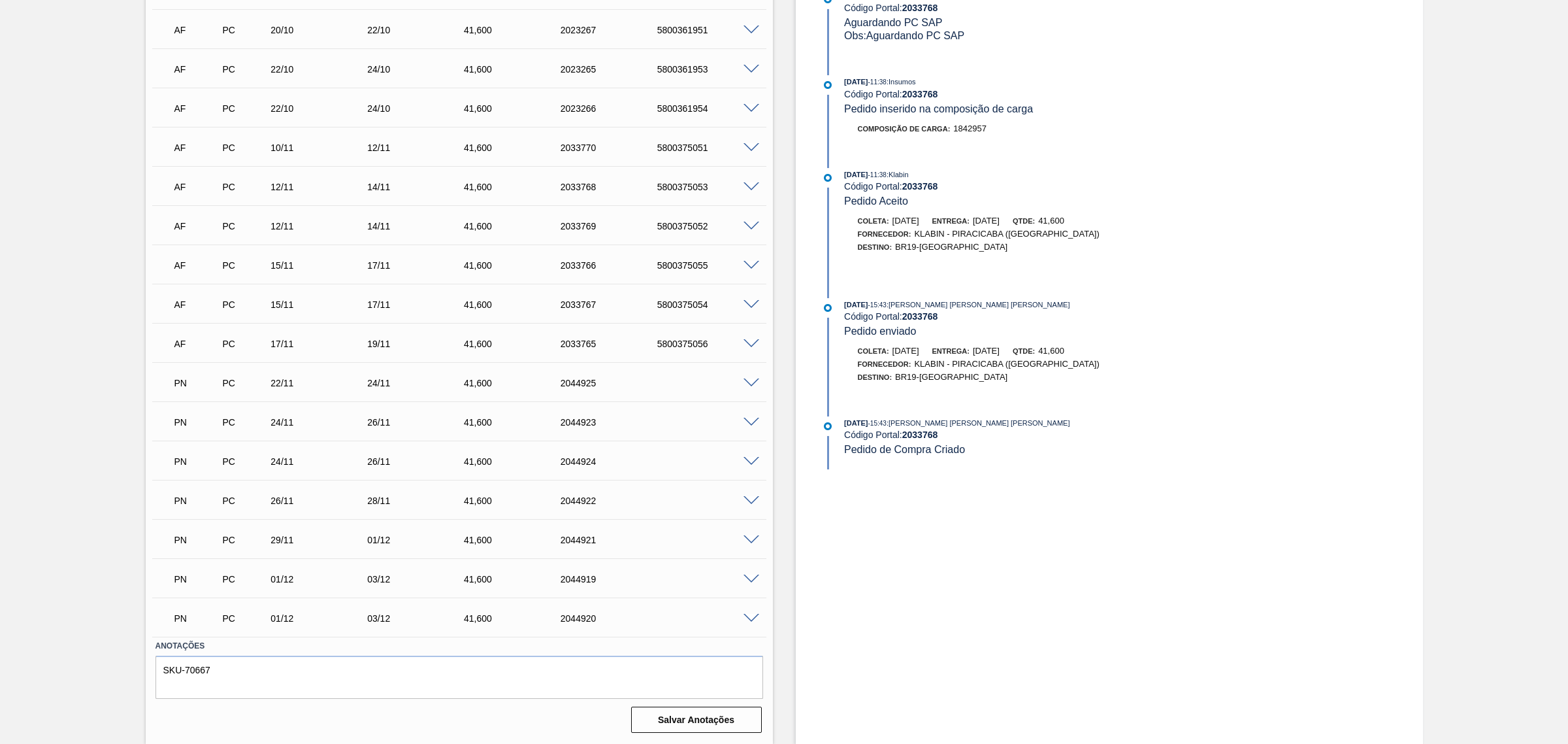
click at [751, 460] on span at bounding box center [751, 462] width 16 height 10
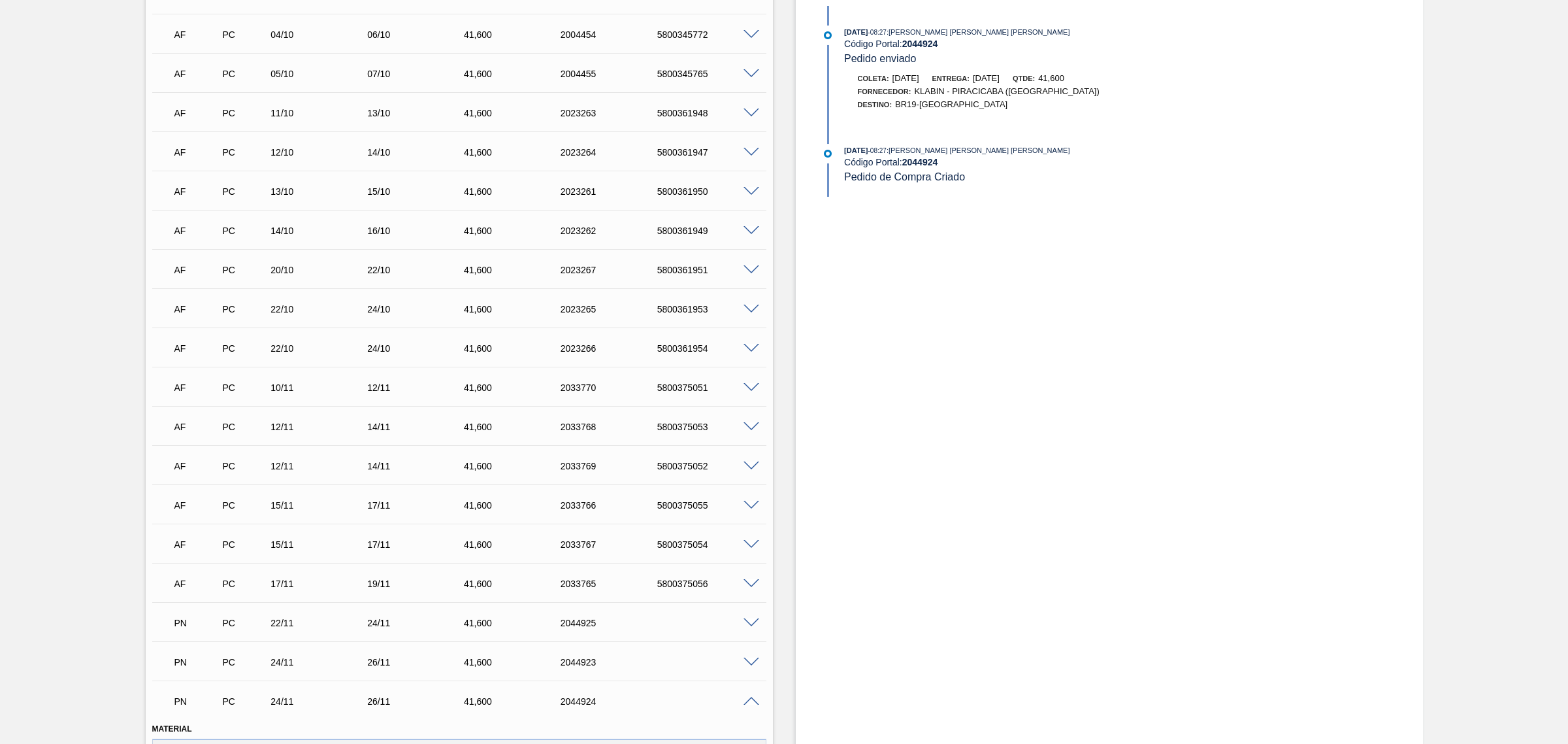
scroll to position [555, 0]
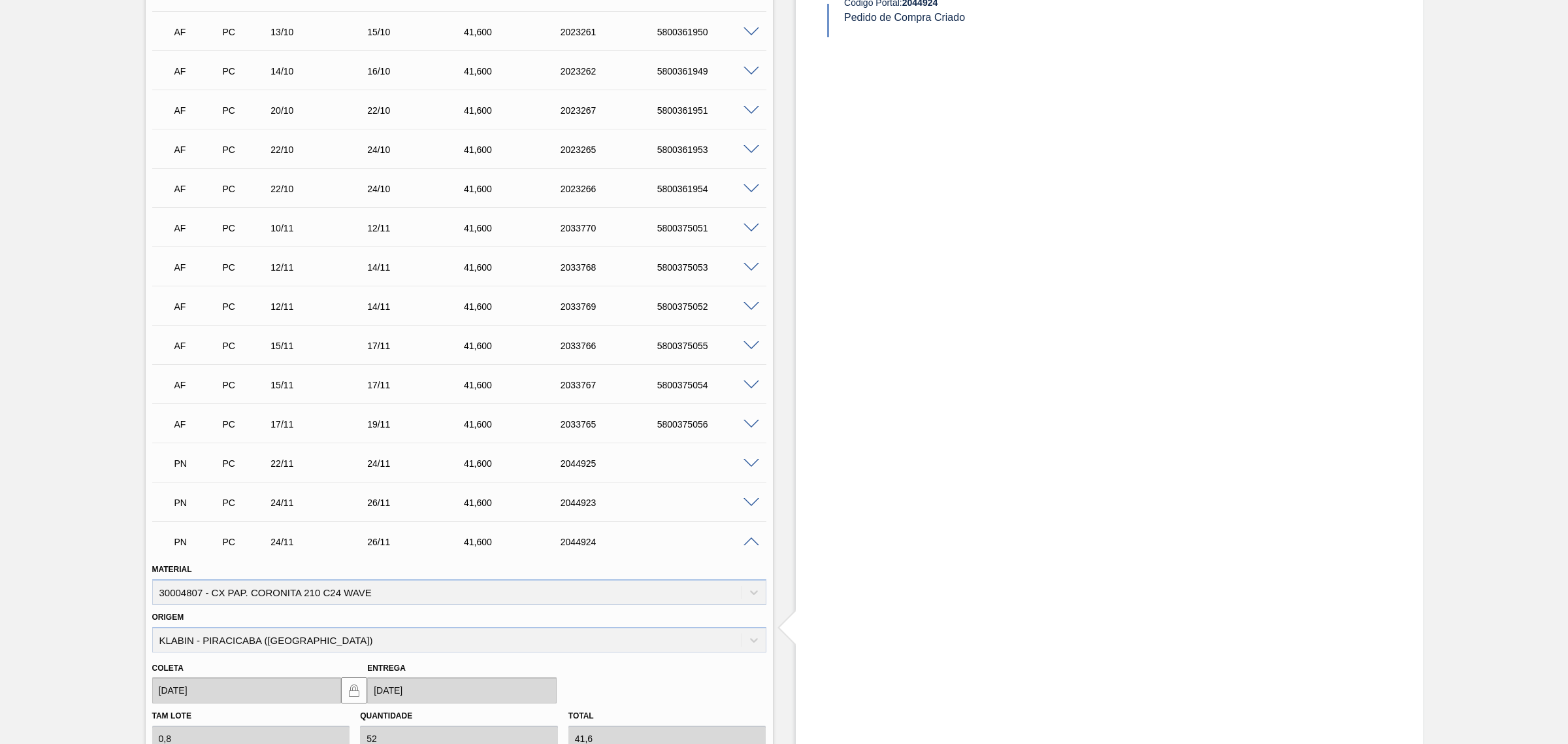
click at [753, 542] on span at bounding box center [751, 542] width 16 height 10
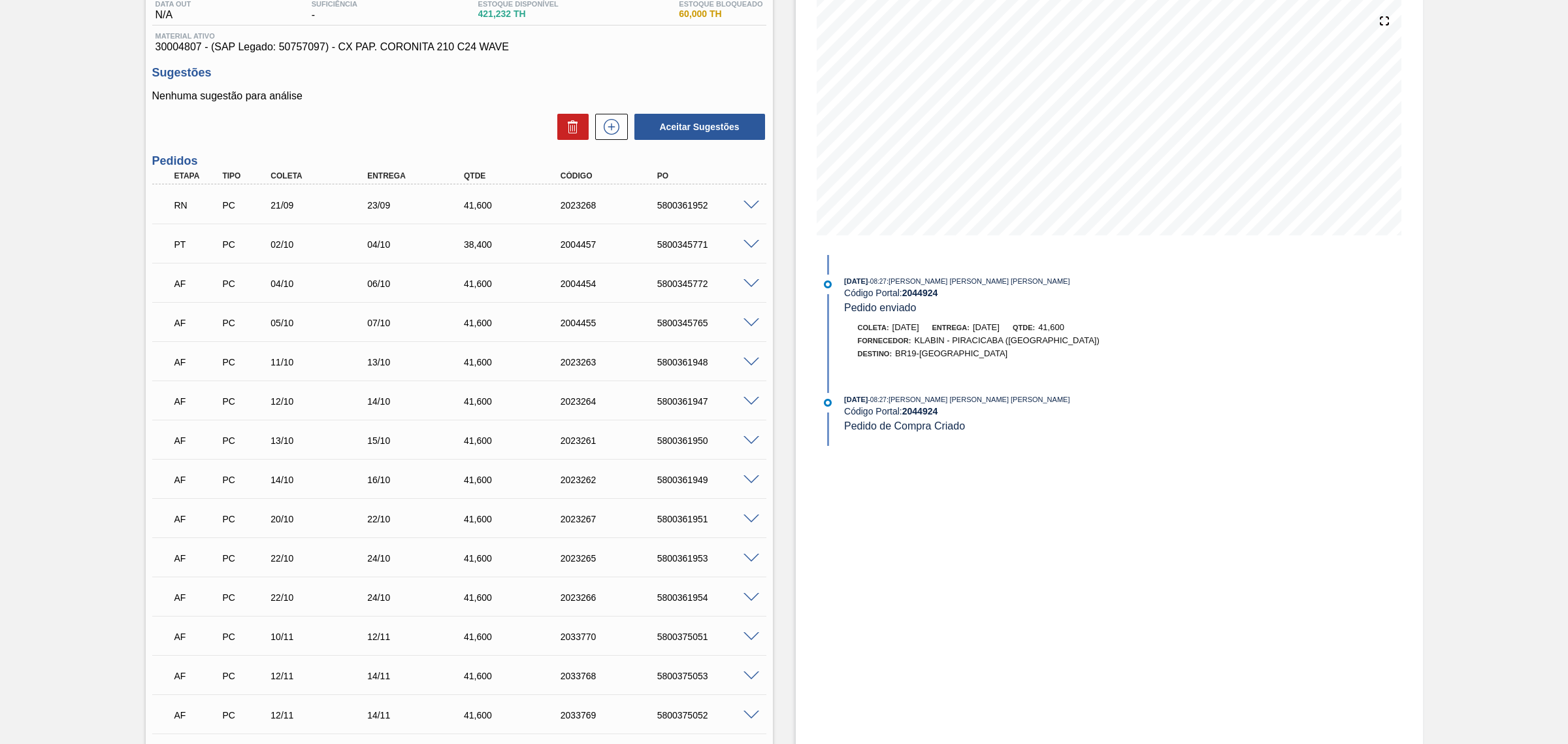
scroll to position [0, 0]
